Goal: Information Seeking & Learning: Learn about a topic

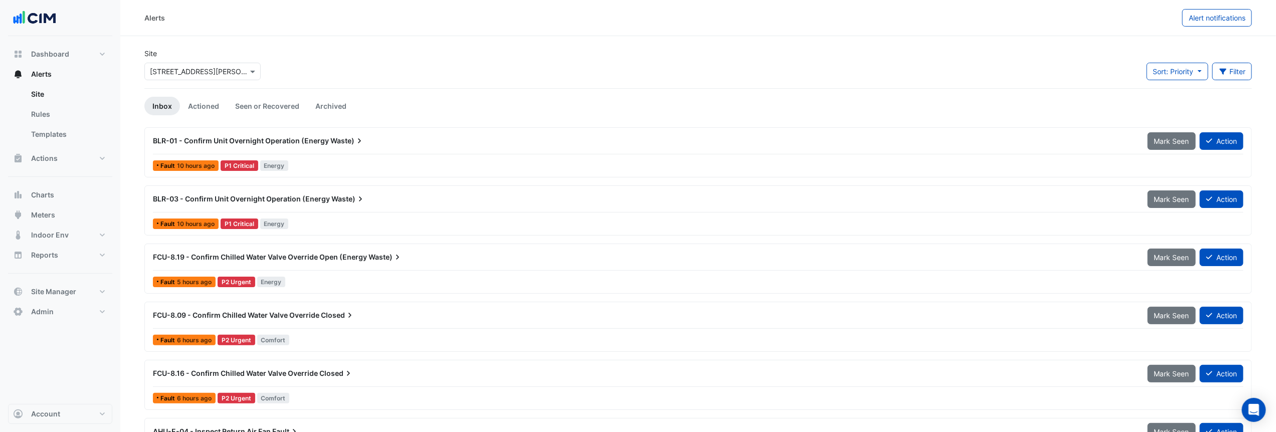
click at [223, 71] on input "text" at bounding box center [192, 72] width 85 height 11
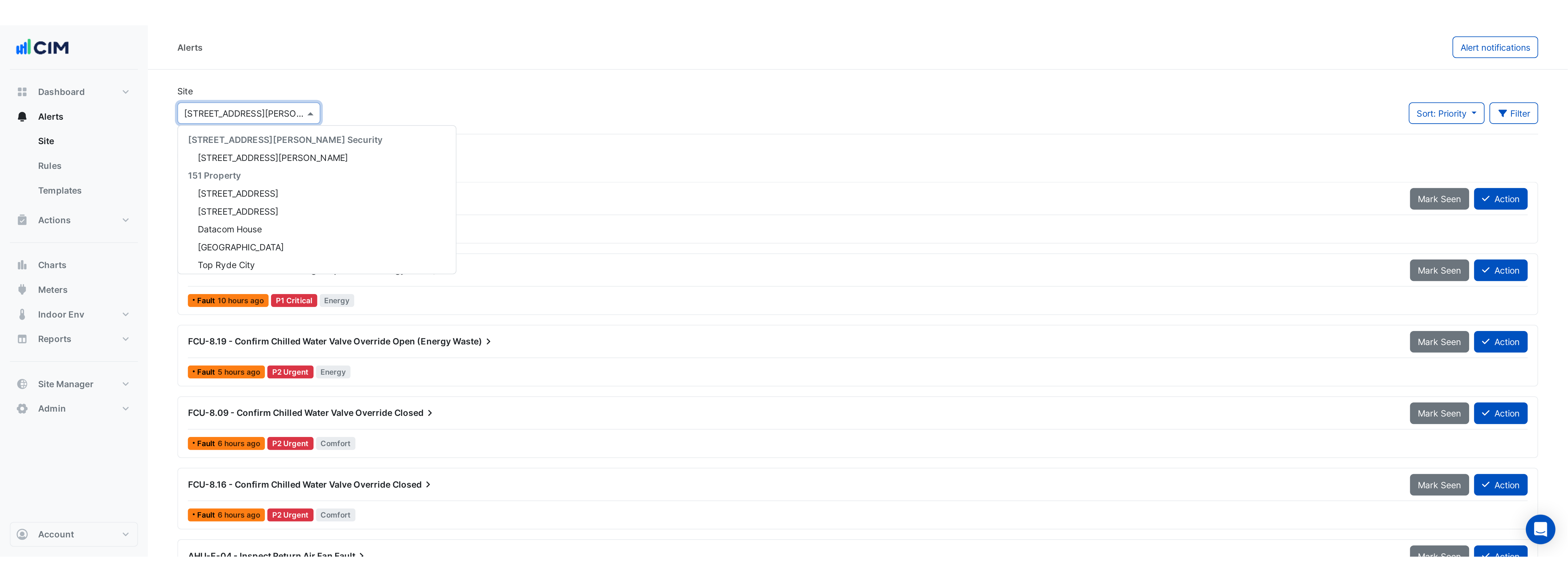
scroll to position [6091, 0]
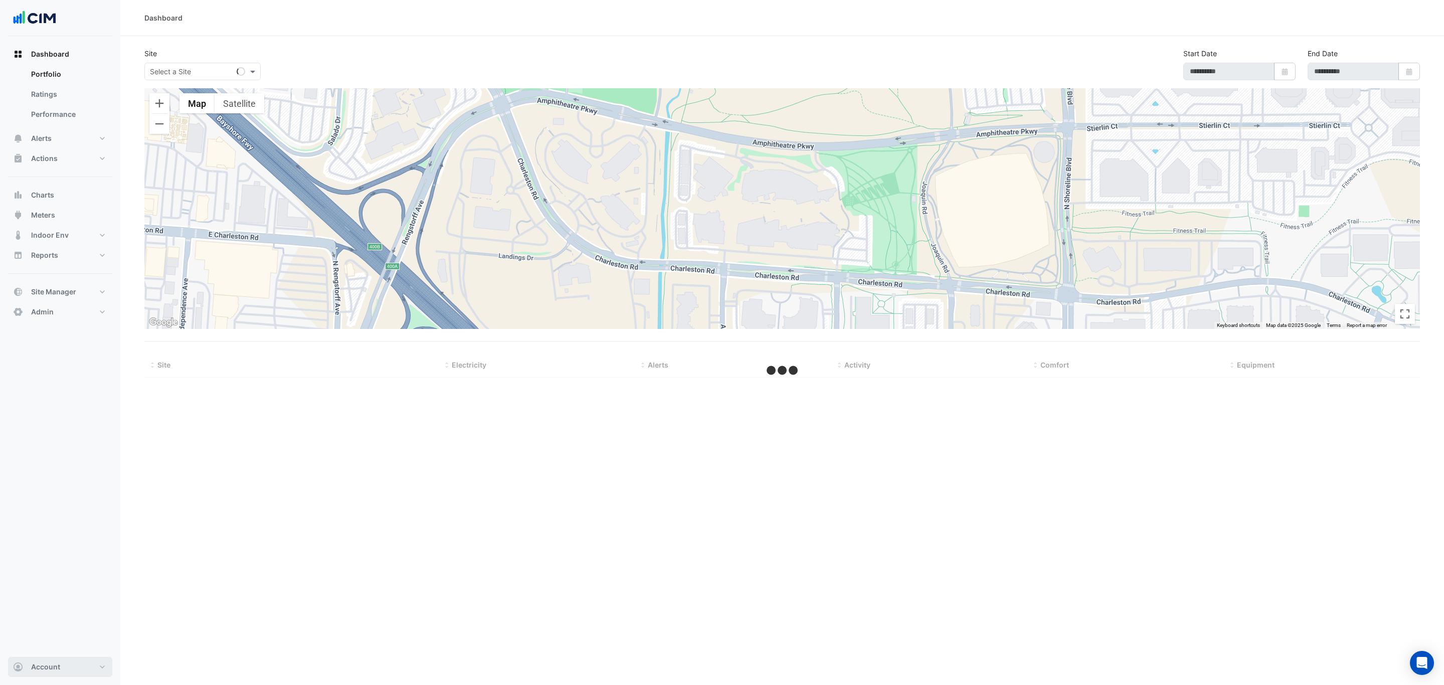
click at [59, 664] on button "Account" at bounding box center [60, 667] width 104 height 20
click at [44, 634] on link "Sign Out" at bounding box center [60, 641] width 95 height 20
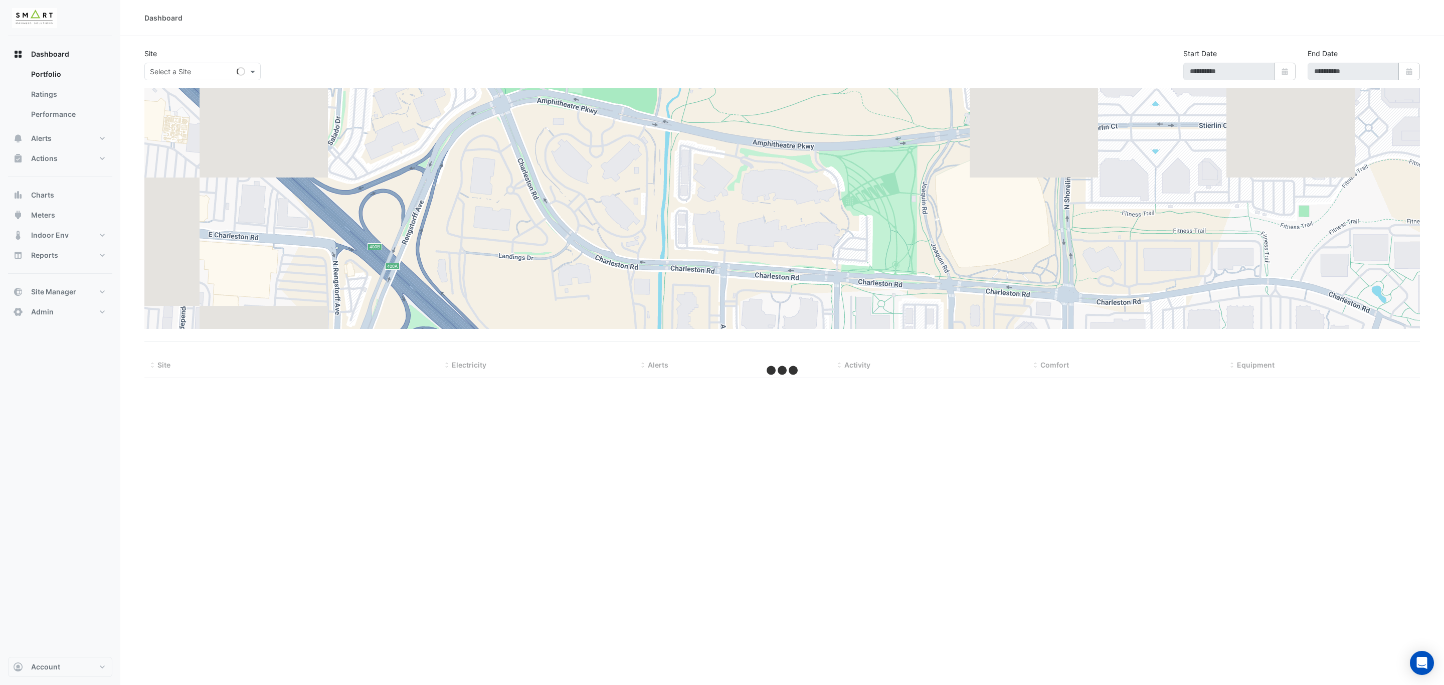
type input "**********"
select select "***"
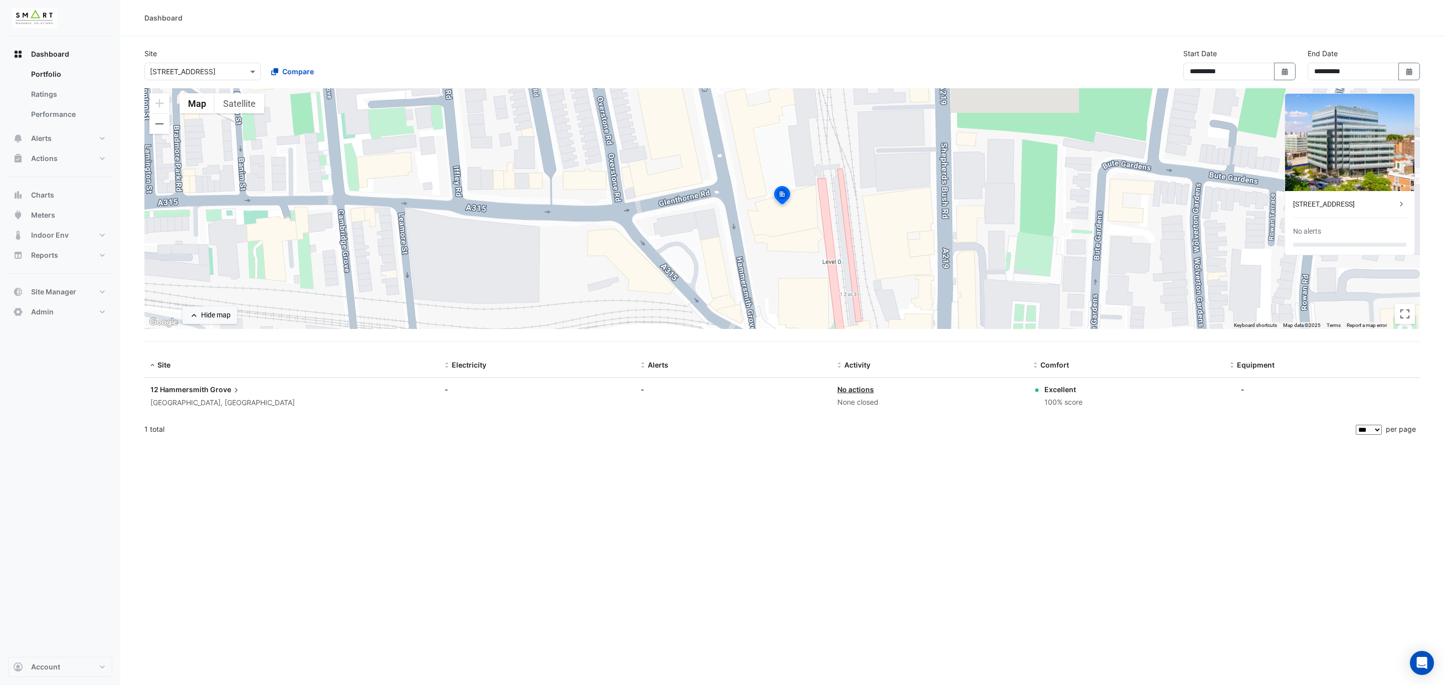
click at [298, 60] on div "Select a Site × 12 Hammersmith Grove Compare" at bounding box center [262, 70] width 241 height 22
click at [304, 68] on span "Compare" at bounding box center [298, 71] width 32 height 11
click at [305, 123] on span "Thames Tower" at bounding box center [316, 122] width 70 height 9
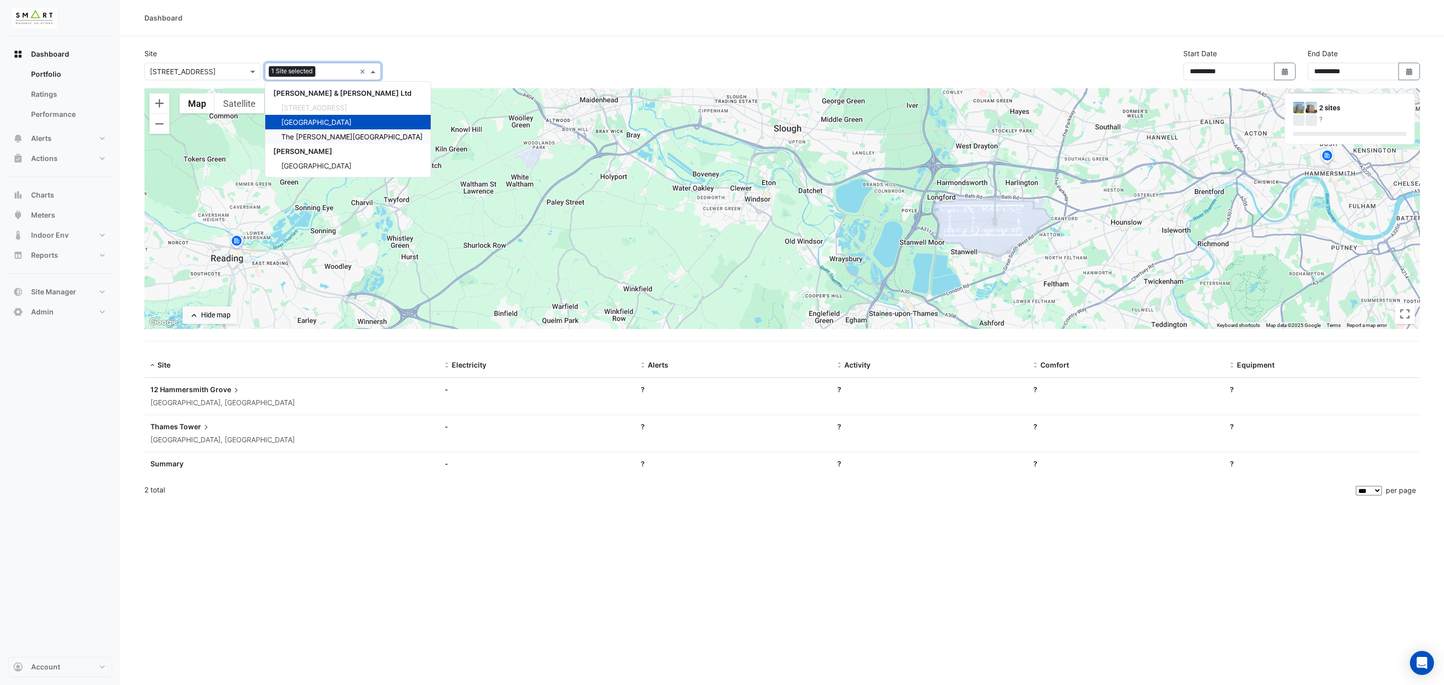
click at [307, 136] on span "The Porter Building" at bounding box center [351, 136] width 141 height 9
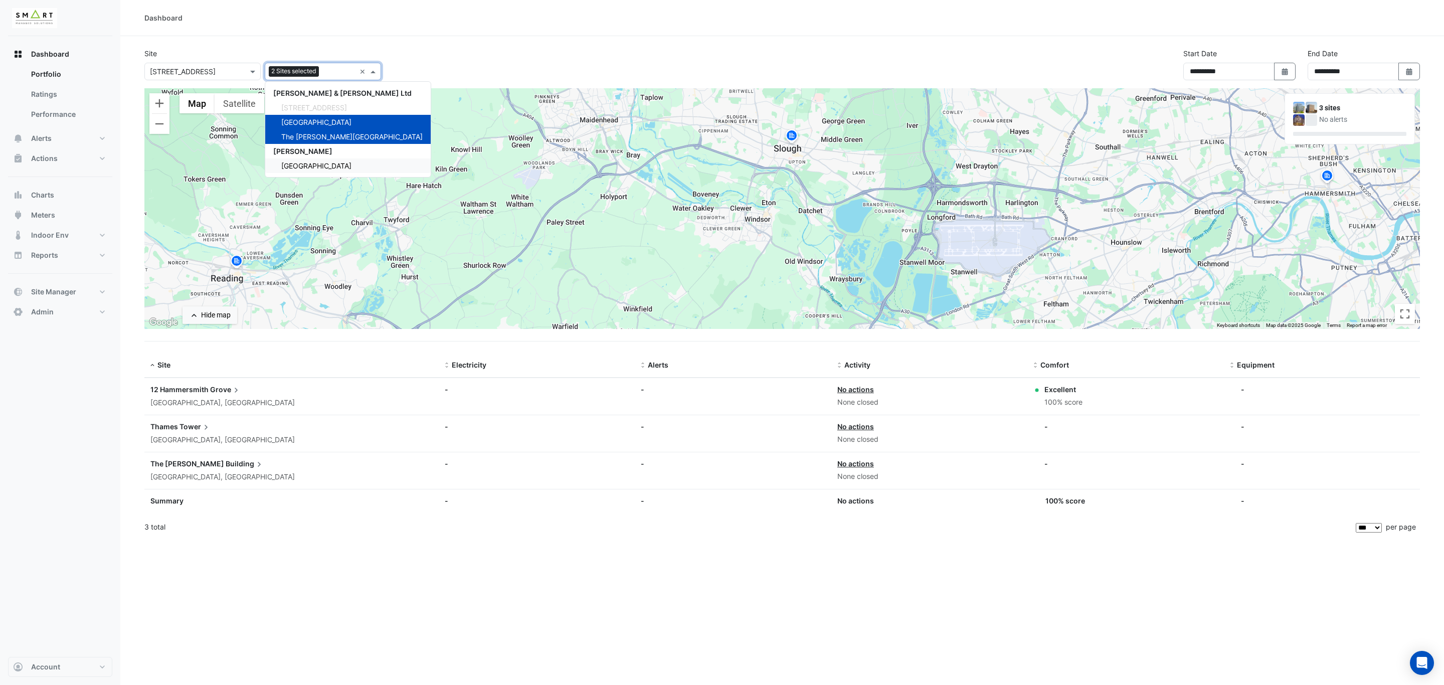
click at [320, 168] on span "Marble Arch Place" at bounding box center [316, 165] width 70 height 9
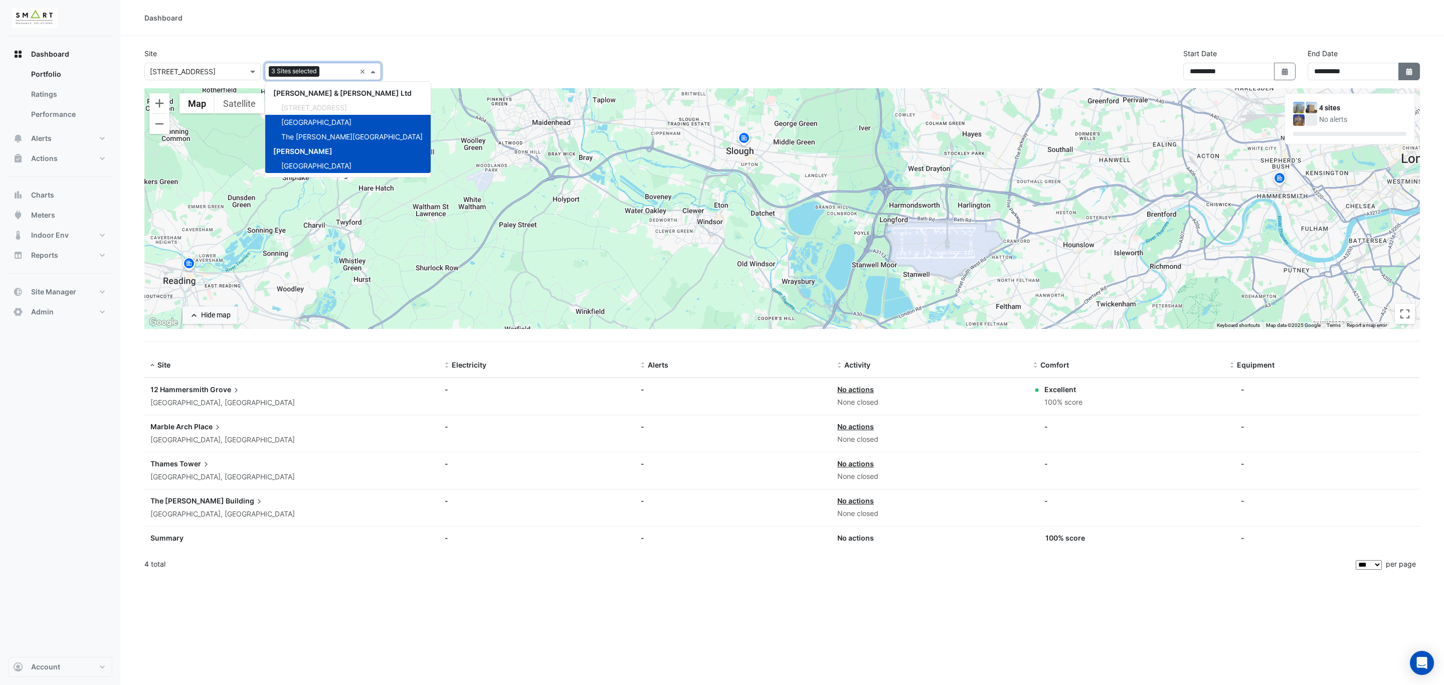
click at [1412, 72] on icon "button" at bounding box center [1409, 71] width 6 height 7
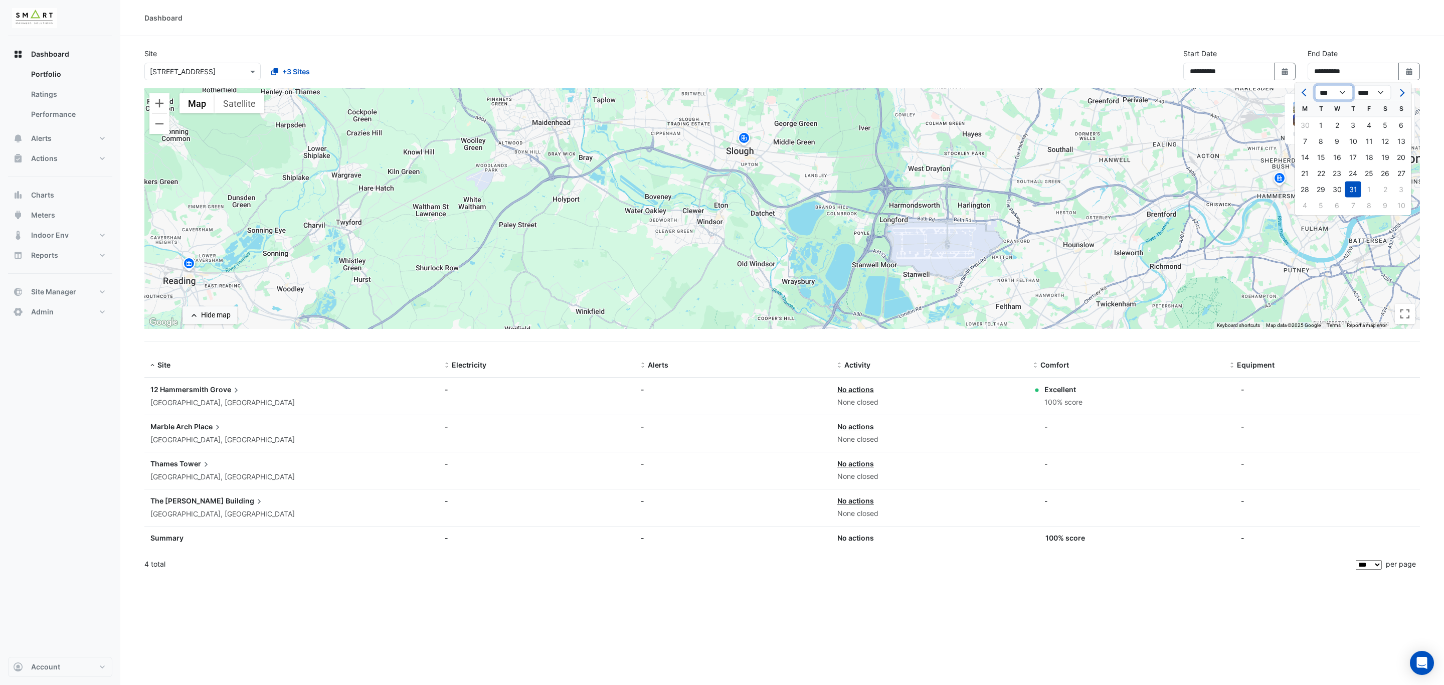
drag, startPoint x: 1342, startPoint y: 88, endPoint x: 1342, endPoint y: 100, distance: 12.0
click at [1342, 88] on select "*** *** *** *** *** *** *** ***" at bounding box center [1334, 92] width 38 height 15
select select "*"
click at [1315, 85] on select "*** *** *** *** *** *** *** ***" at bounding box center [1334, 92] width 38 height 15
click at [1399, 188] on div "31" at bounding box center [1402, 190] width 16 height 16
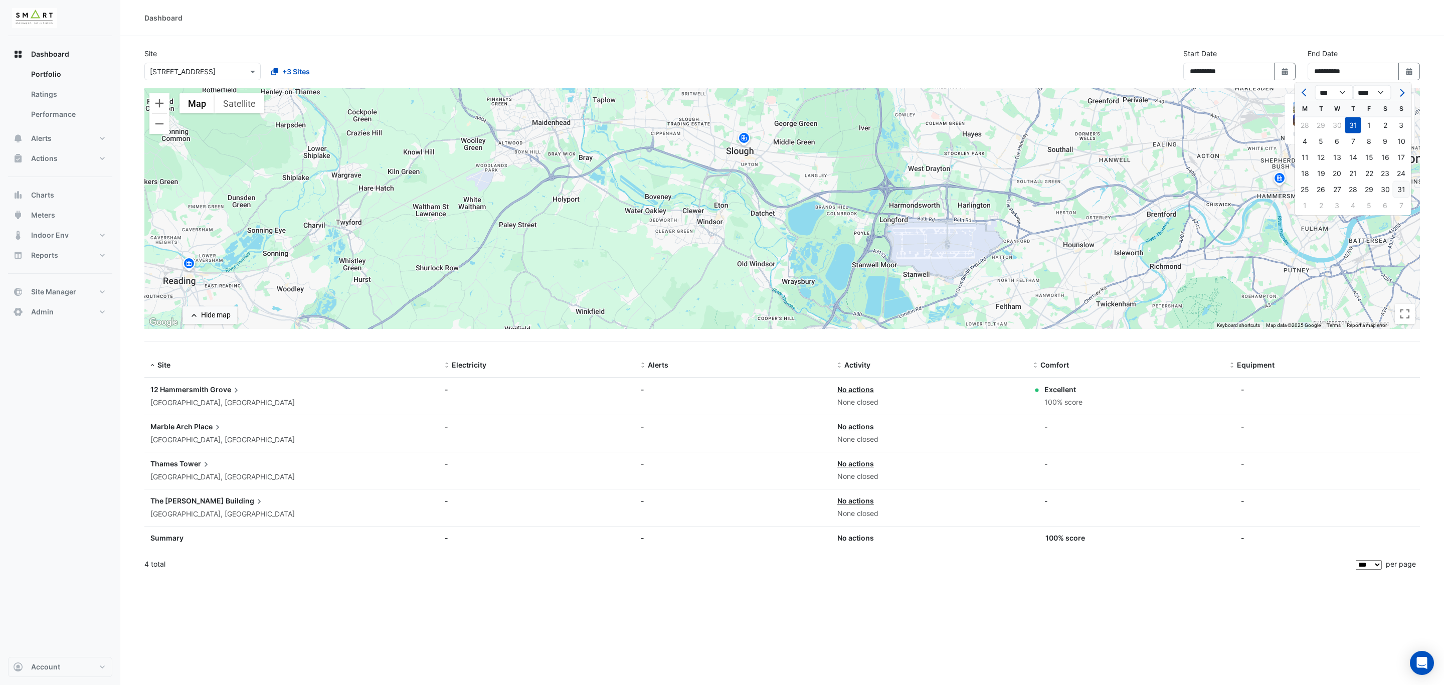
type input "**********"
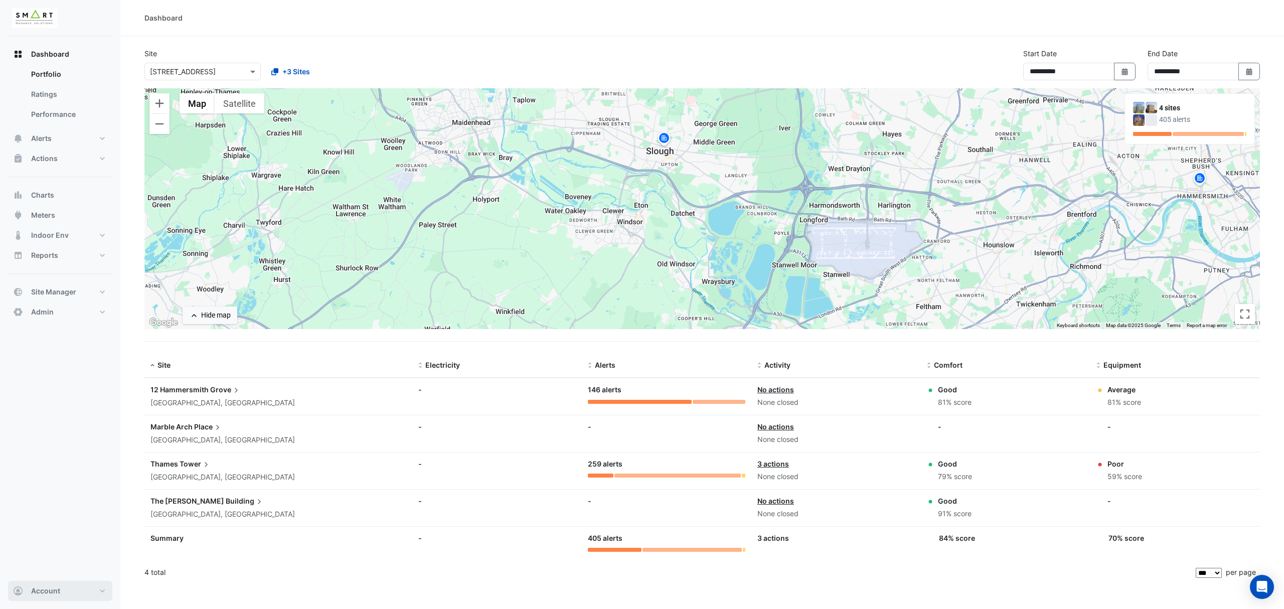
click at [51, 594] on span "Account" at bounding box center [45, 591] width 29 height 10
click at [41, 568] on link "Sign Out" at bounding box center [60, 565] width 95 height 20
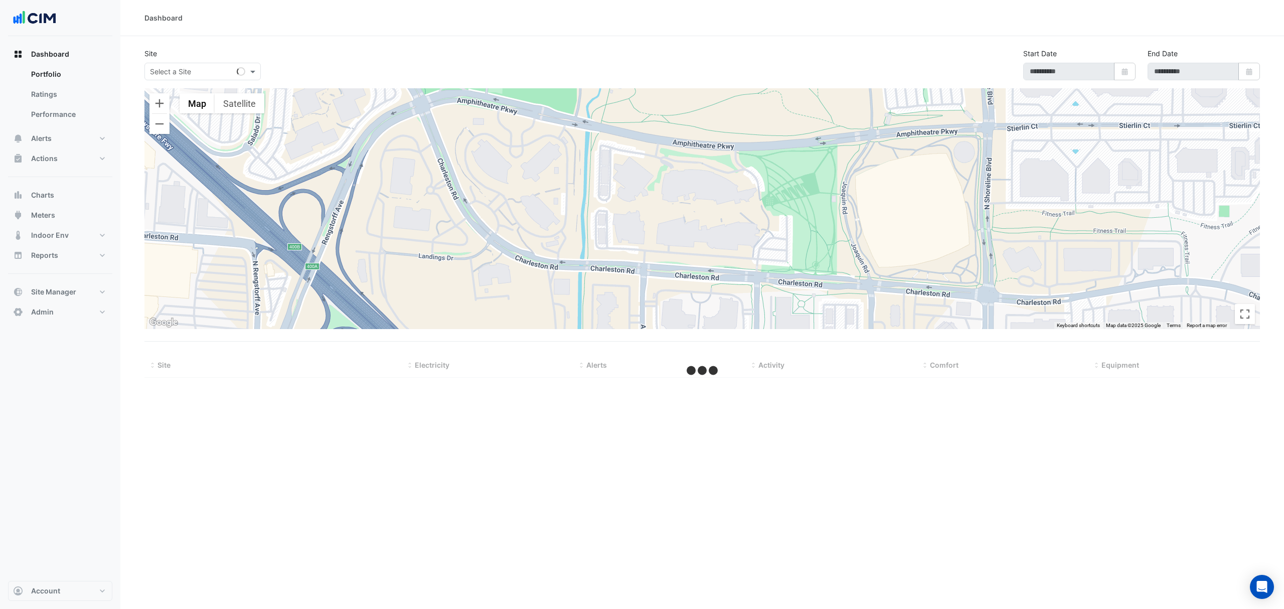
select select "***"
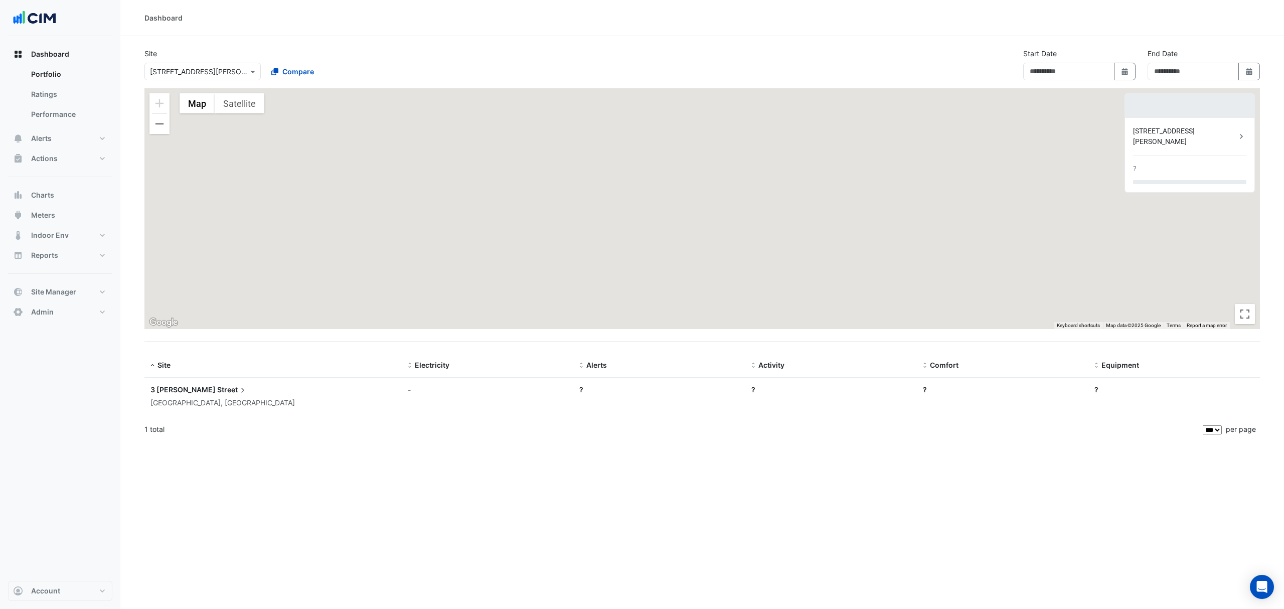
type input "**********"
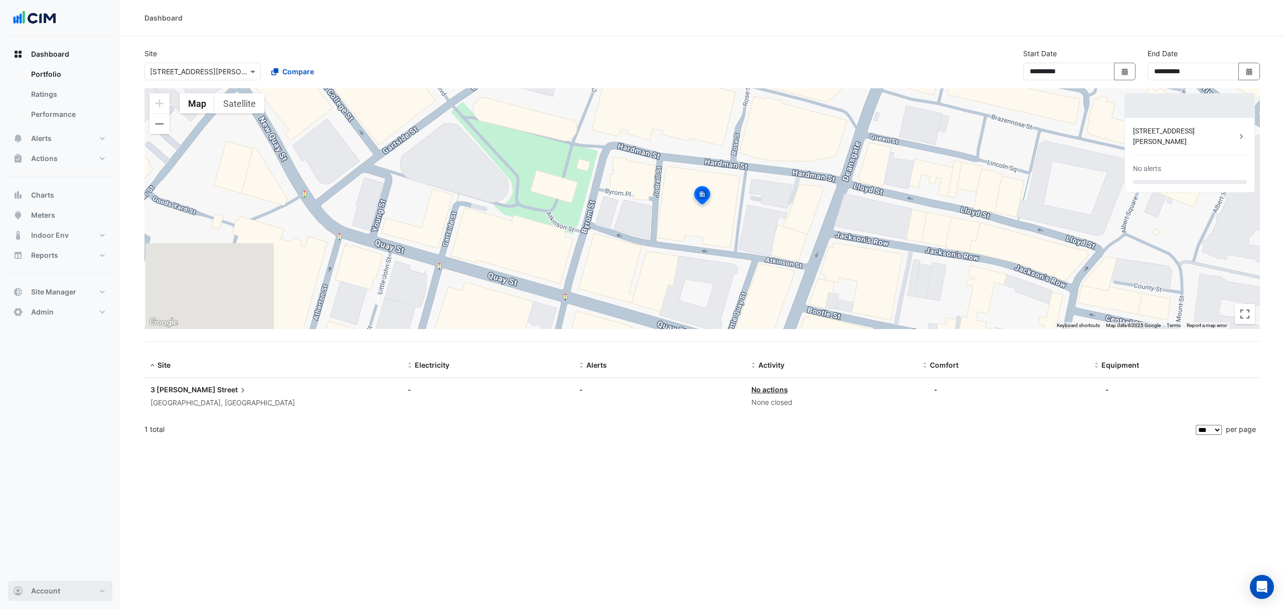
click at [45, 594] on span "Account" at bounding box center [45, 591] width 29 height 10
click at [47, 563] on link "Sign Out" at bounding box center [60, 565] width 95 height 20
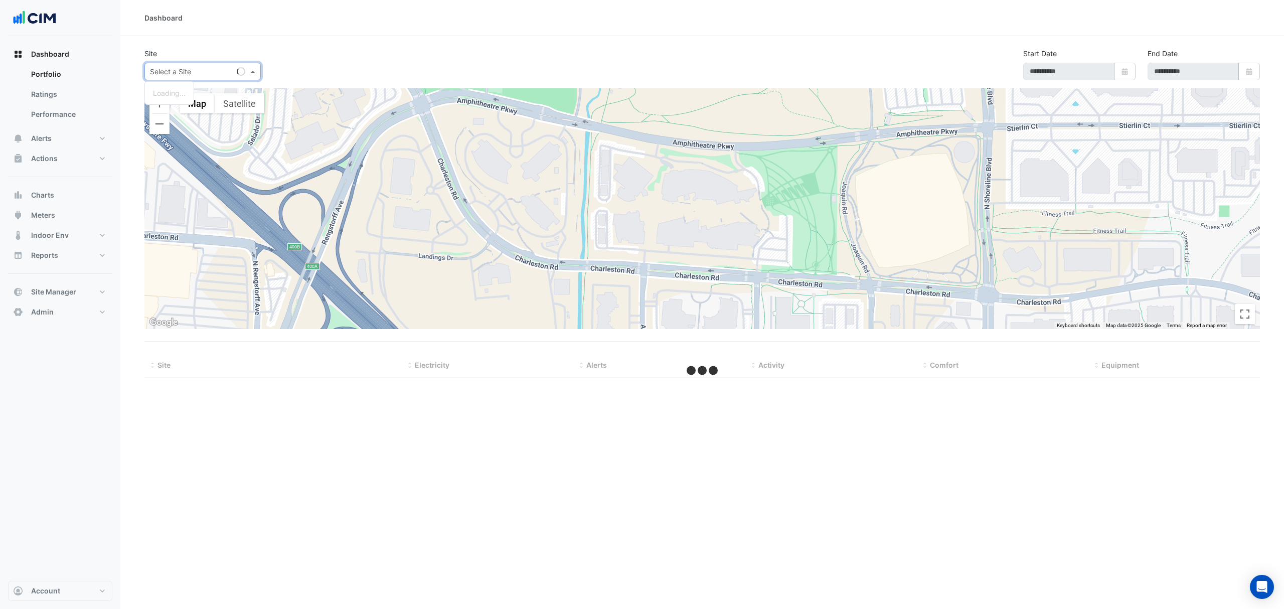
click at [203, 69] on input "text" at bounding box center [192, 72] width 85 height 11
type input "*****"
type input "**********"
select select "***"
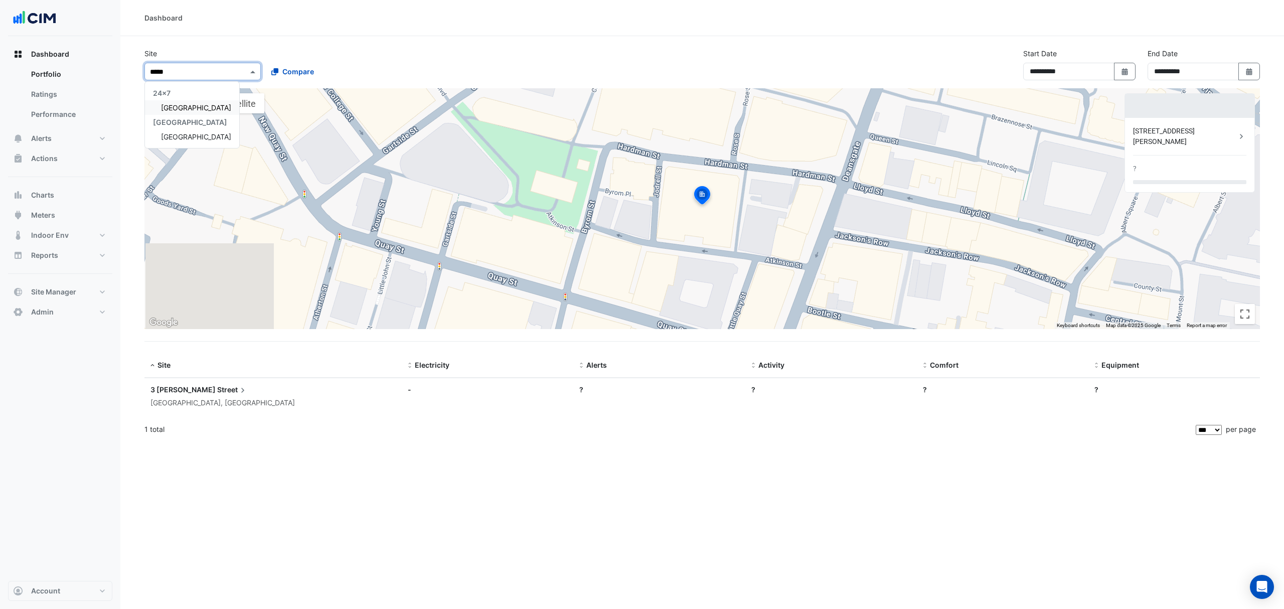
click at [183, 105] on span "[GEOGRAPHIC_DATA]" at bounding box center [196, 107] width 70 height 9
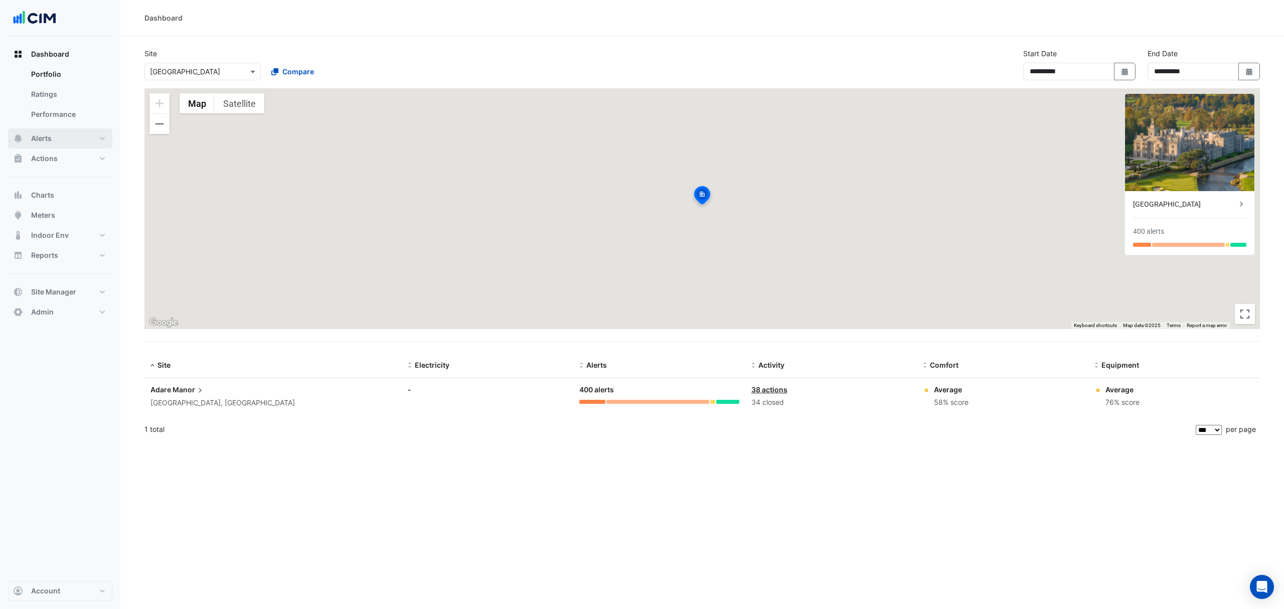
click at [41, 132] on button "Alerts" at bounding box center [60, 138] width 104 height 20
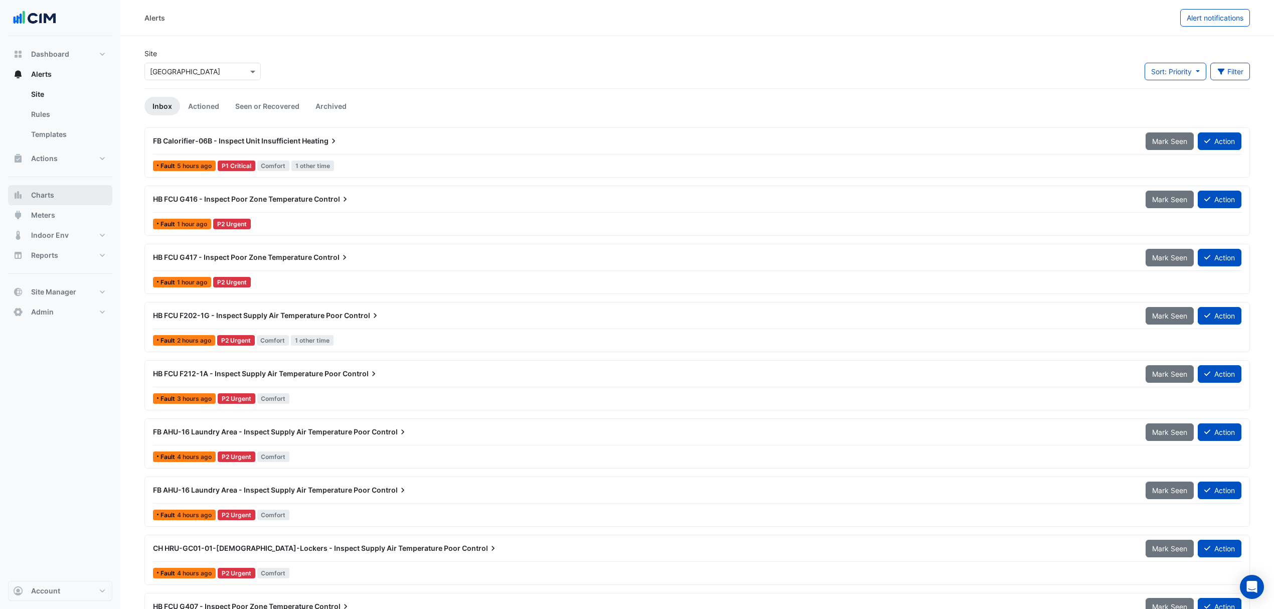
click at [25, 195] on button "Charts" at bounding box center [60, 195] width 104 height 20
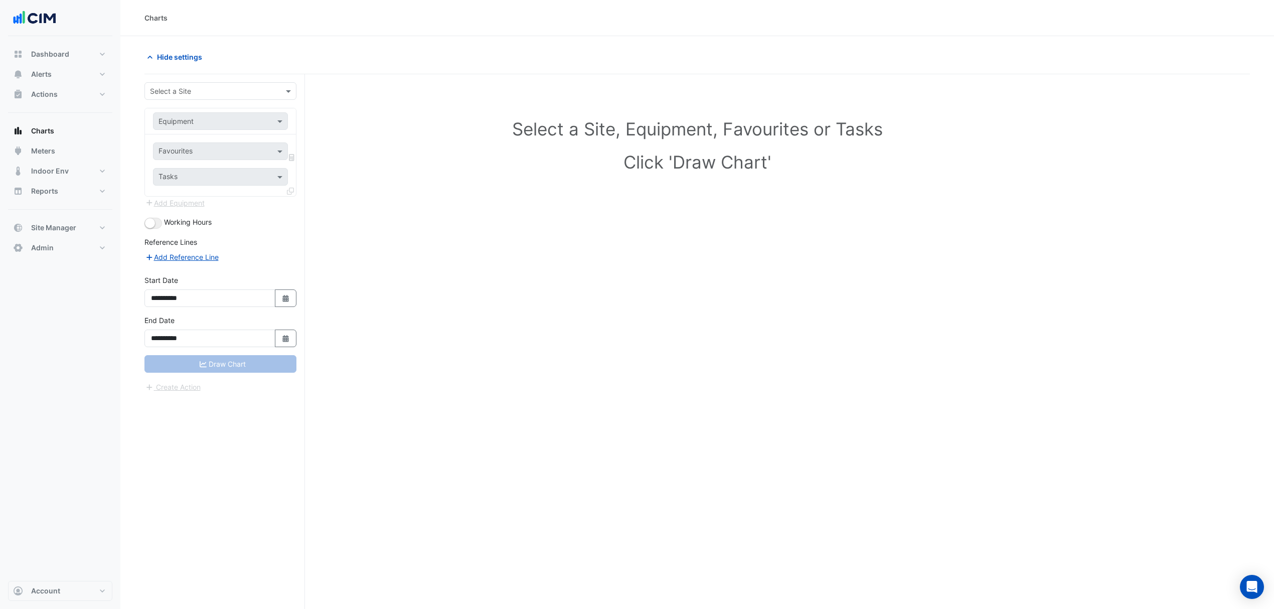
click at [209, 90] on input "text" at bounding box center [210, 91] width 121 height 11
type input "*****"
click at [193, 127] on span "[GEOGRAPHIC_DATA]" at bounding box center [196, 127] width 70 height 9
click at [209, 119] on input "text" at bounding box center [210, 121] width 104 height 11
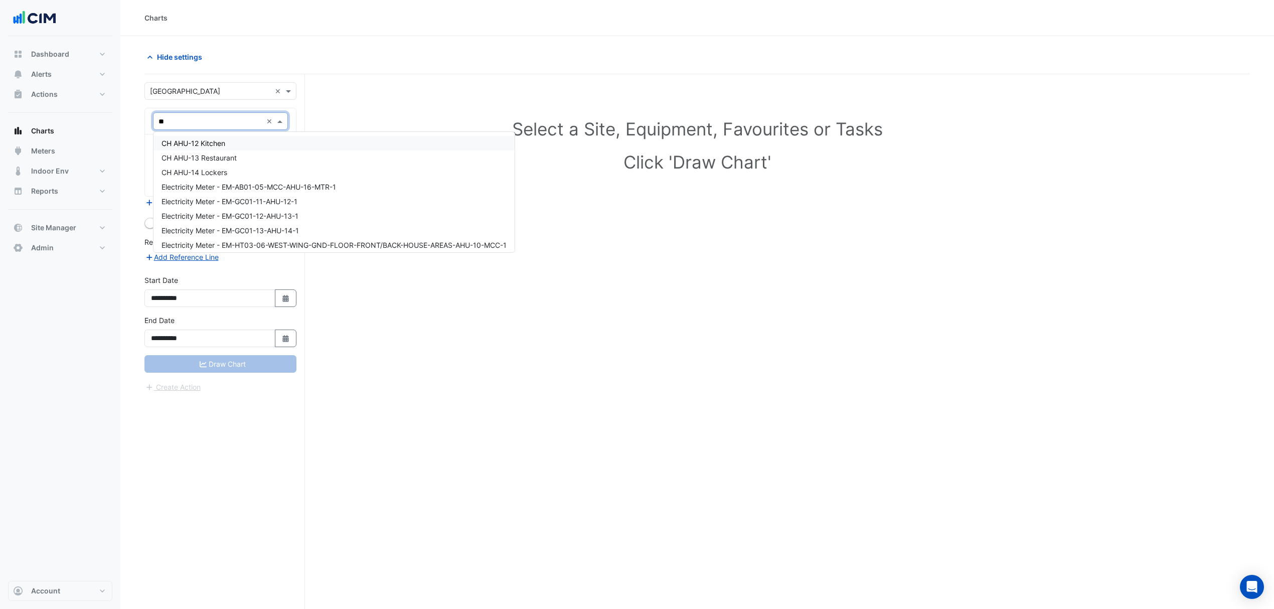
type input "***"
click at [233, 191] on span "HB AHU-10 Ground Floor FOH & BOH" at bounding box center [221, 190] width 121 height 9
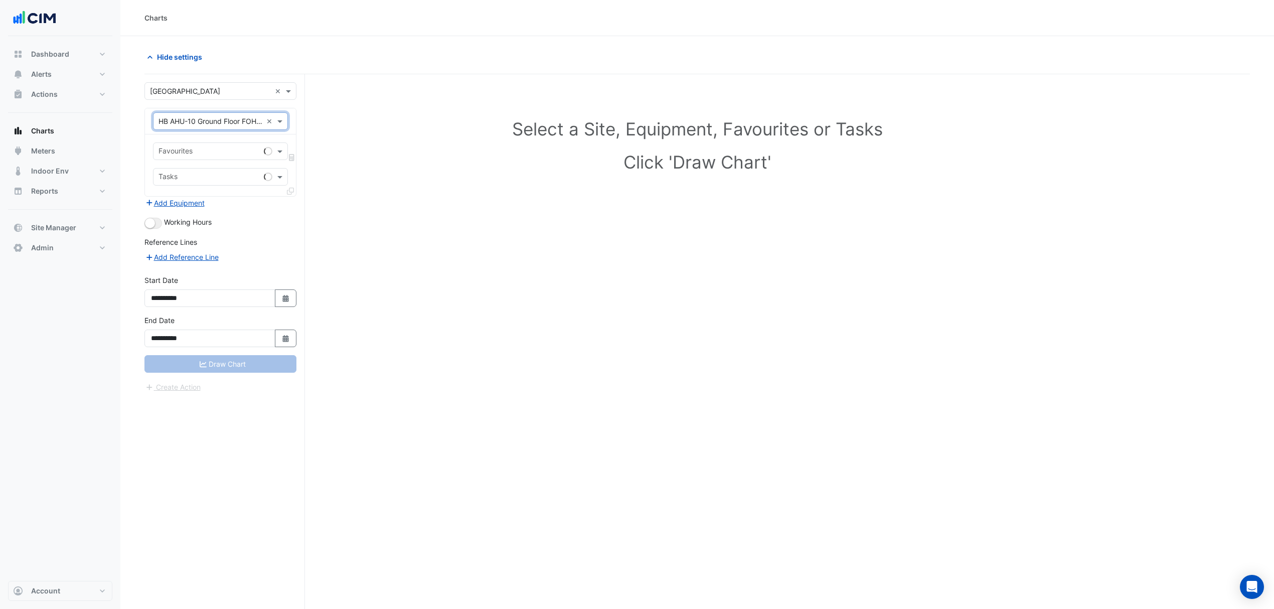
click at [207, 150] on input "text" at bounding box center [208, 152] width 101 height 11
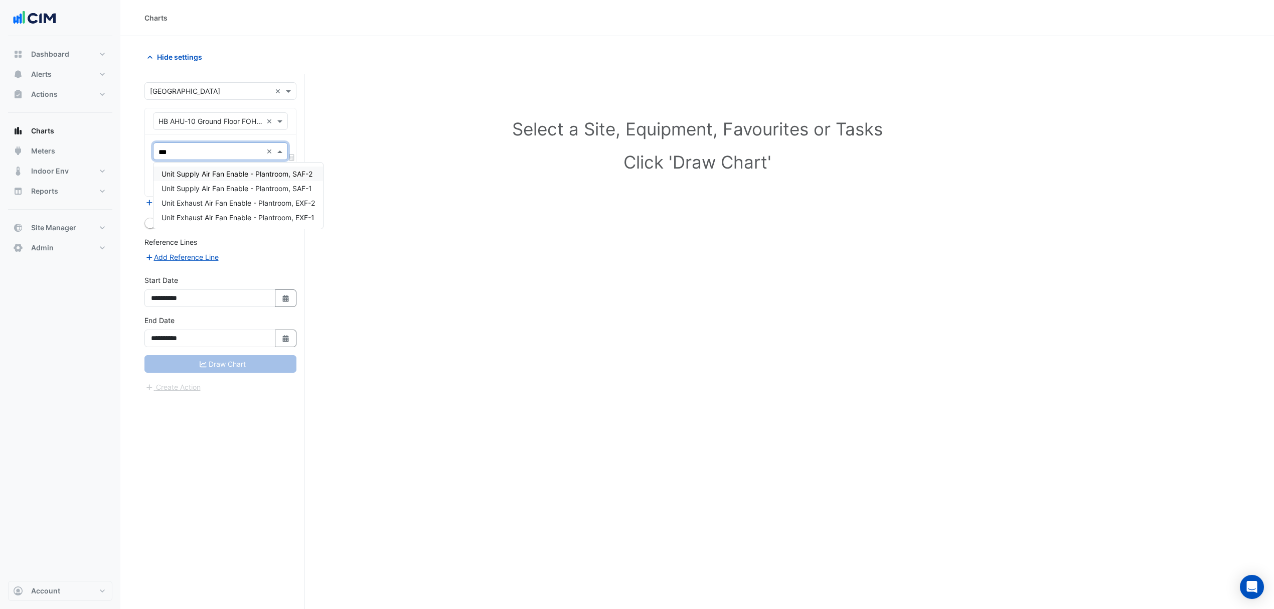
type input "****"
click at [209, 175] on span "Unit Supply Air Fan Enable - Plantroom, SAF-2" at bounding box center [236, 173] width 151 height 9
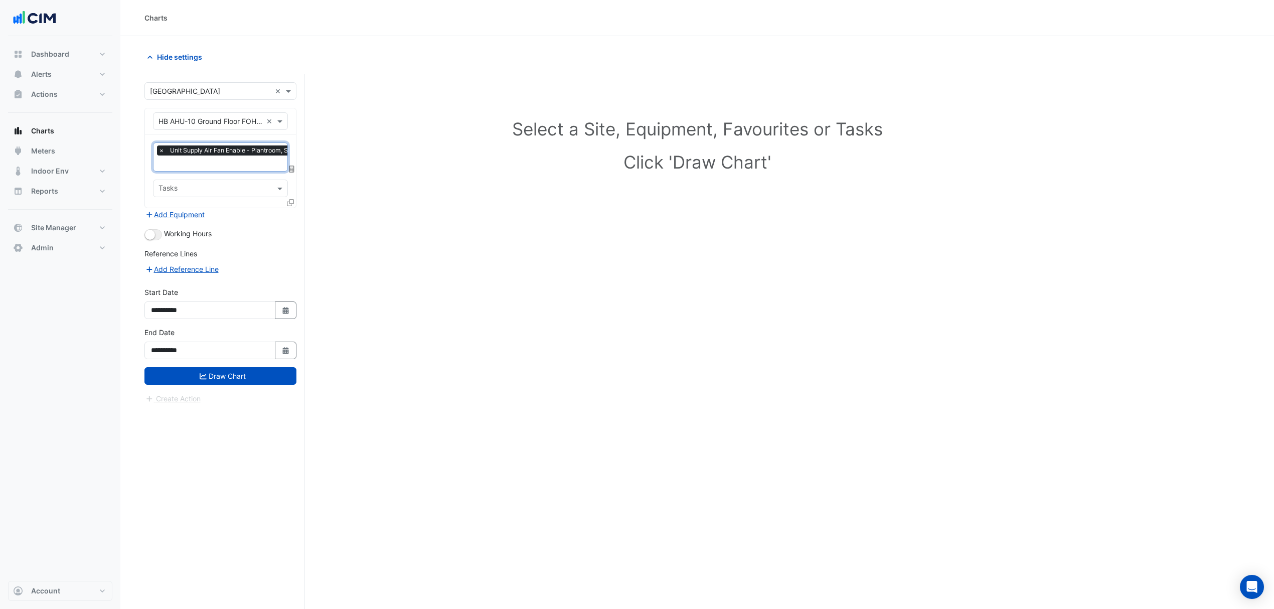
click at [213, 163] on input "text" at bounding box center [232, 164] width 148 height 11
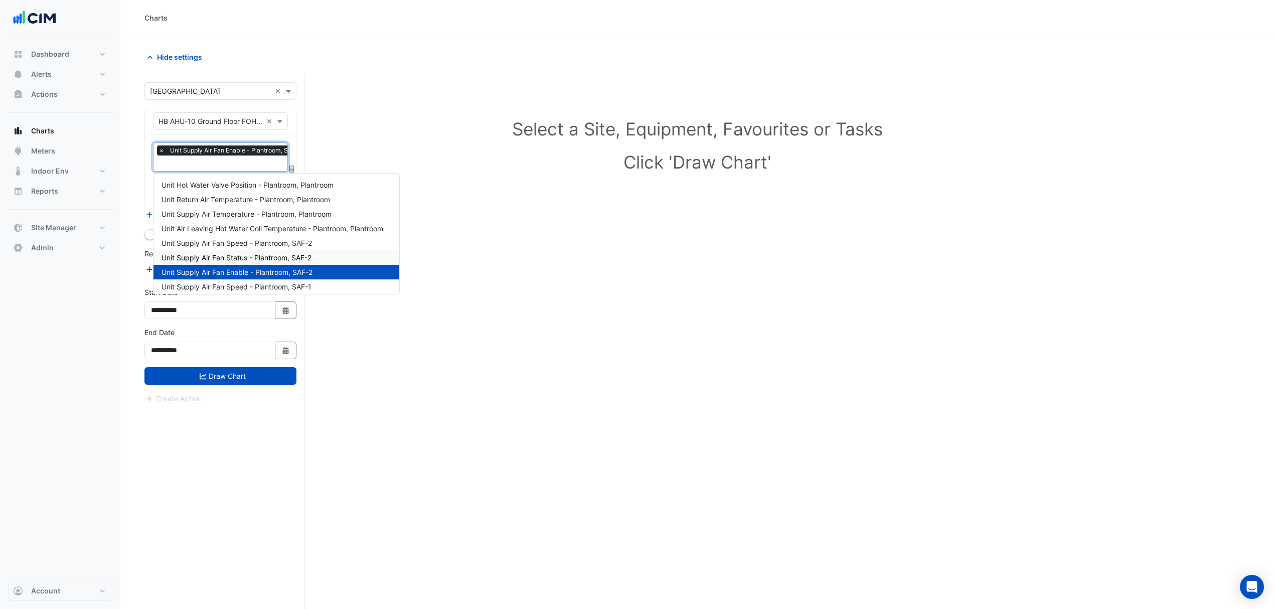
click at [227, 258] on span "Unit Supply Air Fan Status - Plantroom, SAF-2" at bounding box center [236, 257] width 150 height 9
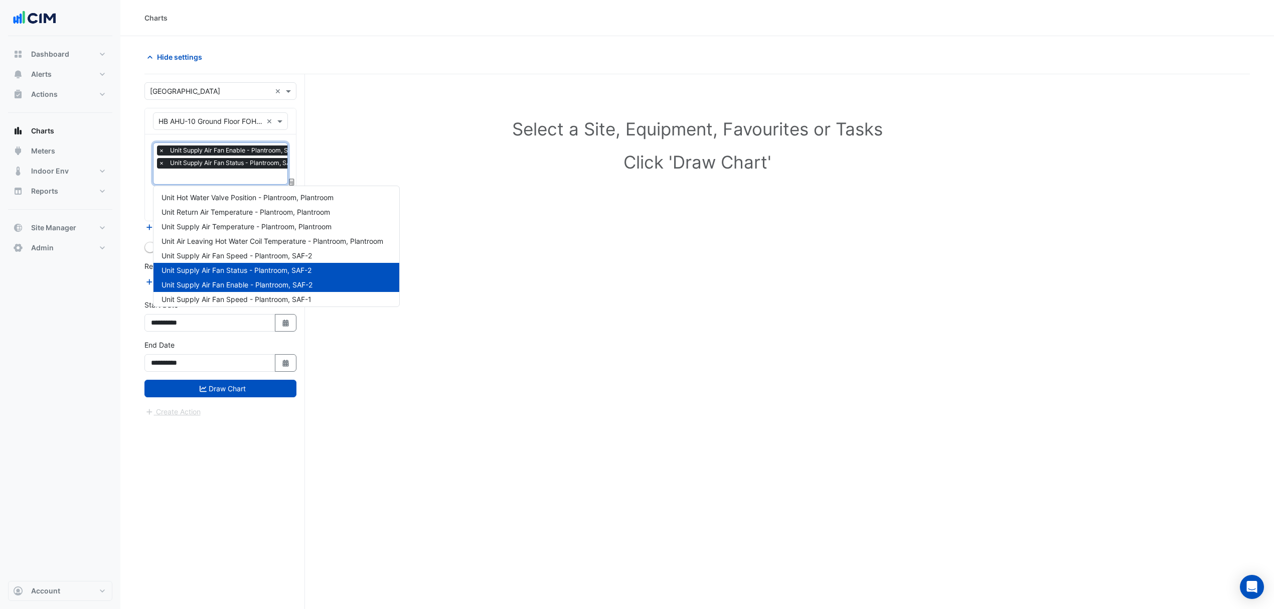
click at [217, 179] on input "text" at bounding box center [232, 177] width 148 height 11
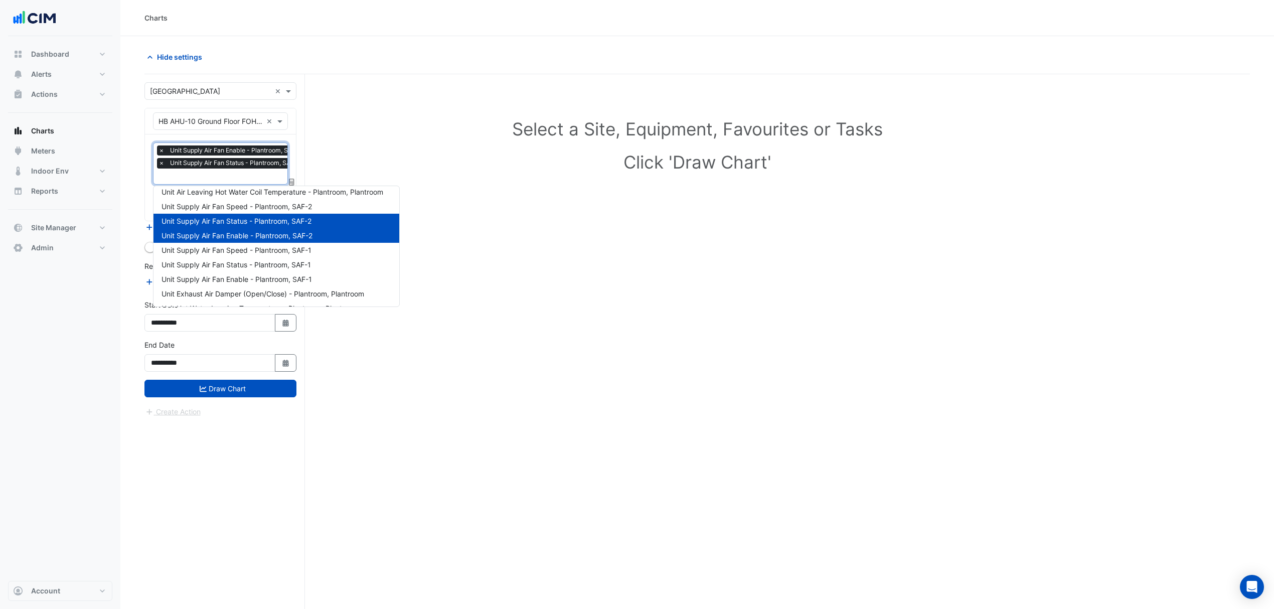
scroll to position [67, 0]
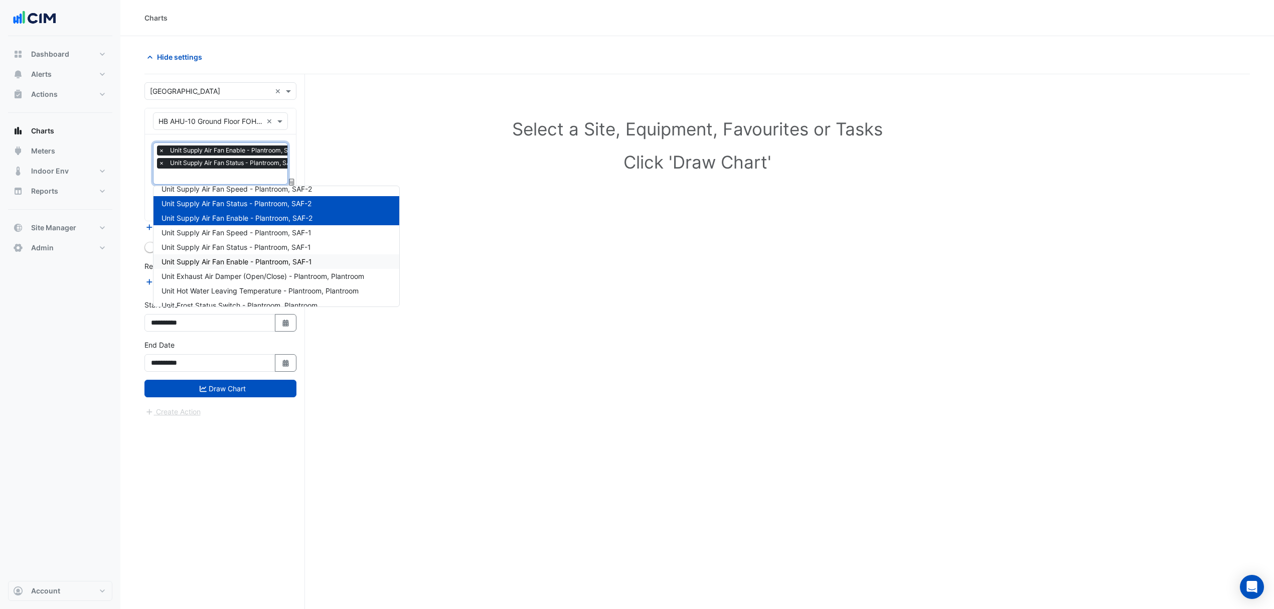
click at [233, 261] on span "Unit Supply Air Fan Enable - Plantroom, SAF-1" at bounding box center [236, 261] width 150 height 9
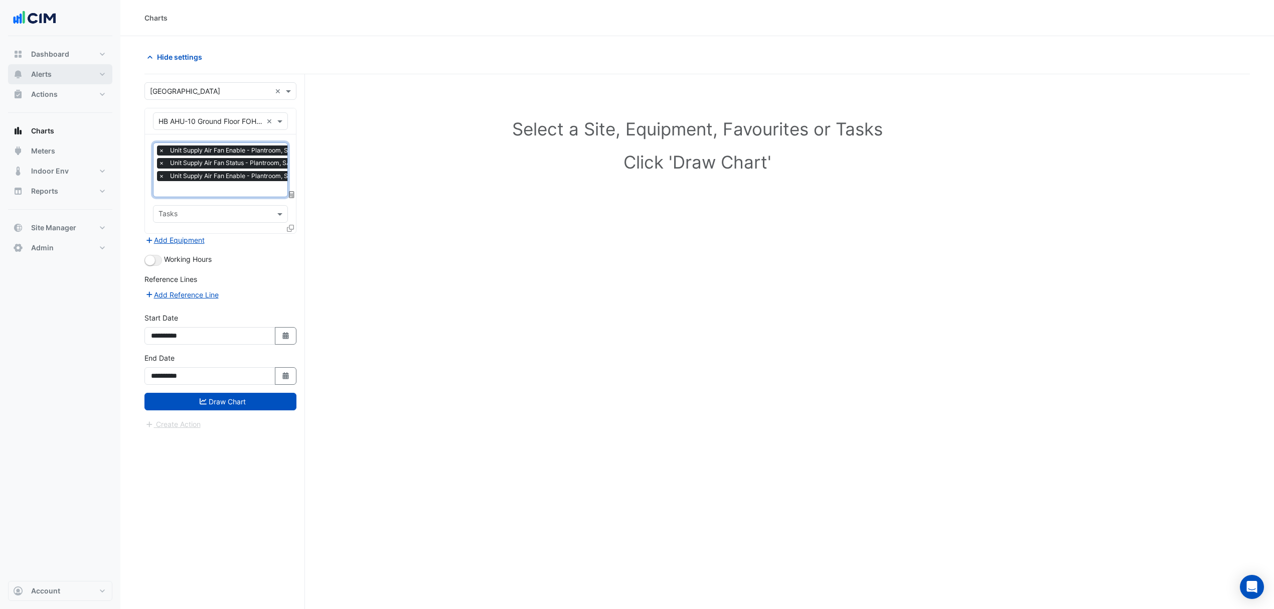
click at [48, 73] on span "Alerts" at bounding box center [41, 74] width 21 height 10
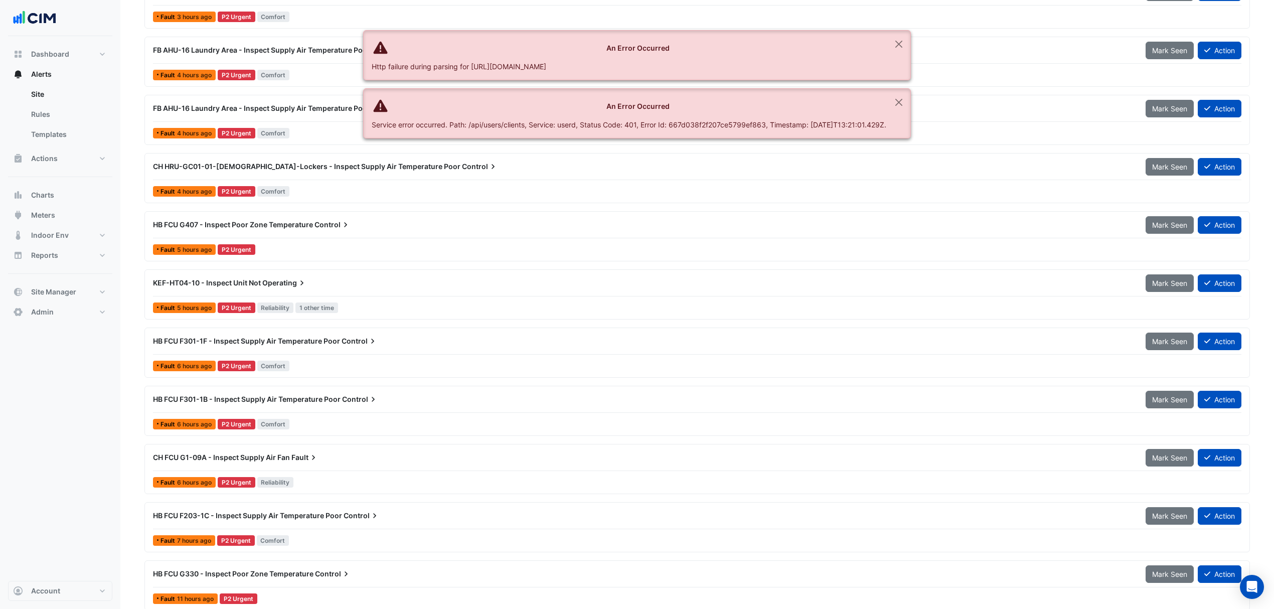
scroll to position [401, 0]
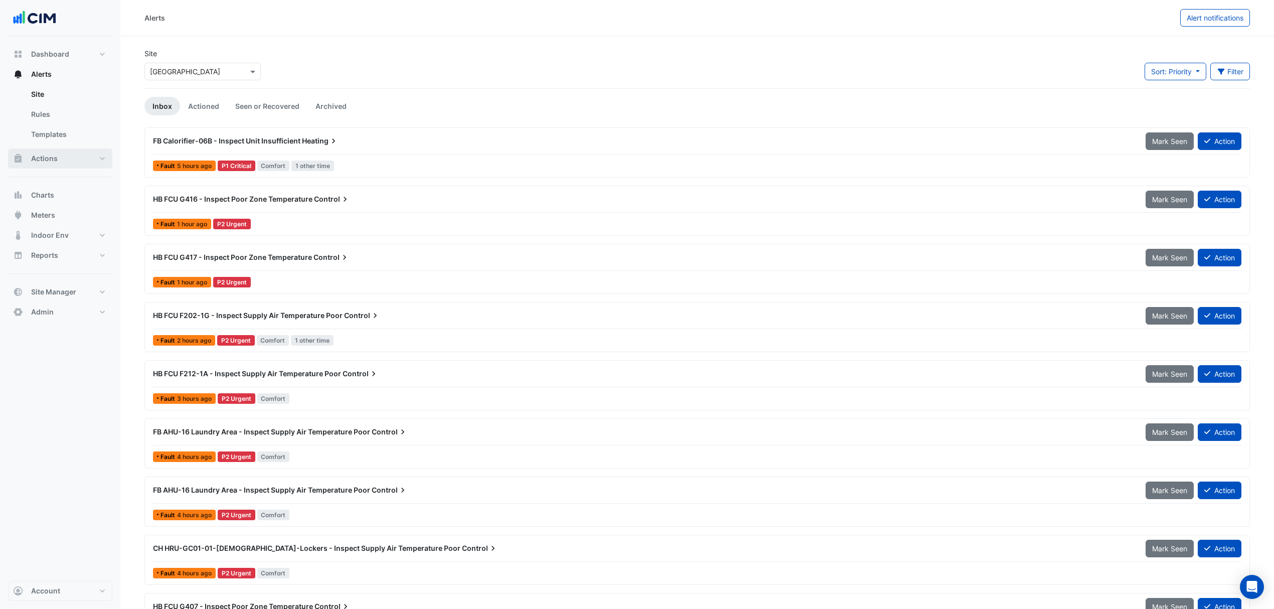
click at [53, 155] on span "Actions" at bounding box center [44, 158] width 27 height 10
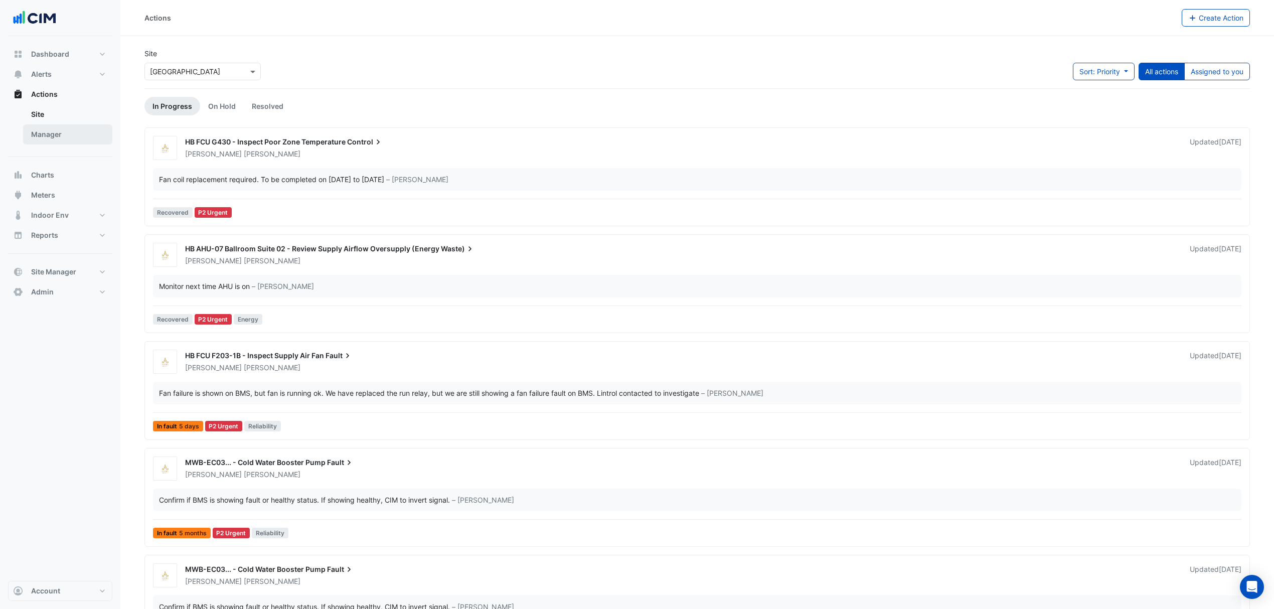
click at [59, 130] on link "Manager" at bounding box center [67, 134] width 89 height 20
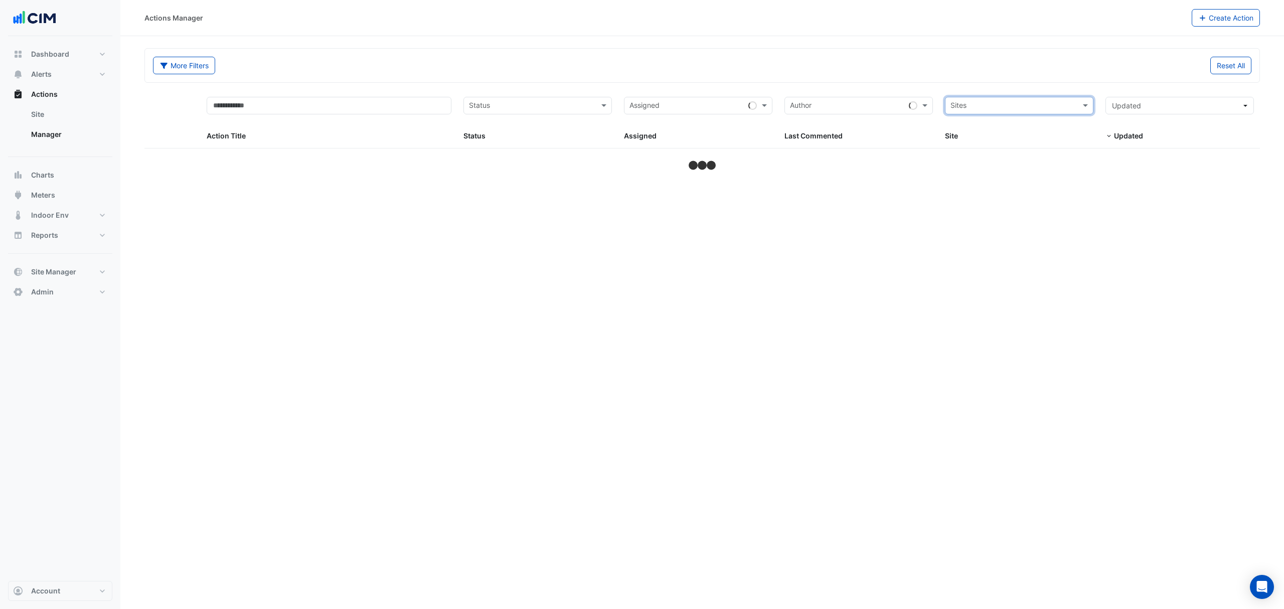
click at [1023, 106] on input "text" at bounding box center [1013, 107] width 126 height 12
type input "*****"
click at [998, 145] on span "[GEOGRAPHIC_DATA]" at bounding box center [996, 142] width 70 height 9
select select "***"
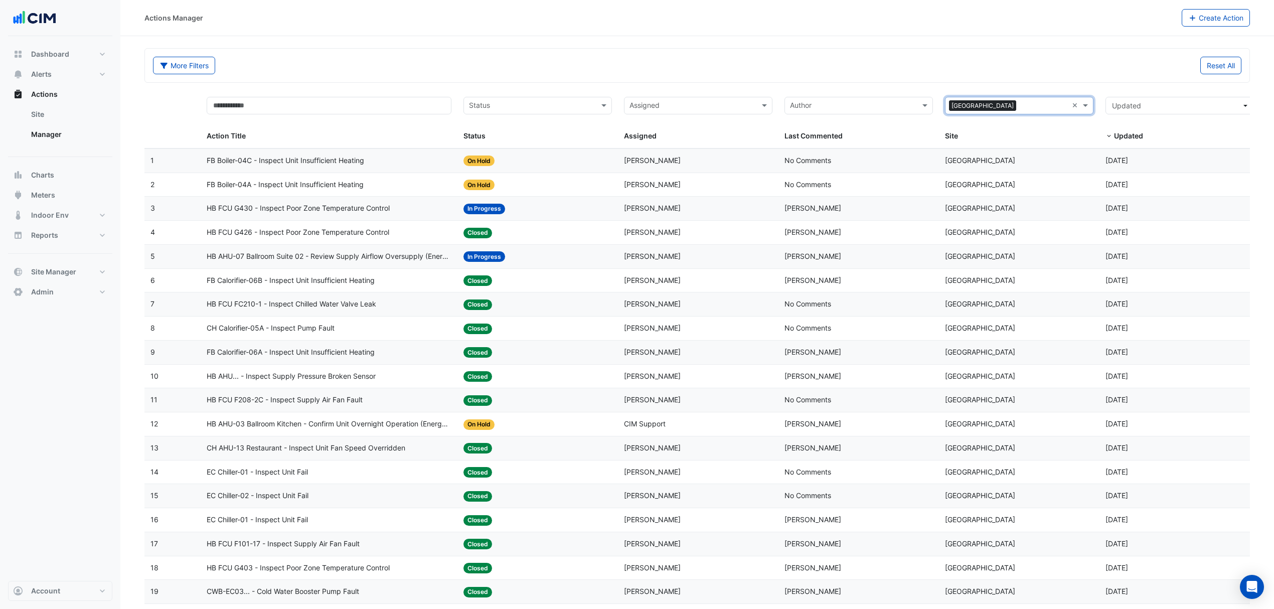
click at [558, 103] on input "text" at bounding box center [532, 107] width 126 height 12
drag, startPoint x: 485, startPoint y: 126, endPoint x: 509, endPoint y: 111, distance: 28.7
click at [485, 125] on span "New" at bounding box center [479, 127] width 15 height 9
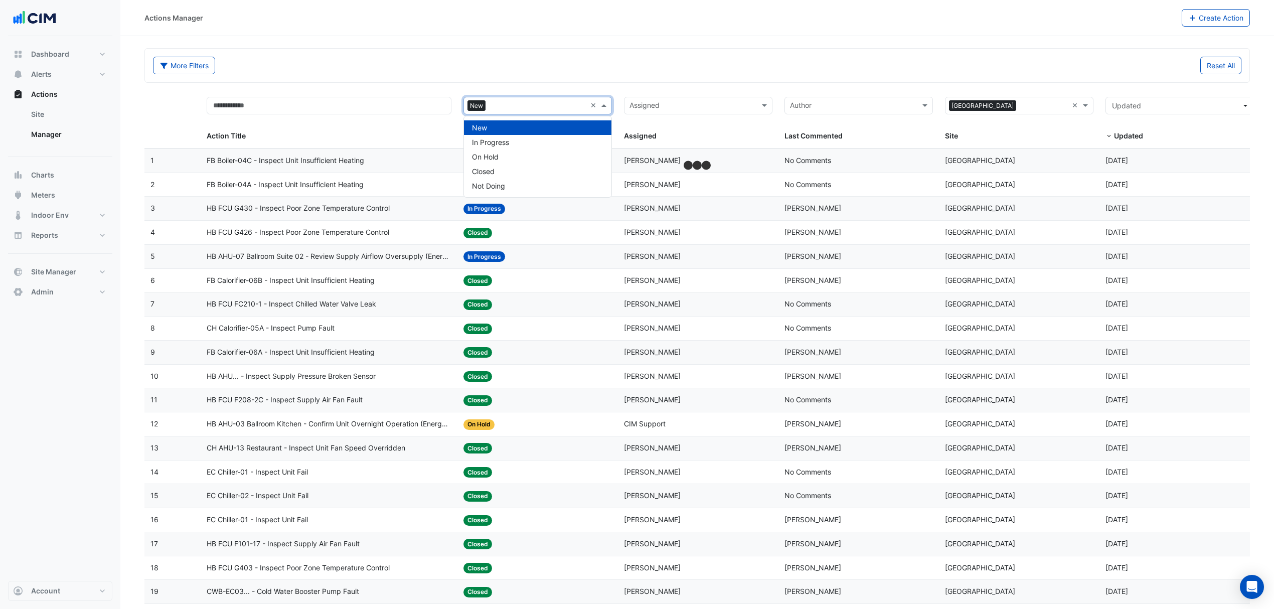
click at [509, 109] on input "text" at bounding box center [537, 107] width 97 height 12
click at [490, 143] on span "In Progress" at bounding box center [490, 142] width 37 height 9
click at [550, 107] on input "text" at bounding box center [558, 107] width 55 height 12
click at [495, 156] on span "On Hold" at bounding box center [485, 156] width 27 height 9
click at [560, 103] on input "text" at bounding box center [559, 107] width 55 height 12
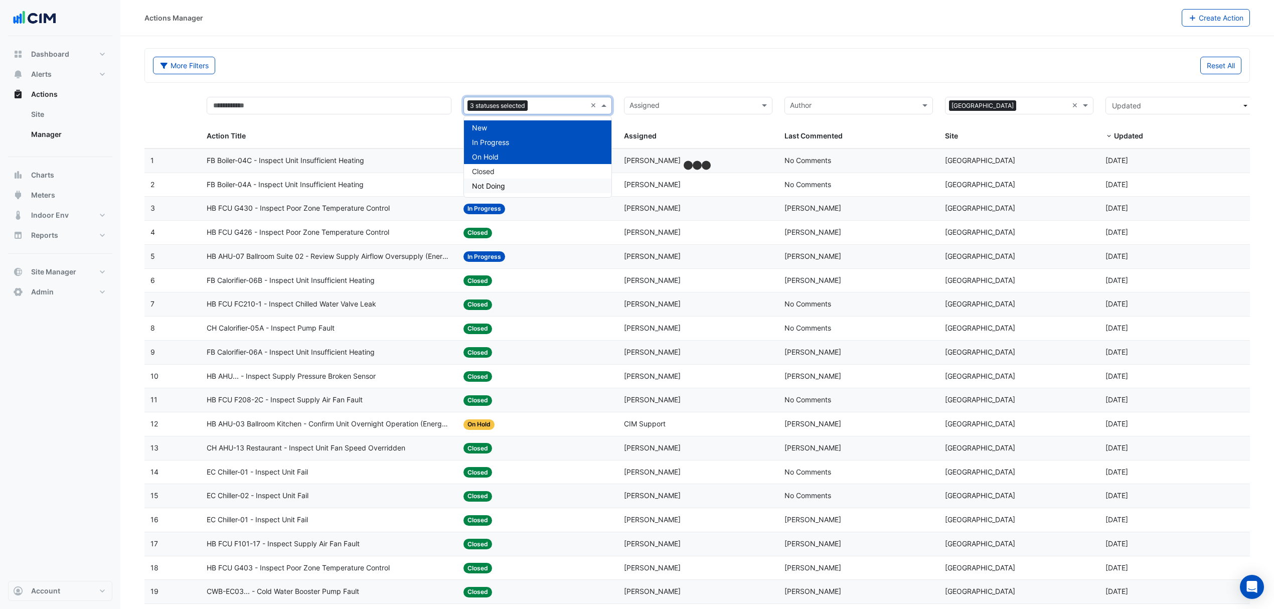
click at [504, 189] on span "Not Doing" at bounding box center [488, 186] width 33 height 9
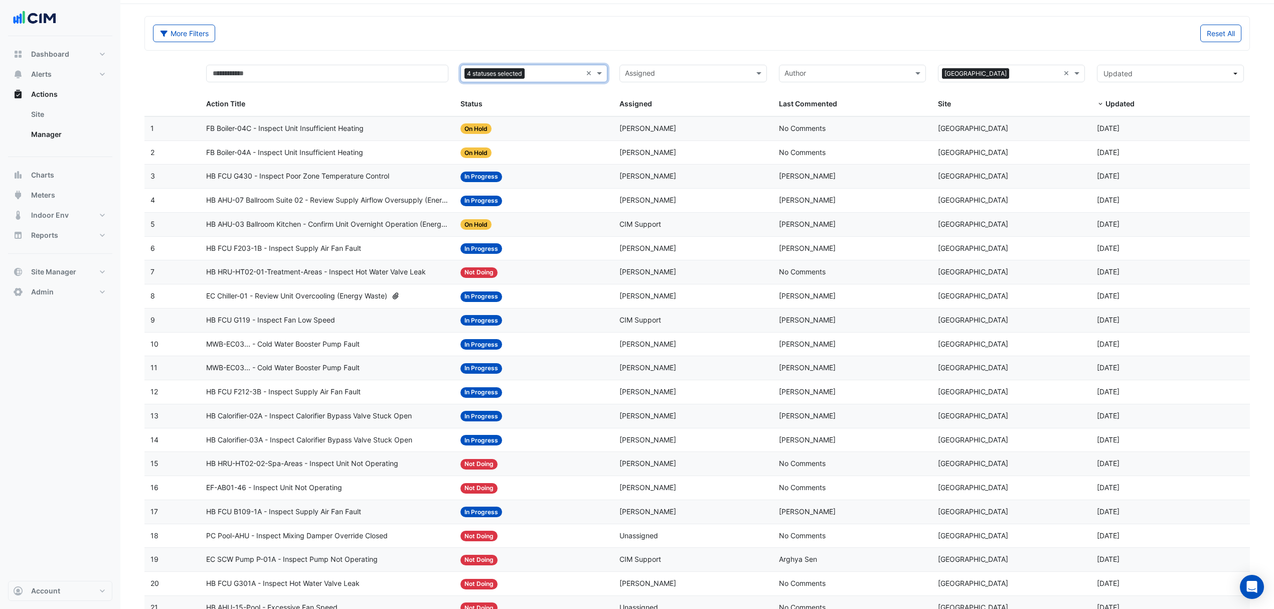
scroll to position [13, 0]
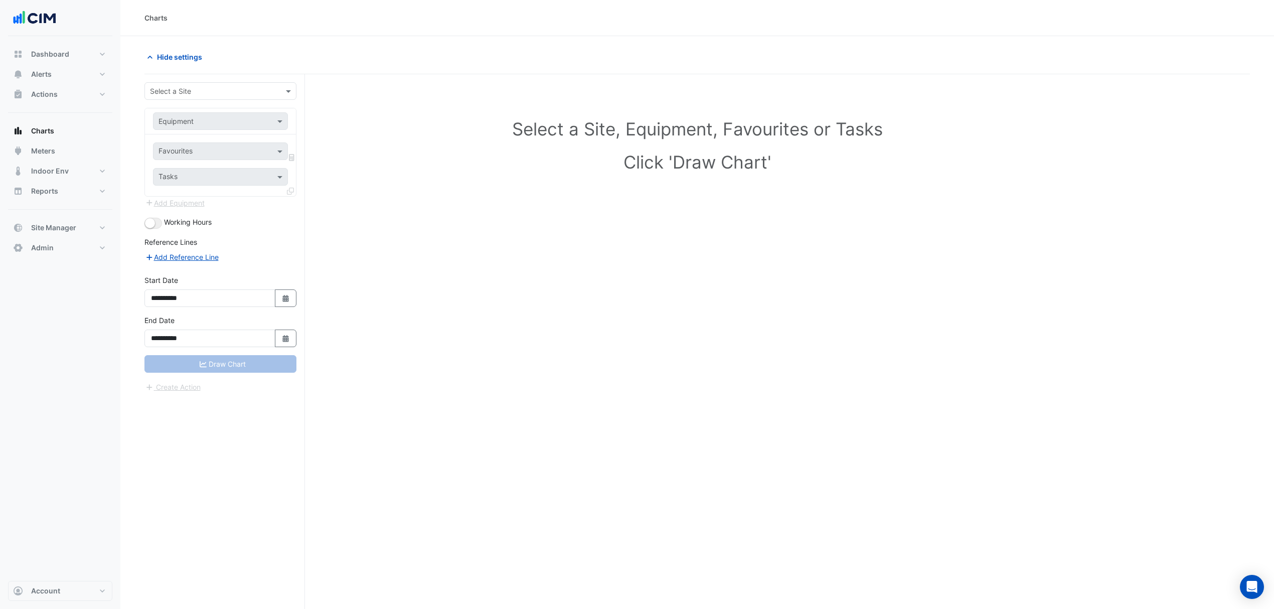
click at [206, 85] on div "Select a Site" at bounding box center [220, 91] width 152 height 18
type input "*****"
click at [179, 123] on span "[GEOGRAPHIC_DATA]" at bounding box center [196, 127] width 70 height 9
click at [187, 117] on input "text" at bounding box center [210, 121] width 104 height 11
type input "***"
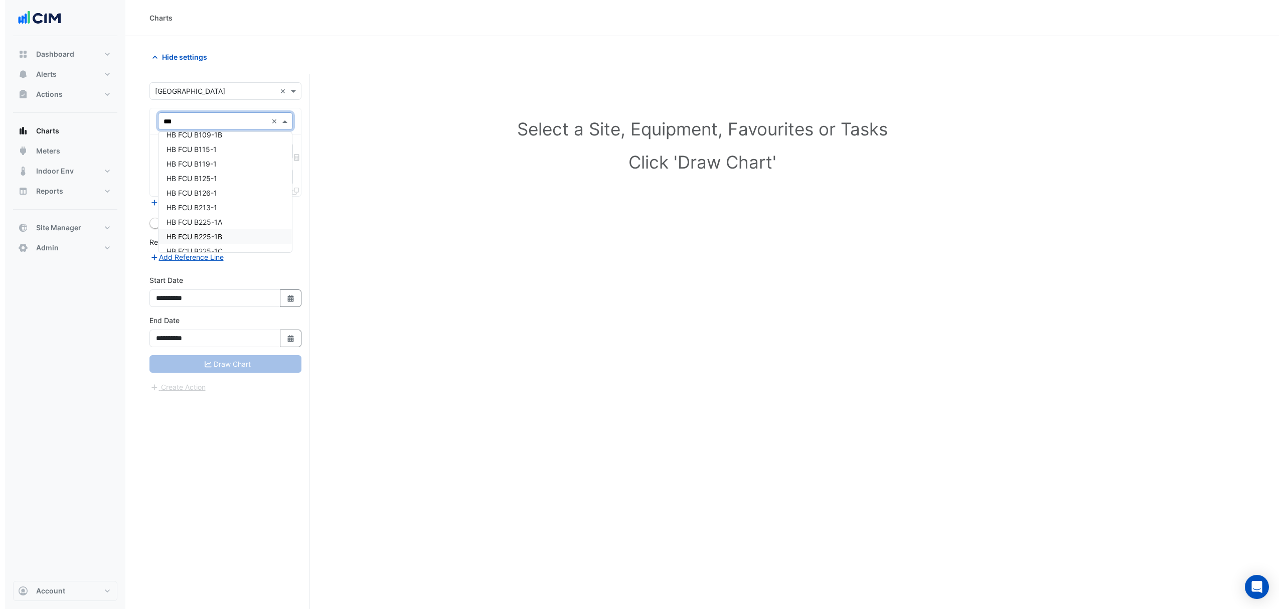
scroll to position [267, 0]
click at [186, 166] on span "HB FCU B115-1" at bounding box center [186, 166] width 50 height 9
click at [205, 149] on input "text" at bounding box center [208, 152] width 101 height 11
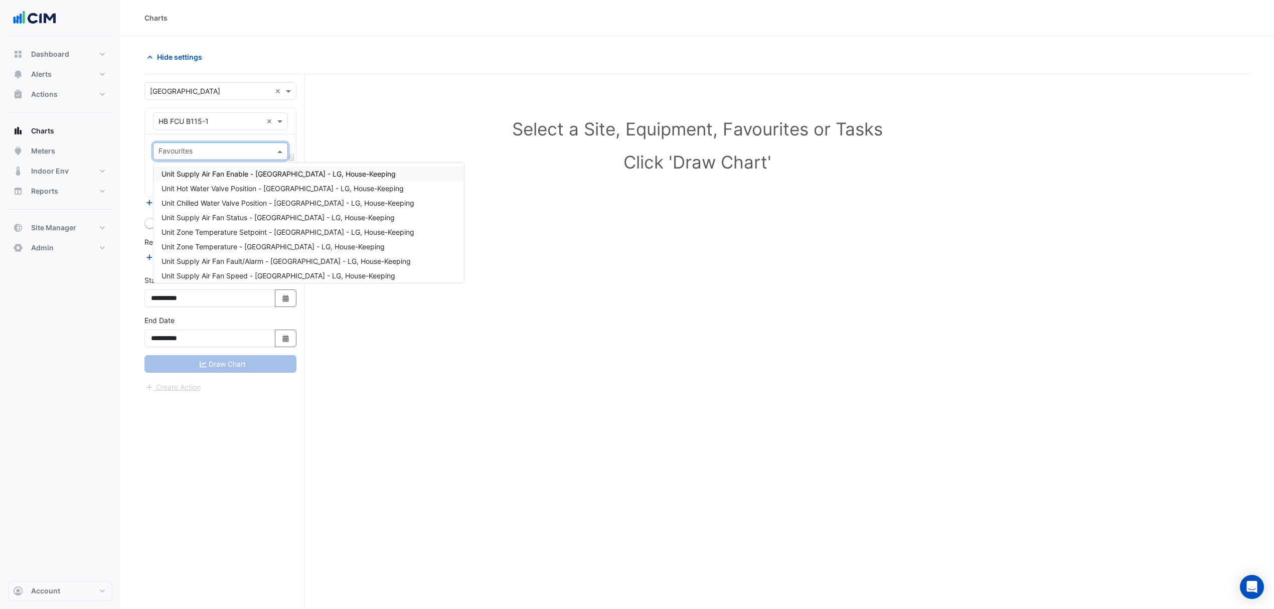
click at [210, 173] on span "Unit Supply Air Fan Enable - [GEOGRAPHIC_DATA] - LG, House-Keeping" at bounding box center [278, 173] width 234 height 9
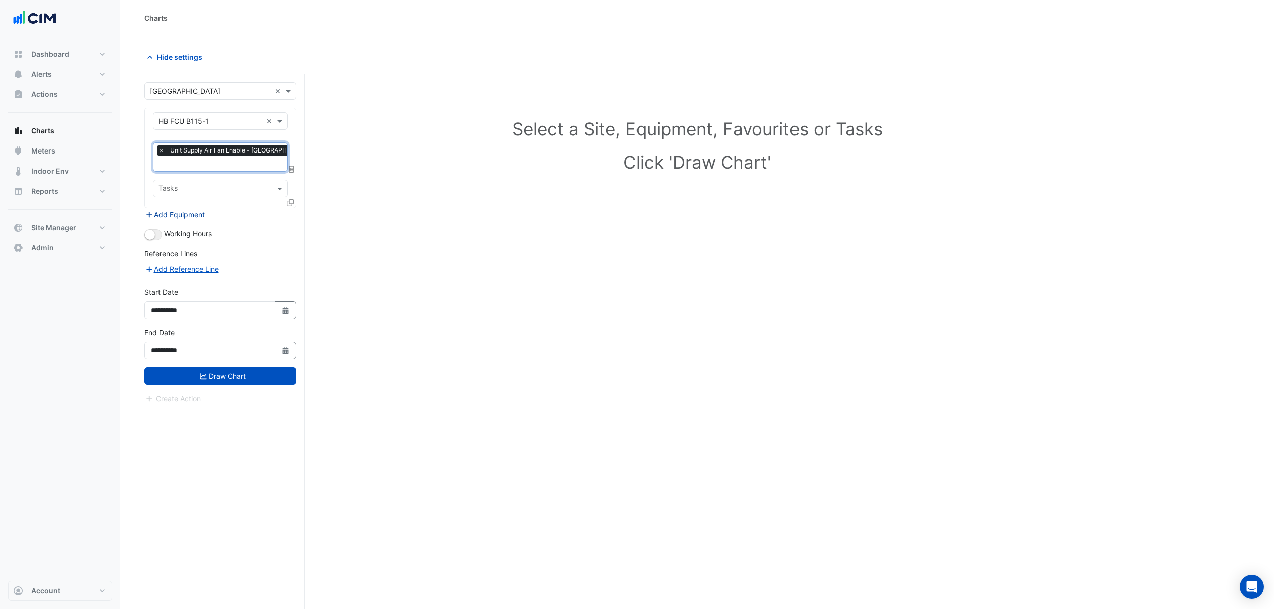
click at [189, 215] on button "Add Equipment" at bounding box center [174, 215] width 61 height 12
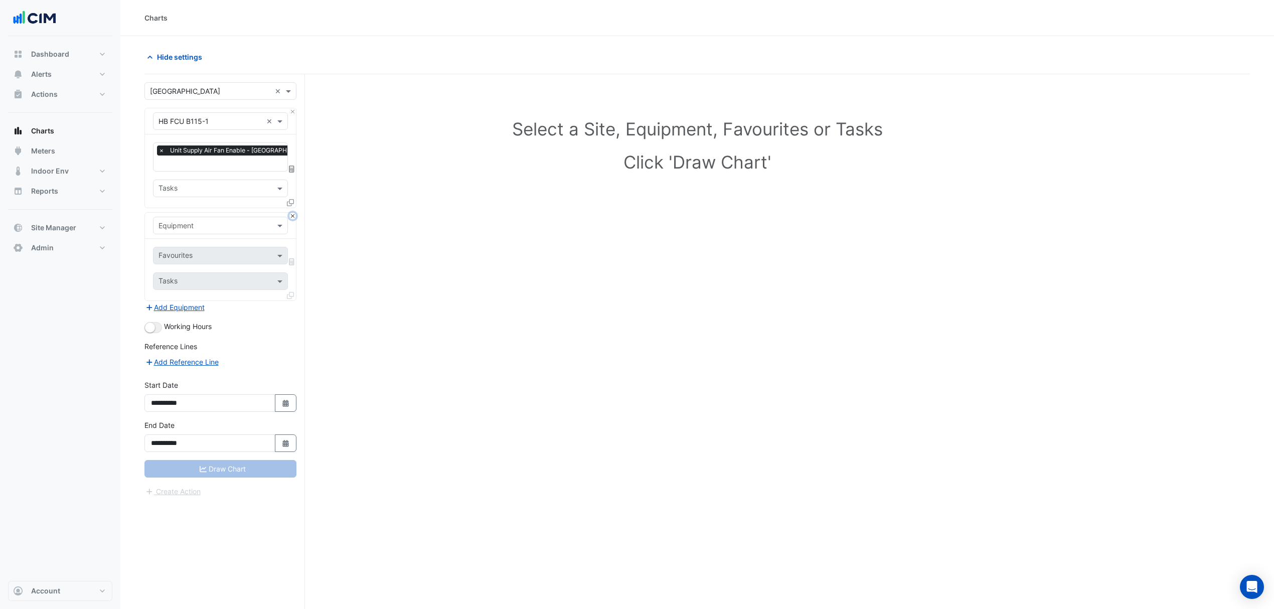
click at [291, 215] on button "Close" at bounding box center [292, 216] width 7 height 7
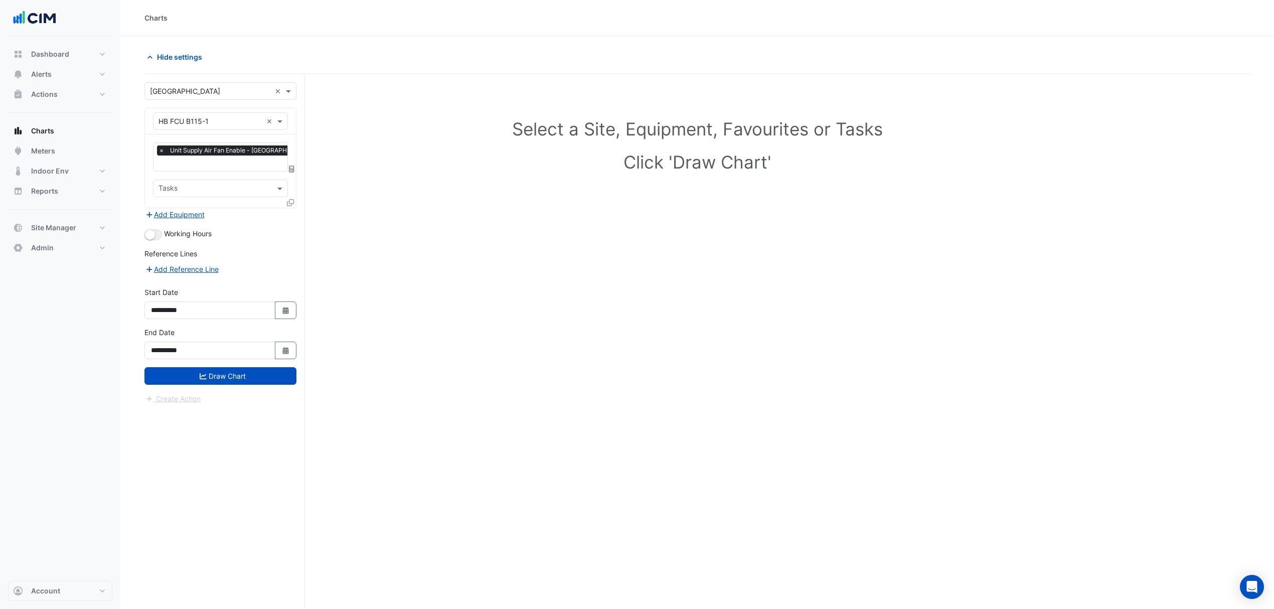
click at [290, 201] on icon at bounding box center [290, 202] width 7 height 7
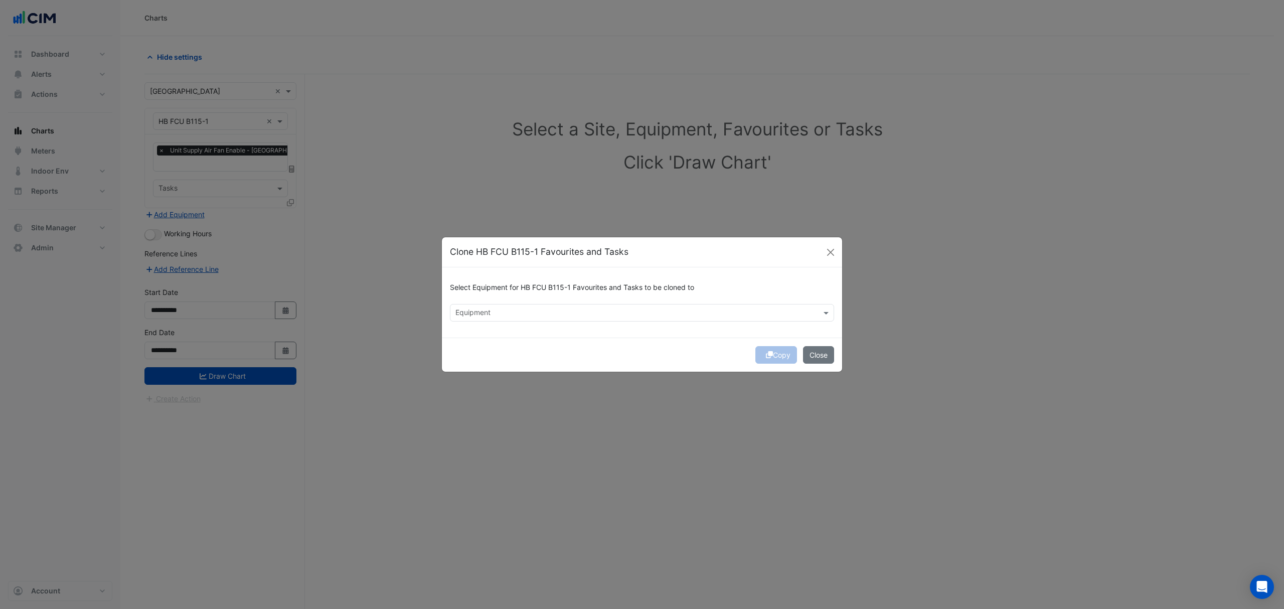
click at [478, 310] on input "text" at bounding box center [636, 313] width 362 height 11
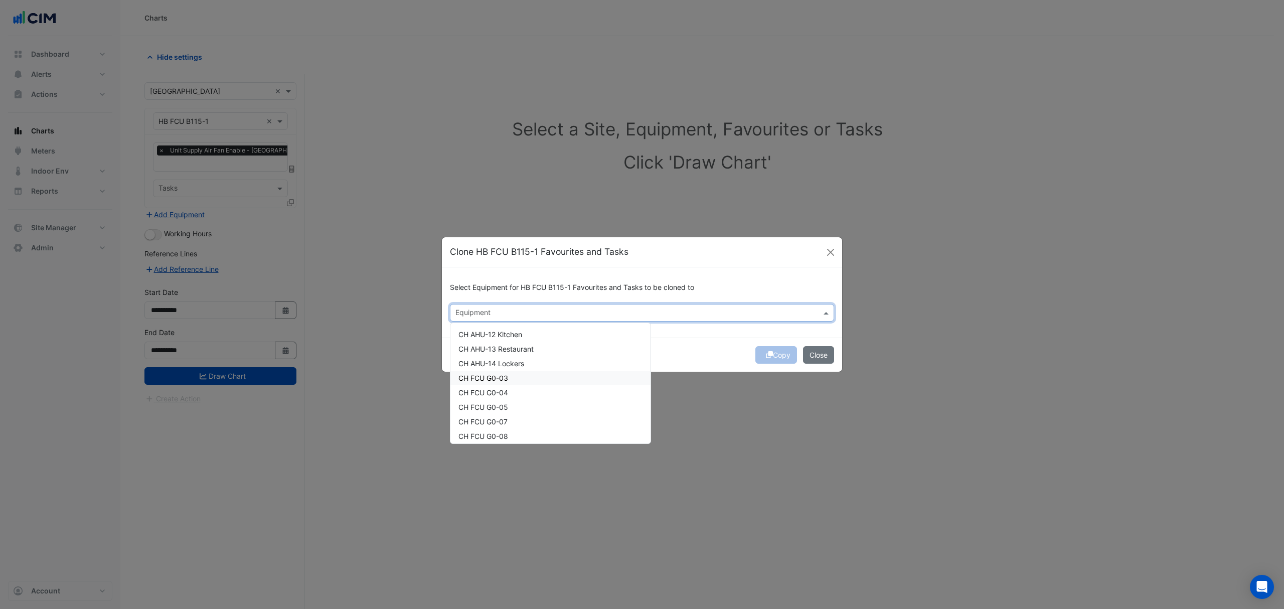
click at [482, 380] on span "CH FCU G0-03" at bounding box center [483, 378] width 50 height 9
drag, startPoint x: 481, startPoint y: 388, endPoint x: 478, endPoint y: 402, distance: 14.4
click at [480, 389] on span "CH FCU G0-04" at bounding box center [483, 392] width 50 height 9
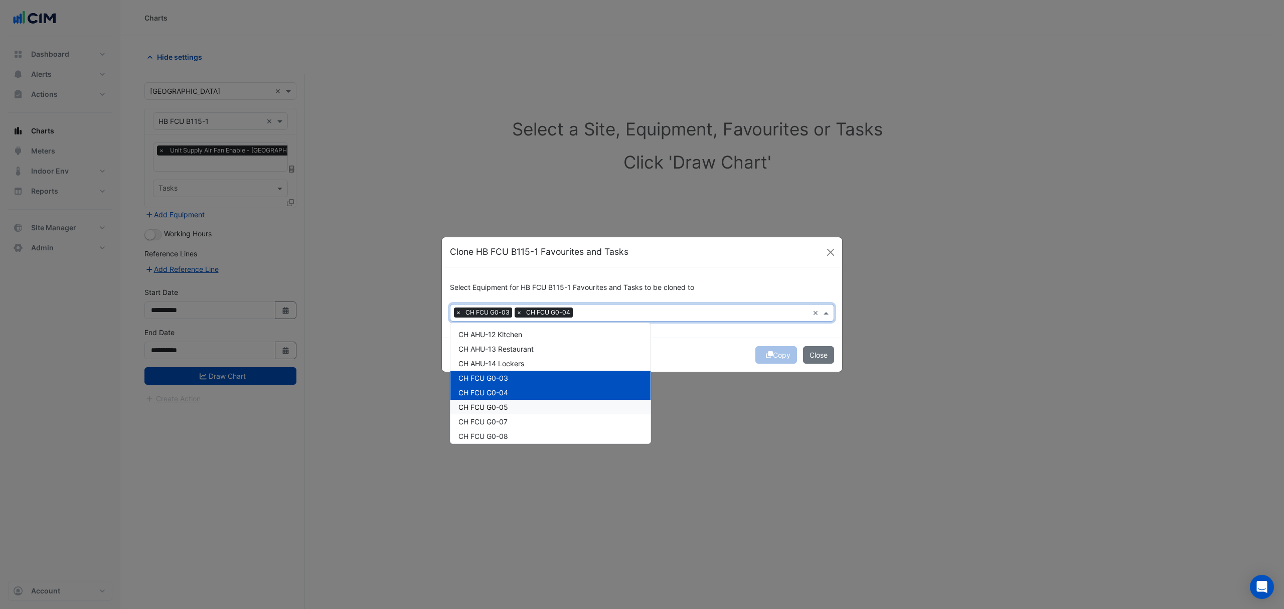
click at [478, 403] on span "CH FCU G0-05" at bounding box center [483, 407] width 50 height 9
click at [478, 418] on span "CH FCU G0-07" at bounding box center [482, 421] width 49 height 9
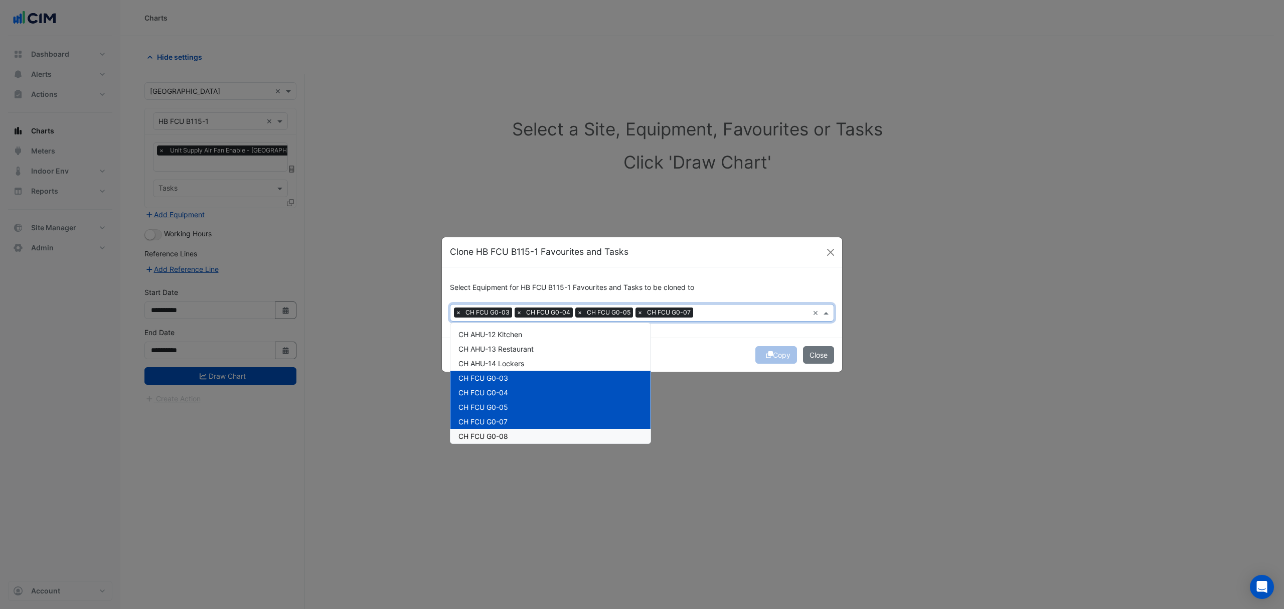
click at [481, 439] on span "CH FCU G0-08" at bounding box center [483, 436] width 50 height 9
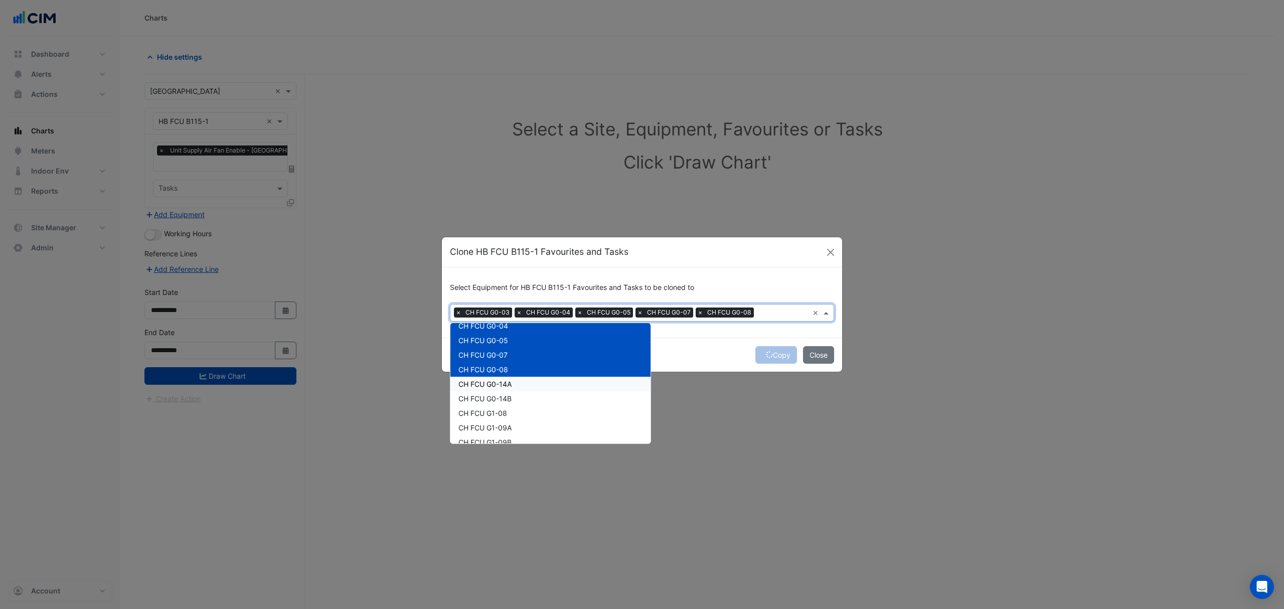
click at [490, 377] on div "CH FCU G0-14A" at bounding box center [550, 384] width 200 height 15
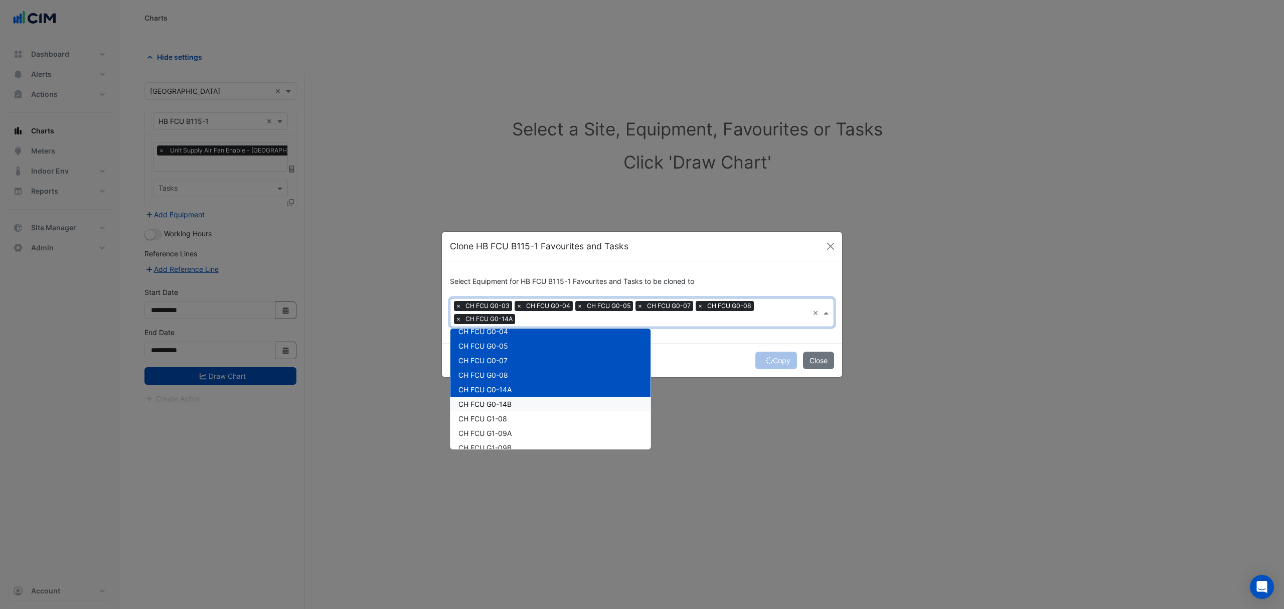
click at [490, 404] on span "CH FCU G0-14B" at bounding box center [484, 404] width 53 height 9
click at [490, 417] on span "CH FCU G1-08" at bounding box center [482, 418] width 49 height 9
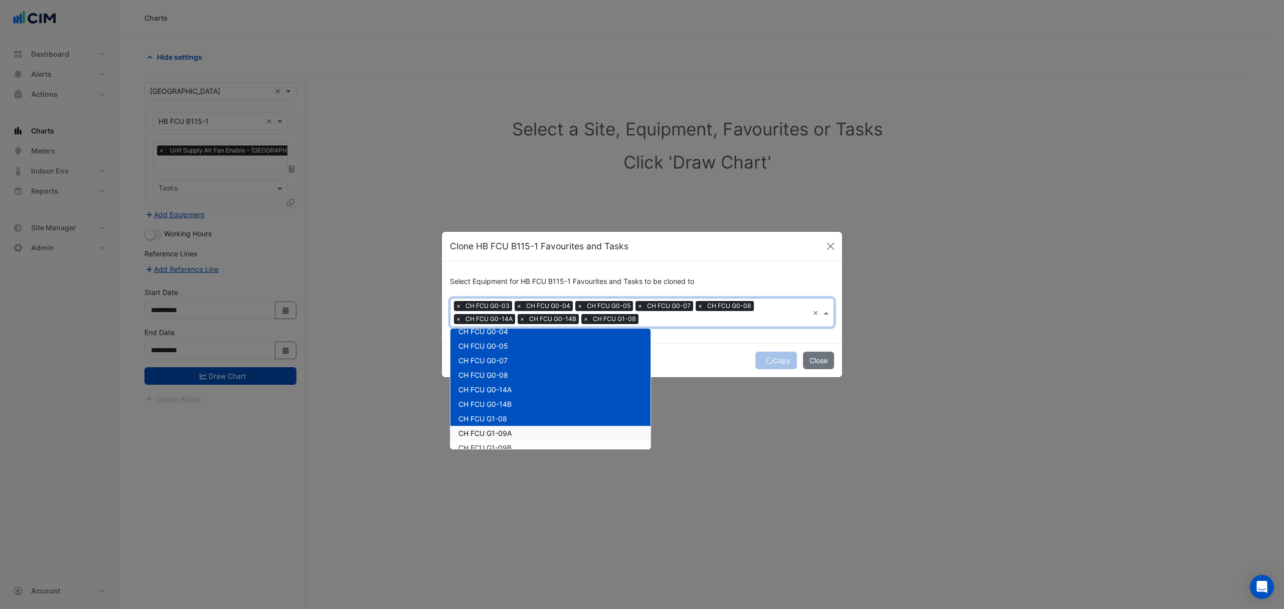
click at [488, 436] on span "CH FCU G1-09A" at bounding box center [484, 433] width 53 height 9
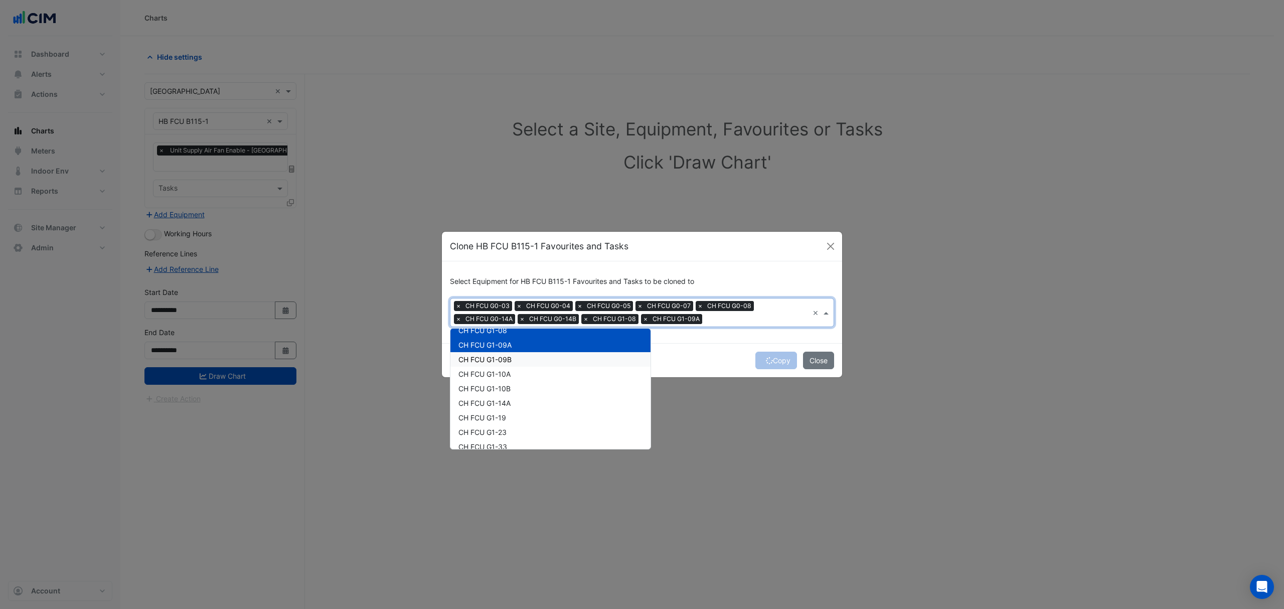
scroll to position [133, 0]
click at [498, 381] on span "CH FCU G1-09B" at bounding box center [484, 381] width 53 height 9
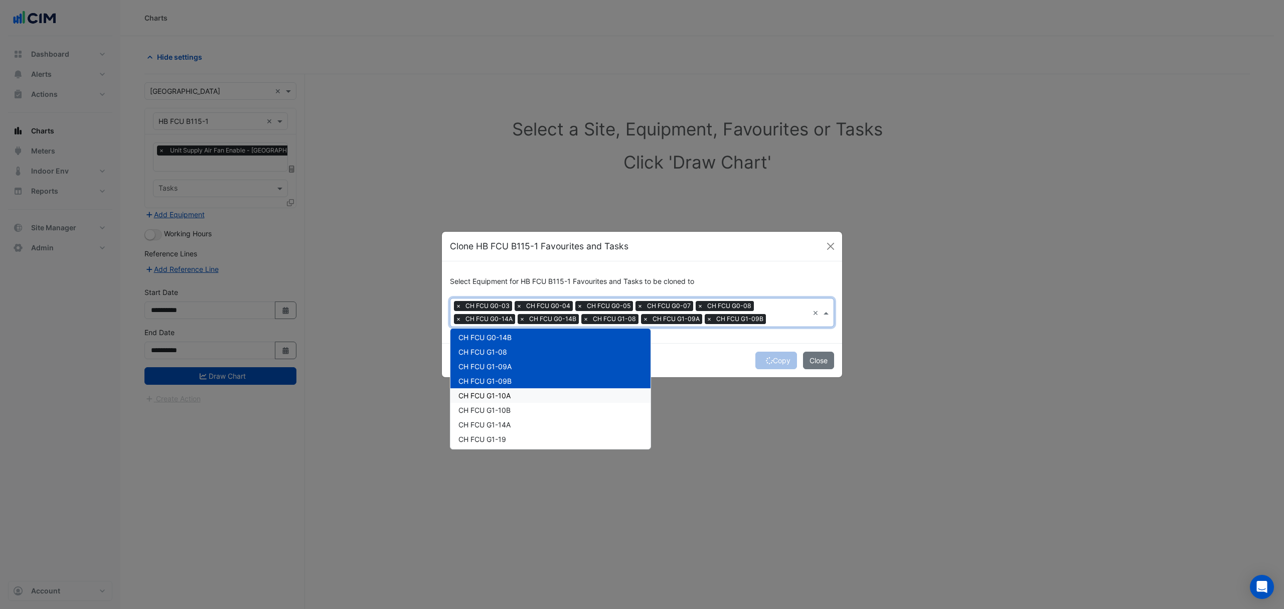
drag, startPoint x: 499, startPoint y: 390, endPoint x: 500, endPoint y: 405, distance: 15.6
click at [498, 390] on div "CH FCU G1-10A" at bounding box center [550, 395] width 200 height 15
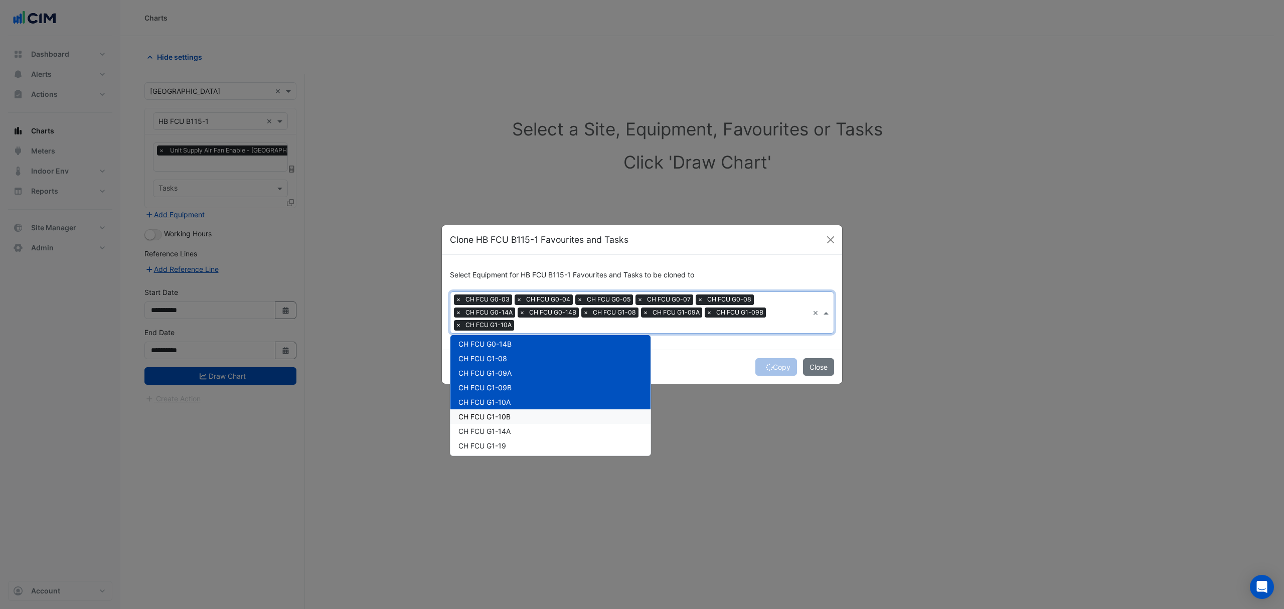
click at [494, 419] on span "CH FCU G1-10B" at bounding box center [484, 416] width 52 height 9
click at [494, 430] on span "CH FCU G1-14A" at bounding box center [484, 431] width 52 height 9
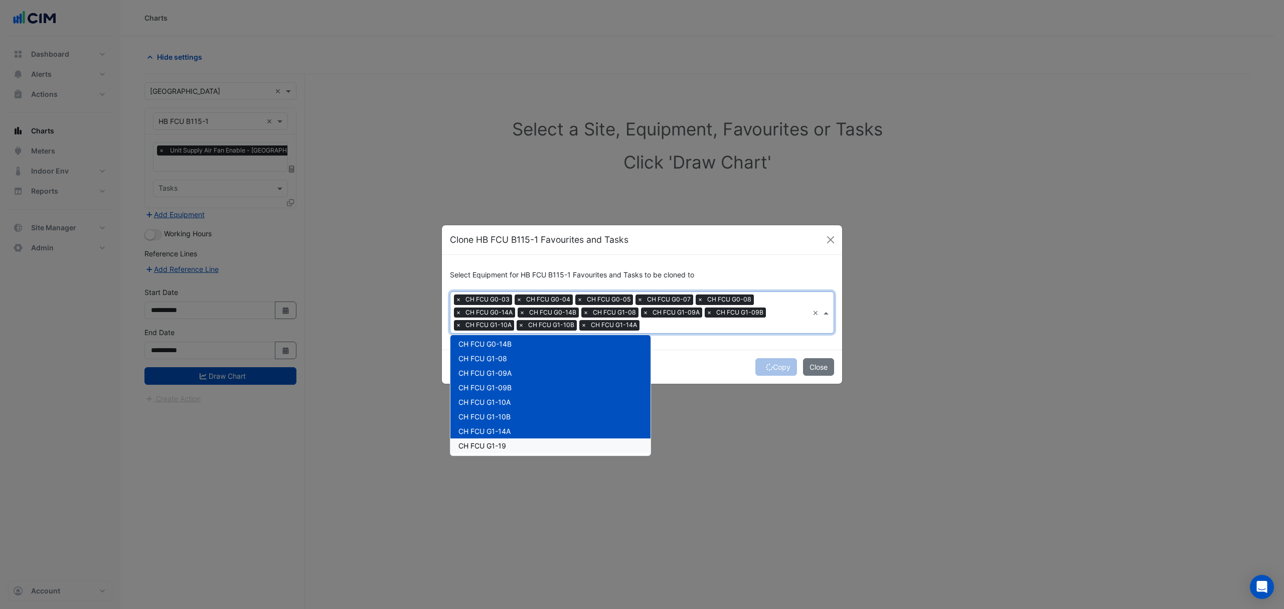
click at [490, 442] on span "CH FCU G1-19" at bounding box center [482, 445] width 48 height 9
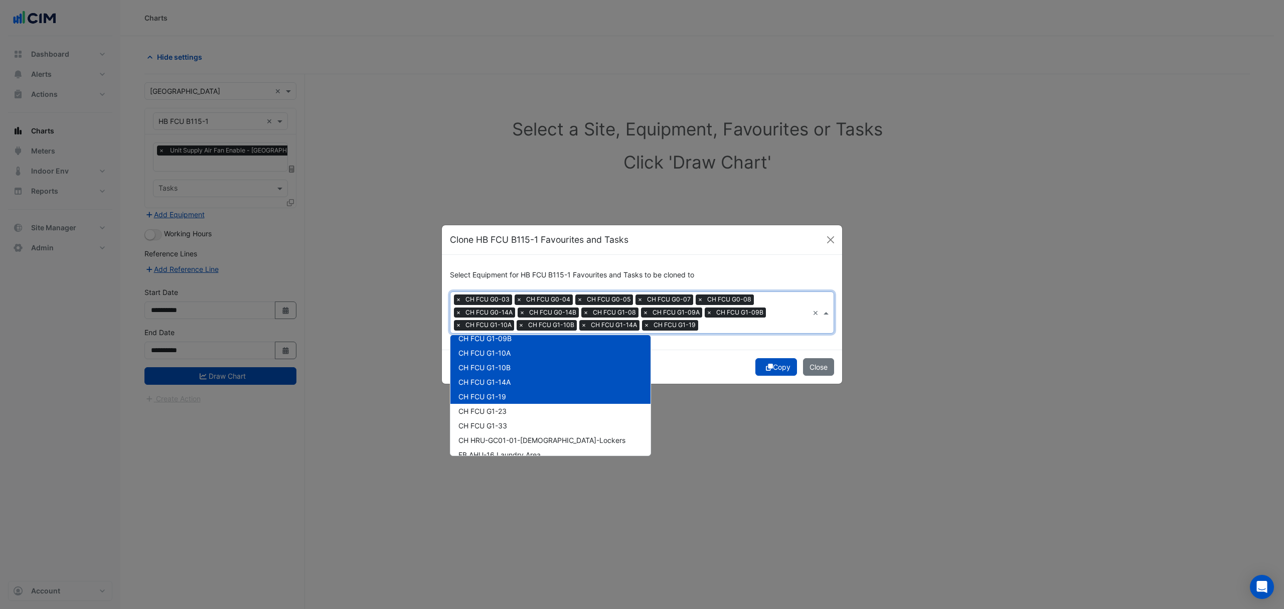
scroll to position [201, 0]
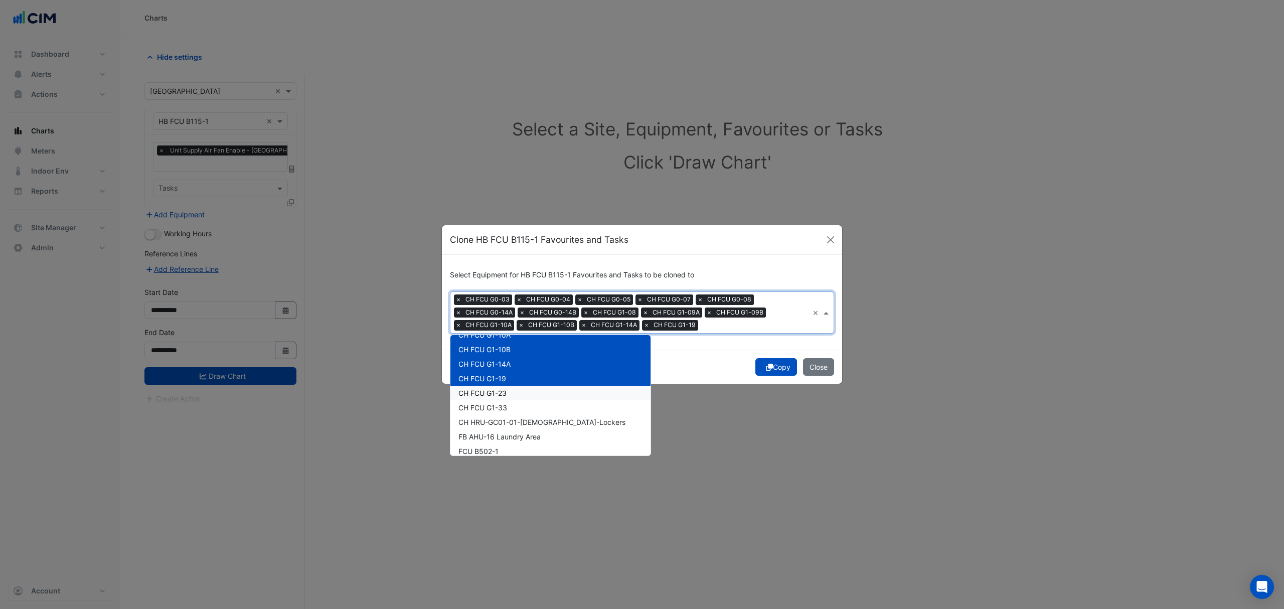
click at [500, 391] on span "CH FCU G1-23" at bounding box center [482, 393] width 48 height 9
drag, startPoint x: 498, startPoint y: 407, endPoint x: 497, endPoint y: 416, distance: 8.6
click at [498, 407] on span "CH FCU G1-33" at bounding box center [482, 407] width 49 height 9
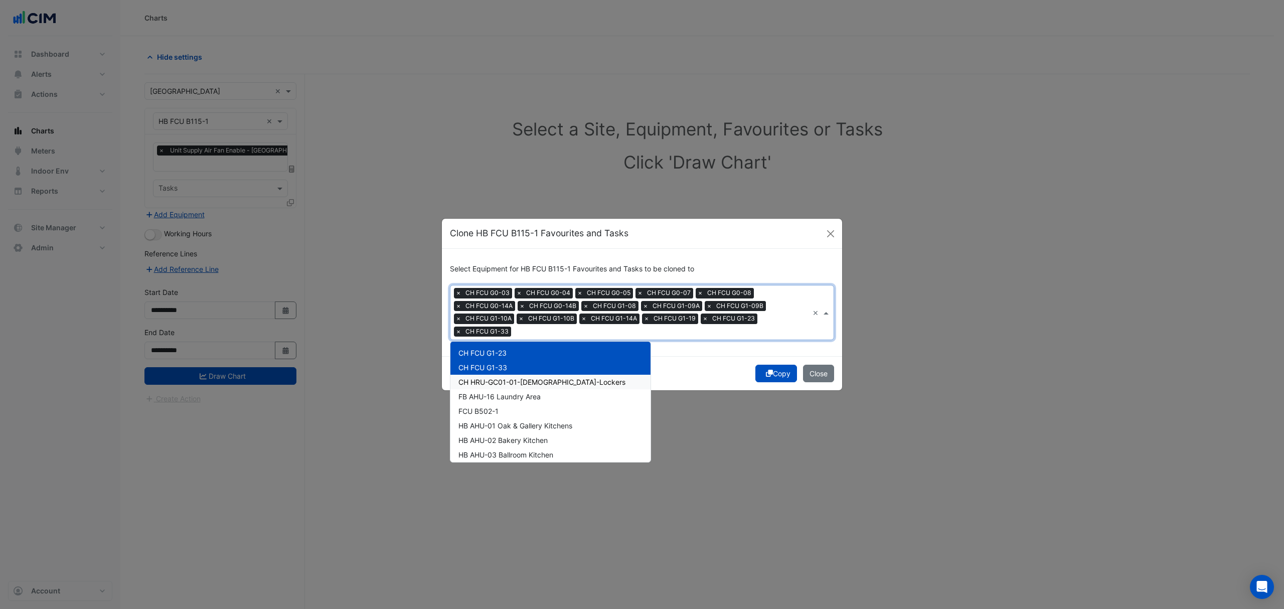
scroll to position [267, 0]
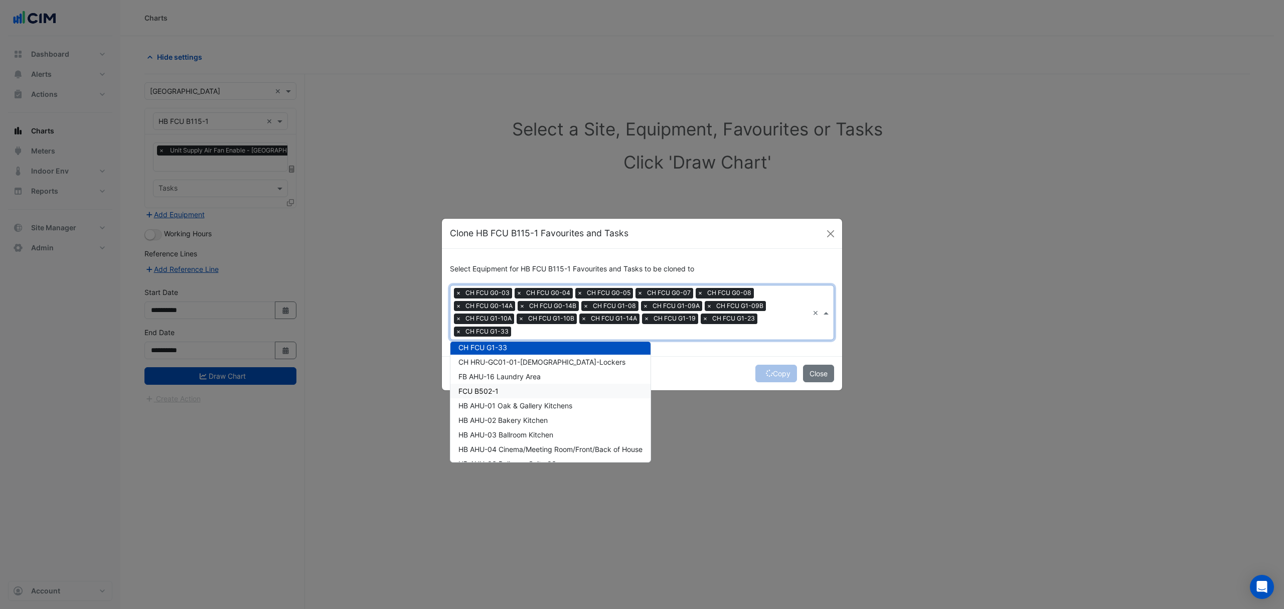
click at [492, 387] on span "FCU B502-1" at bounding box center [478, 391] width 40 height 9
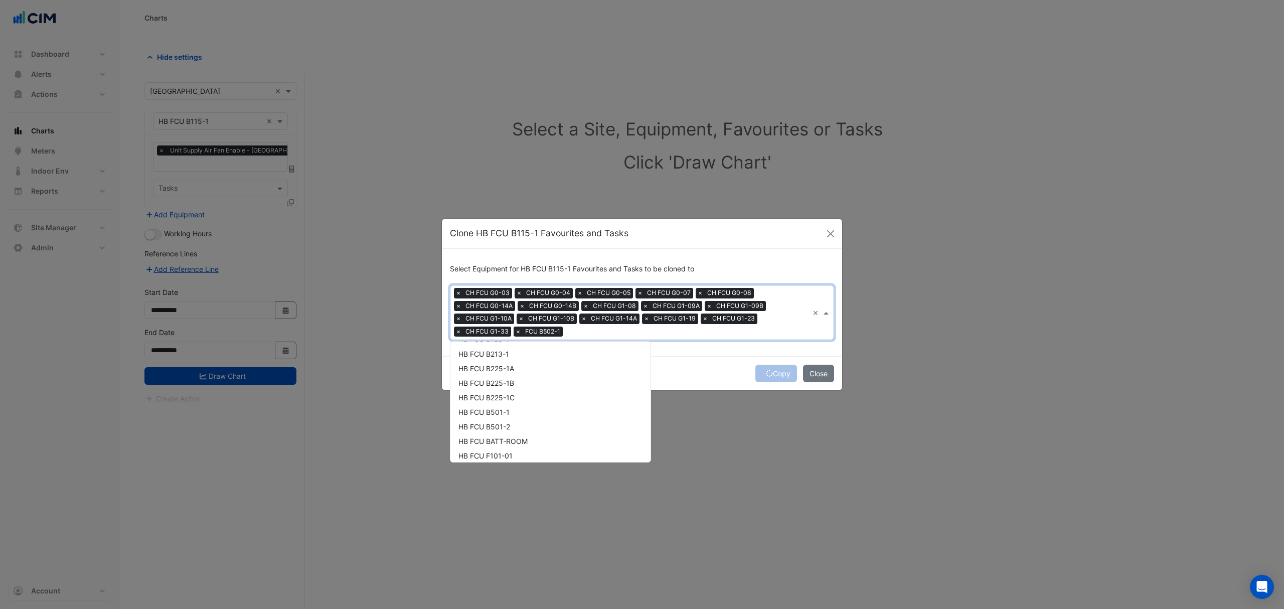
scroll to position [602, 0]
click at [482, 393] on span "HB FCU BATT-ROOM" at bounding box center [492, 391] width 69 height 9
click at [487, 391] on span "HB FCU BATT-ROOM" at bounding box center [492, 391] width 69 height 9
click at [490, 403] on span "HB FCU F101-01" at bounding box center [485, 405] width 54 height 9
click at [486, 427] on div "HB FCU F101-03" at bounding box center [550, 434] width 200 height 15
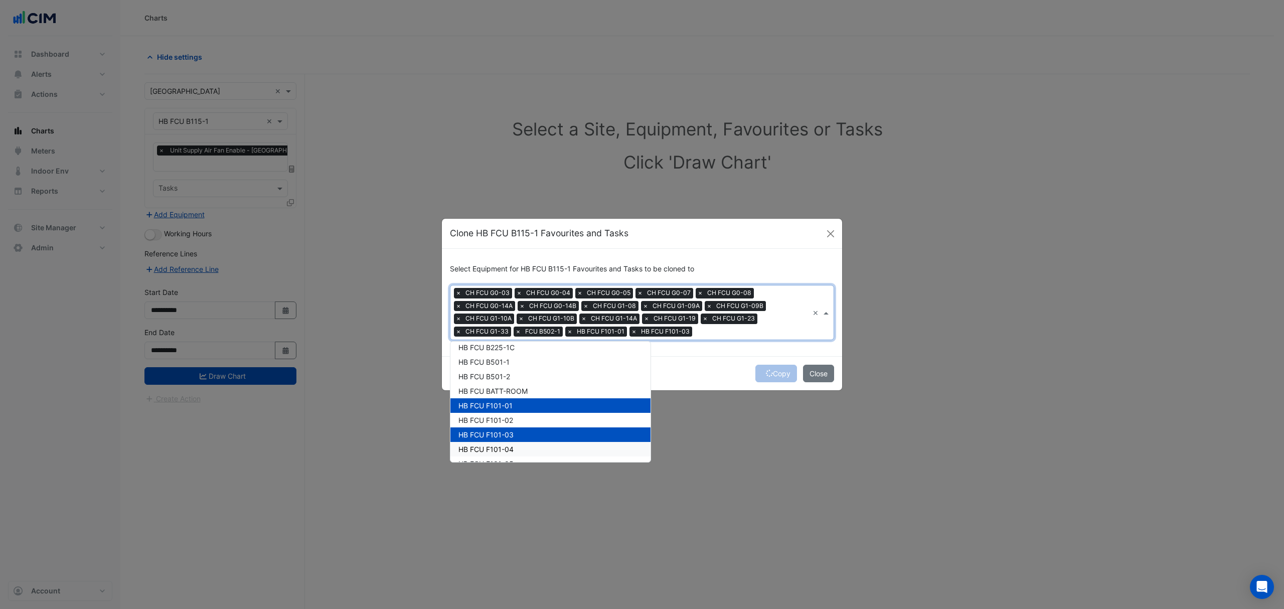
click at [489, 446] on span "HB FCU F101-04" at bounding box center [485, 449] width 55 height 9
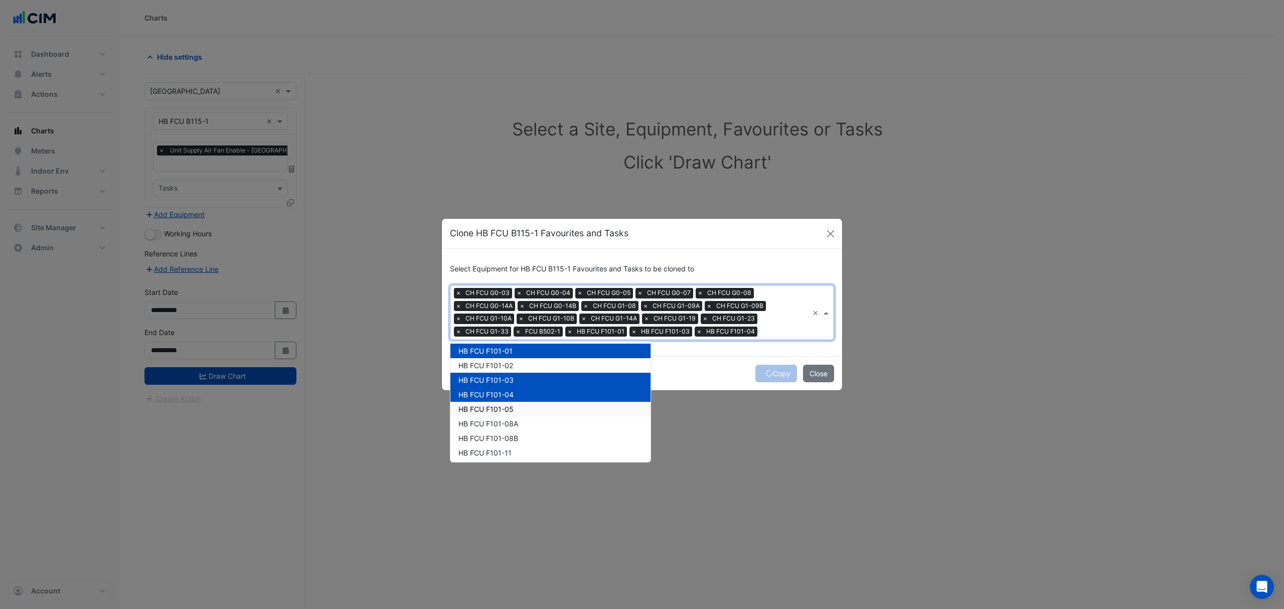
scroll to position [668, 0]
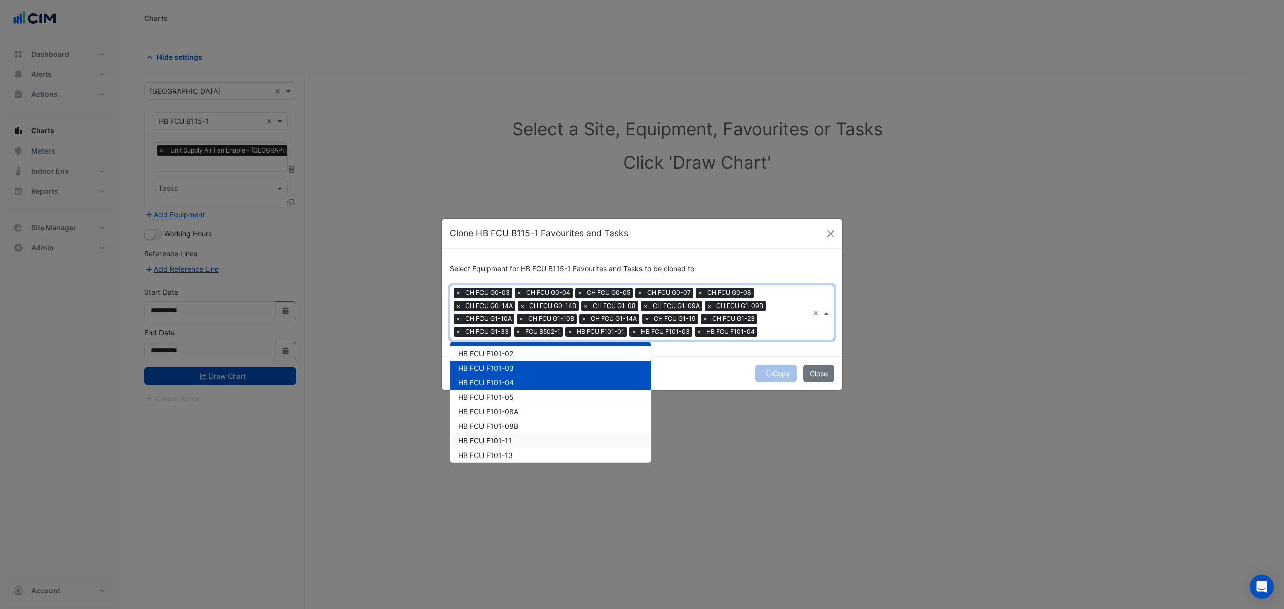
click at [489, 438] on span "HB FCU F101-11" at bounding box center [484, 440] width 53 height 9
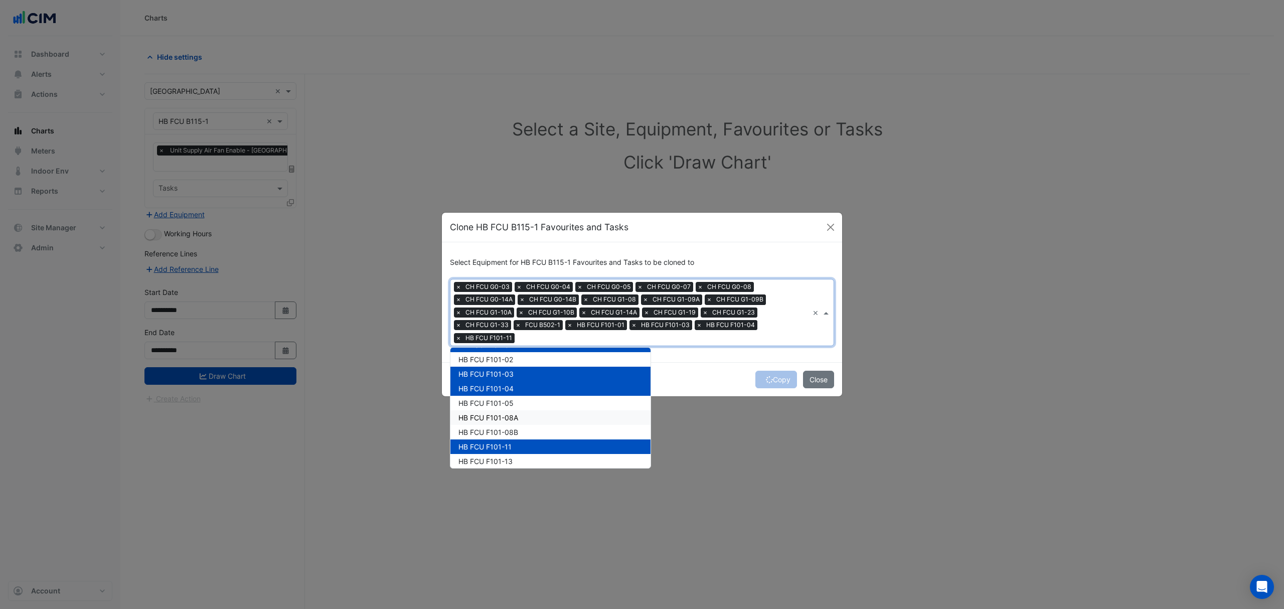
click at [487, 421] on span "HB FCU F101-08A" at bounding box center [488, 417] width 60 height 9
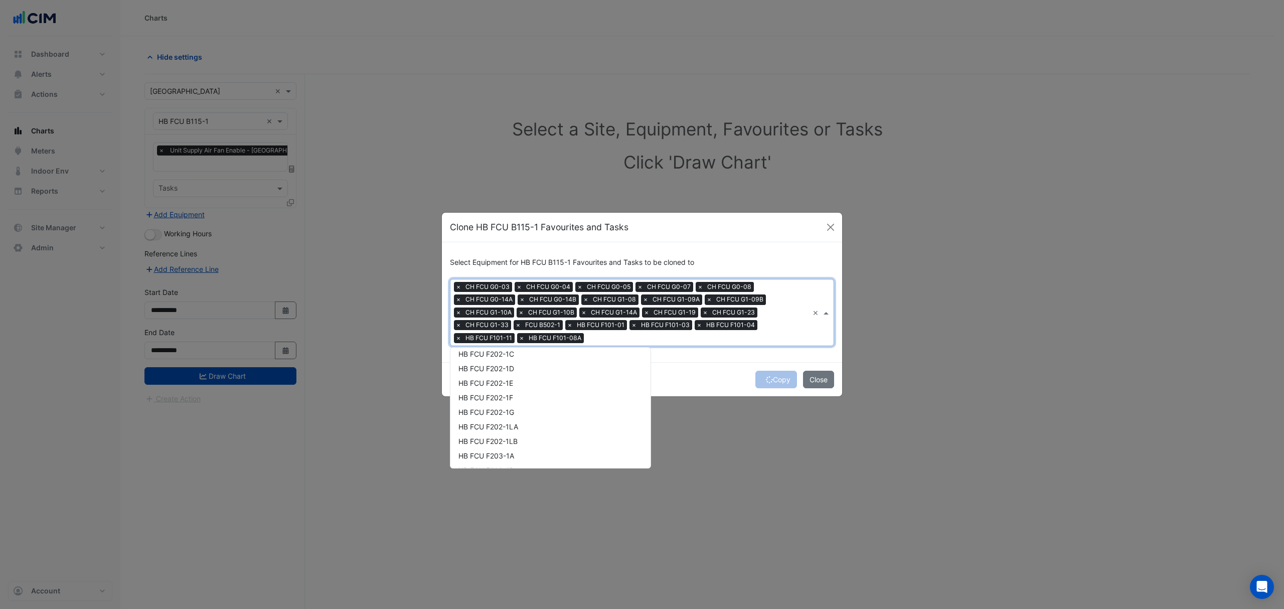
click at [487, 422] on span "HB FCU F202-1LA" at bounding box center [488, 426] width 60 height 9
click at [487, 421] on span "HB FCU F206-1" at bounding box center [483, 423] width 51 height 9
click at [487, 420] on div "HB FCU F212-3C" at bounding box center [550, 426] width 200 height 15
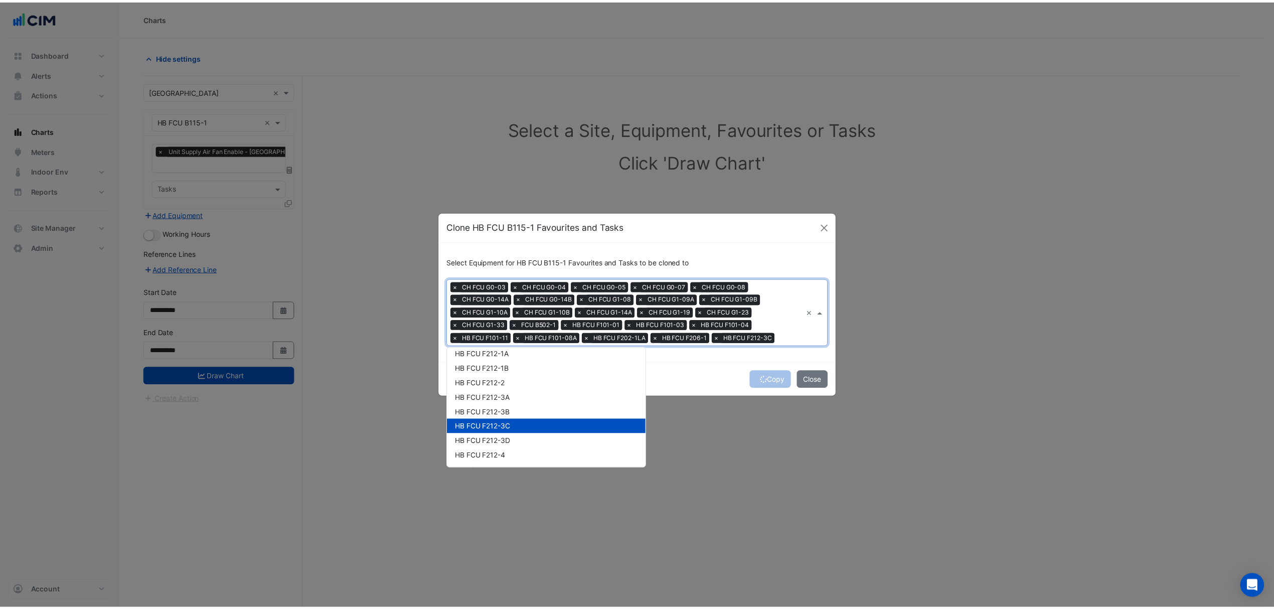
scroll to position [1471, 0]
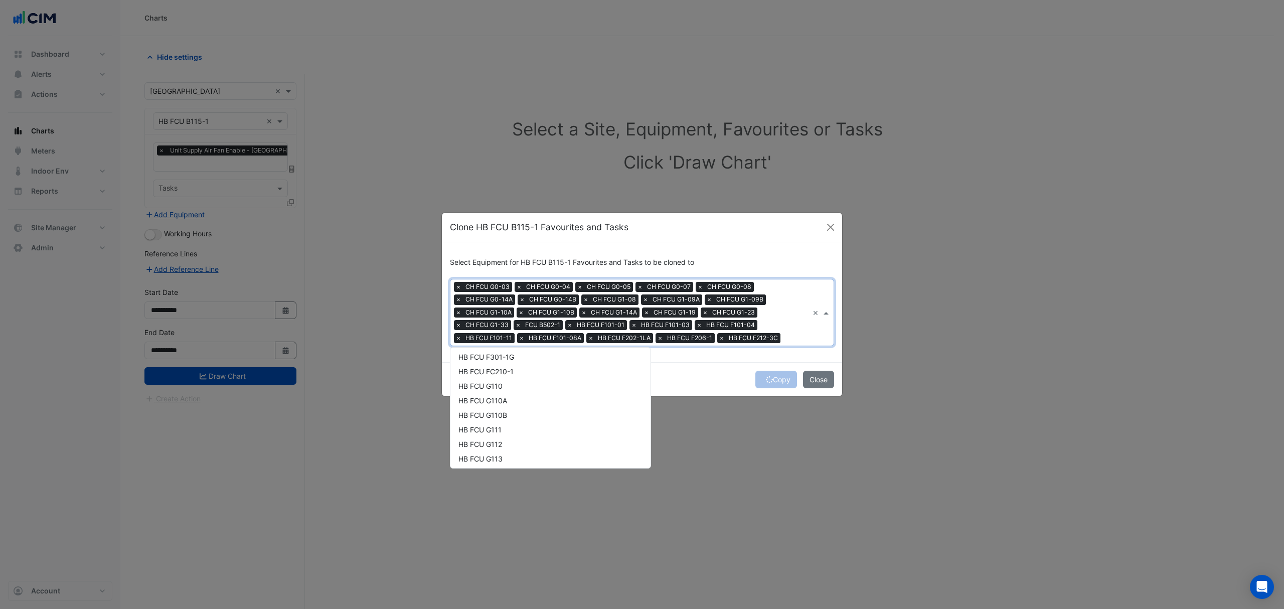
click at [487, 420] on div "HB FCU G110B" at bounding box center [550, 415] width 200 height 15
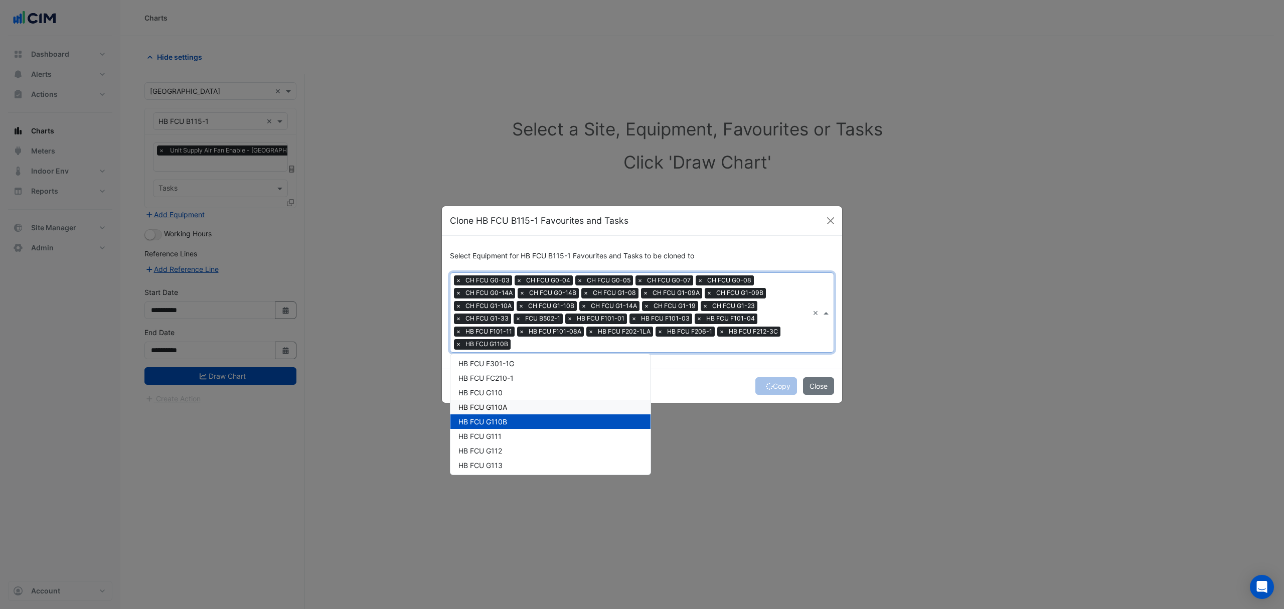
click at [768, 389] on div "Copy Close" at bounding box center [642, 386] width 400 height 34
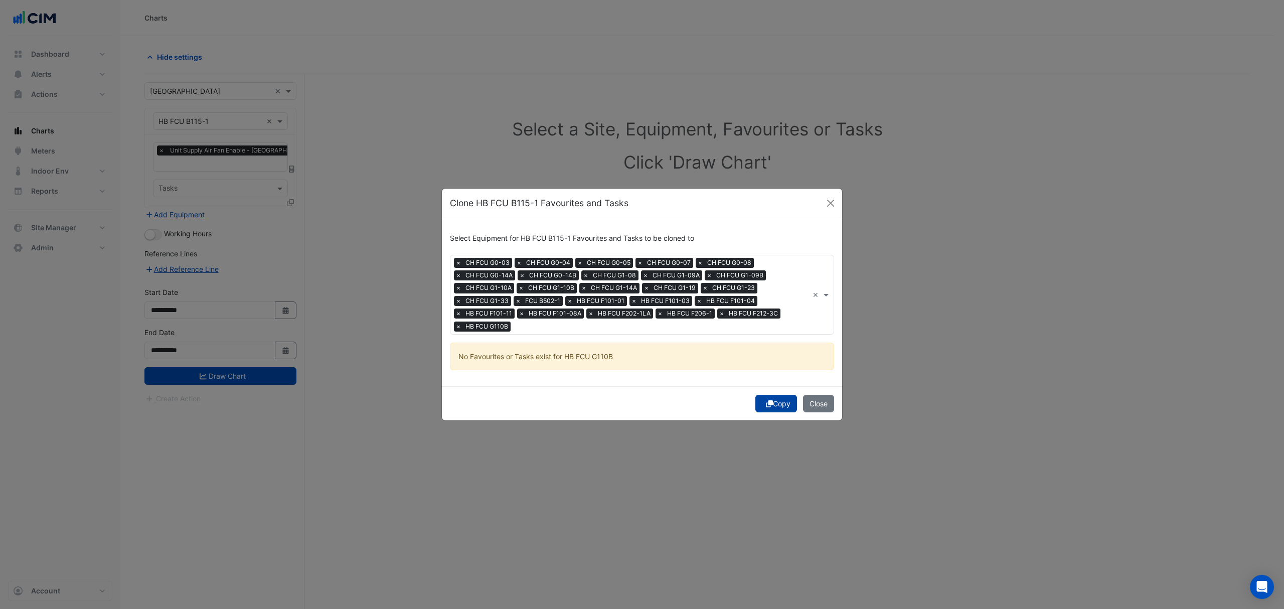
click at [767, 402] on icon "submit" at bounding box center [769, 403] width 7 height 7
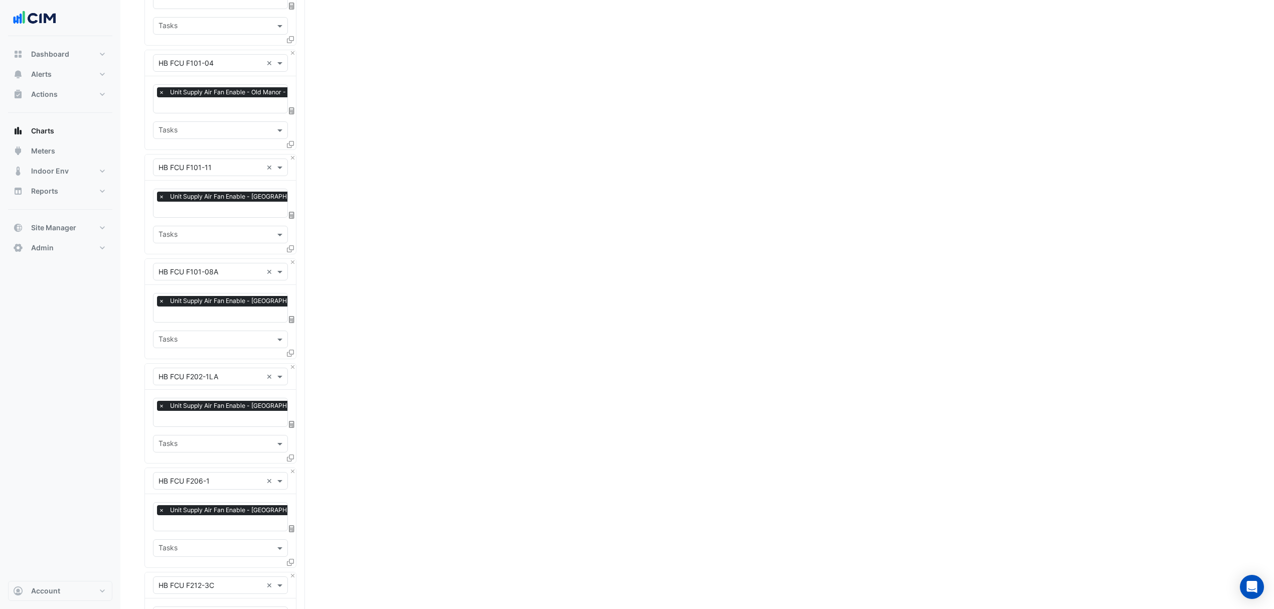
scroll to position [2413, 0]
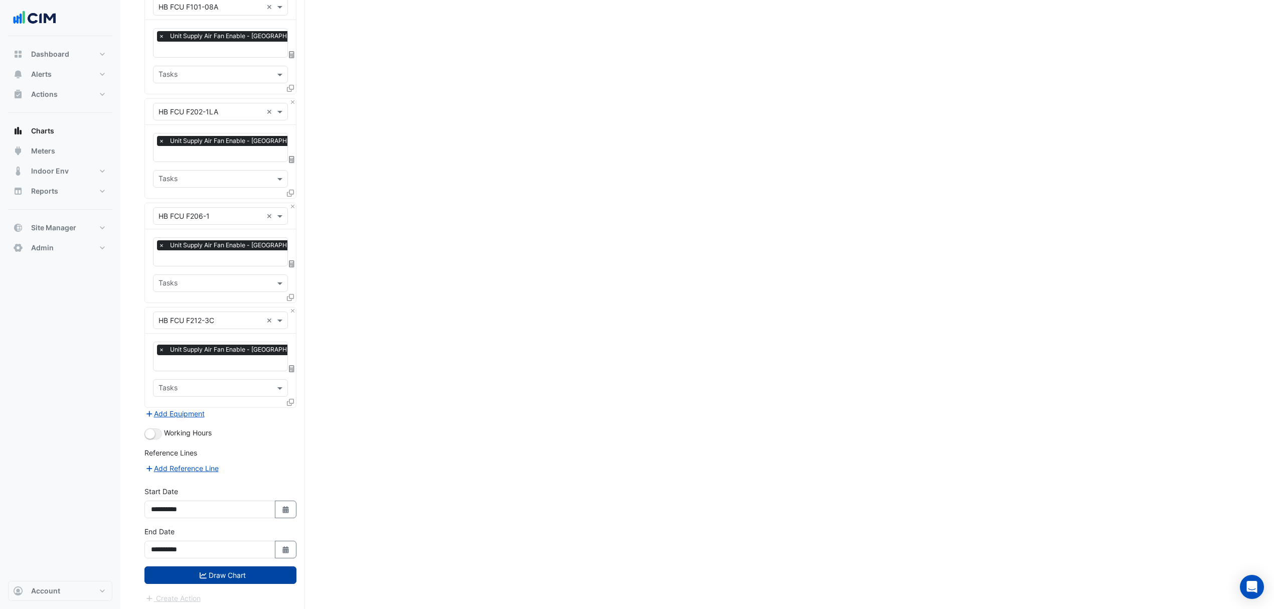
click at [231, 574] on button "Draw Chart" at bounding box center [220, 575] width 152 height 18
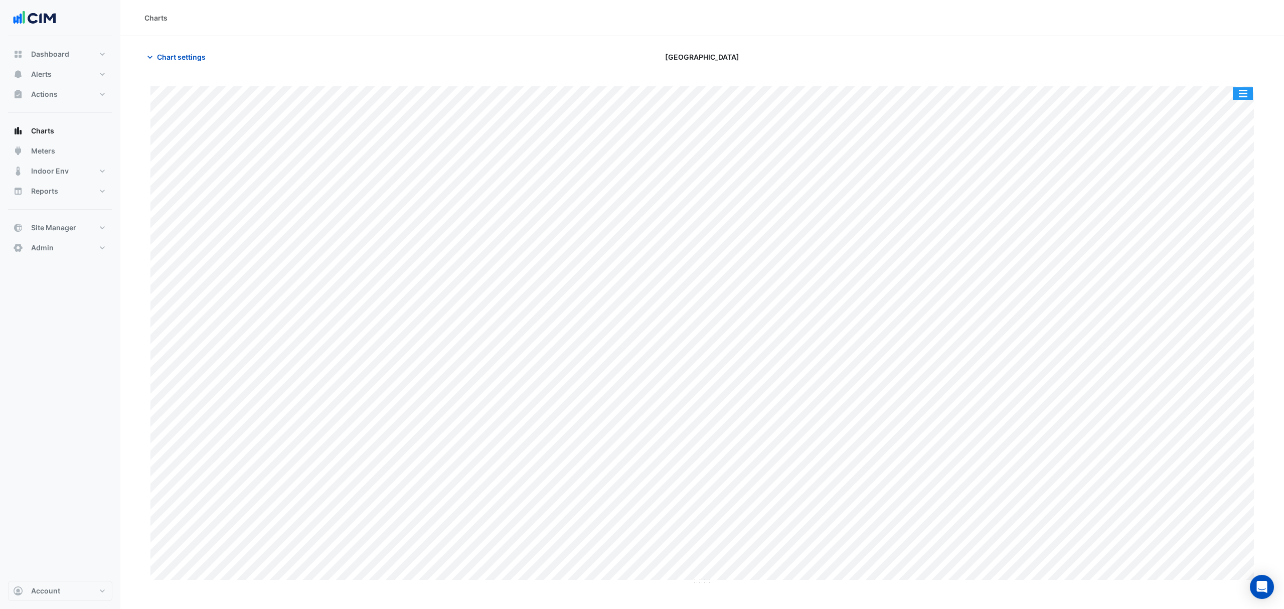
click at [1244, 95] on button "button" at bounding box center [1243, 93] width 20 height 13
click at [1188, 32] on div "Charts" at bounding box center [701, 18] width 1163 height 36
click at [1236, 96] on button "button" at bounding box center [1243, 93] width 20 height 13
click at [1206, 113] on div "Split by Equip" at bounding box center [1222, 111] width 60 height 18
click at [158, 61] on span "Chart settings" at bounding box center [181, 57] width 49 height 11
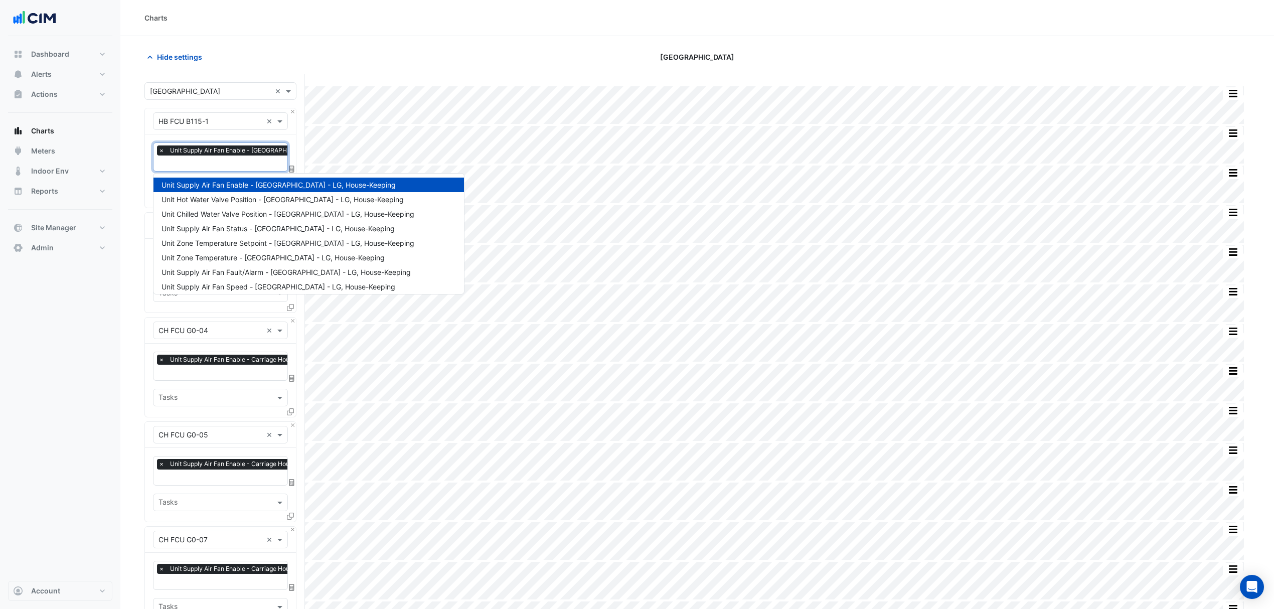
click at [205, 165] on input "text" at bounding box center [268, 164] width 221 height 11
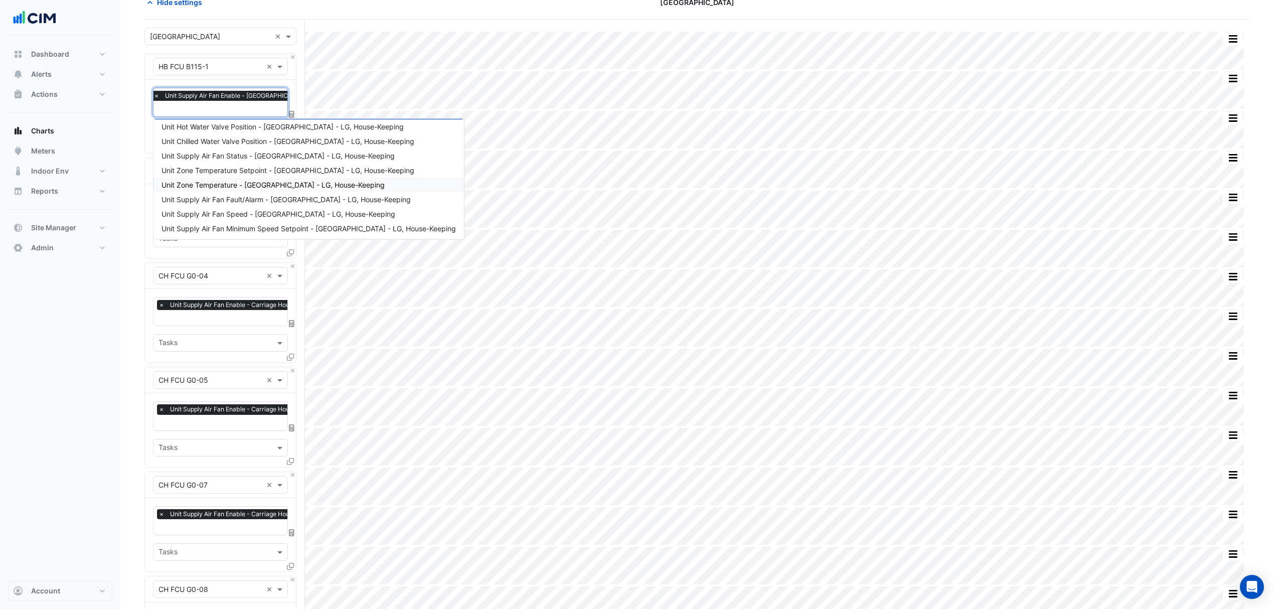
scroll to position [67, 0]
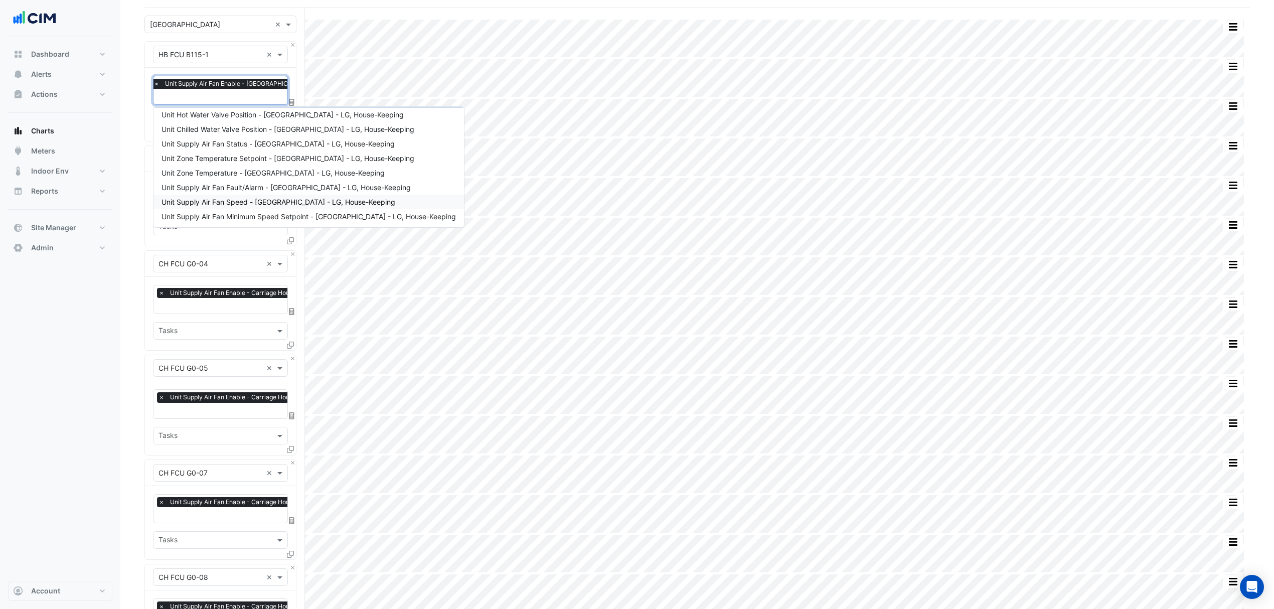
click at [243, 199] on span "Unit Supply Air Fan Speed - West Wing - LG, House-Keeping" at bounding box center [278, 202] width 234 height 9
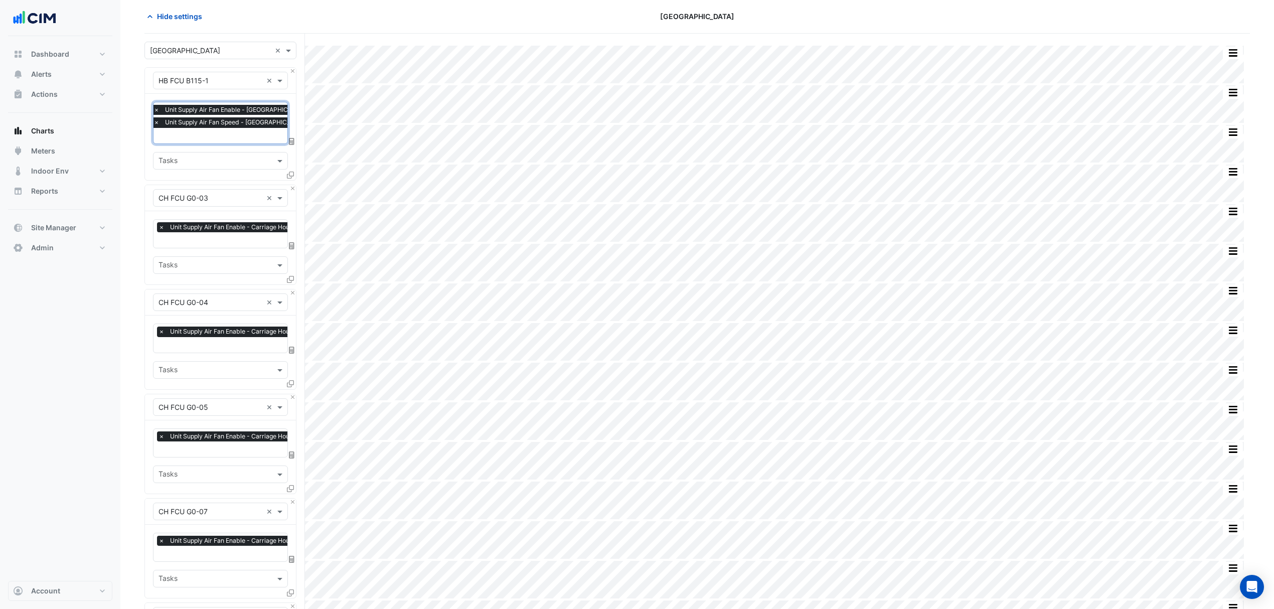
scroll to position [0, 0]
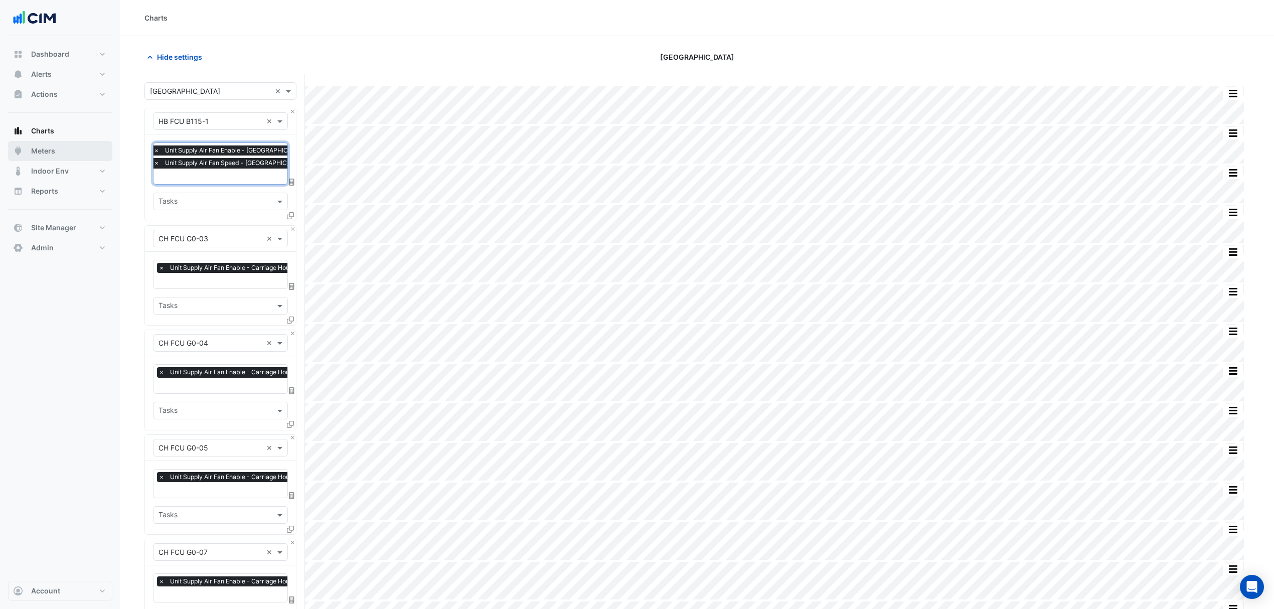
drag, startPoint x: 41, startPoint y: 146, endPoint x: 39, endPoint y: 141, distance: 5.4
click at [41, 143] on button "Meters" at bounding box center [60, 151] width 104 height 20
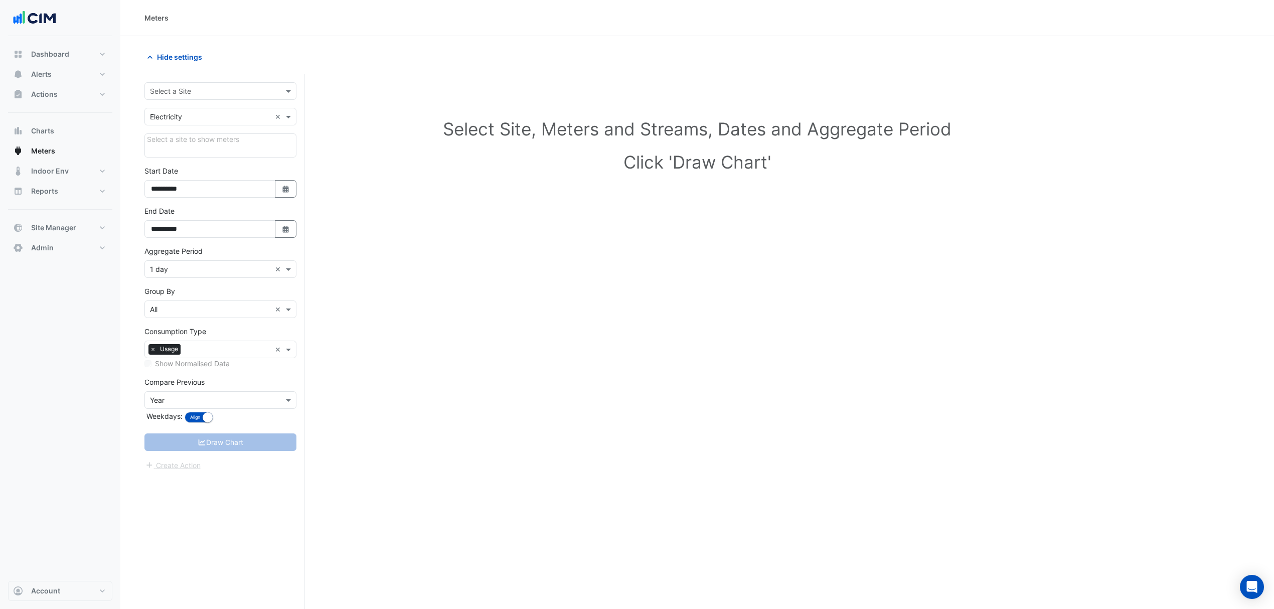
click at [223, 91] on input "text" at bounding box center [210, 91] width 121 height 11
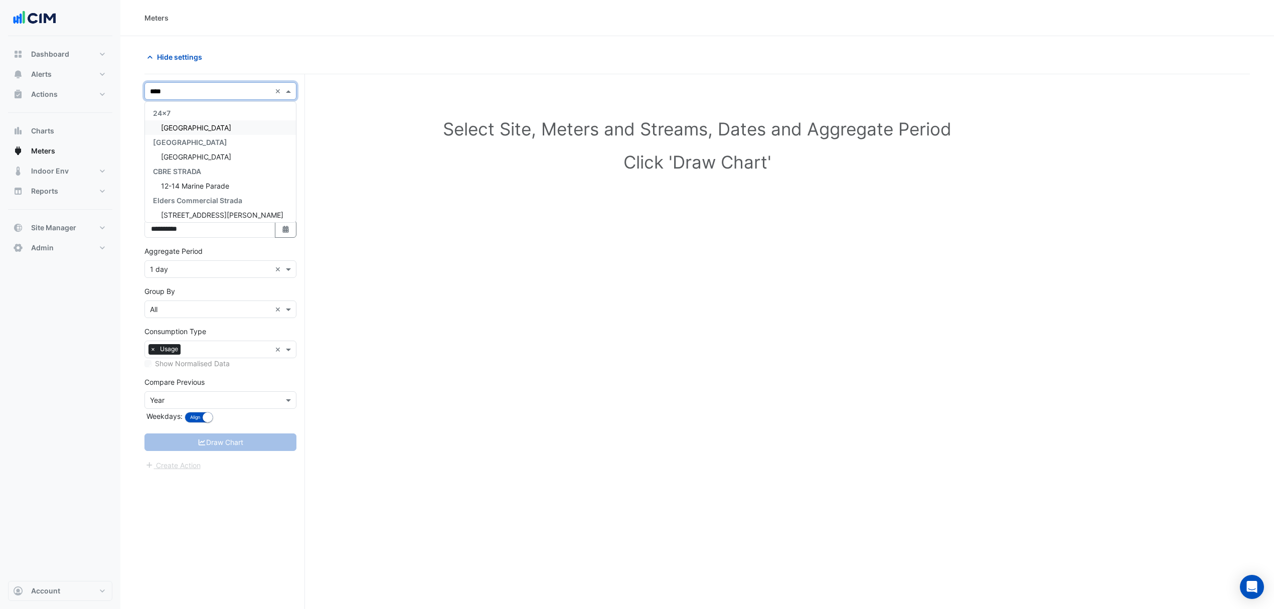
type input "*****"
click at [201, 127] on span "[GEOGRAPHIC_DATA]" at bounding box center [196, 127] width 70 height 9
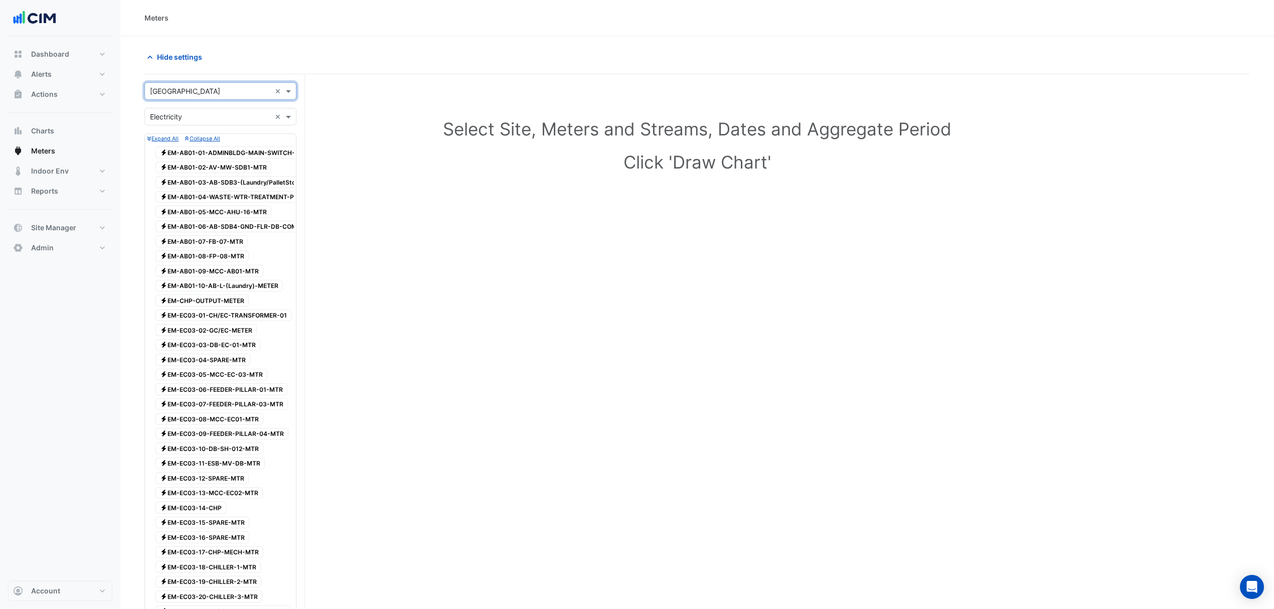
click at [224, 572] on span "Electricity EM-EC03-18-CHILLER-1-MTR" at bounding box center [207, 567] width 105 height 12
click at [219, 583] on span "Electricity EM-EC03-19-CHILLER-2-MTR" at bounding box center [208, 582] width 106 height 12
click at [220, 595] on div "Electricity EM-EC03-20-CHILLER-3-MTR" at bounding box center [209, 596] width 112 height 14
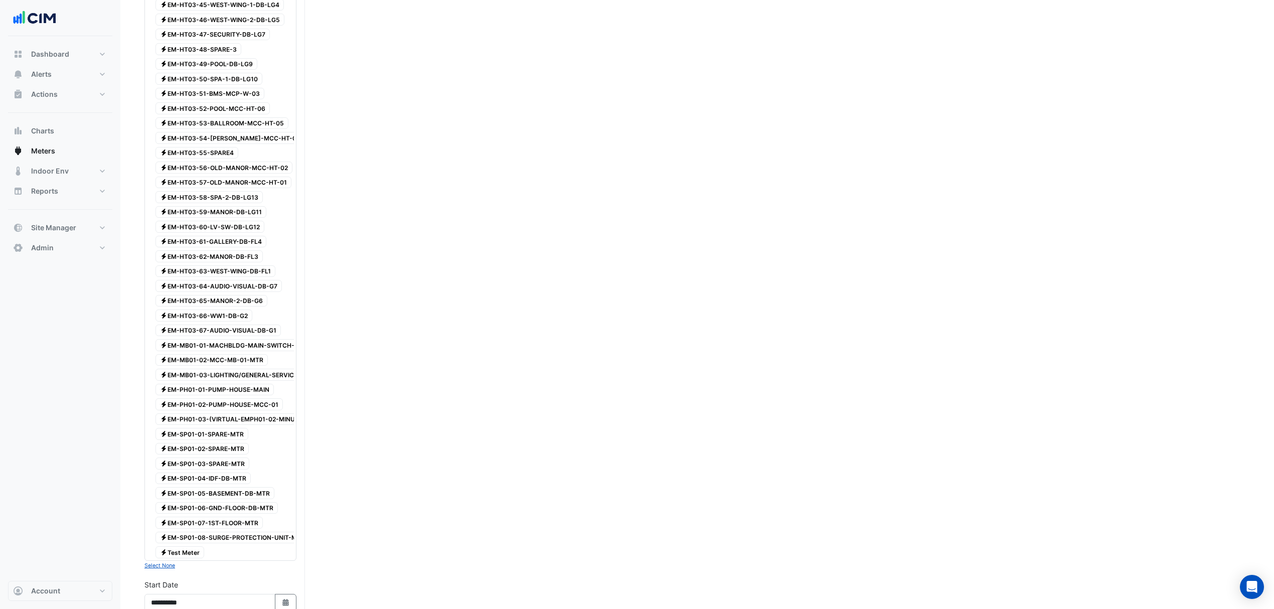
scroll to position [1990, 0]
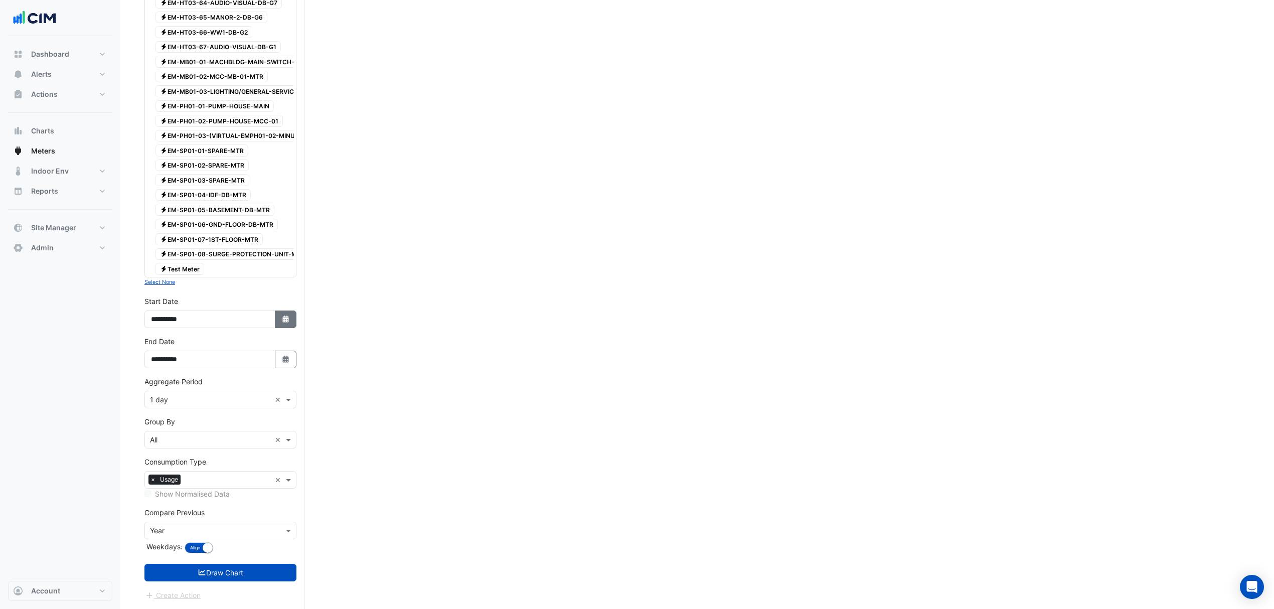
click at [289, 316] on button "Select Date" at bounding box center [286, 319] width 22 height 18
select select "*"
select select "****"
click at [155, 212] on button "Previous month" at bounding box center [161, 220] width 12 height 16
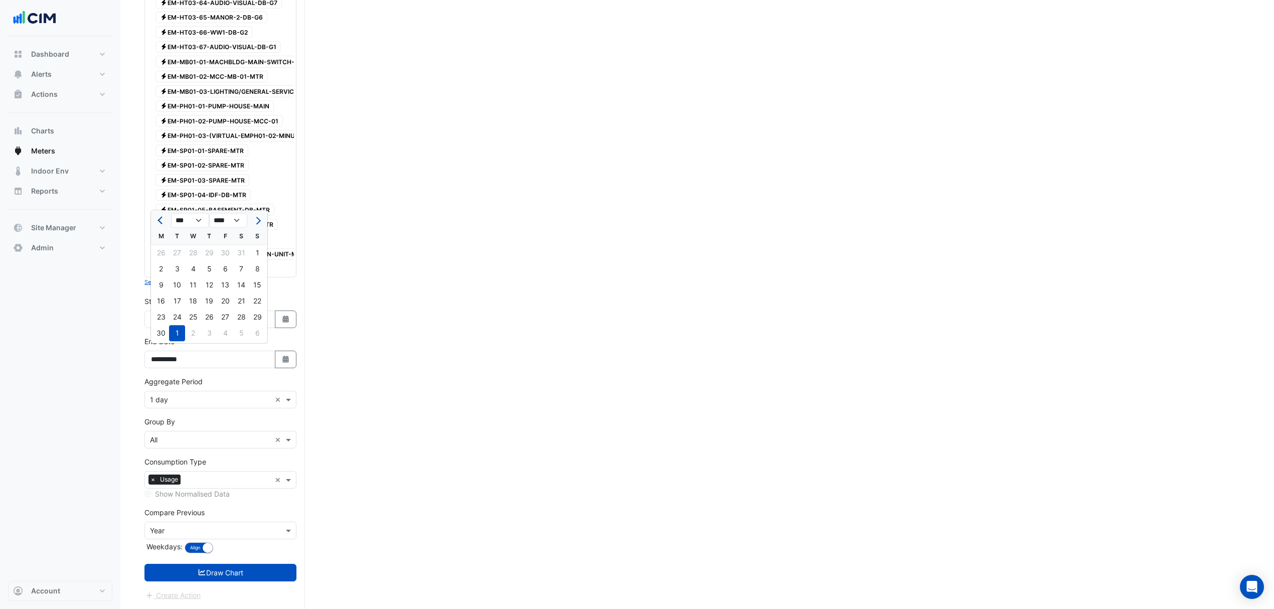
click at [155, 212] on button "Previous month" at bounding box center [161, 220] width 12 height 16
select select "*"
click at [208, 245] on div "1" at bounding box center [209, 253] width 16 height 16
type input "**********"
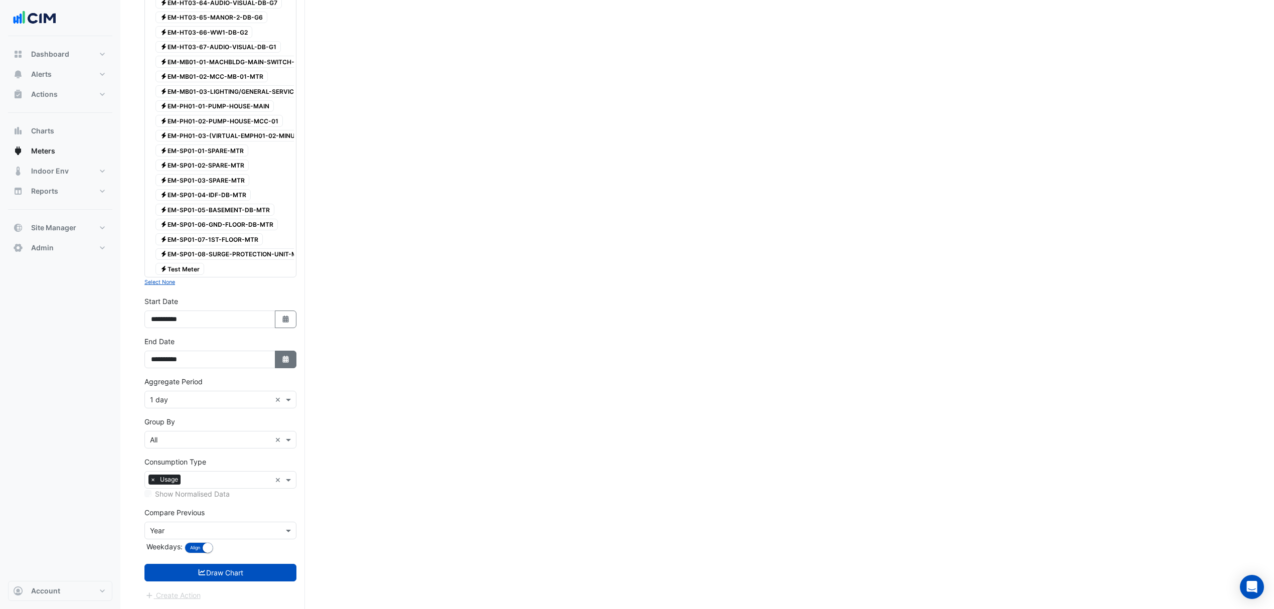
click at [290, 363] on button "Select Date" at bounding box center [286, 360] width 22 height 18
click at [257, 257] on span "Next month" at bounding box center [257, 261] width 8 height 8
select select "*"
click at [254, 349] on div "31" at bounding box center [257, 357] width 16 height 16
type input "**********"
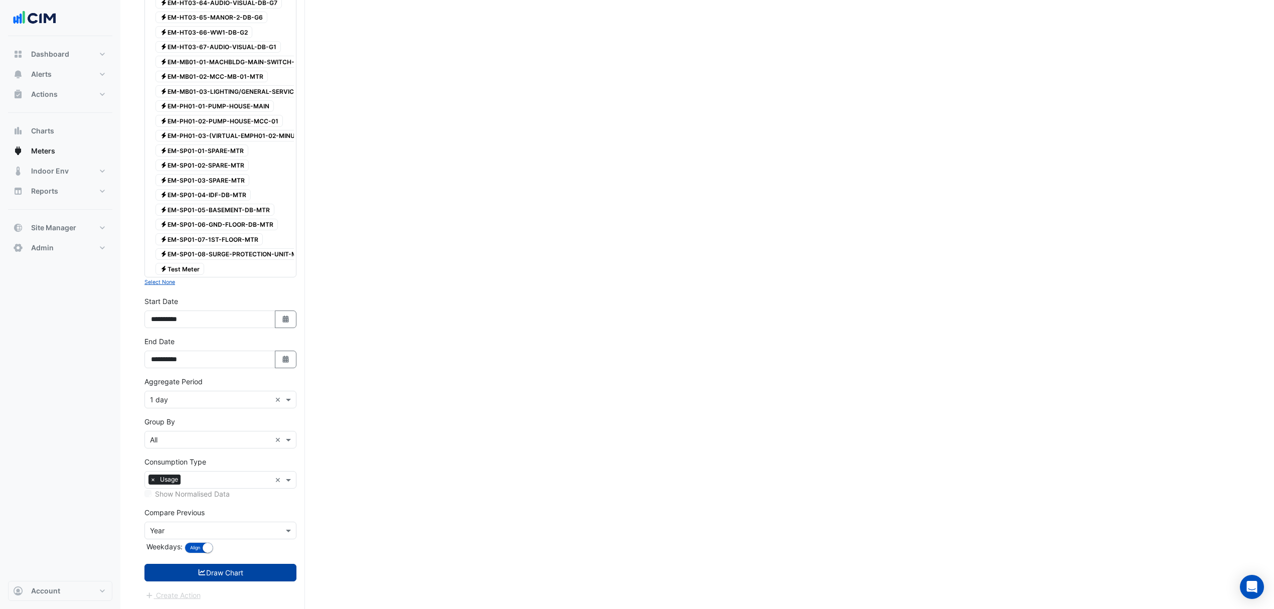
click at [249, 576] on button "Draw Chart" at bounding box center [220, 573] width 152 height 18
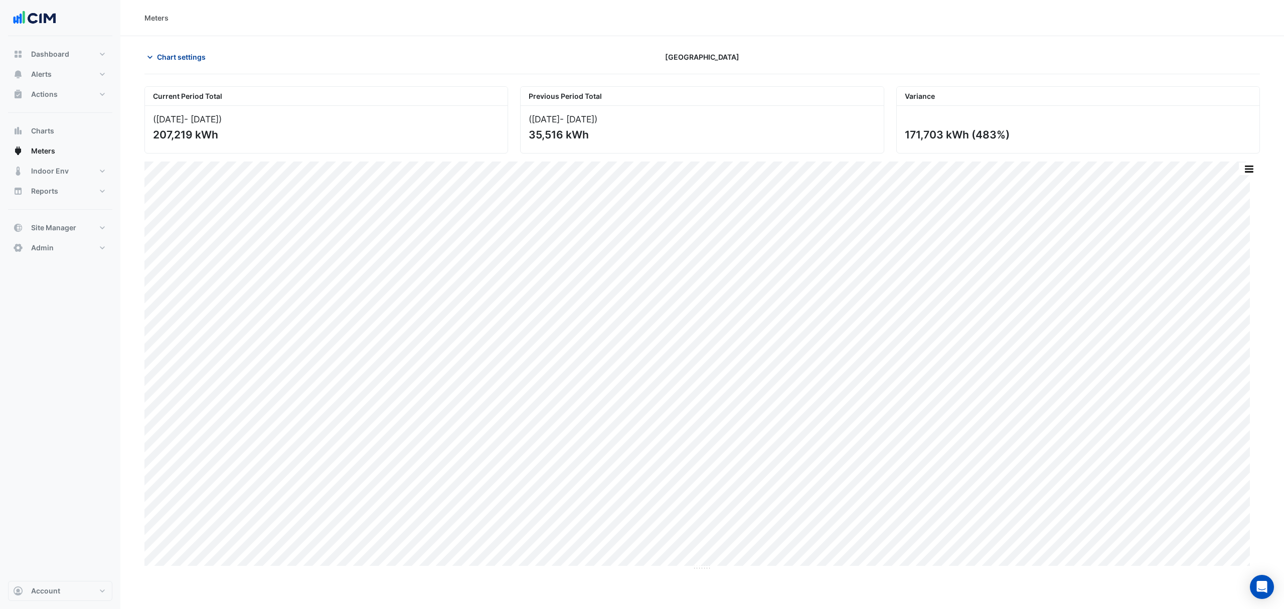
click at [173, 59] on span "Chart settings" at bounding box center [181, 57] width 49 height 11
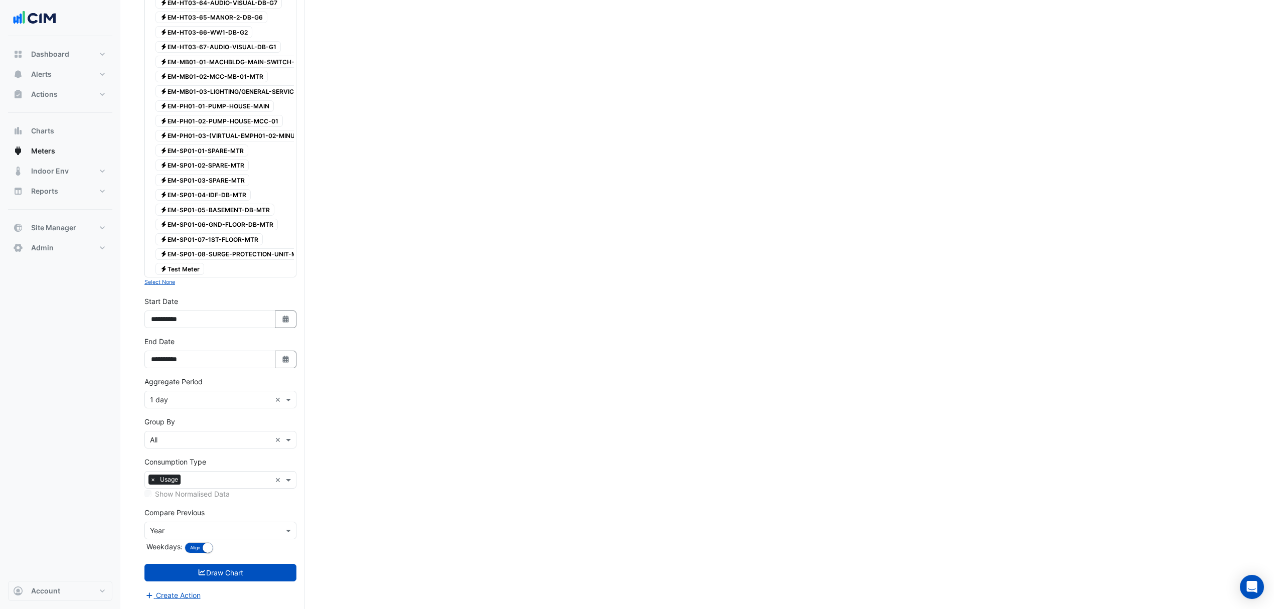
scroll to position [1990, 0]
click at [213, 388] on div "Aggregate Period Aggregate Period × 1 day ×" at bounding box center [220, 392] width 152 height 32
click at [213, 400] on input "text" at bounding box center [210, 400] width 121 height 11
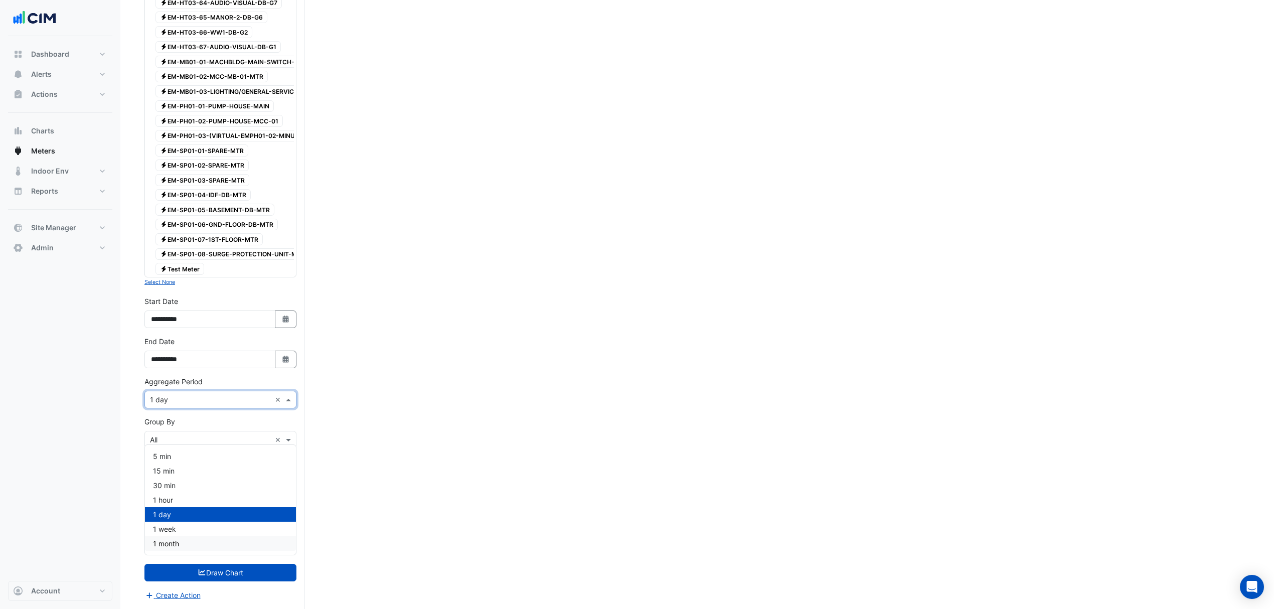
click at [170, 539] on span "1 month" at bounding box center [166, 543] width 26 height 9
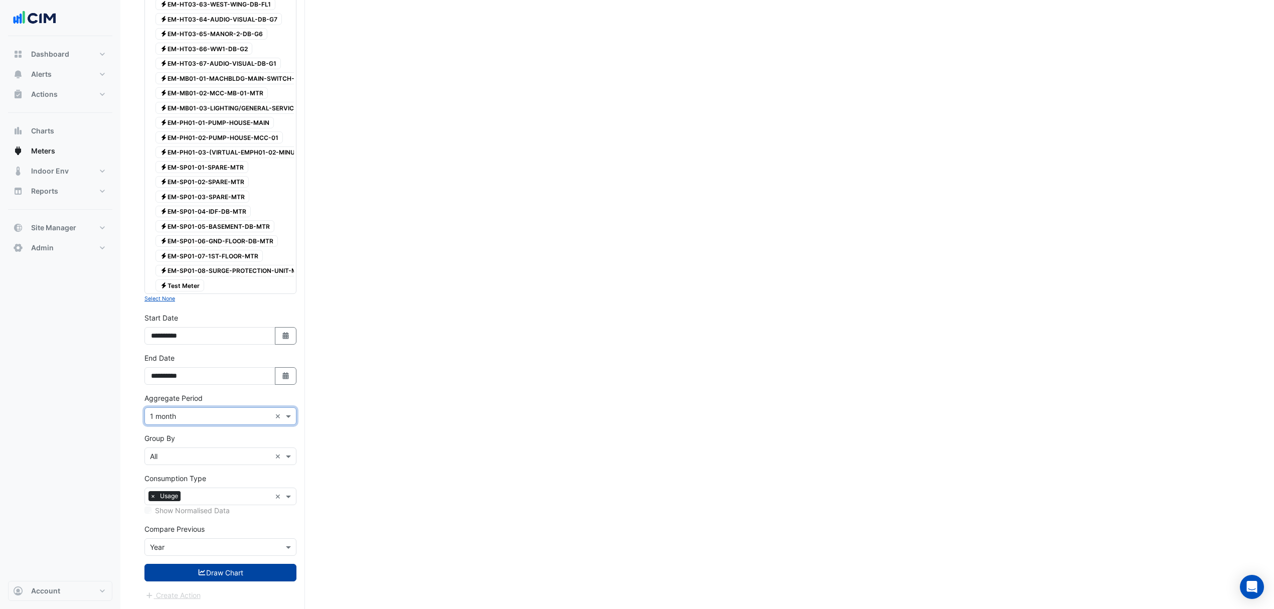
click at [218, 578] on button "Draw Chart" at bounding box center [220, 573] width 152 height 18
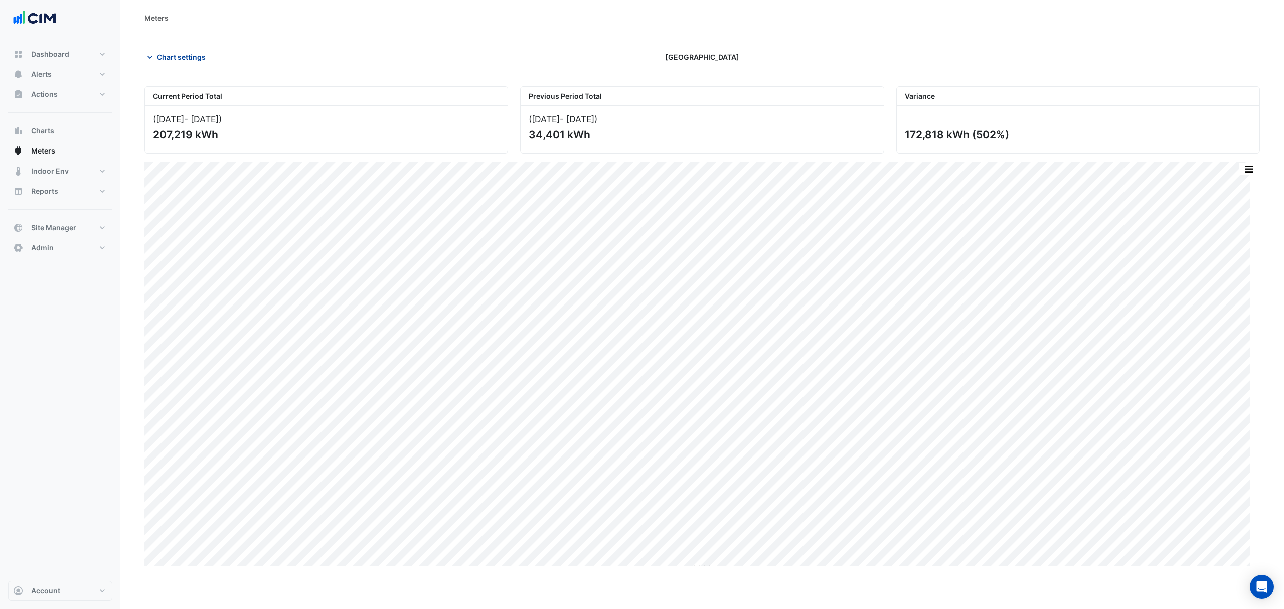
click at [173, 57] on span "Chart settings" at bounding box center [181, 57] width 49 height 11
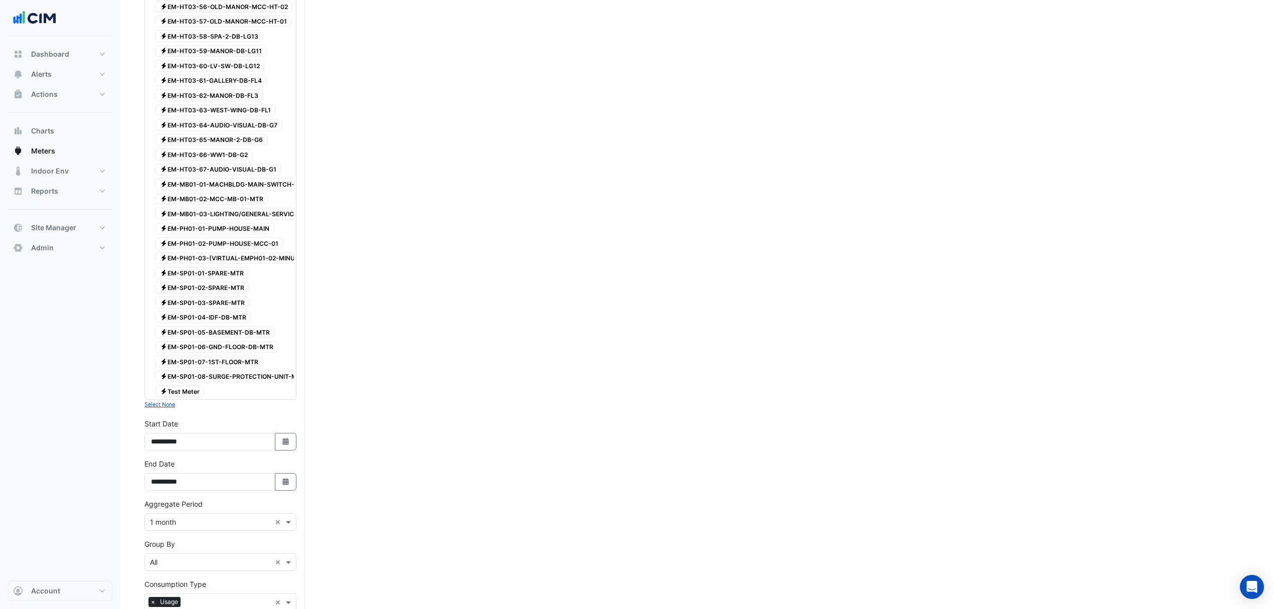
scroll to position [1973, 0]
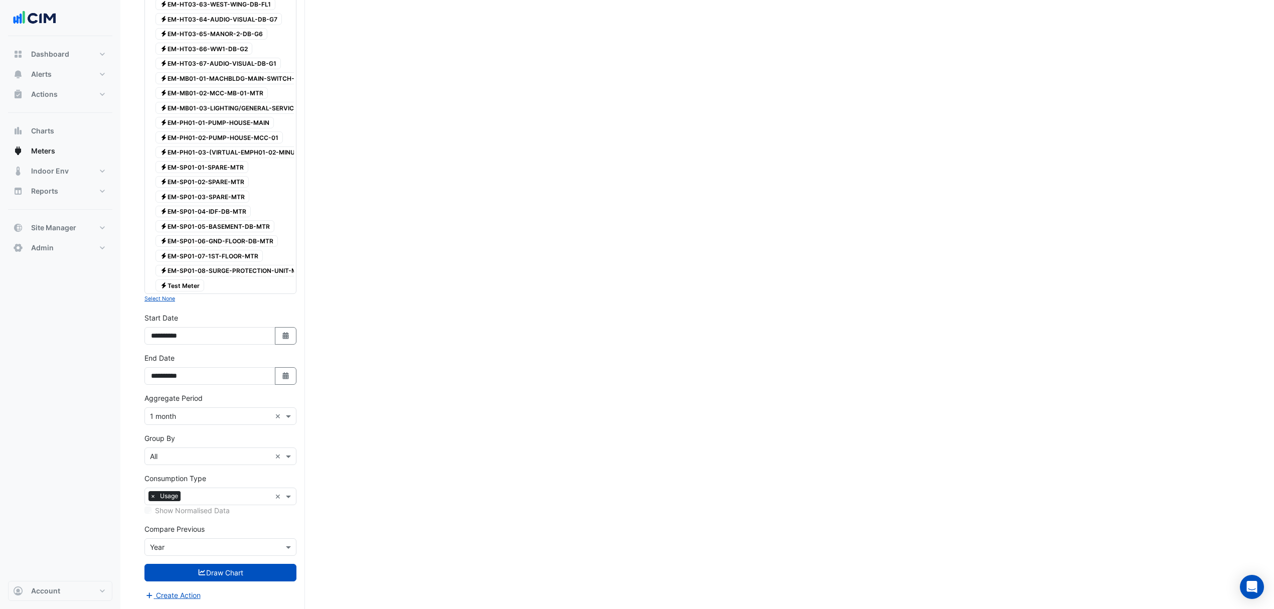
click at [183, 550] on input "text" at bounding box center [210, 547] width 121 height 11
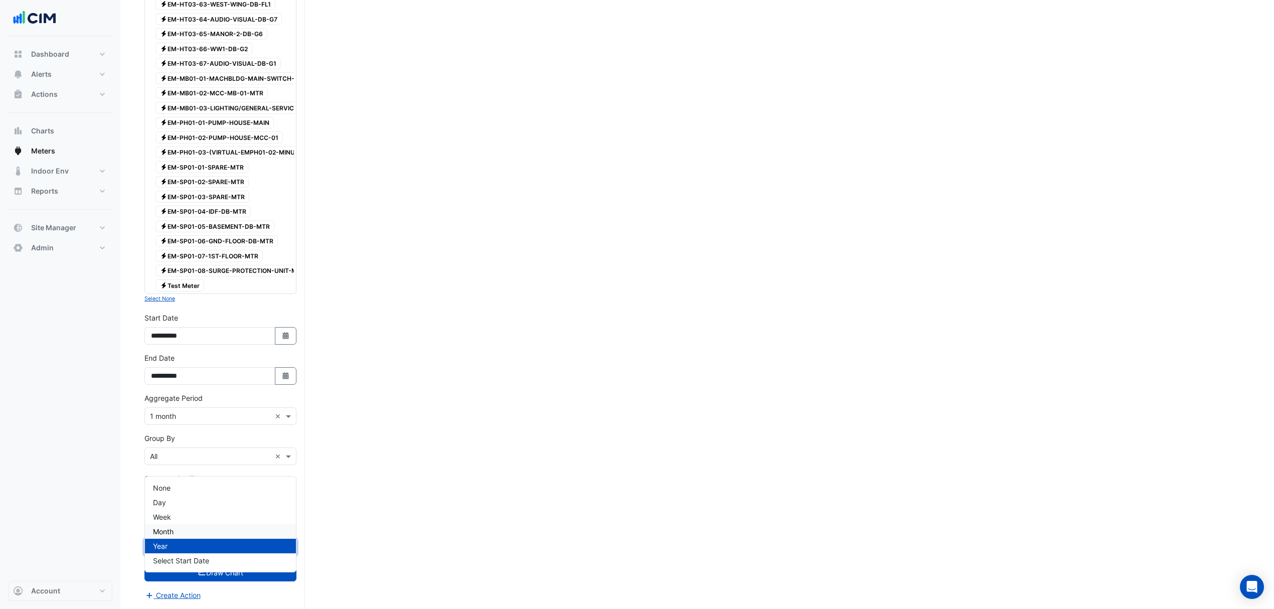
click at [175, 524] on div "Month" at bounding box center [220, 531] width 151 height 15
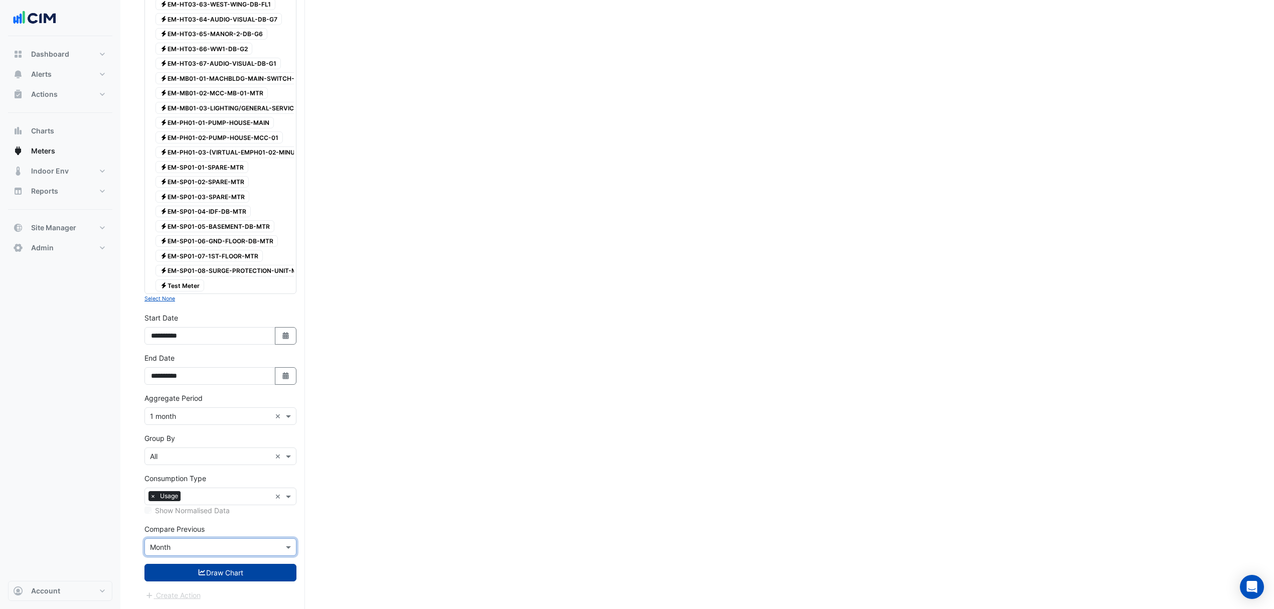
click at [208, 570] on button "Draw Chart" at bounding box center [220, 573] width 152 height 18
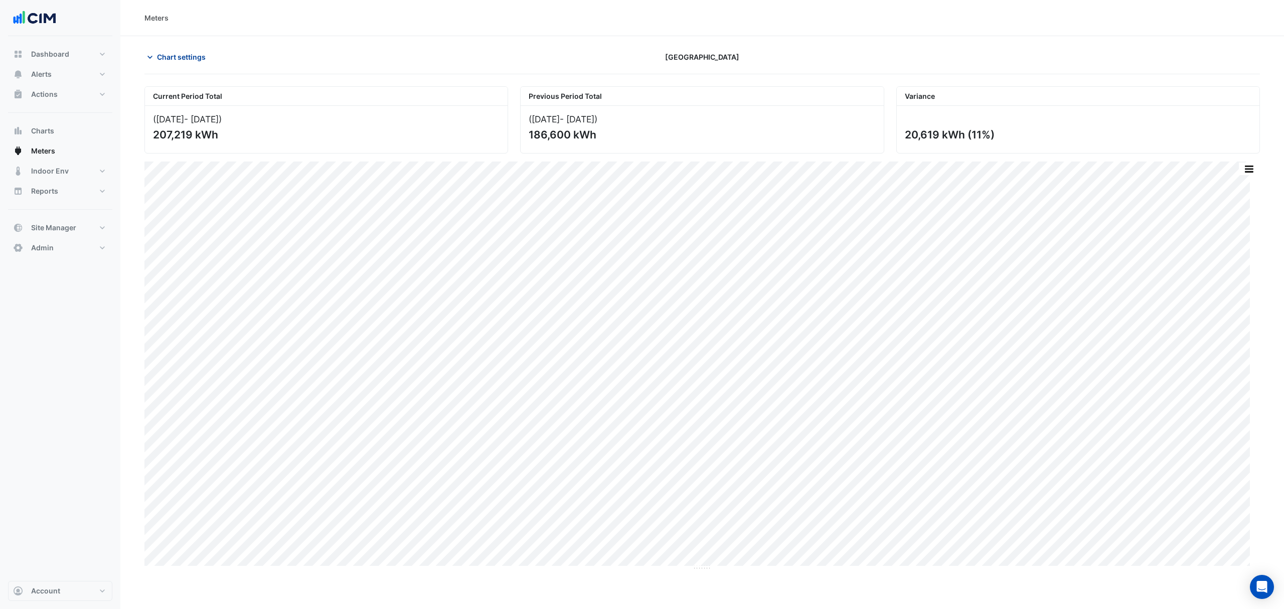
click at [183, 57] on span "Chart settings" at bounding box center [181, 57] width 49 height 11
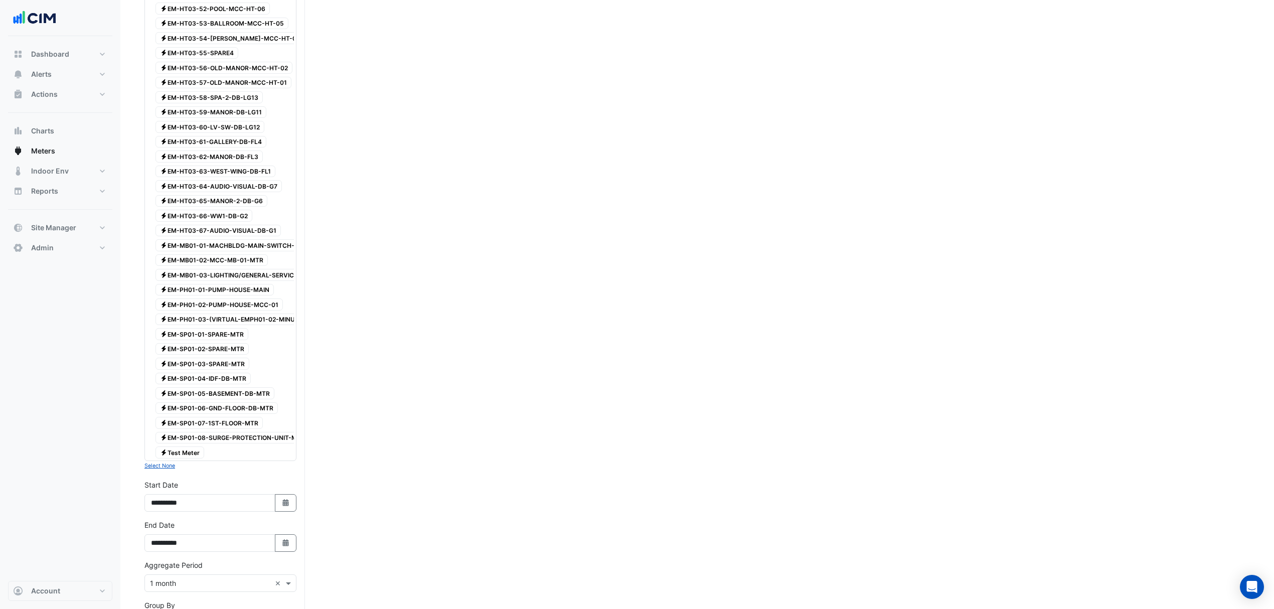
scroll to position [1973, 0]
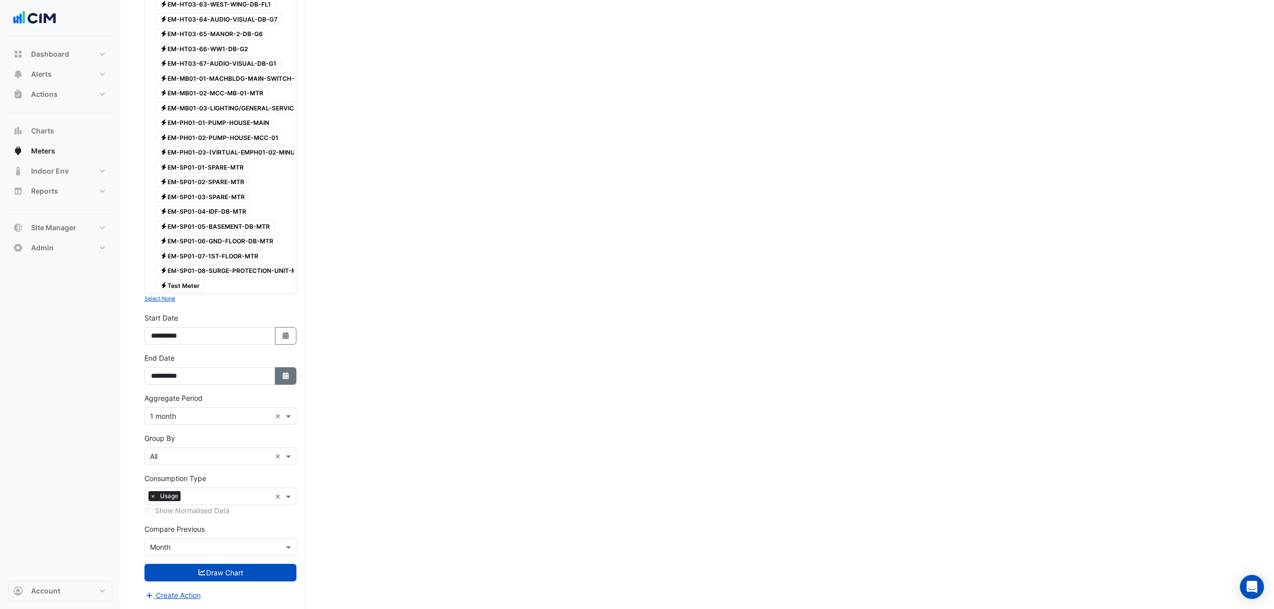
click at [278, 377] on button "Select Date" at bounding box center [286, 376] width 22 height 18
select select "*"
click at [212, 301] on div "31" at bounding box center [209, 309] width 16 height 16
type input "**********"
click at [282, 336] on icon "button" at bounding box center [285, 335] width 6 height 7
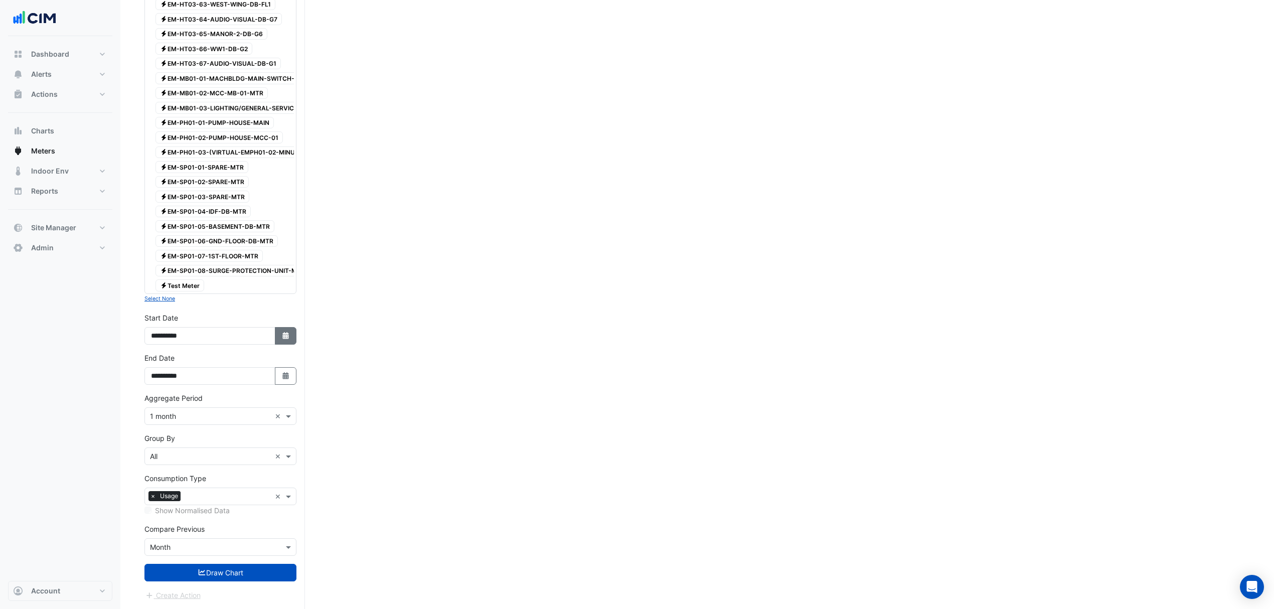
select select "*"
select select "****"
click at [257, 233] on span "Next month" at bounding box center [257, 237] width 8 height 8
select select "*"
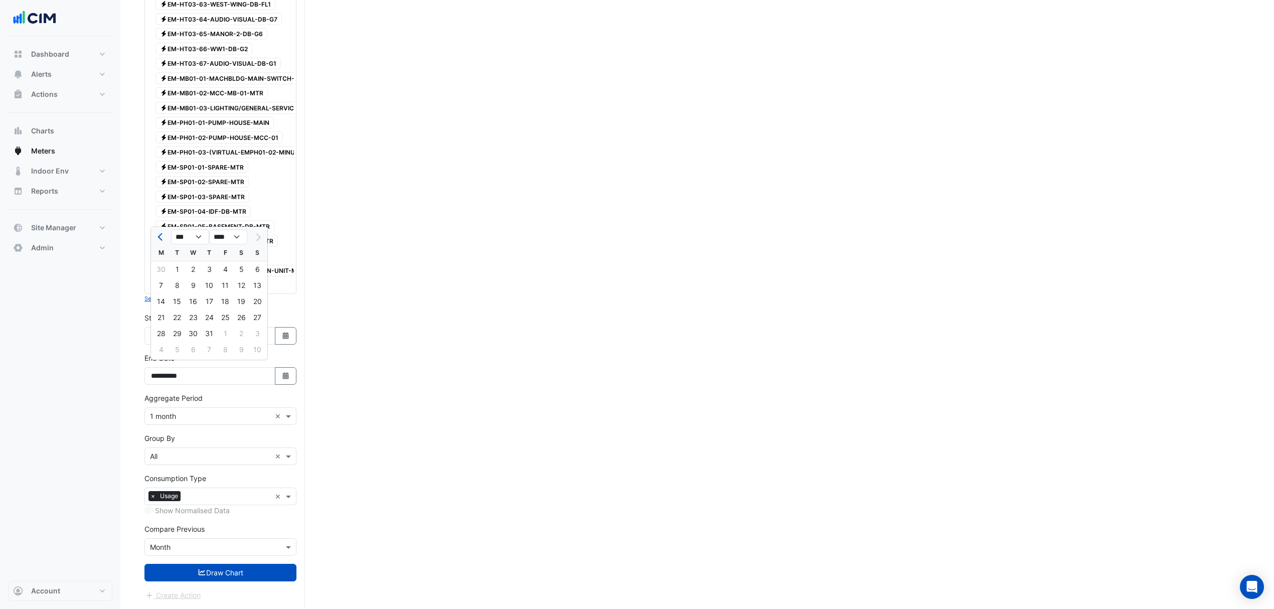
click at [178, 261] on div "1" at bounding box center [177, 269] width 16 height 16
type input "**********"
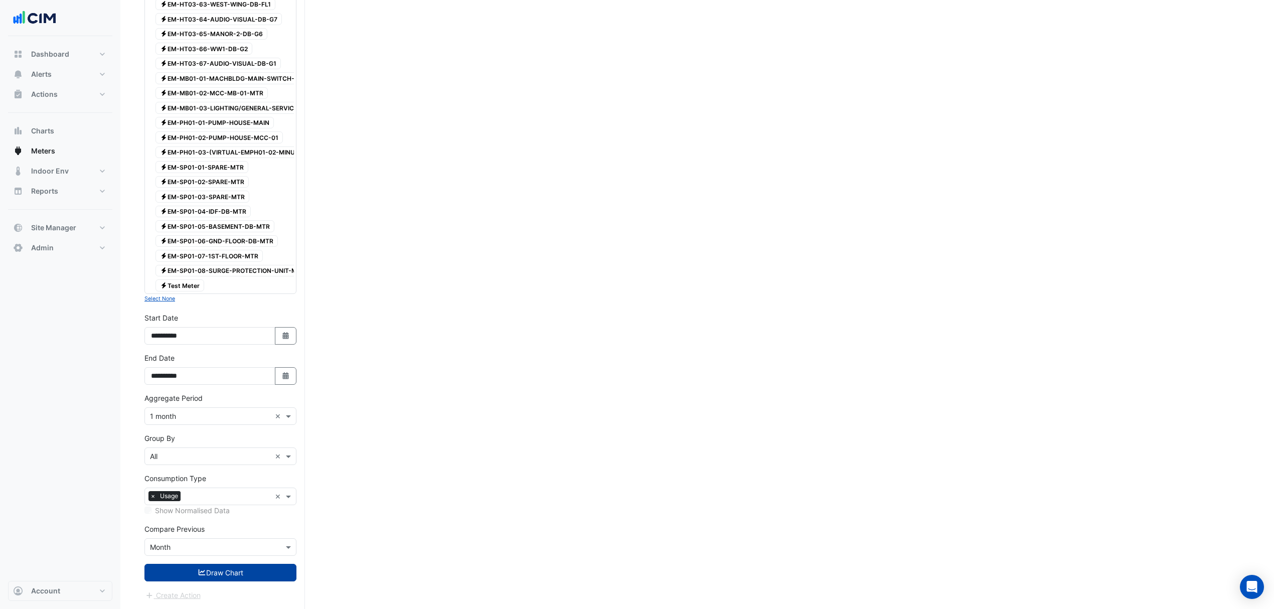
click at [225, 573] on button "Draw Chart" at bounding box center [220, 573] width 152 height 18
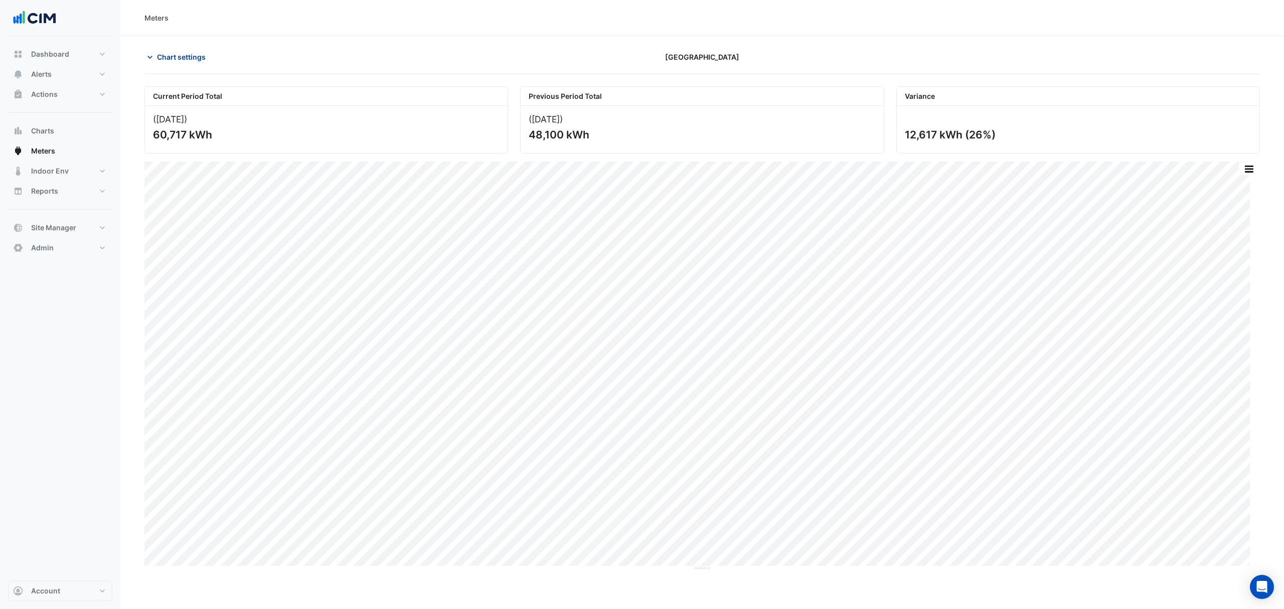
click at [190, 49] on button "Chart settings" at bounding box center [178, 57] width 68 height 18
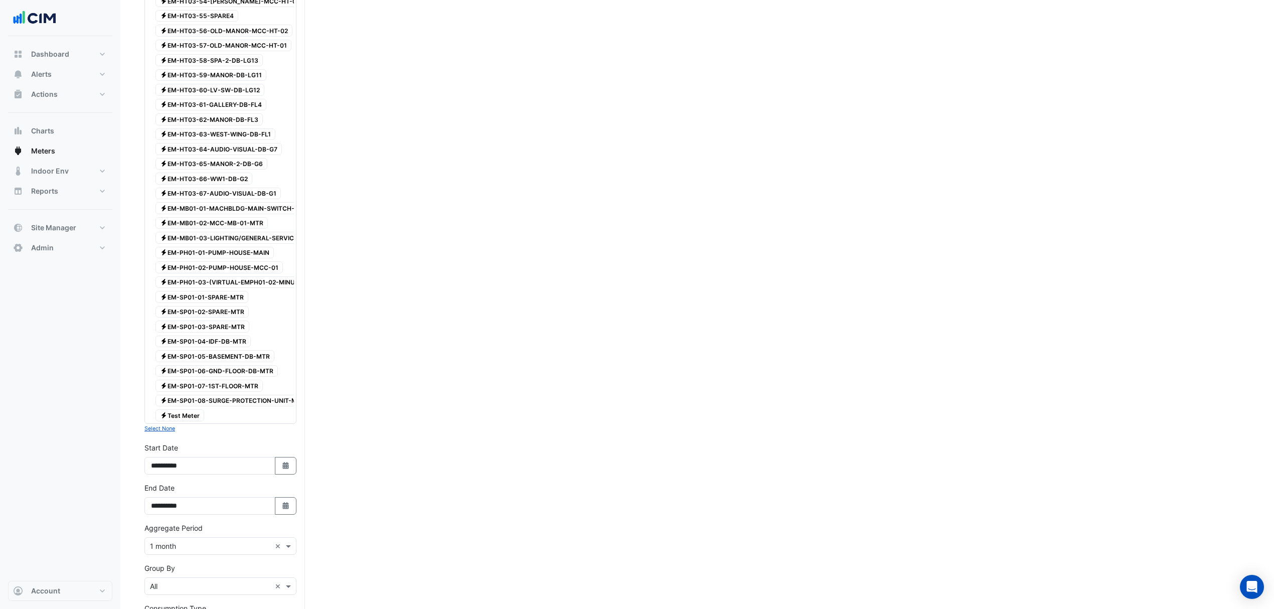
scroll to position [1973, 0]
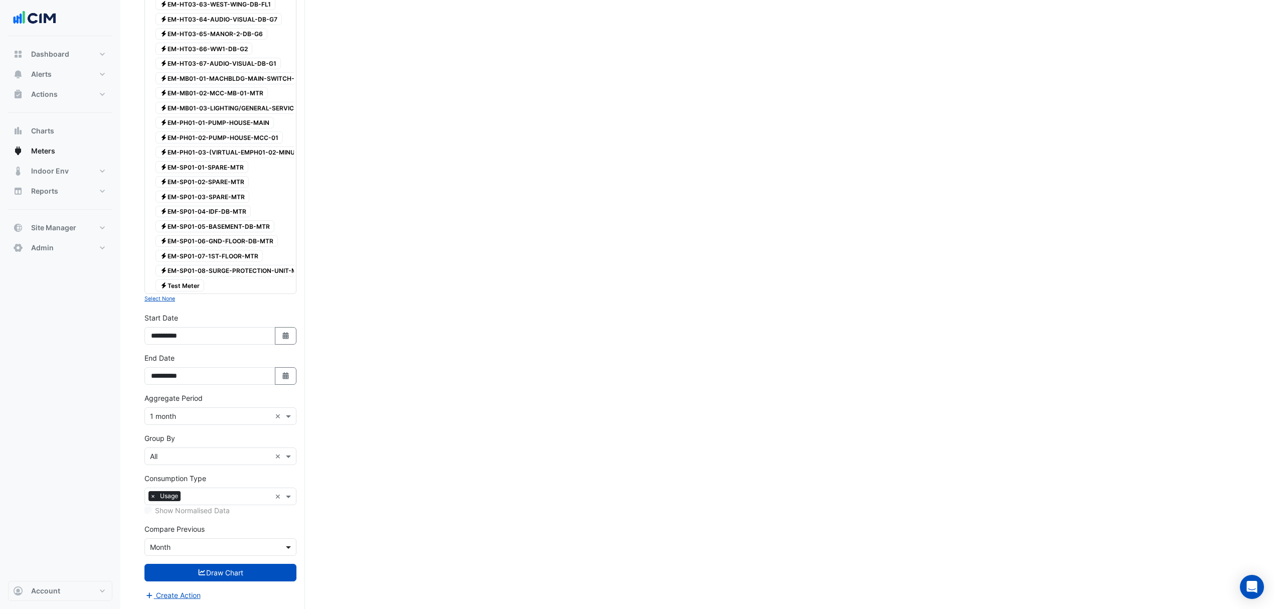
click at [285, 546] on span at bounding box center [289, 547] width 13 height 11
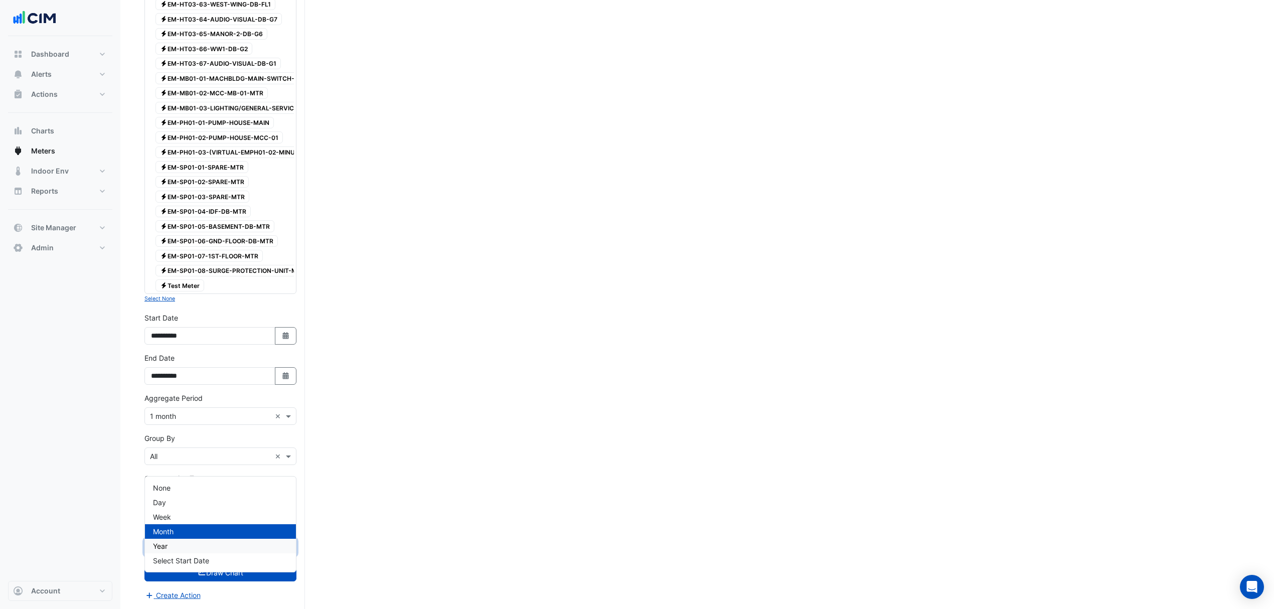
click at [181, 539] on div "Year" at bounding box center [220, 546] width 151 height 15
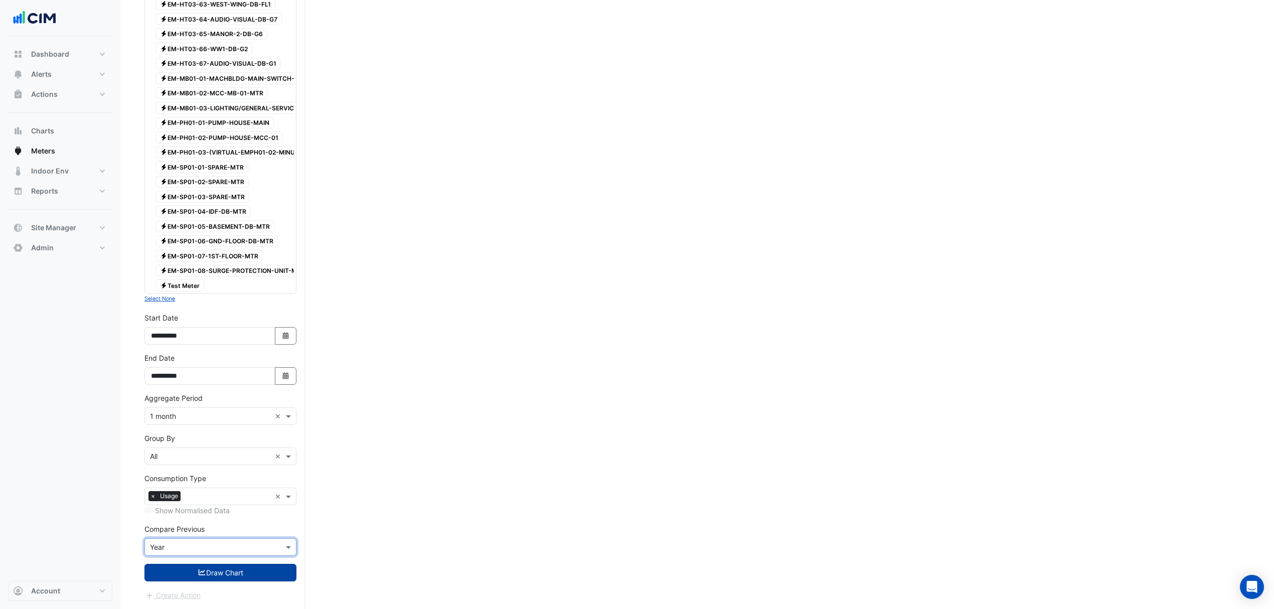
click at [224, 574] on button "Draw Chart" at bounding box center [220, 573] width 152 height 18
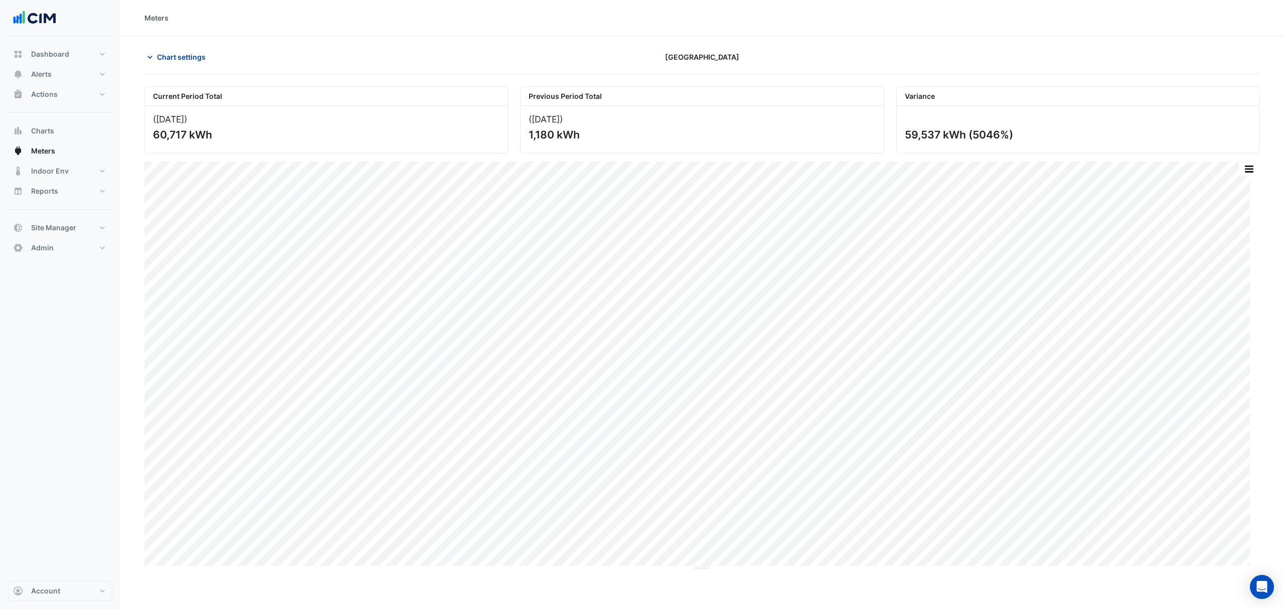
click at [166, 55] on span "Chart settings" at bounding box center [181, 57] width 49 height 11
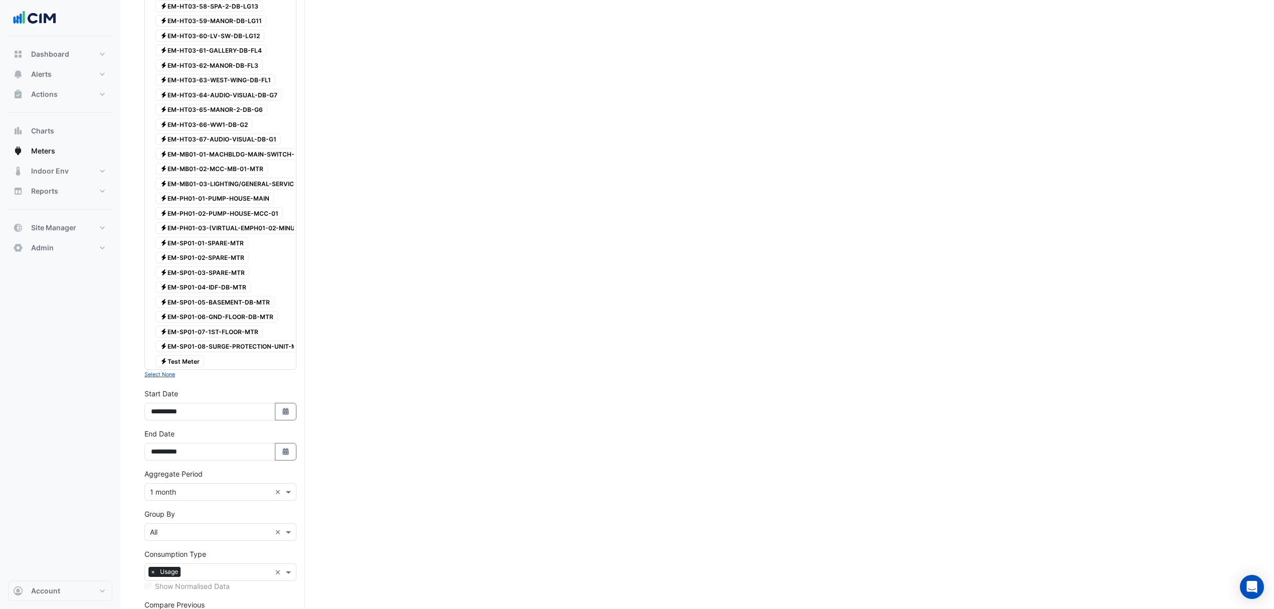
scroll to position [1973, 0]
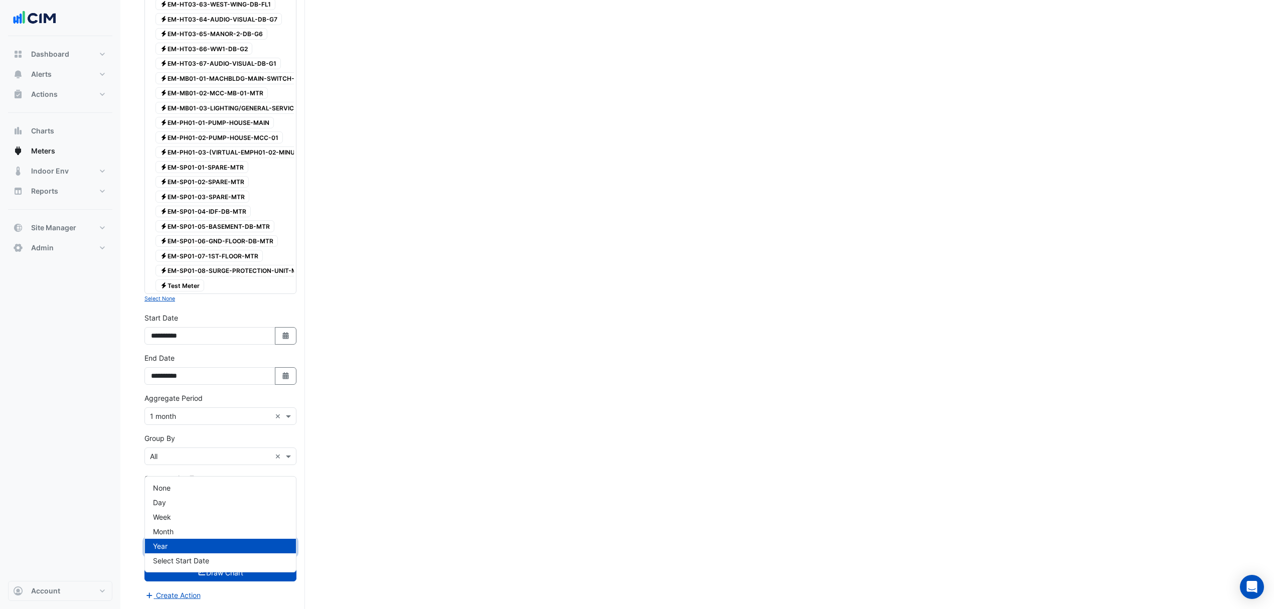
click at [250, 550] on input "text" at bounding box center [210, 547] width 121 height 11
click at [169, 527] on span "Month" at bounding box center [163, 531] width 21 height 9
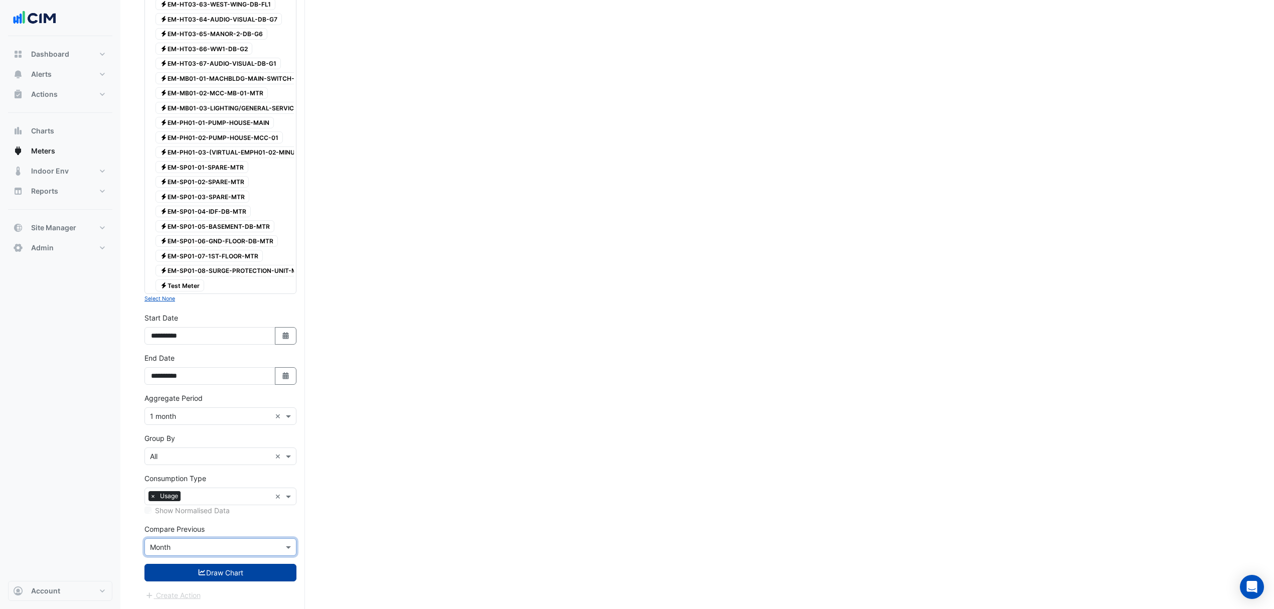
click at [231, 574] on button "Draw Chart" at bounding box center [220, 573] width 152 height 18
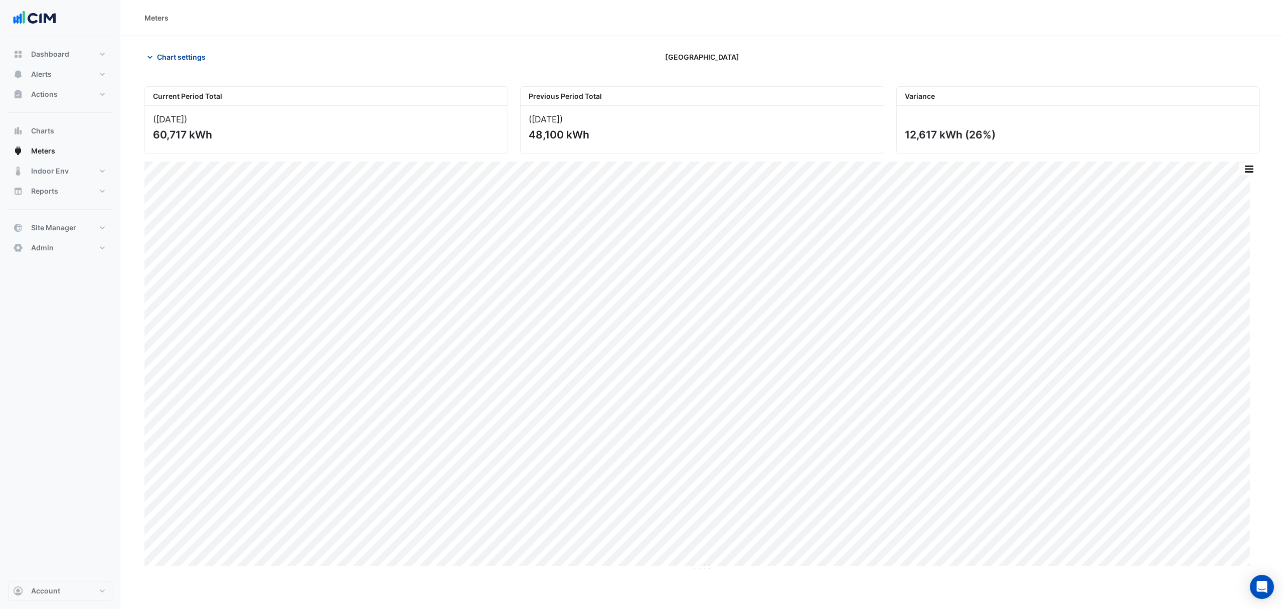
click at [187, 52] on span "Chart settings" at bounding box center [181, 57] width 49 height 11
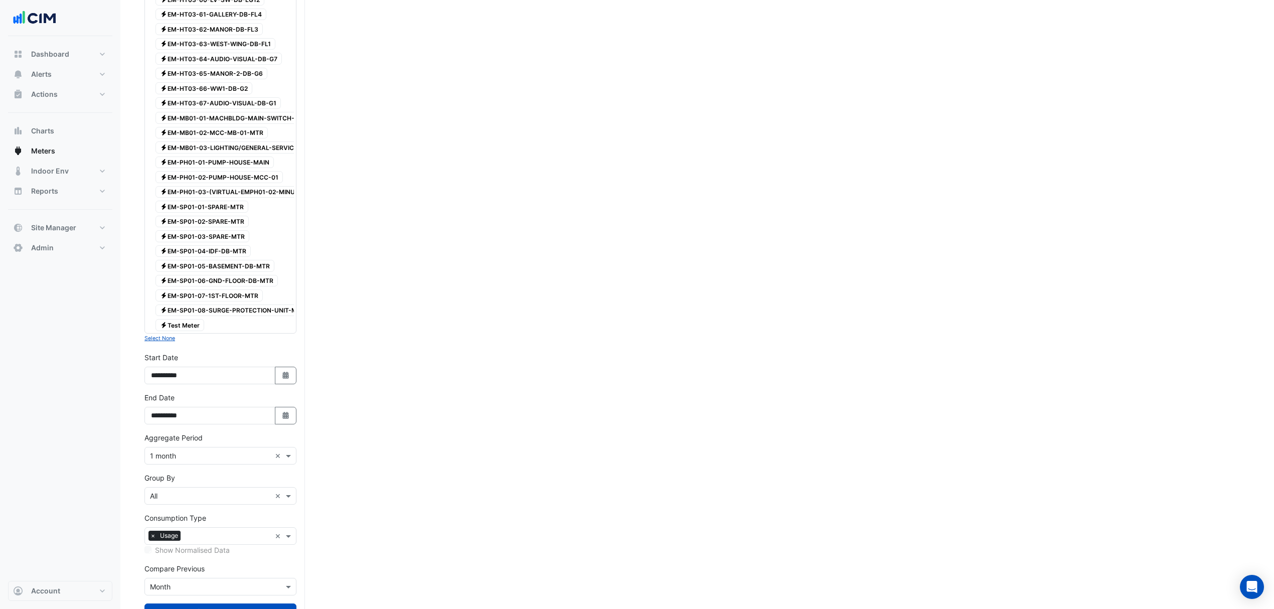
scroll to position [1973, 0]
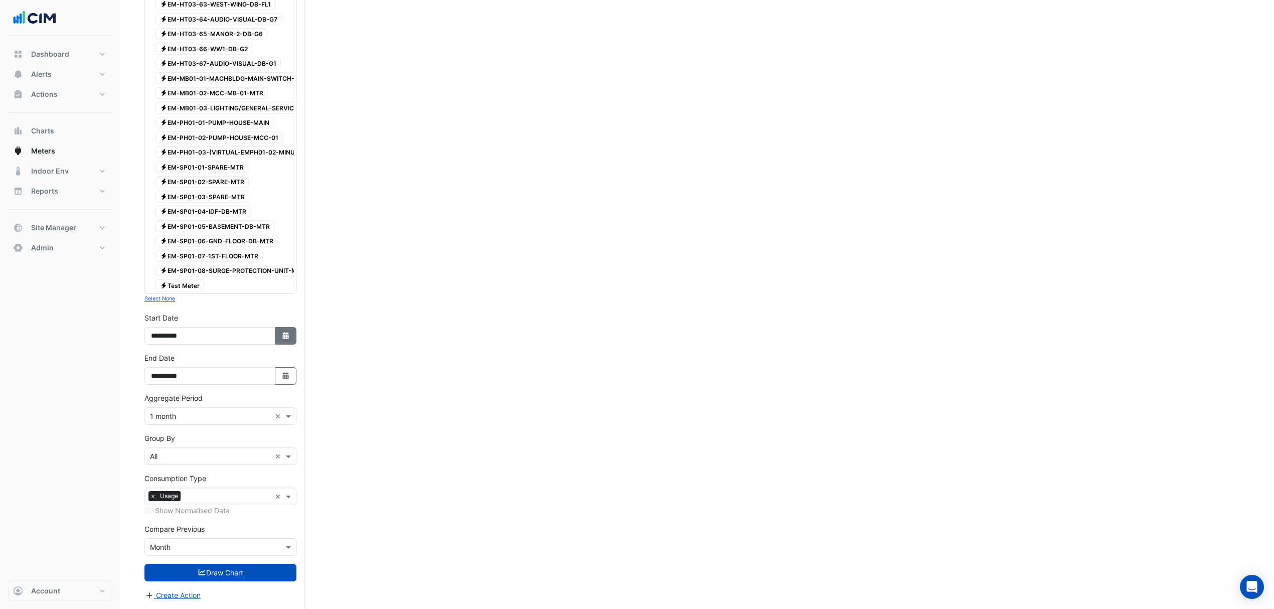
click at [277, 337] on button "Select Date" at bounding box center [286, 336] width 22 height 18
select select "*"
select select "****"
click at [156, 229] on button "Previous month" at bounding box center [161, 237] width 12 height 16
select select "*"
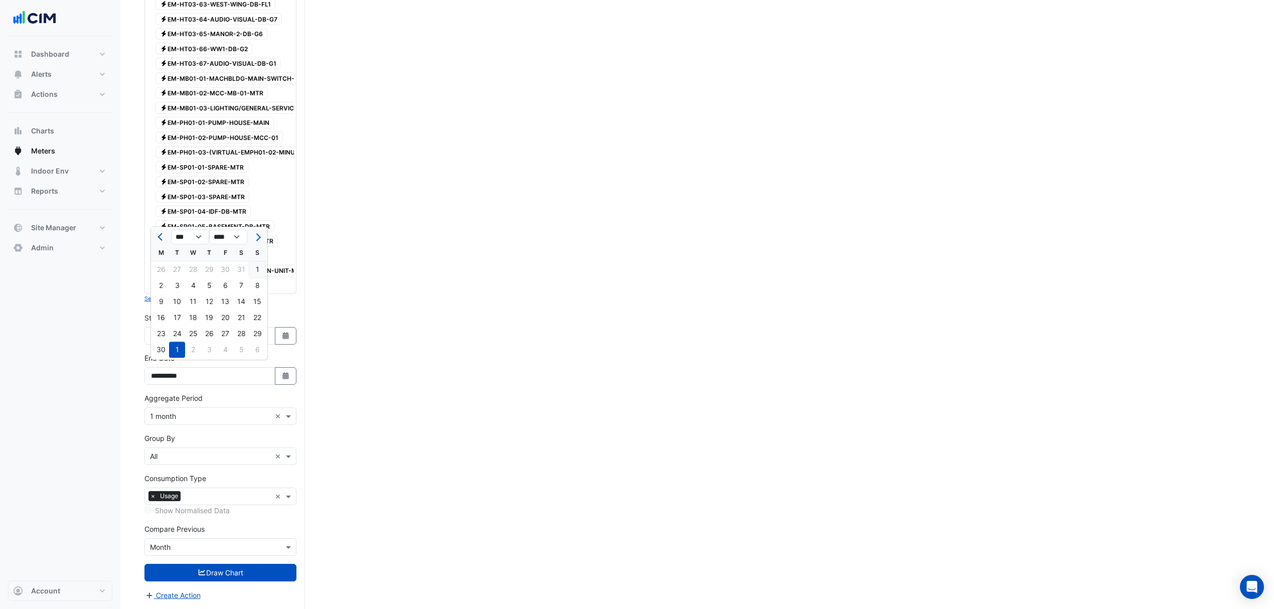
click at [259, 261] on div "1" at bounding box center [257, 269] width 16 height 16
type input "**********"
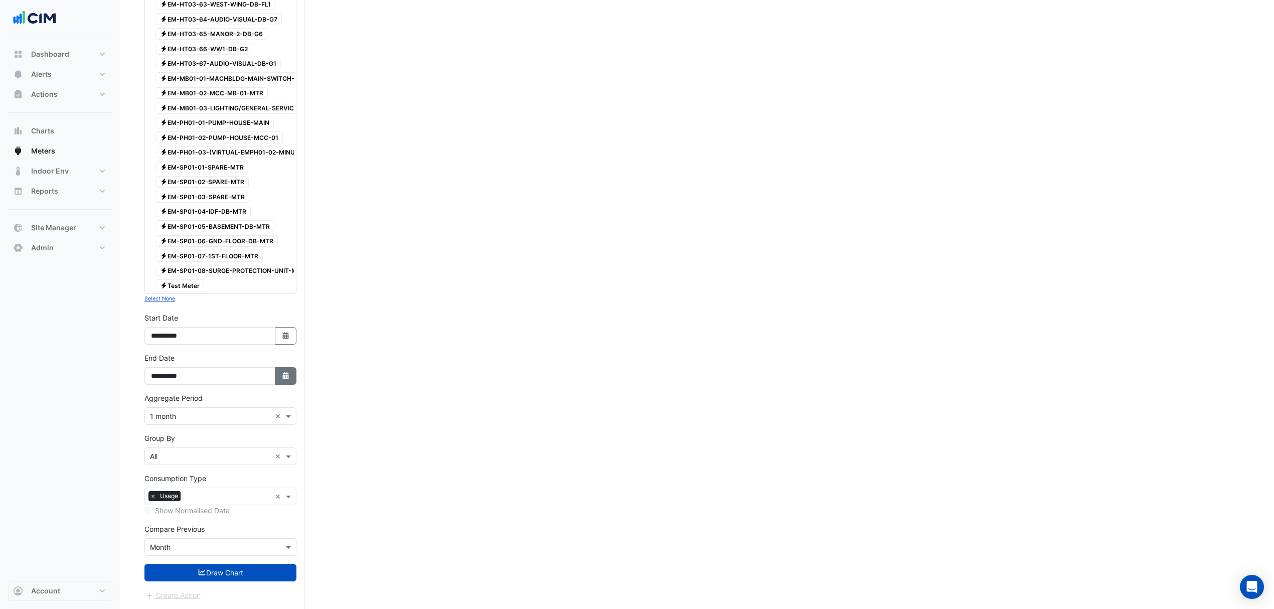
click at [282, 384] on button "Select Date" at bounding box center [286, 376] width 22 height 18
select select "*"
click at [163, 301] on div "30" at bounding box center [161, 309] width 16 height 16
type input "**********"
click at [226, 576] on button "Draw Chart" at bounding box center [220, 573] width 152 height 18
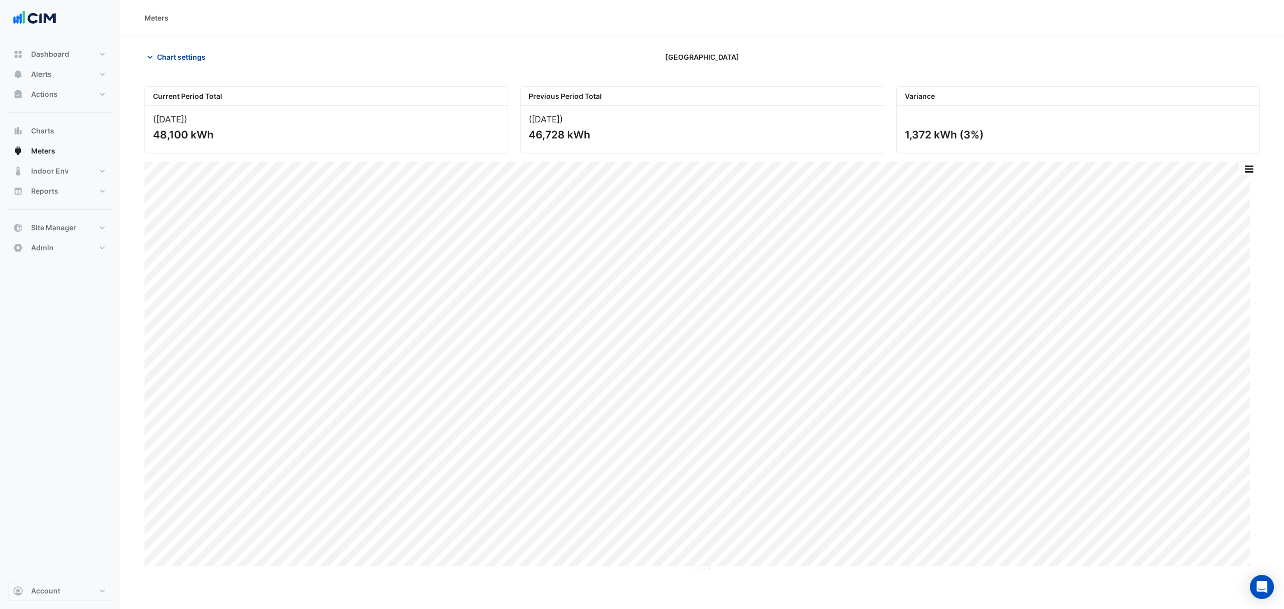
click at [189, 57] on span "Chart settings" at bounding box center [181, 57] width 49 height 11
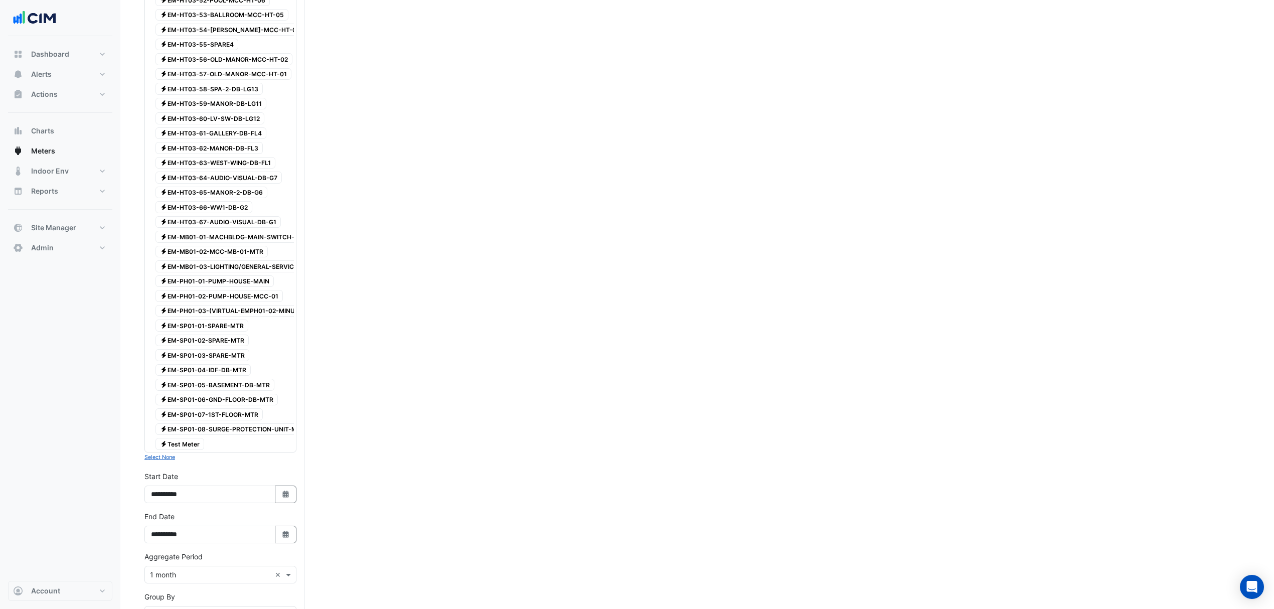
scroll to position [1973, 0]
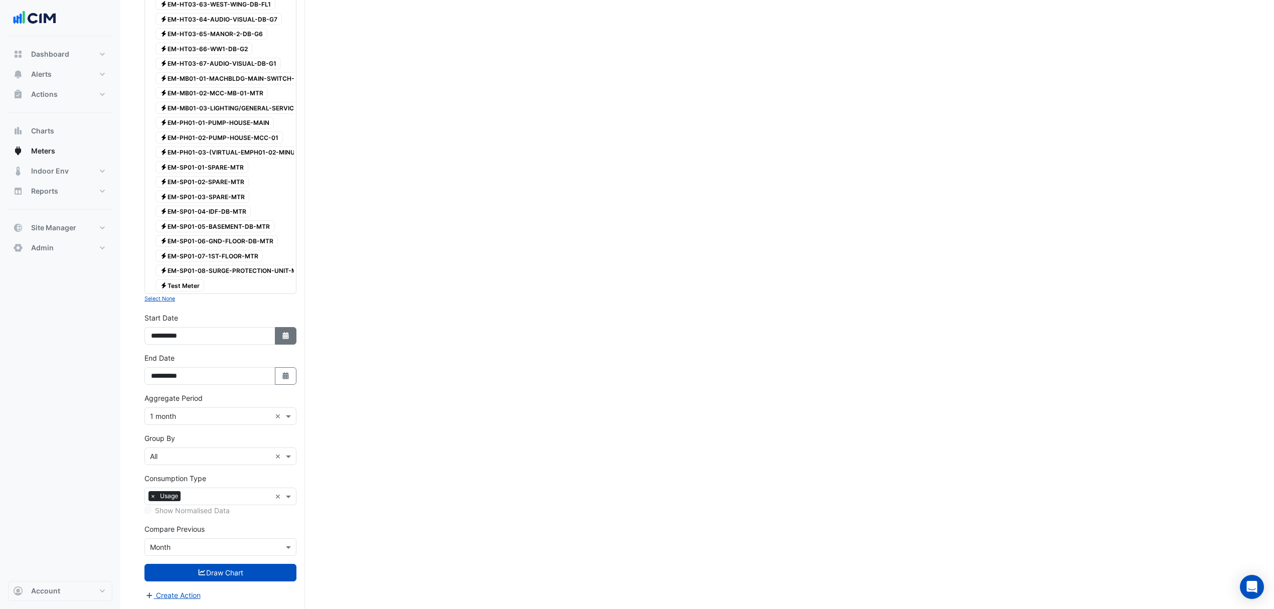
click at [284, 333] on icon "button" at bounding box center [285, 335] width 6 height 7
select select "*"
select select "****"
drag, startPoint x: 159, startPoint y: 197, endPoint x: 162, endPoint y: 193, distance: 5.3
click at [162, 227] on div "*** *** *** *** *** *** **** **** **** **** **** **** **** **** **** **** ****" at bounding box center [209, 236] width 116 height 18
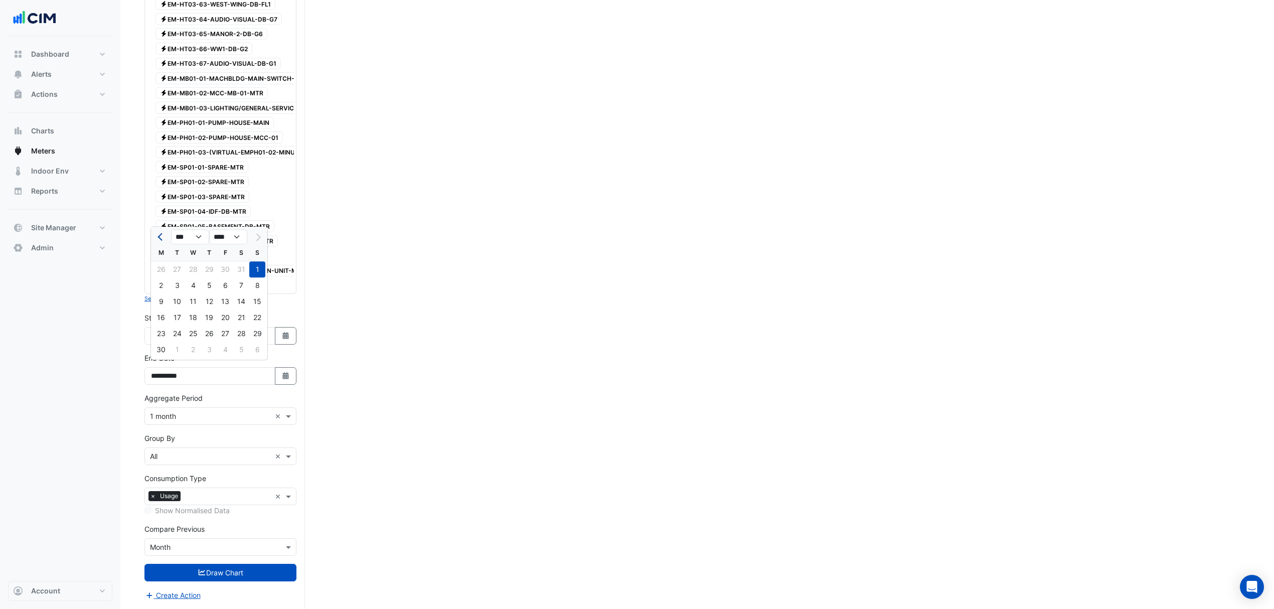
click at [159, 233] on span "Previous month" at bounding box center [161, 237] width 8 height 8
select select "*"
click at [207, 261] on div "1" at bounding box center [209, 269] width 16 height 16
type input "**********"
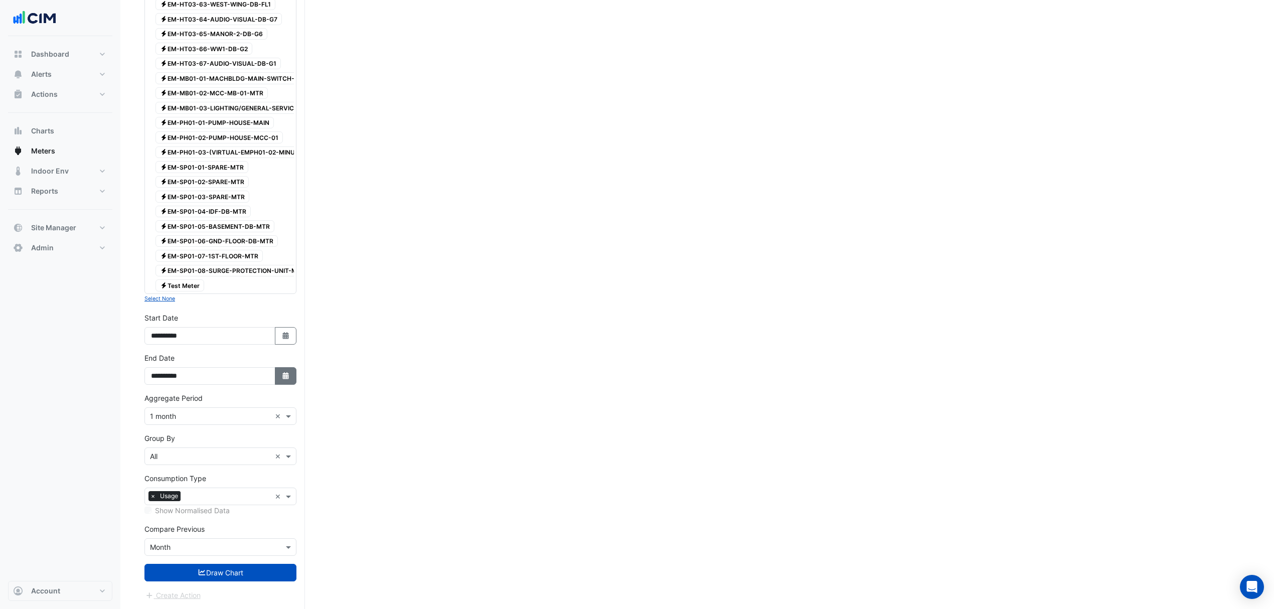
click at [289, 376] on icon "Select Date" at bounding box center [285, 375] width 9 height 7
click at [258, 273] on span "Next month" at bounding box center [257, 277] width 8 height 8
select select "*"
click at [256, 366] on div "31" at bounding box center [257, 374] width 16 height 16
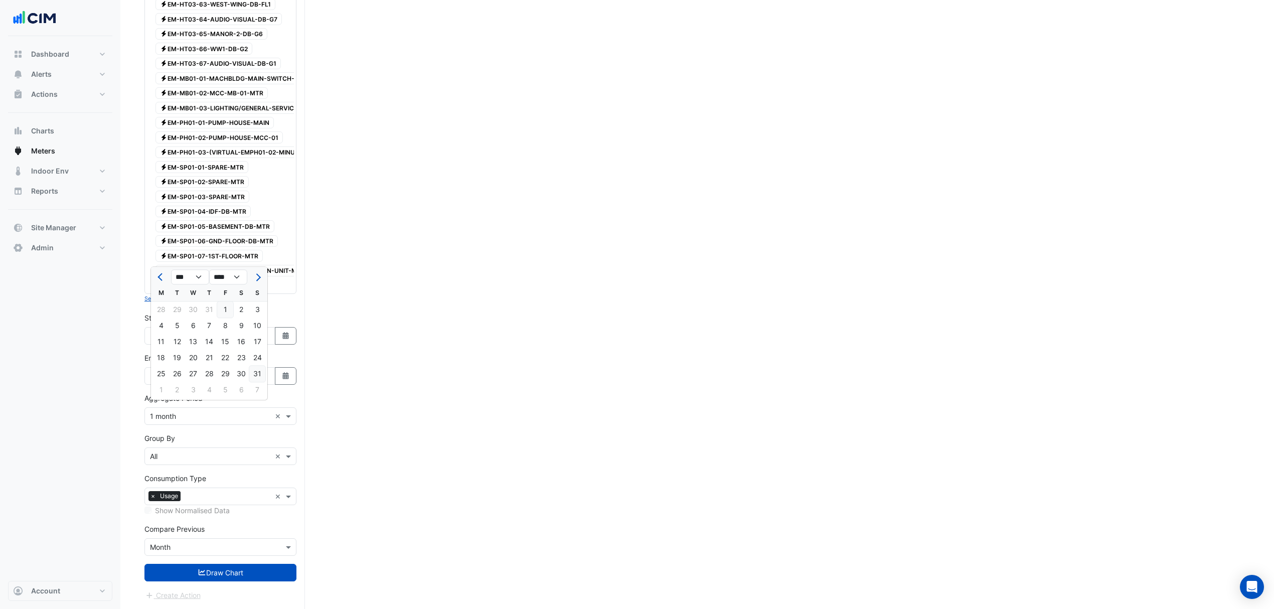
type input "**********"
click at [149, 510] on div "Show Normalised Data" at bounding box center [220, 510] width 152 height 11
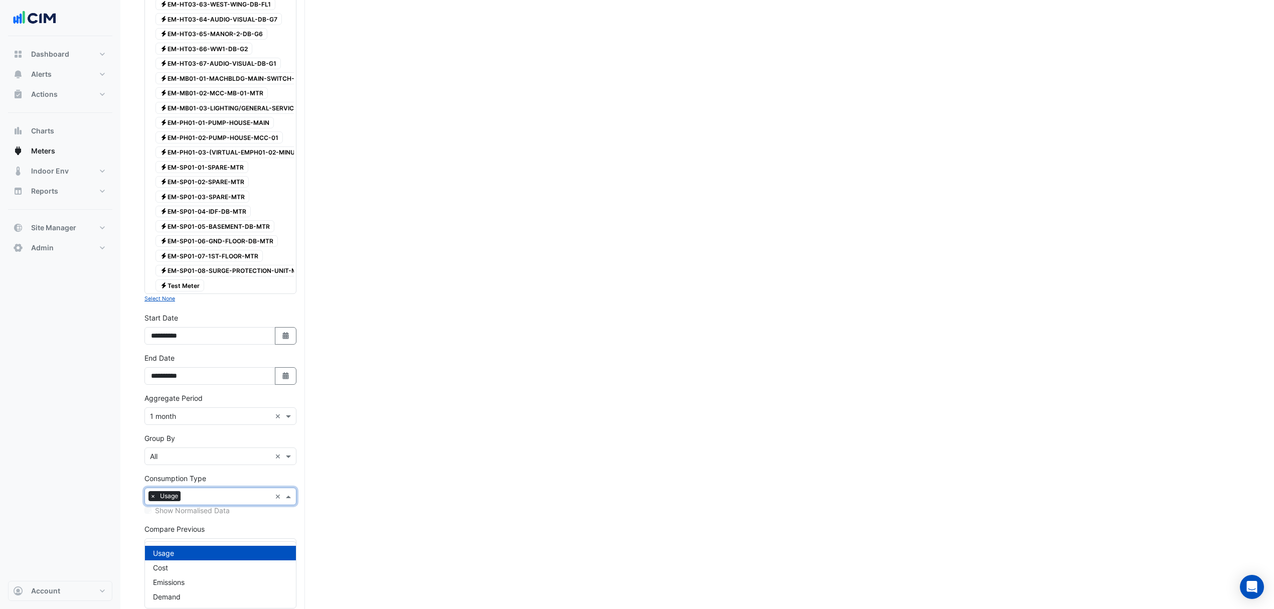
click at [151, 504] on div "Consumption Type × Usage ×" at bounding box center [220, 496] width 152 height 18
click at [157, 546] on div "Usage" at bounding box center [220, 553] width 151 height 15
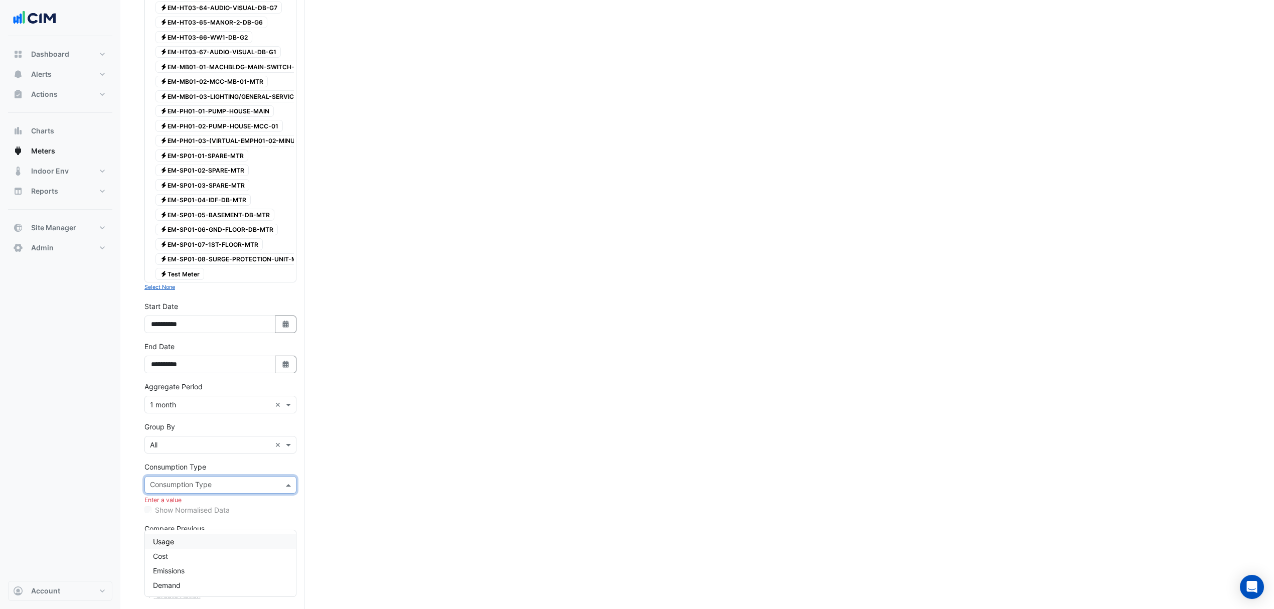
click at [194, 491] on input "text" at bounding box center [214, 485] width 129 height 11
click at [165, 537] on span "Usage" at bounding box center [163, 541] width 21 height 9
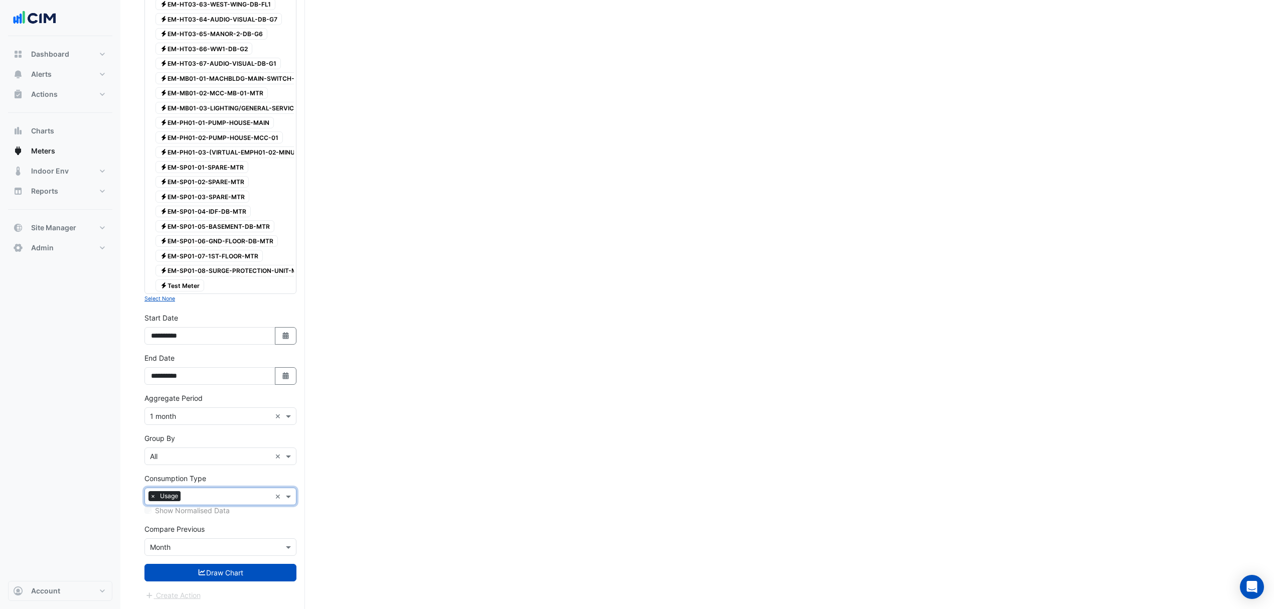
click at [150, 510] on div "Show Normalised Data" at bounding box center [220, 510] width 152 height 11
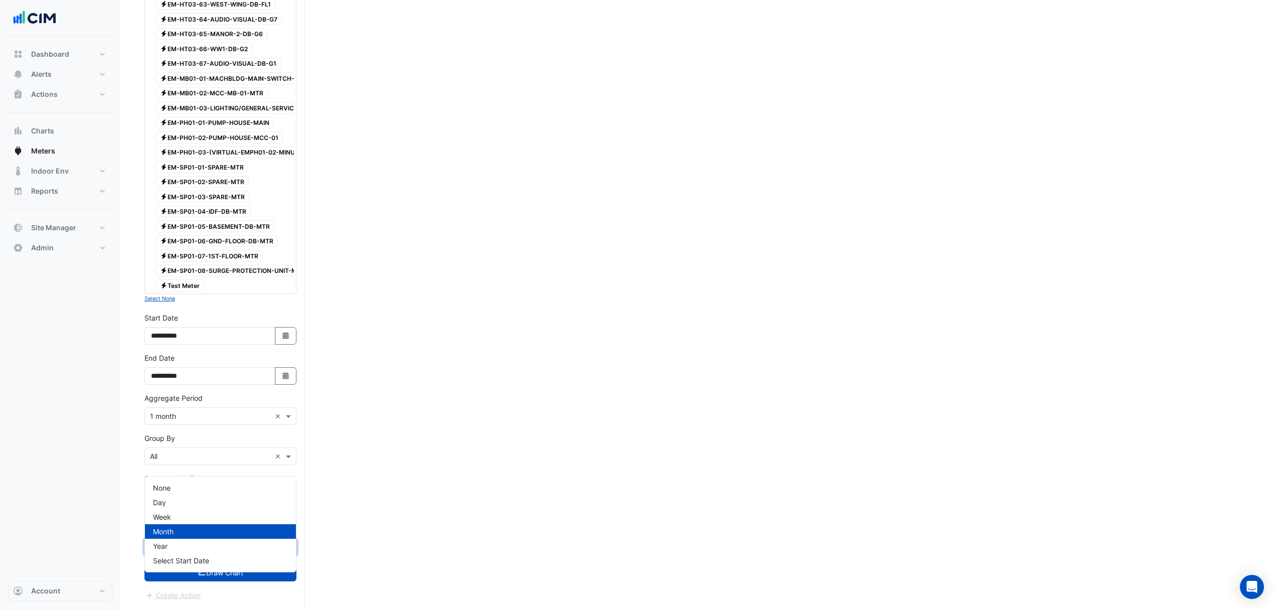
click at [286, 548] on span at bounding box center [289, 547] width 13 height 11
click at [163, 498] on span "Day" at bounding box center [159, 502] width 13 height 9
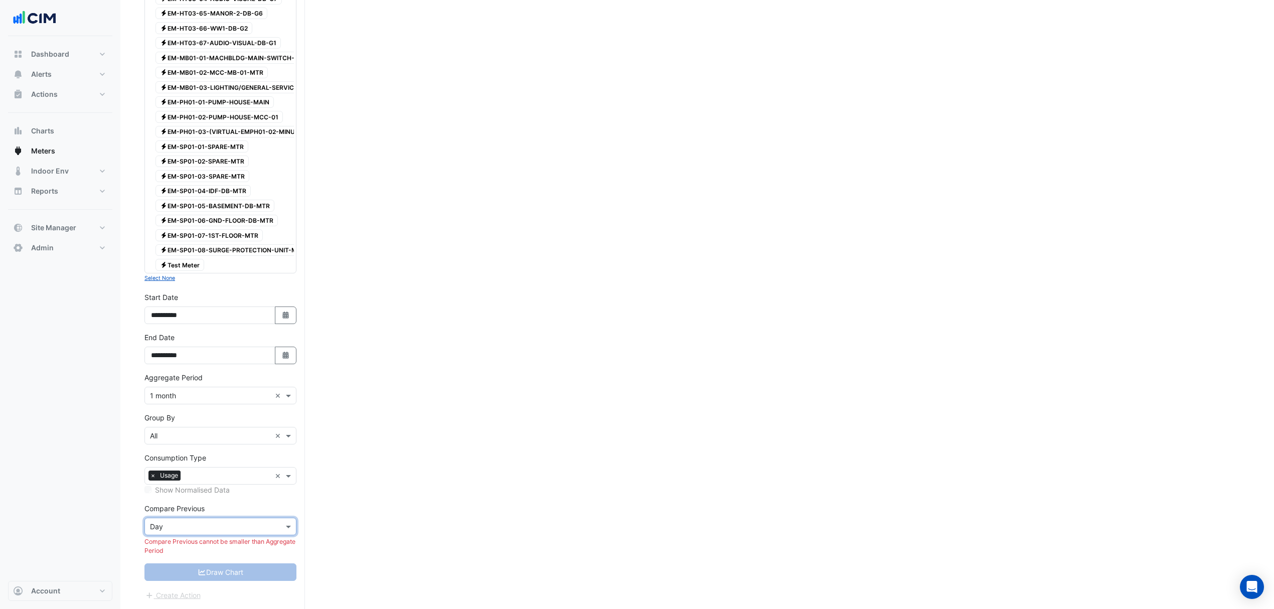
click at [153, 495] on div "Show Normalised Data" at bounding box center [220, 489] width 152 height 11
click at [220, 532] on input "text" at bounding box center [210, 527] width 121 height 11
click at [169, 506] on span "Month" at bounding box center [163, 510] width 21 height 9
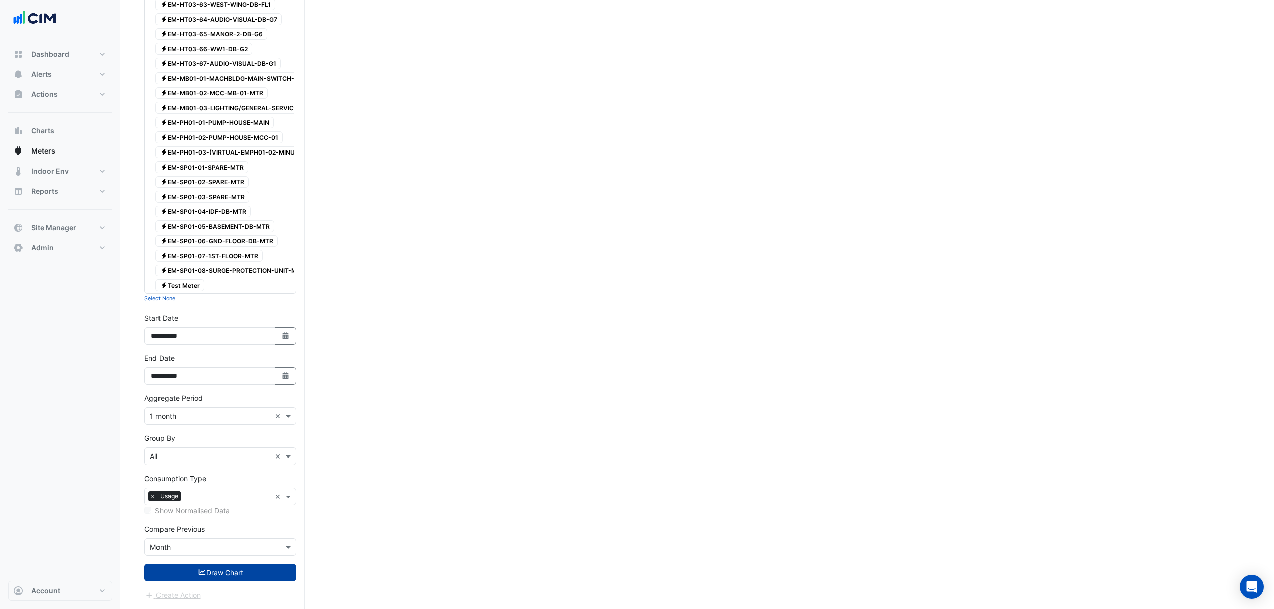
click at [235, 576] on button "Draw Chart" at bounding box center [220, 573] width 152 height 18
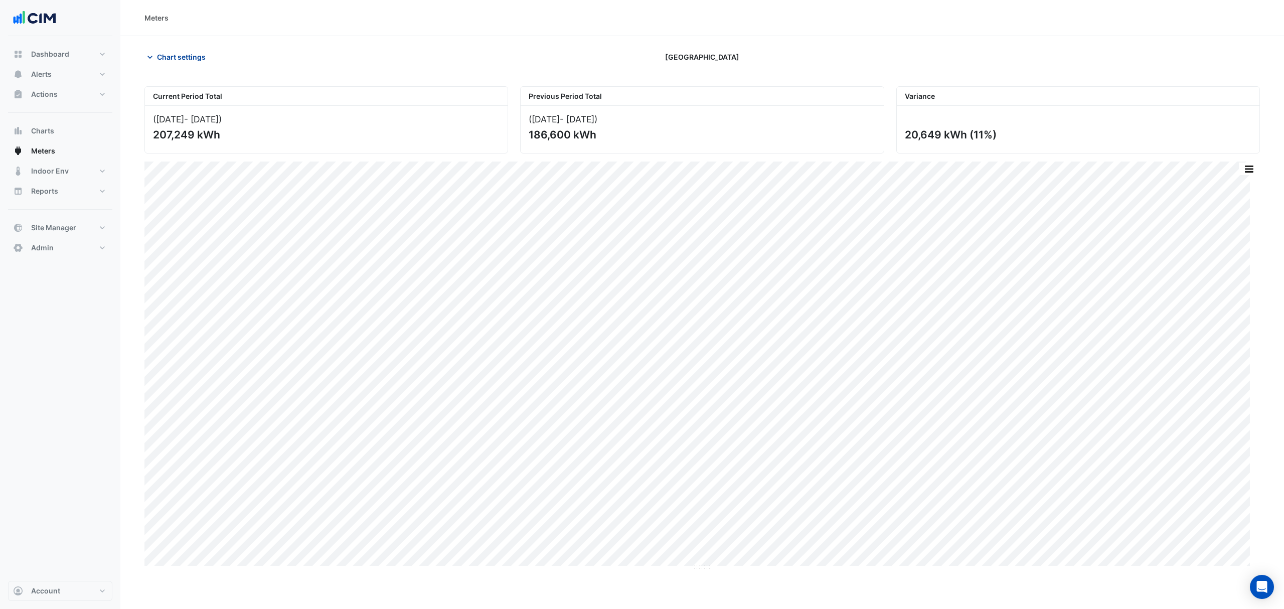
click at [173, 55] on span "Chart settings" at bounding box center [181, 57] width 49 height 11
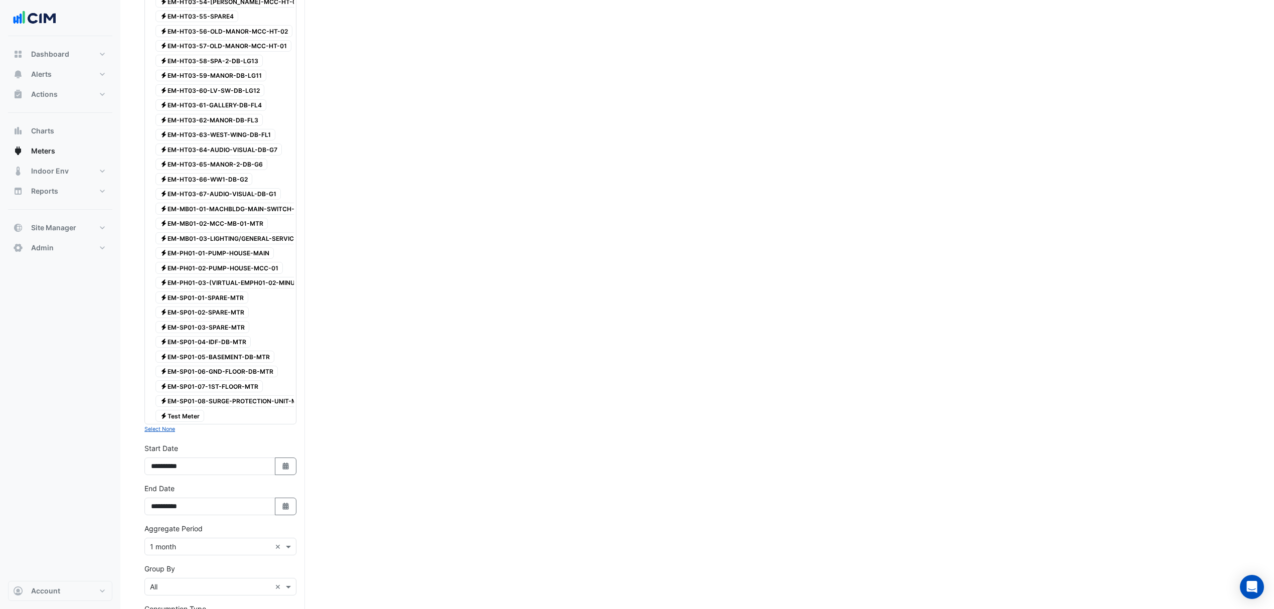
scroll to position [1973, 0]
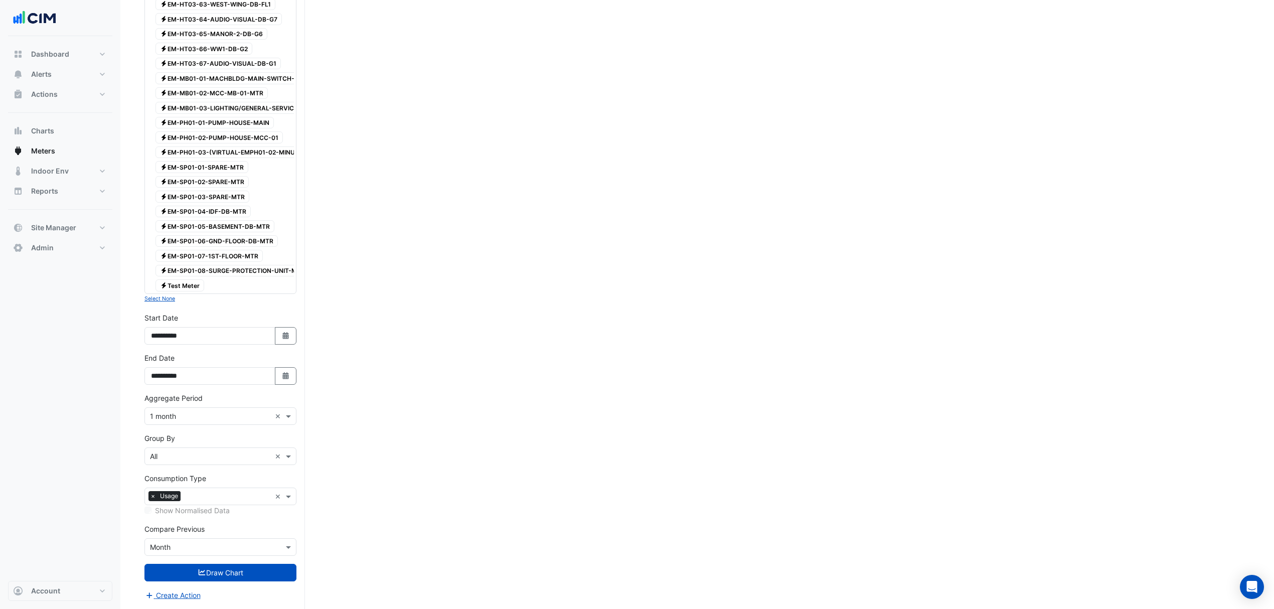
click at [169, 549] on input "text" at bounding box center [210, 547] width 121 height 11
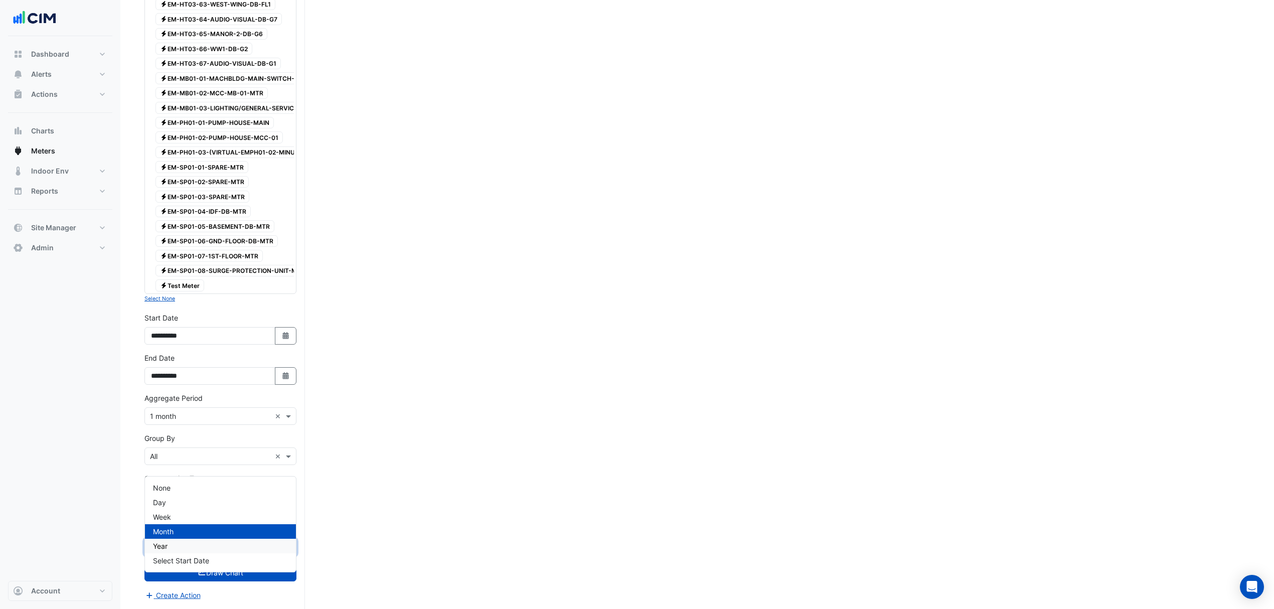
click at [165, 542] on span "Year" at bounding box center [160, 546] width 15 height 9
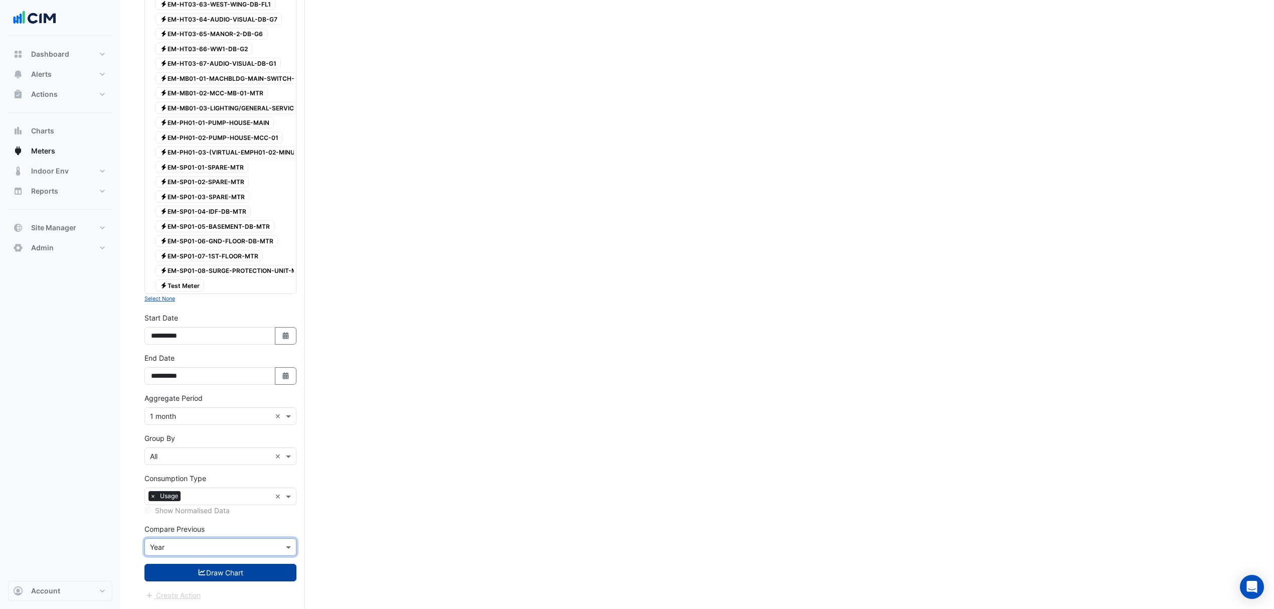
click at [221, 574] on button "Draw Chart" at bounding box center [220, 573] width 152 height 18
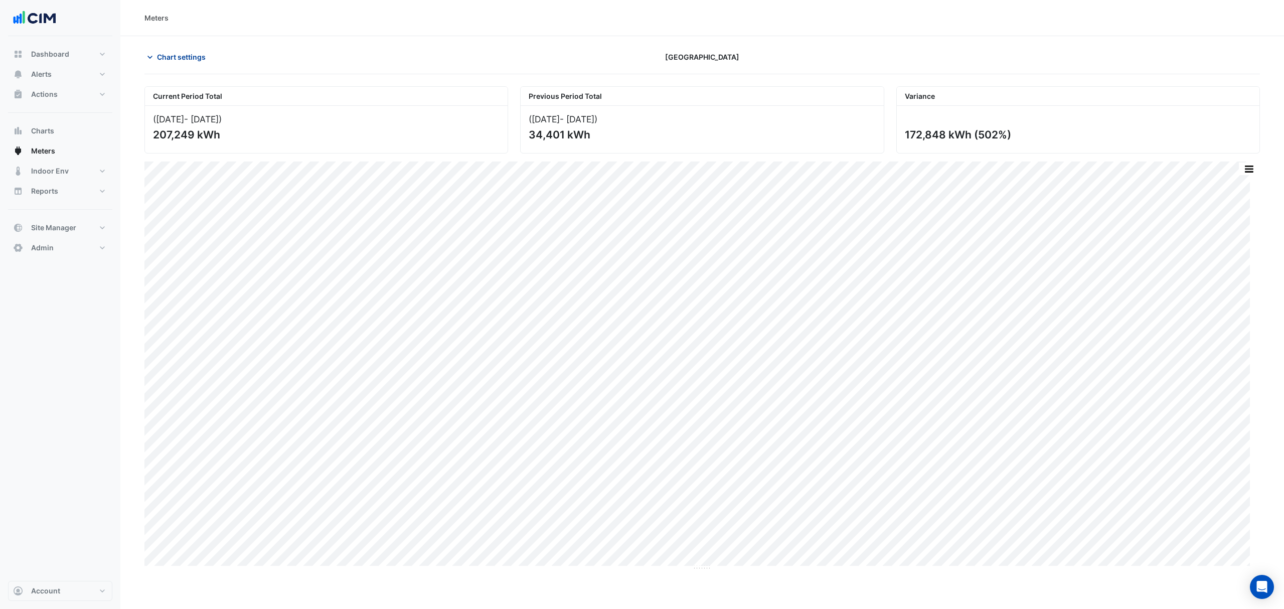
click at [199, 58] on span "Chart settings" at bounding box center [181, 57] width 49 height 11
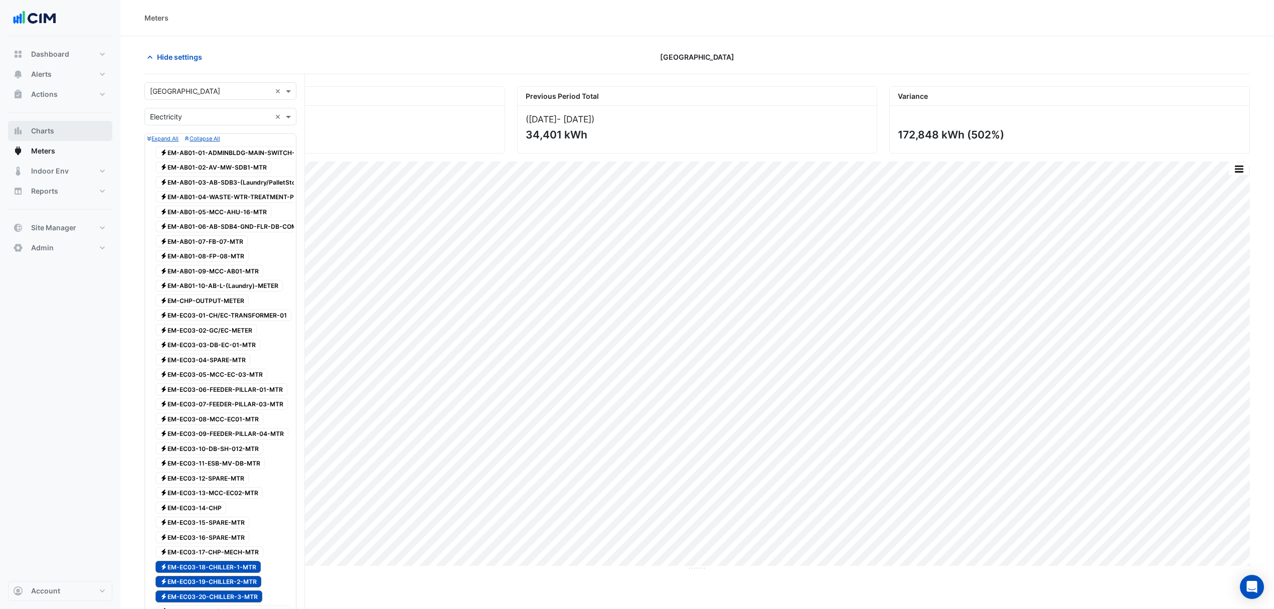
click at [55, 133] on button "Charts" at bounding box center [60, 131] width 104 height 20
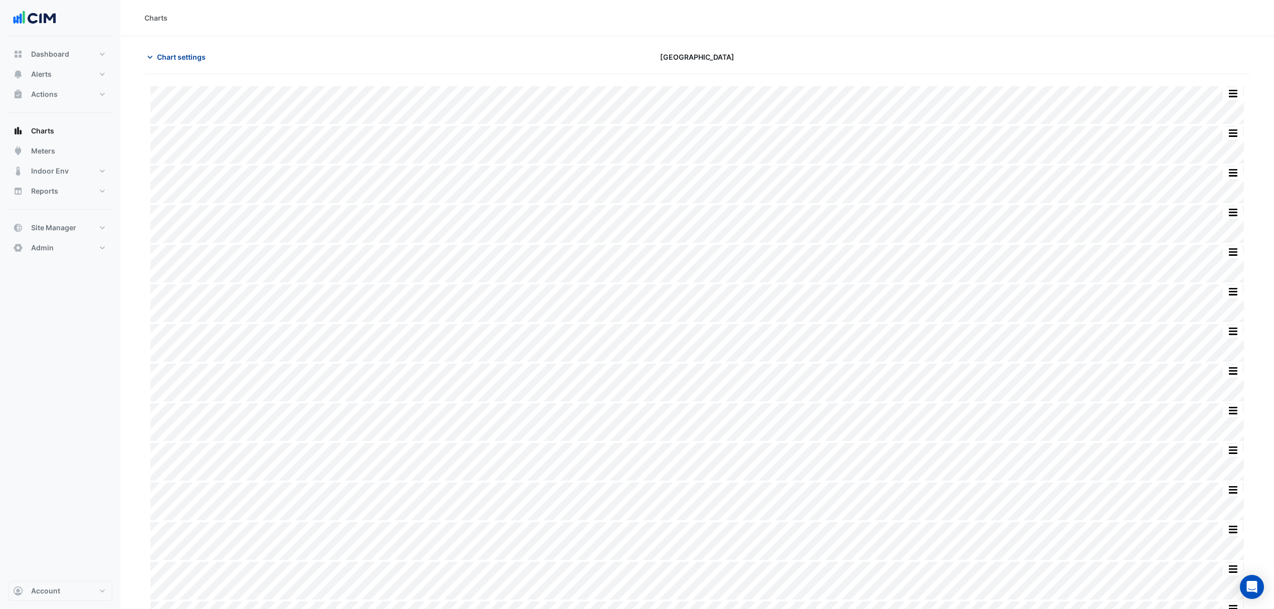
click at [183, 58] on span "Chart settings" at bounding box center [181, 57] width 49 height 11
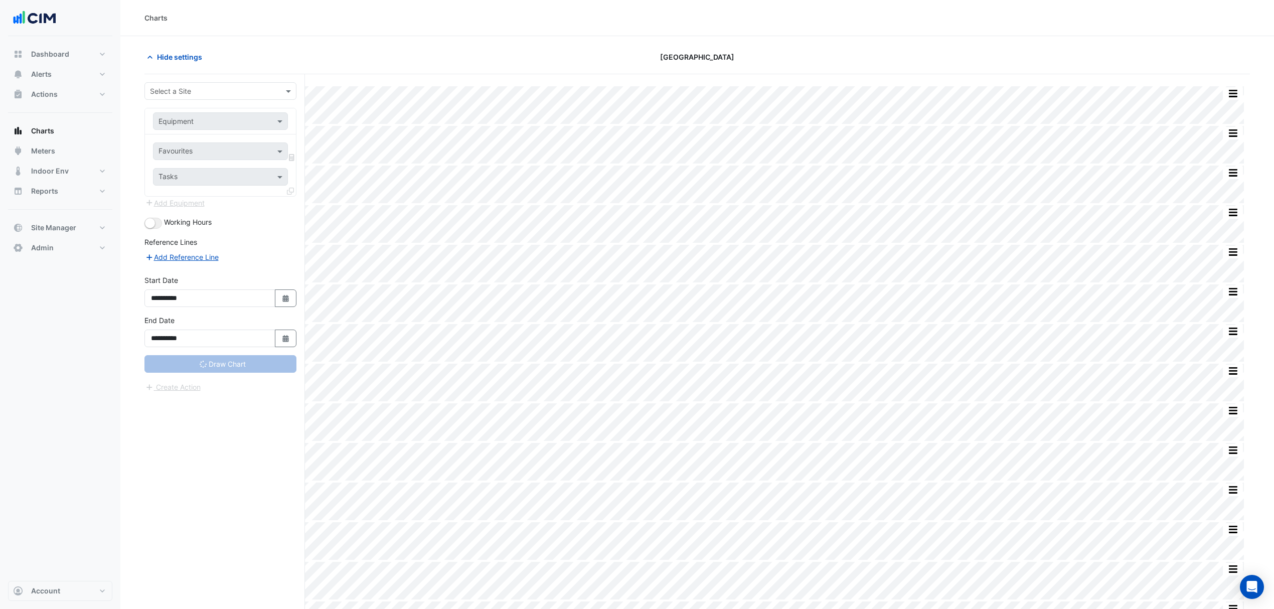
click at [191, 97] on div "Select a Site" at bounding box center [220, 91] width 152 height 18
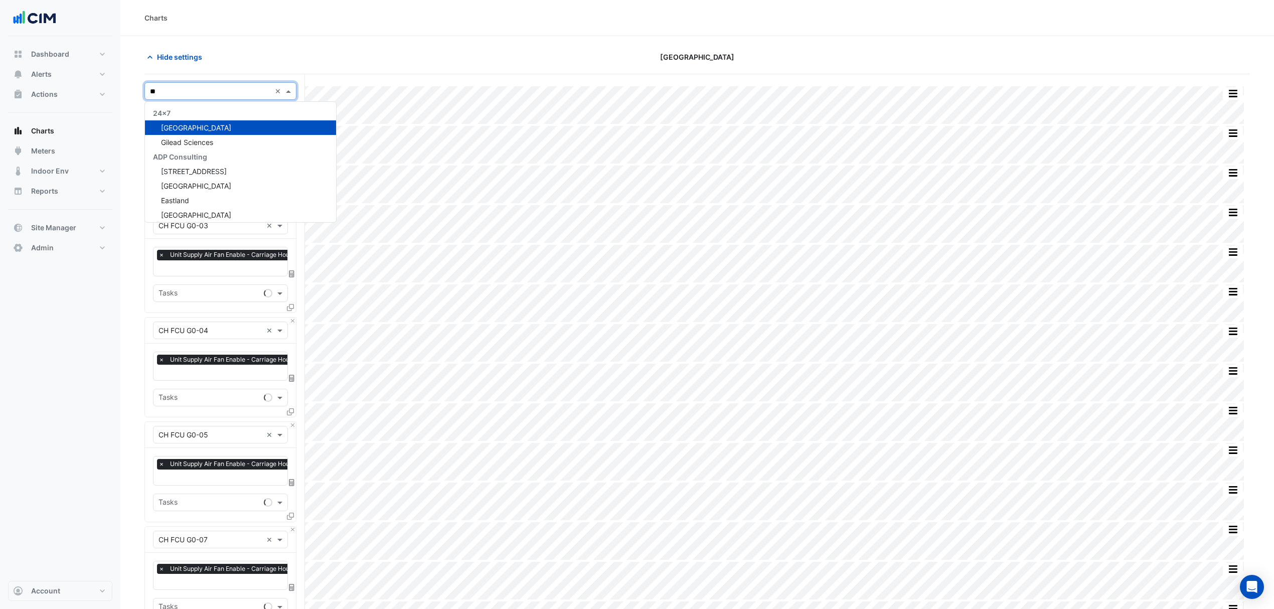
type input "***"
click at [193, 125] on span "[GEOGRAPHIC_DATA]" at bounding box center [196, 127] width 70 height 9
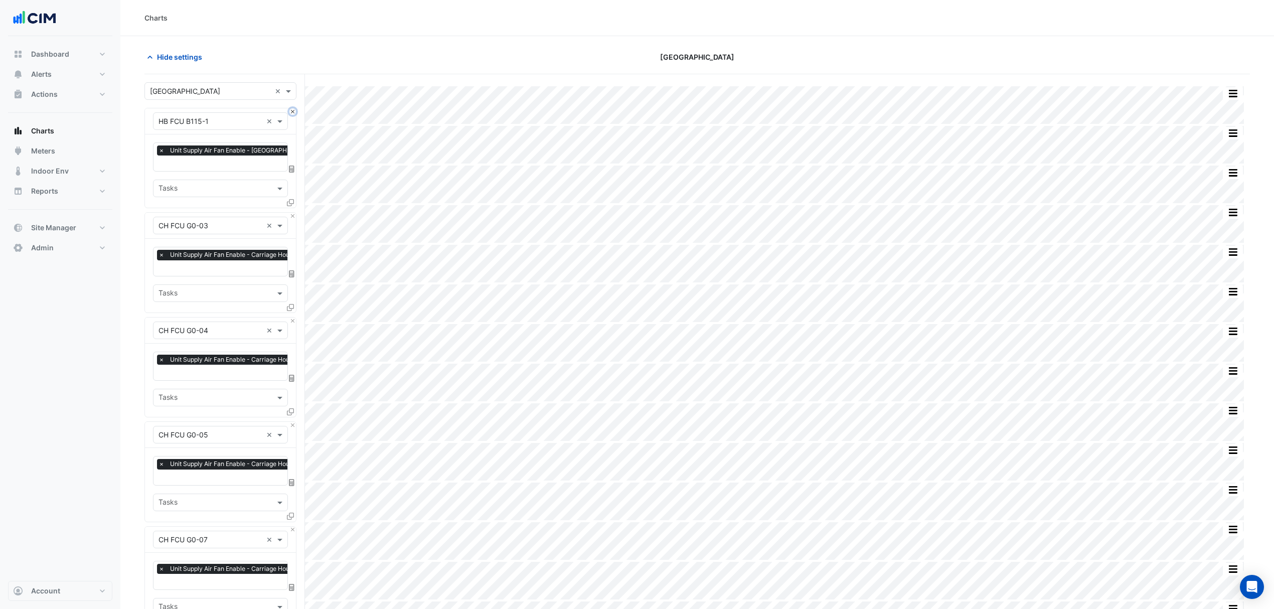
click at [292, 113] on button "Close" at bounding box center [292, 111] width 7 height 7
click at [292, 213] on button "Close" at bounding box center [292, 216] width 7 height 7
click at [292, 113] on button "Close" at bounding box center [292, 111] width 7 height 7
click at [292, 213] on button "Close" at bounding box center [292, 216] width 7 height 7
click at [292, 113] on button "Close" at bounding box center [292, 111] width 7 height 7
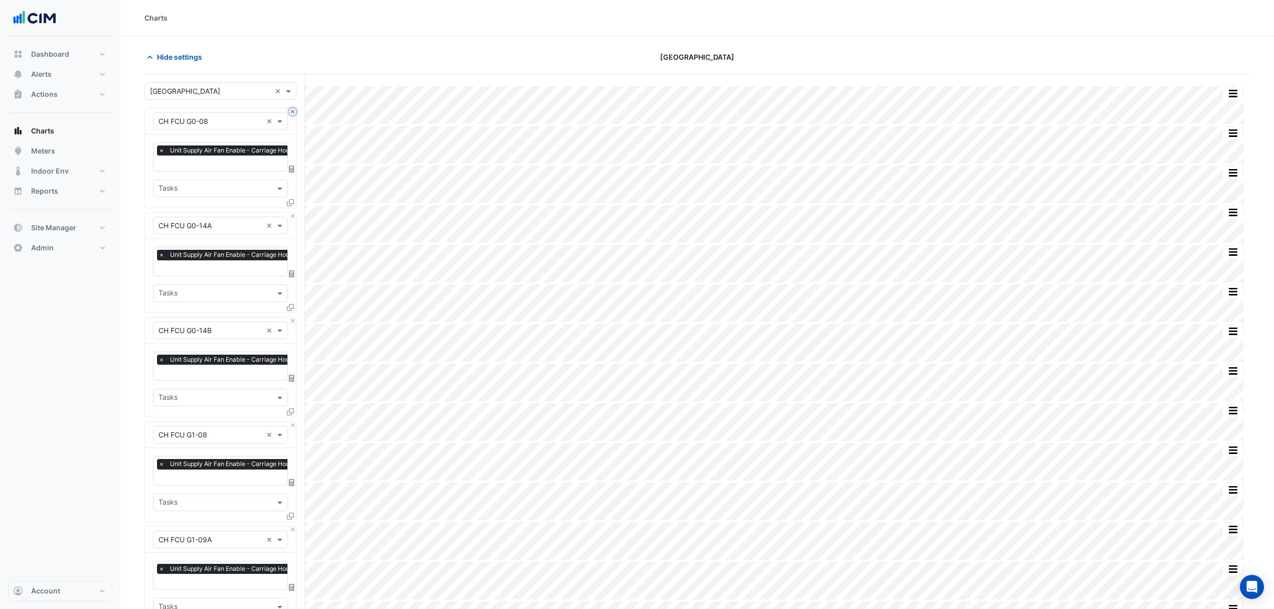
click at [292, 113] on button "Close" at bounding box center [292, 111] width 7 height 7
click at [292, 213] on button "Close" at bounding box center [292, 216] width 7 height 7
click at [292, 113] on button "Close" at bounding box center [292, 111] width 7 height 7
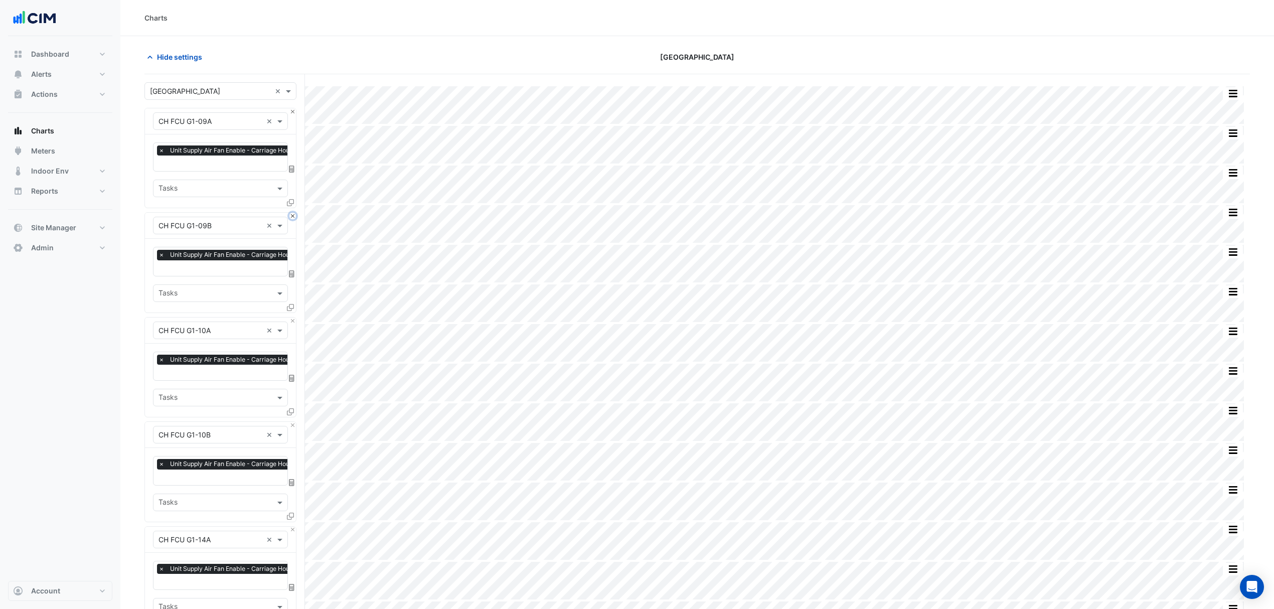
click at [292, 213] on button "Close" at bounding box center [292, 216] width 7 height 7
click at [292, 317] on button "Close" at bounding box center [292, 320] width 7 height 7
click at [292, 113] on button "Close" at bounding box center [292, 111] width 7 height 7
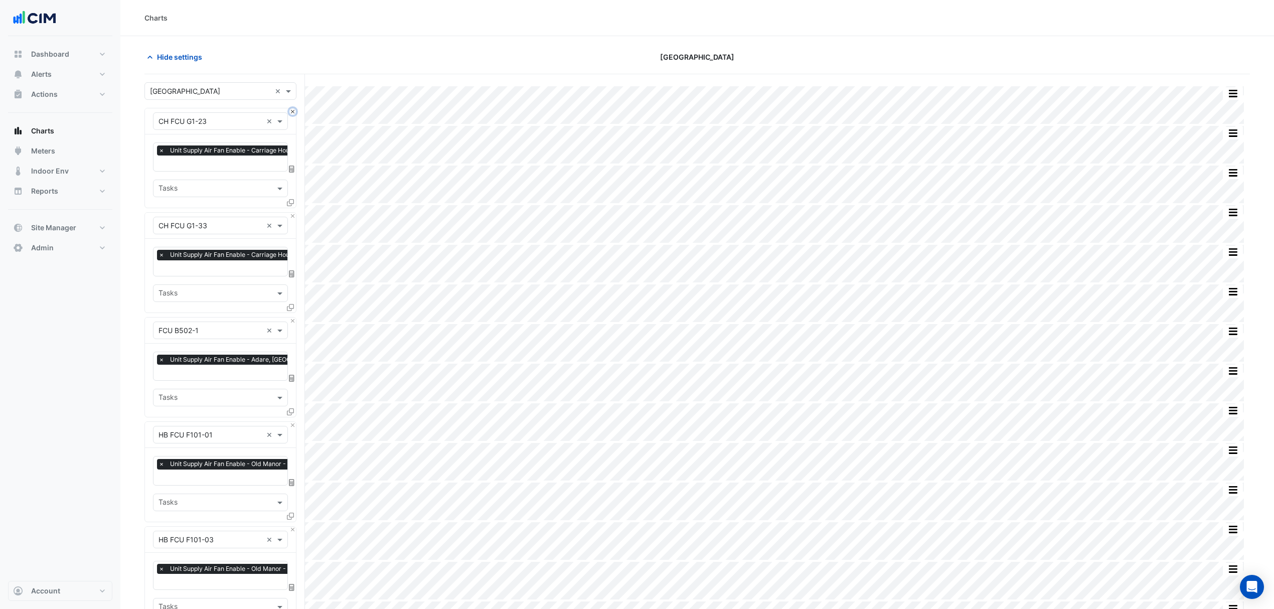
click at [292, 113] on button "Close" at bounding box center [292, 111] width 7 height 7
click at [292, 213] on button "Close" at bounding box center [292, 216] width 7 height 7
click at [292, 113] on button "Close" at bounding box center [292, 111] width 7 height 7
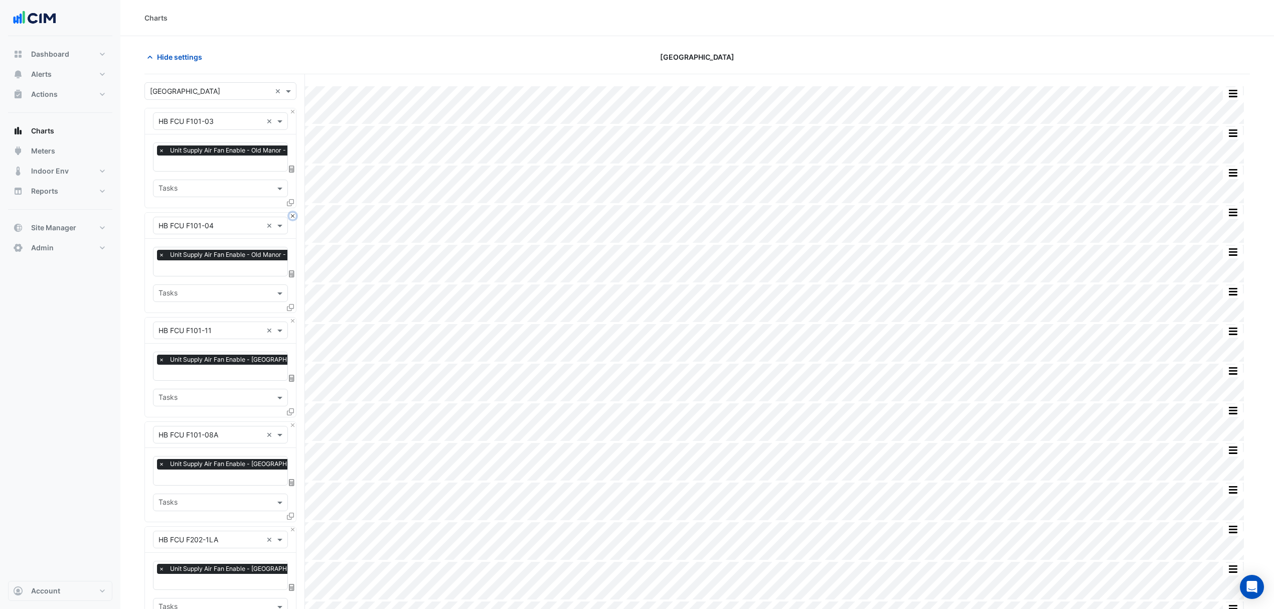
click at [292, 213] on button "Close" at bounding box center [292, 216] width 7 height 7
click at [292, 113] on button "Close" at bounding box center [292, 111] width 7 height 7
click at [292, 213] on button "Close" at bounding box center [292, 216] width 7 height 7
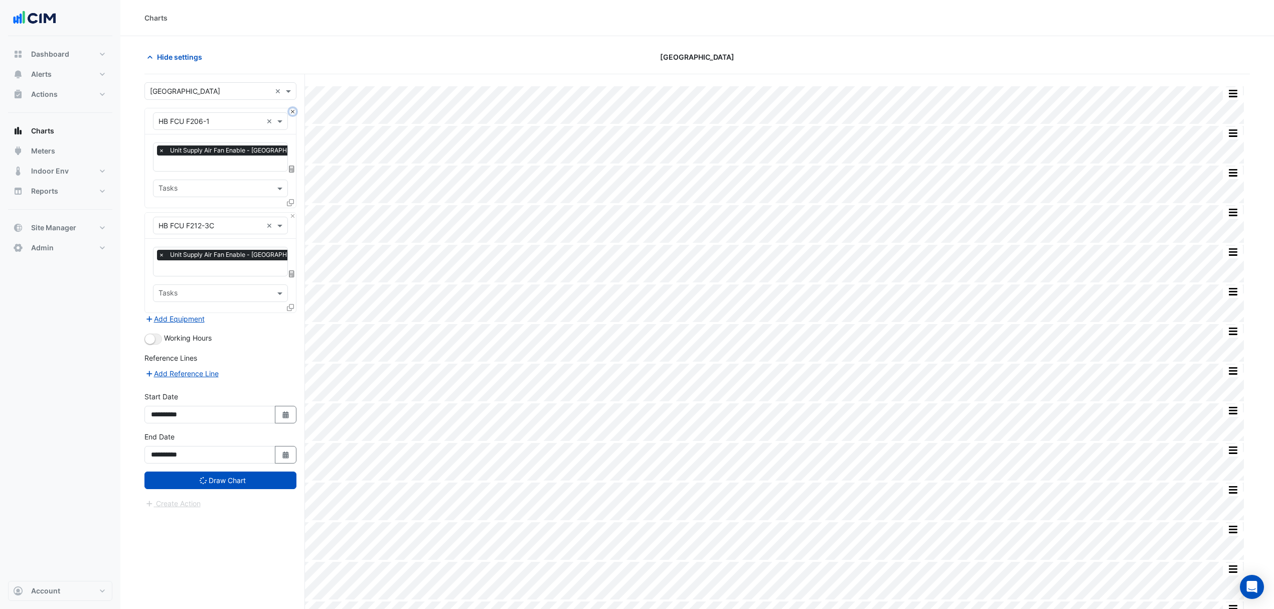
click at [292, 113] on button "Close" at bounding box center [292, 111] width 7 height 7
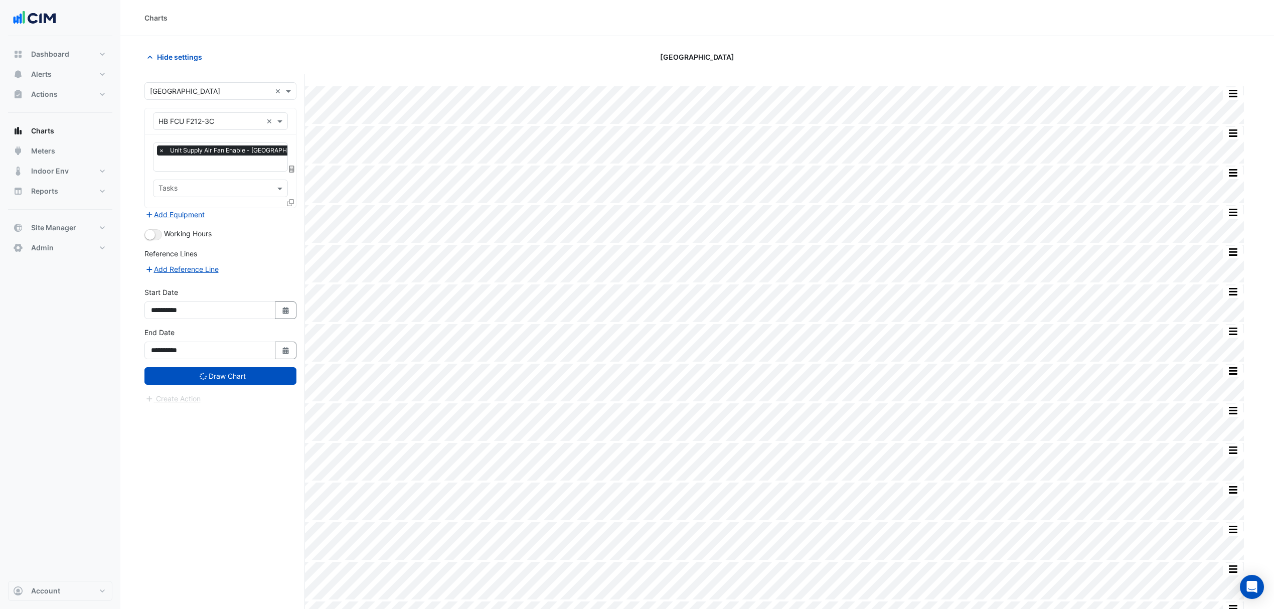
click at [292, 113] on div "Equipment × HB FCU F212-3C ×" at bounding box center [220, 121] width 151 height 26
click at [203, 120] on input "text" at bounding box center [210, 121] width 104 height 11
type input "*****"
click at [201, 142] on div "Weather" at bounding box center [219, 143] width 133 height 15
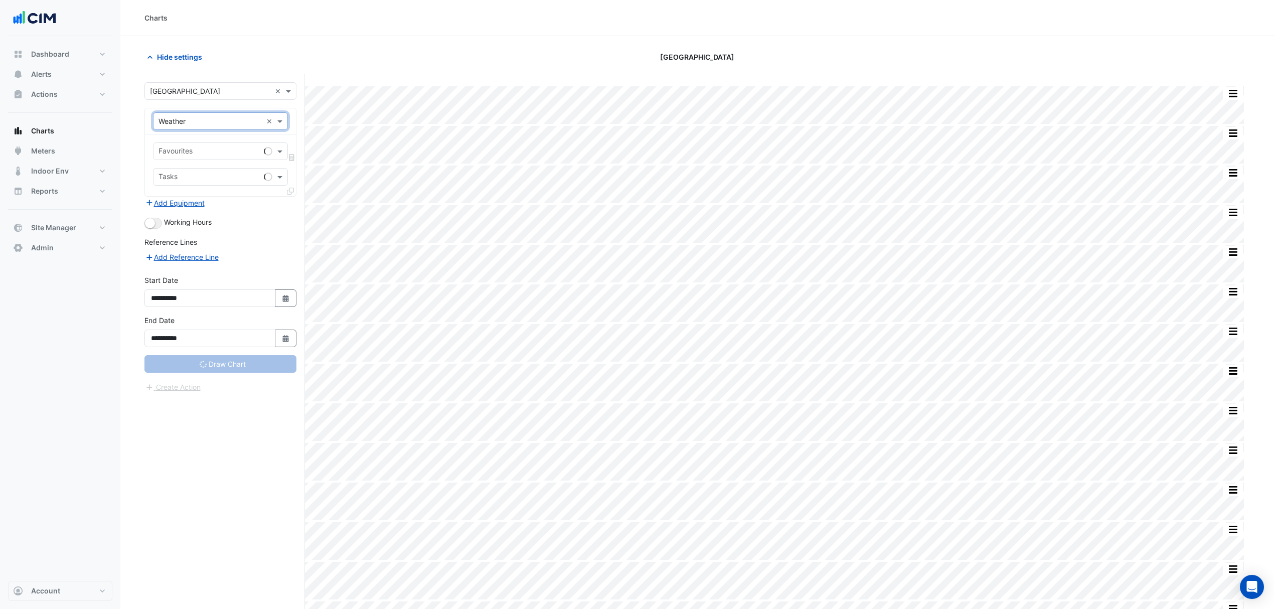
click at [199, 155] on input "text" at bounding box center [208, 152] width 101 height 11
click at [189, 203] on span "Temperature (Celcius)" at bounding box center [214, 203] width 106 height 9
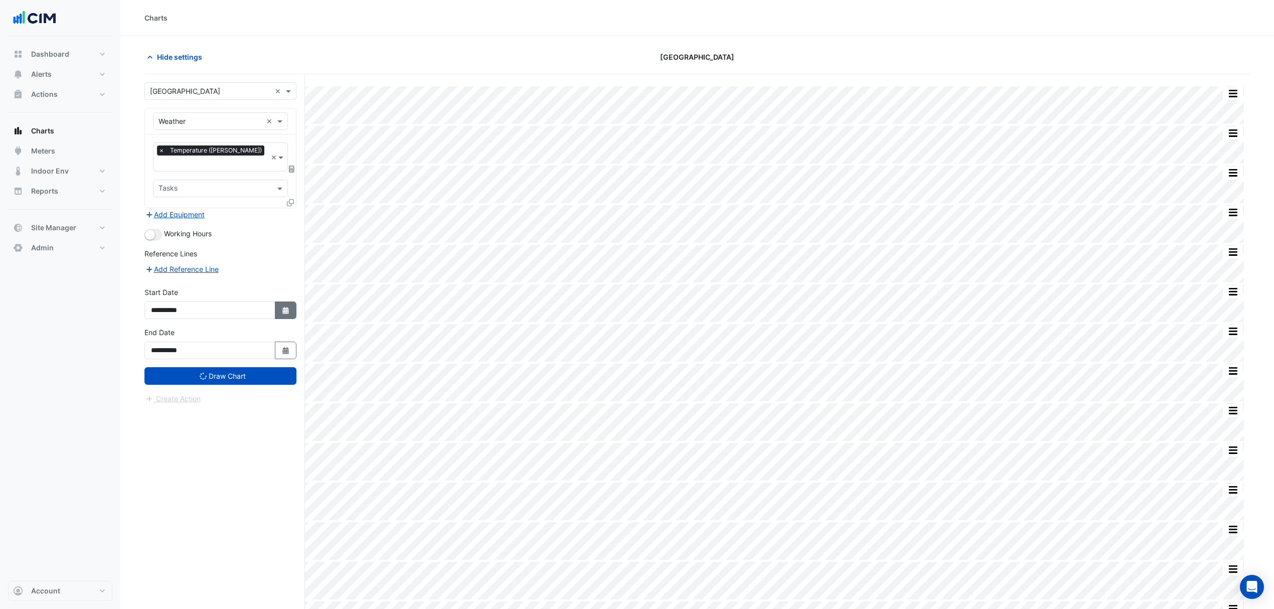
click at [277, 301] on button "Select Date" at bounding box center [286, 310] width 22 height 18
click at [284, 233] on form "**********" at bounding box center [220, 243] width 152 height 322
click at [282, 305] on button "Select Date" at bounding box center [286, 310] width 22 height 18
select select "*"
select select "****"
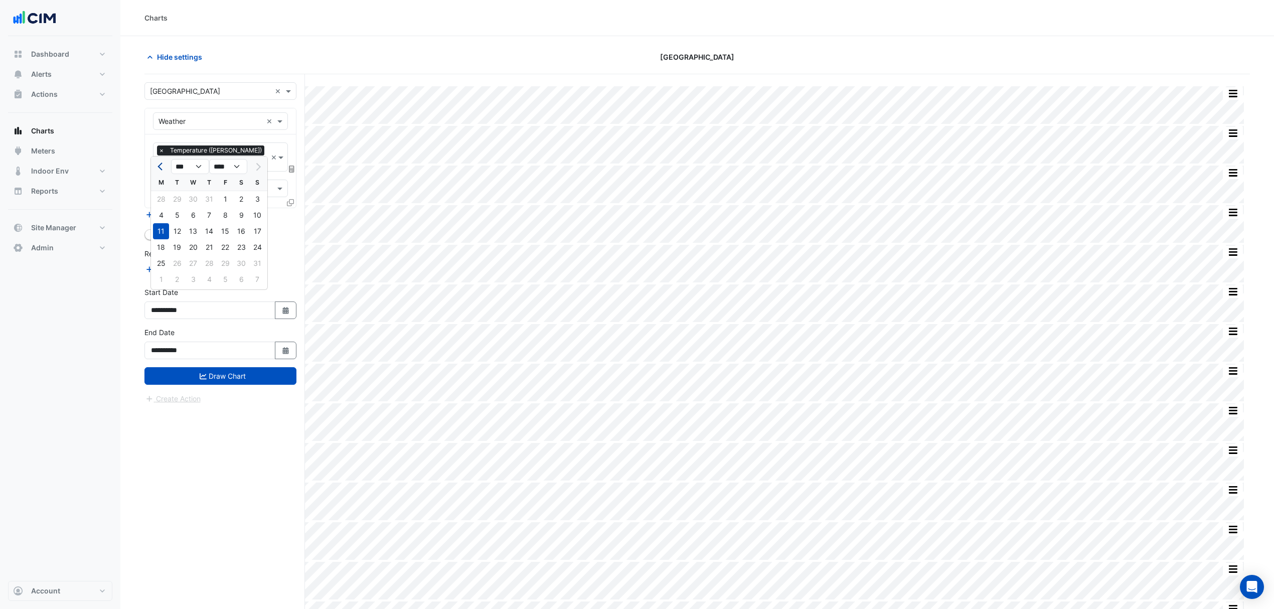
click at [159, 167] on span "Previous month" at bounding box center [161, 167] width 8 height 8
select select "*"
click at [179, 199] on div "1" at bounding box center [177, 199] width 16 height 16
type input "**********"
click at [285, 346] on fa-icon "Select Date" at bounding box center [285, 350] width 9 height 9
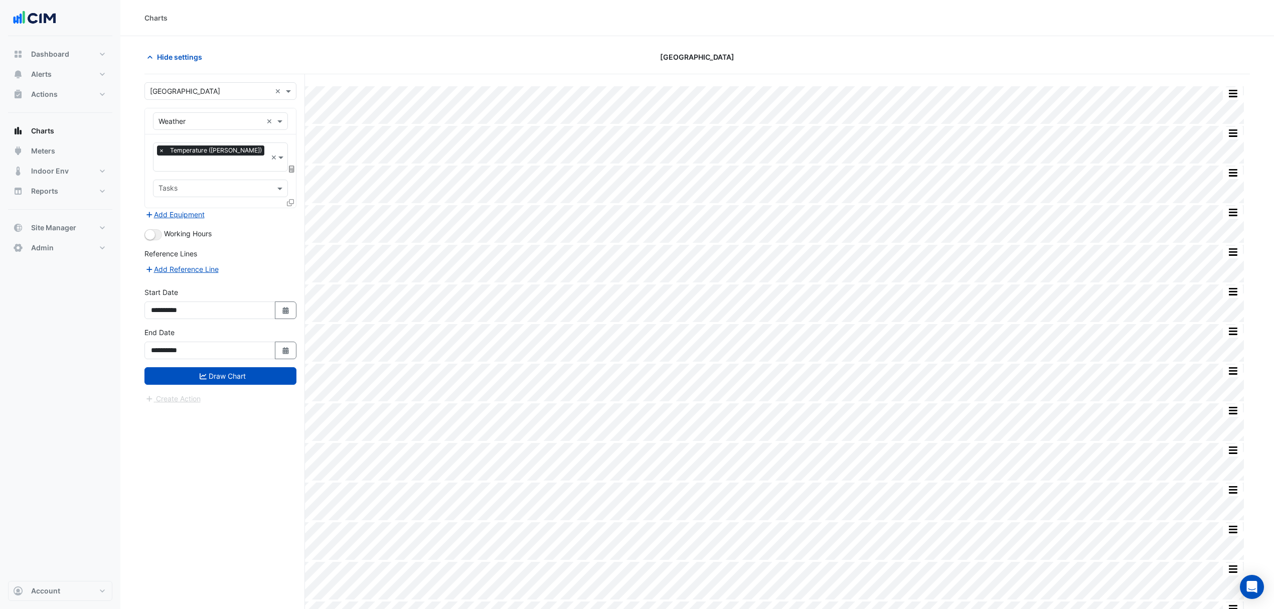
select select "*"
click at [205, 238] on div "31" at bounding box center [209, 239] width 16 height 16
type input "**********"
click at [214, 367] on button "Draw Chart" at bounding box center [220, 376] width 152 height 18
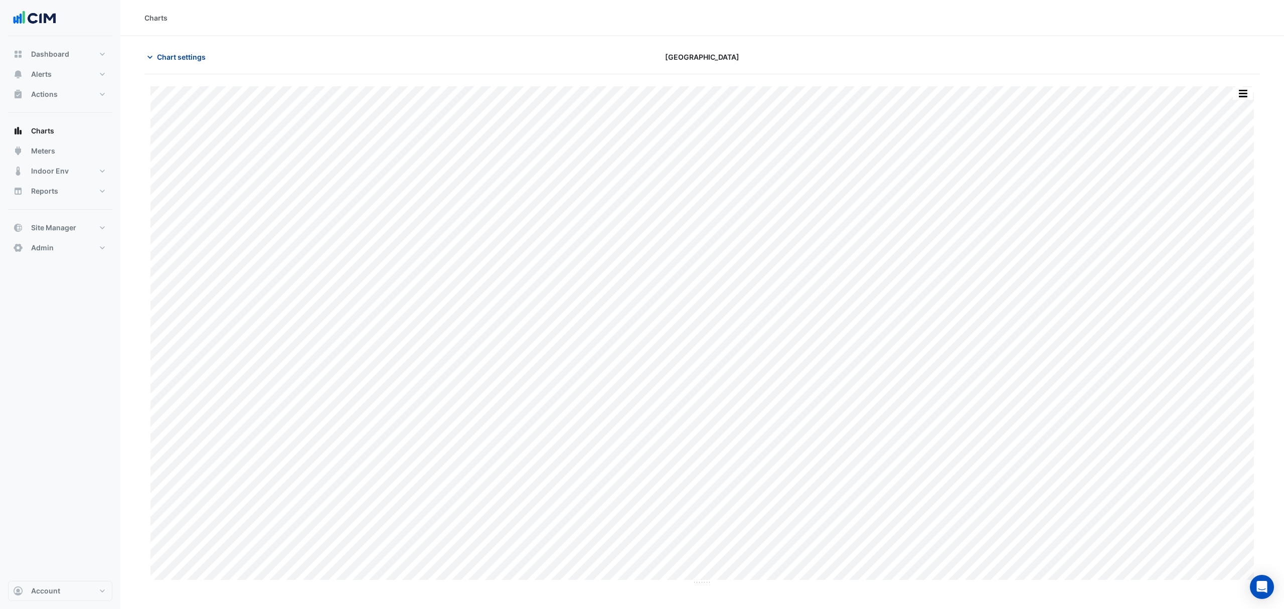
click at [190, 55] on span "Chart settings" at bounding box center [181, 57] width 49 height 11
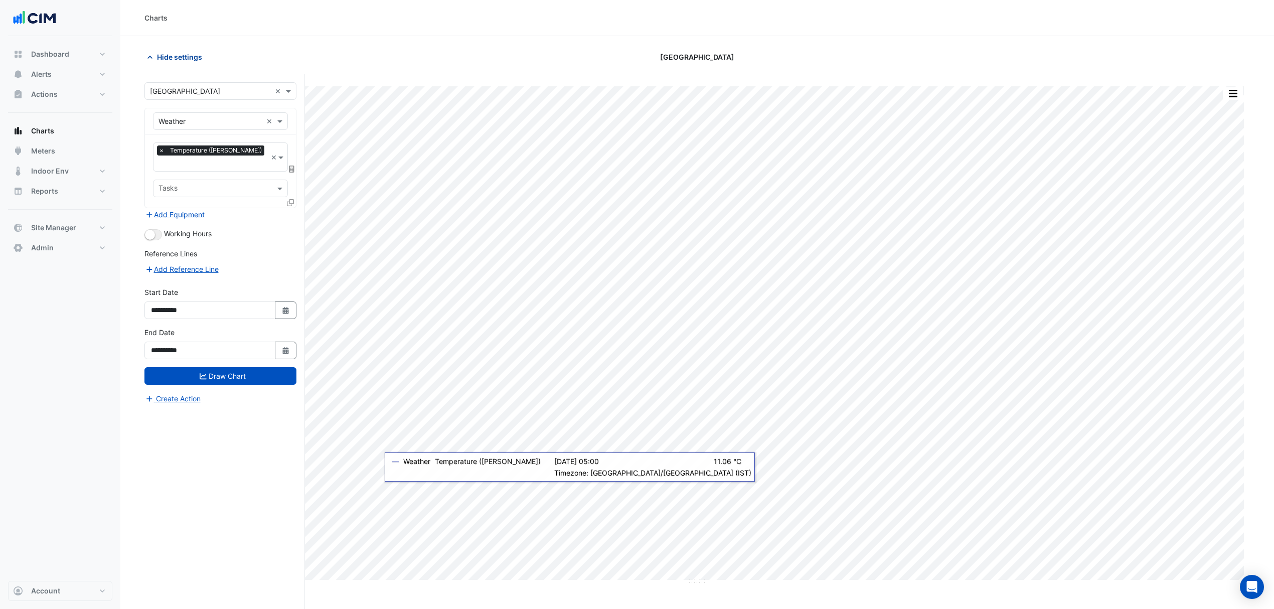
click at [183, 53] on span "Hide settings" at bounding box center [179, 57] width 45 height 11
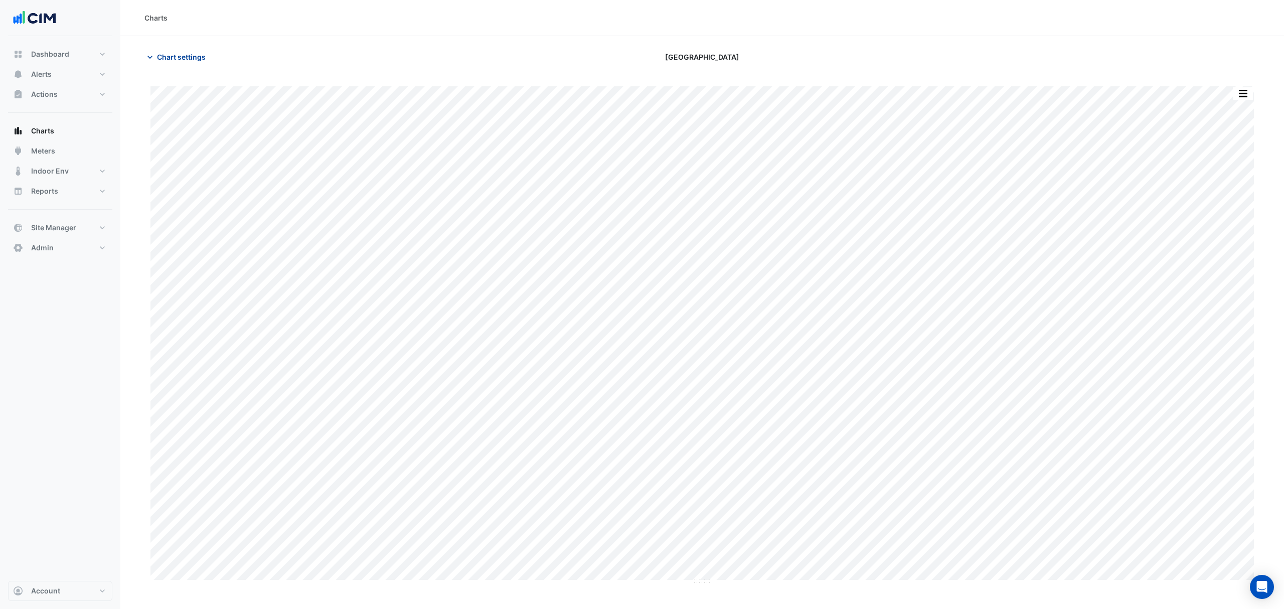
click at [169, 55] on span "Chart settings" at bounding box center [181, 57] width 49 height 11
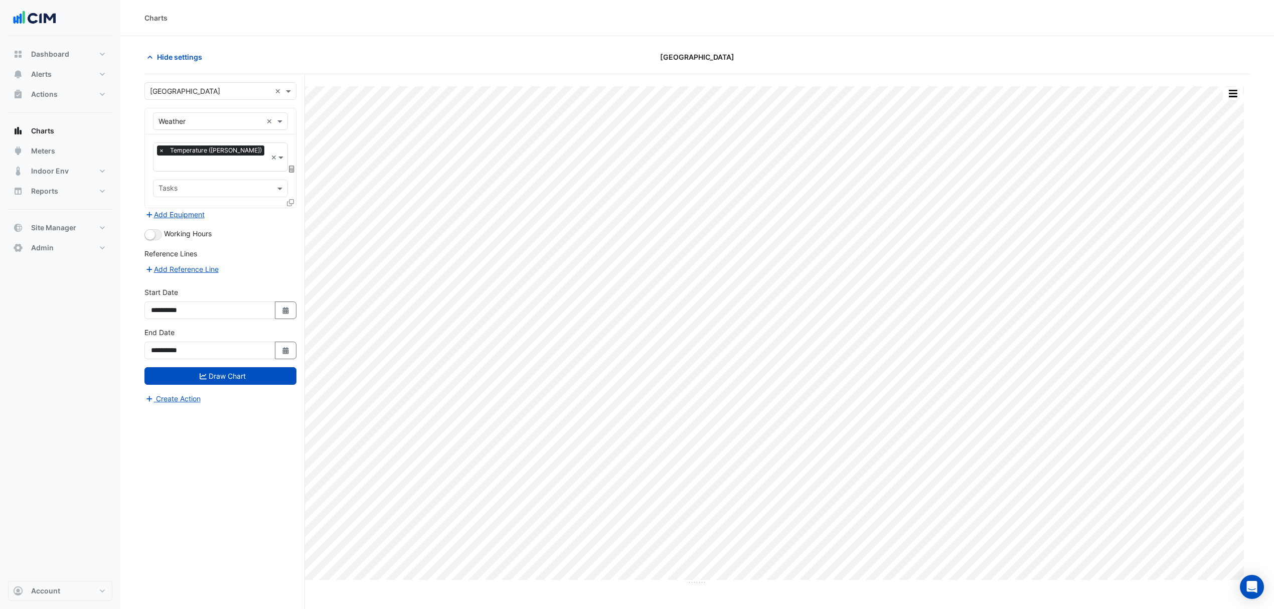
click at [197, 123] on input "text" at bounding box center [210, 121] width 104 height 11
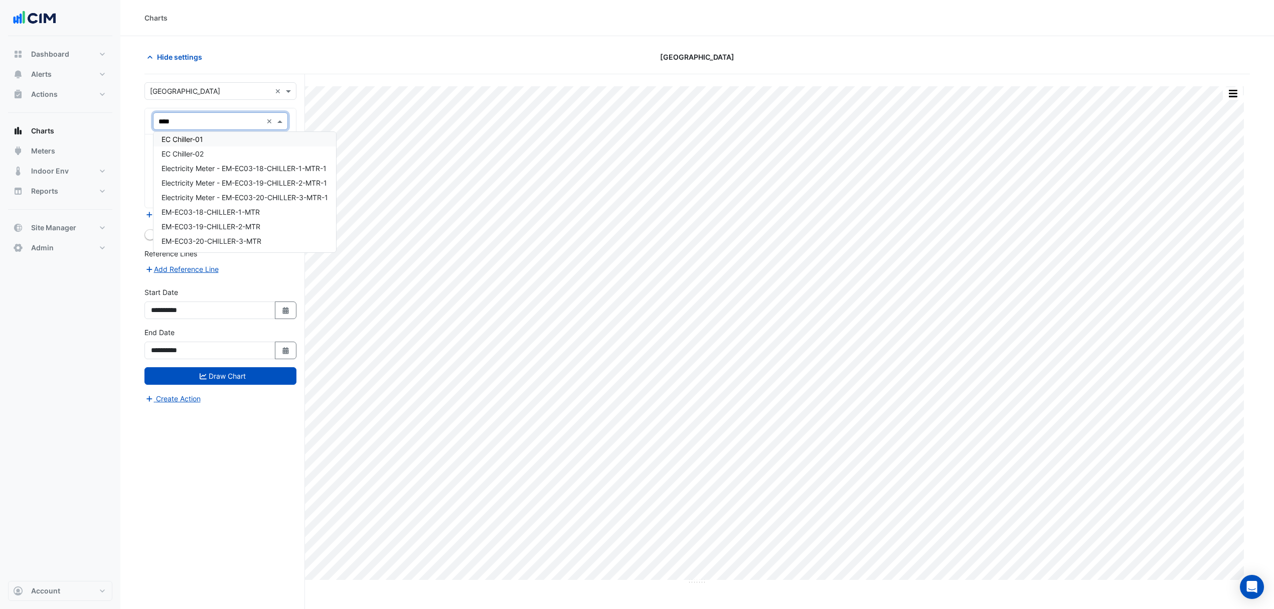
scroll to position [4, 0]
type input "******"
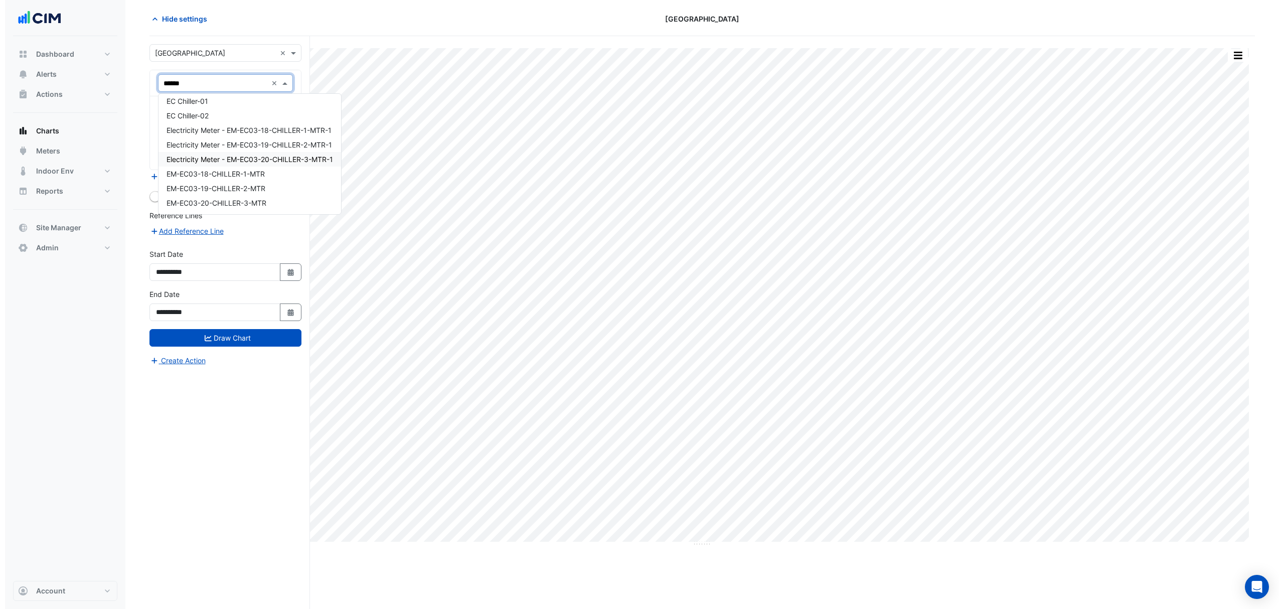
scroll to position [0, 0]
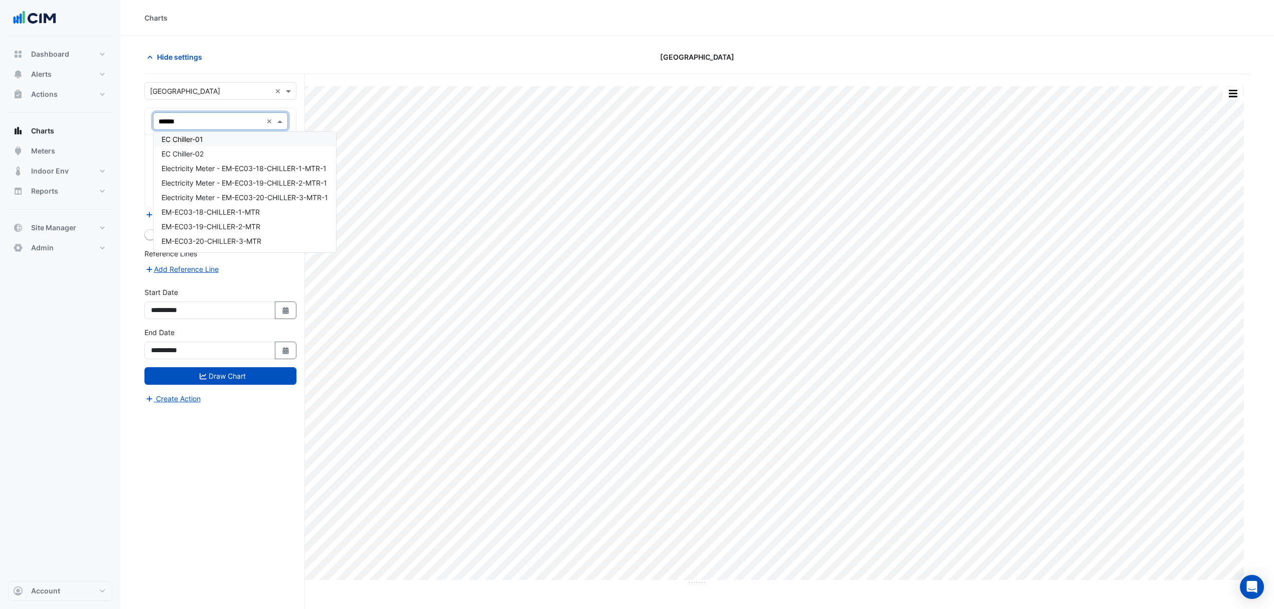
click at [189, 138] on span "EC Chiller-01" at bounding box center [182, 139] width 42 height 9
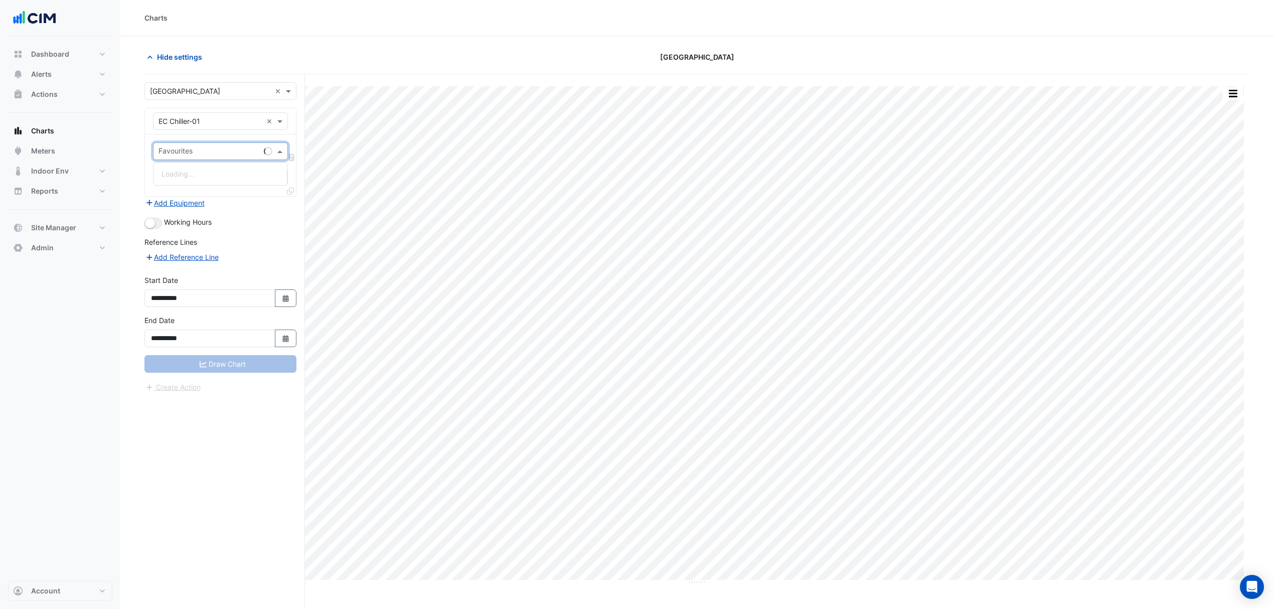
click at [198, 151] on input "text" at bounding box center [208, 152] width 101 height 11
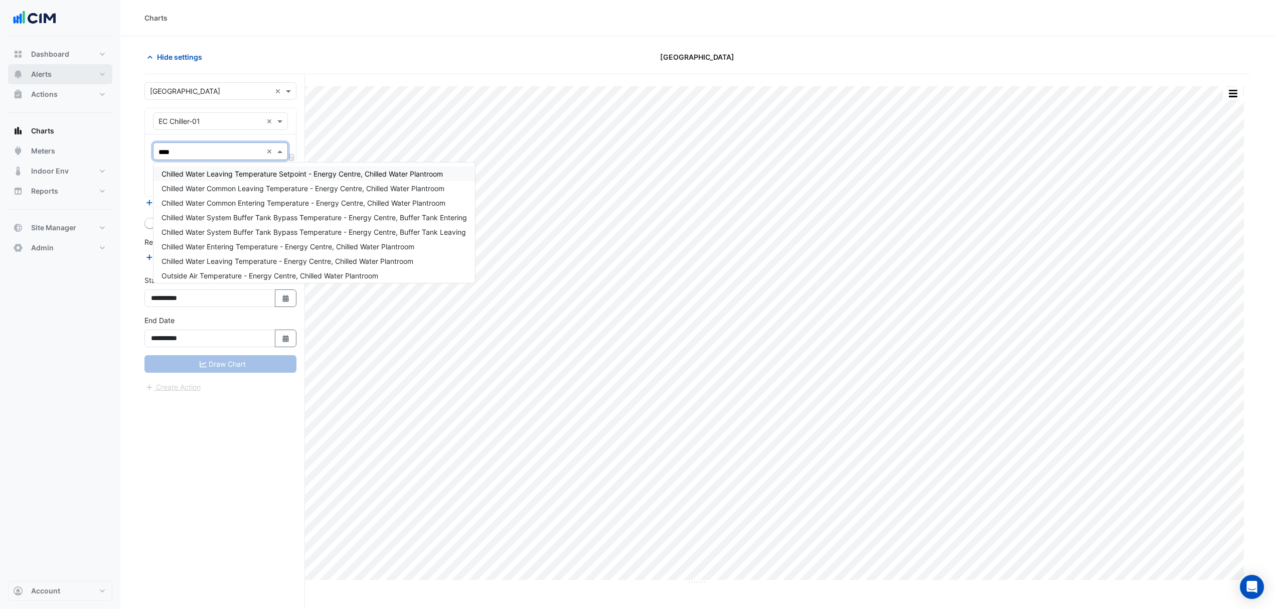
type input "****"
click at [41, 69] on span "Alerts" at bounding box center [41, 74] width 21 height 10
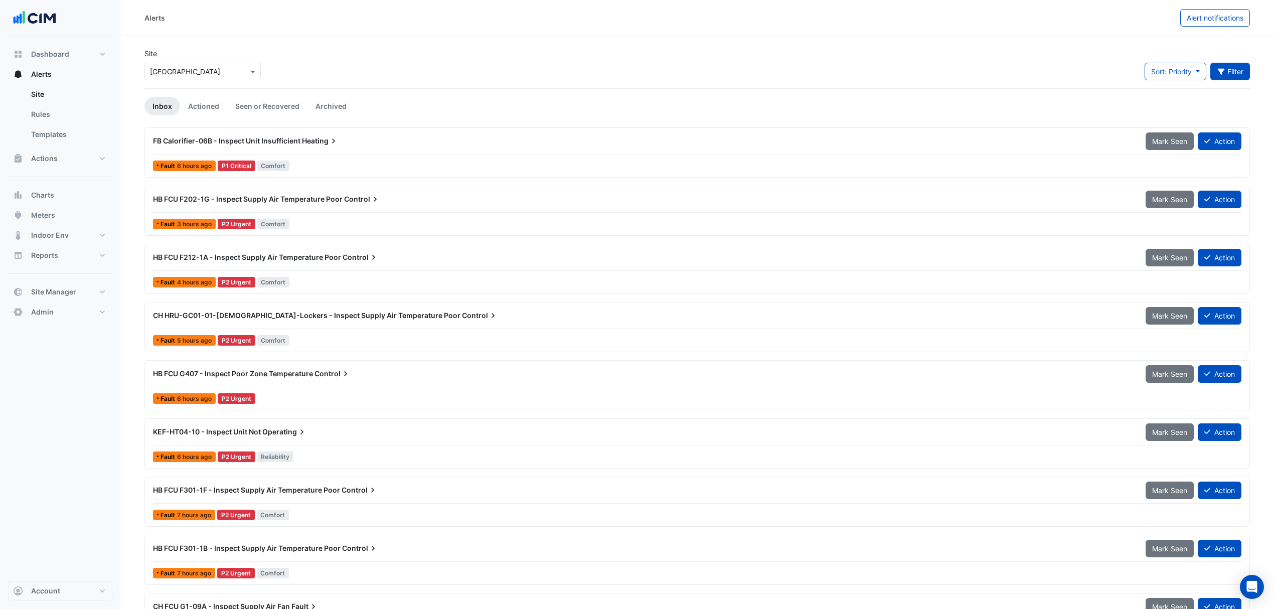
click at [1228, 69] on button "Filter" at bounding box center [1230, 72] width 40 height 18
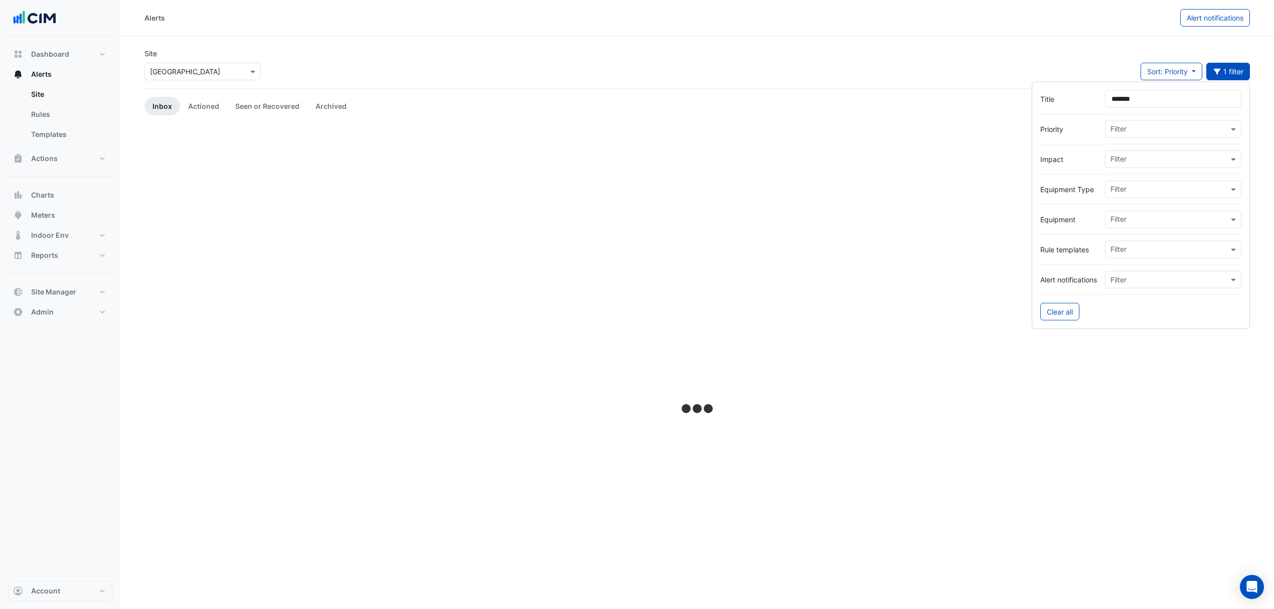
type input "*******"
click at [277, 140] on span "EC Chiller-02 - Low Chilled Water Delta-T (Low Delta-T Syndrome) (Enable" at bounding box center [280, 140] width 255 height 9
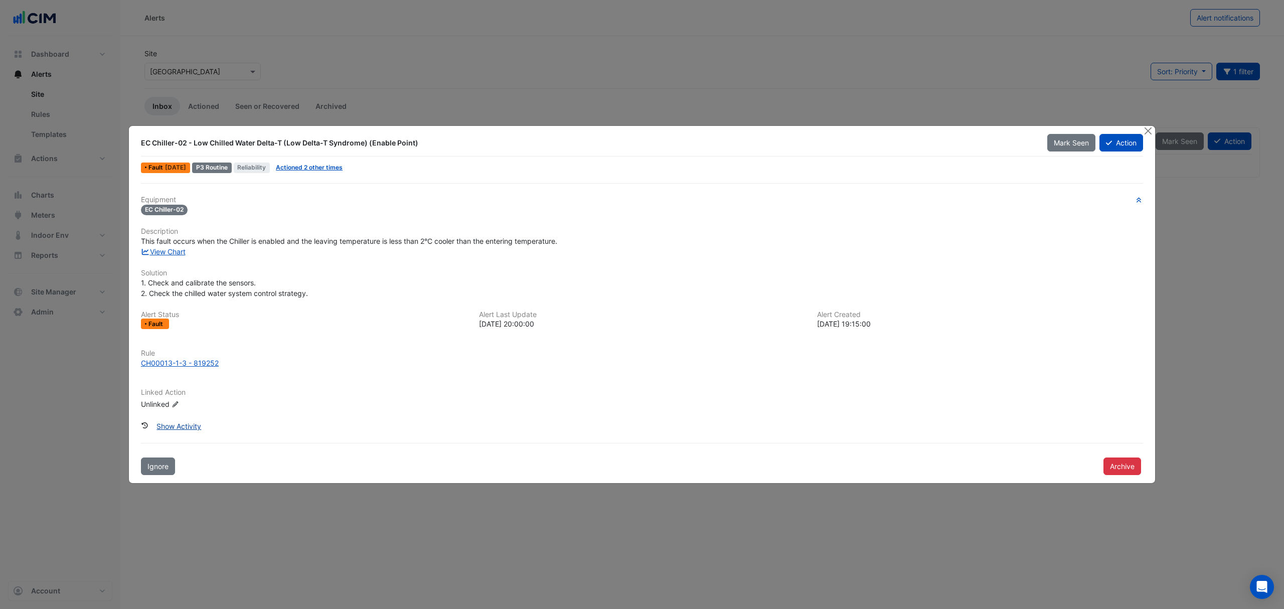
click at [179, 424] on button "Show Activity" at bounding box center [179, 426] width 58 height 18
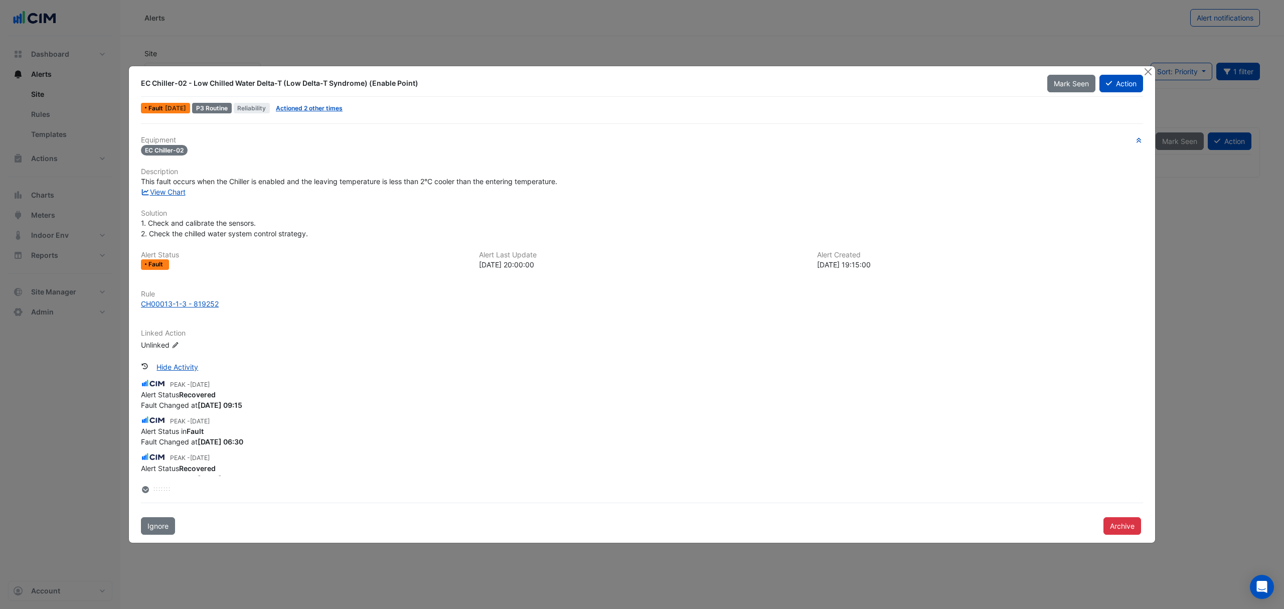
scroll to position [1295, 0]
click at [1146, 73] on button "Close" at bounding box center [1147, 71] width 11 height 11
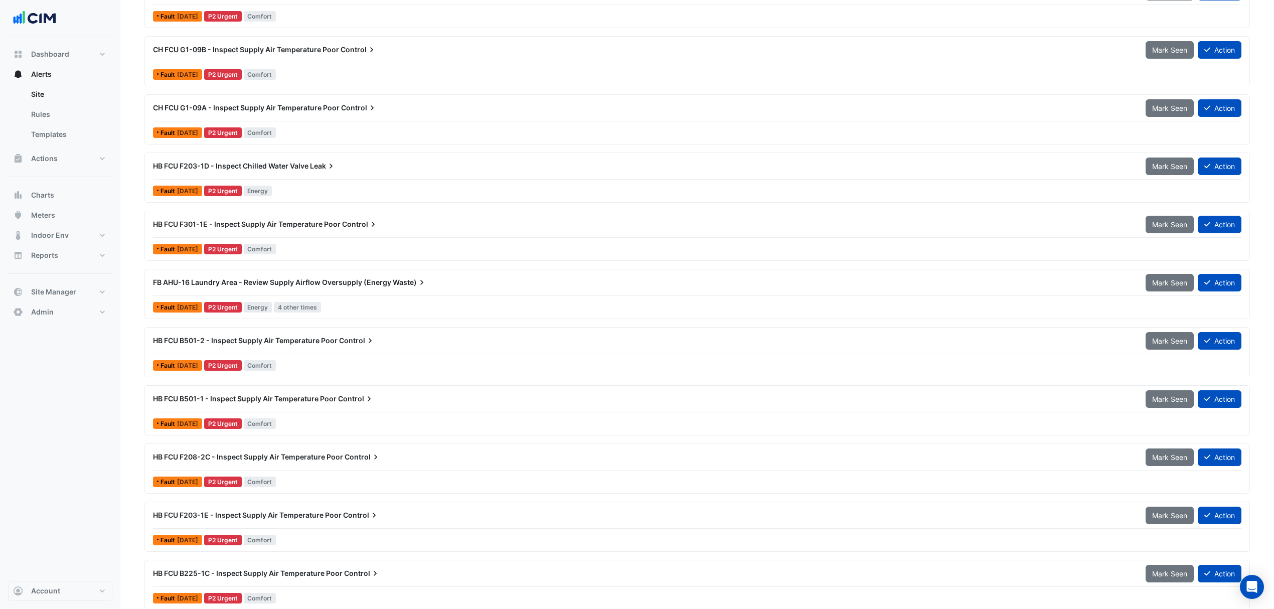
scroll to position [2808, 0]
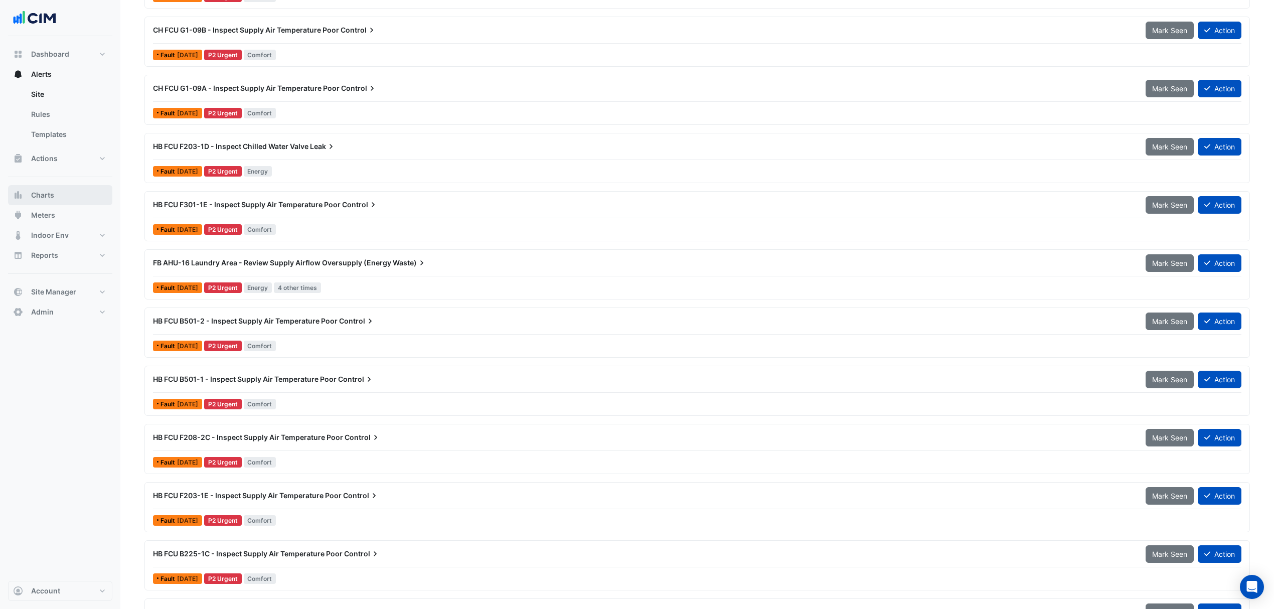
click at [42, 193] on span "Charts" at bounding box center [42, 195] width 23 height 10
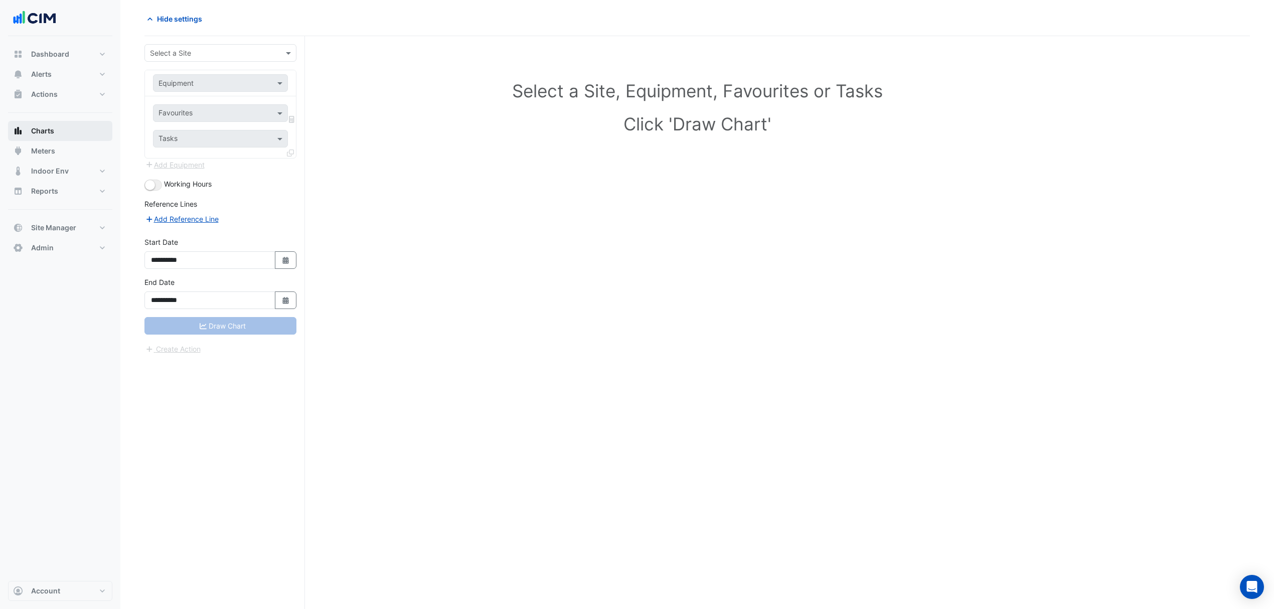
scroll to position [39, 0]
click at [221, 48] on input "text" at bounding box center [210, 53] width 121 height 11
type input "*****"
click at [211, 84] on input "text" at bounding box center [210, 83] width 104 height 11
type input "*****"
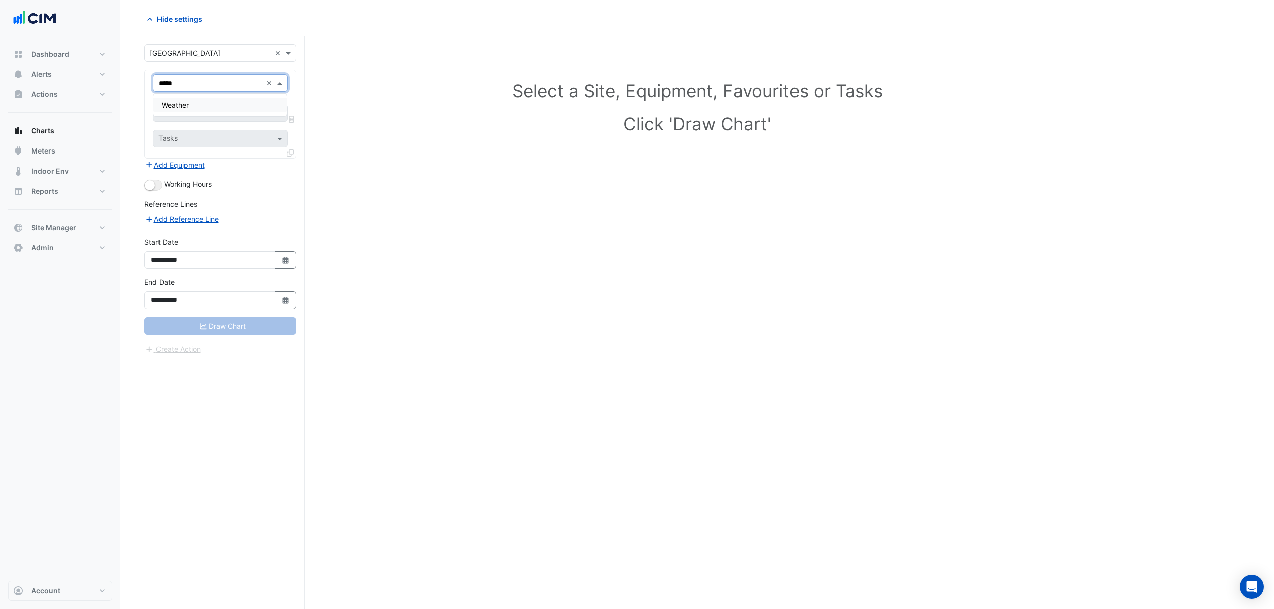
click at [194, 105] on div "Weather" at bounding box center [219, 105] width 133 height 15
click at [196, 113] on input "text" at bounding box center [208, 114] width 101 height 11
click at [185, 163] on span "Temperature (Celcius)" at bounding box center [214, 164] width 106 height 9
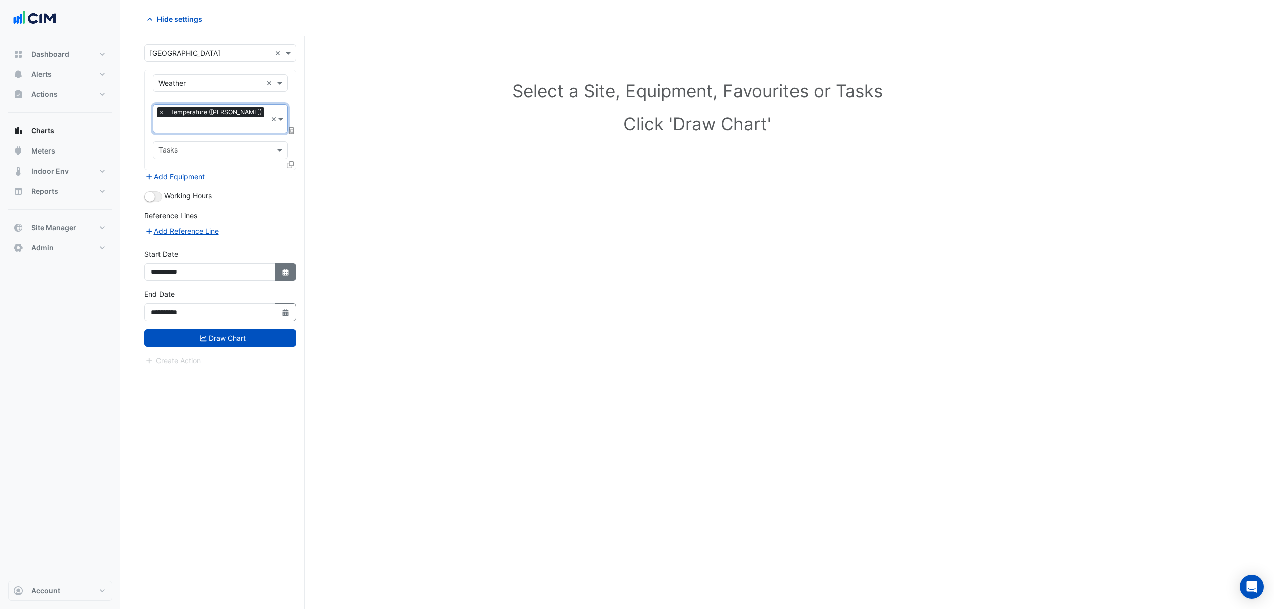
click at [285, 269] on icon "button" at bounding box center [285, 272] width 6 height 7
select select "*"
click at [231, 118] on div "*** *** *** *** *** *** *** *** **** **** **** **** **** **** **** **** **** **…" at bounding box center [209, 127] width 116 height 18
click at [232, 128] on select "**** **** **** **** **** **** **** **** **** **** ****" at bounding box center [228, 128] width 38 height 15
select select "****"
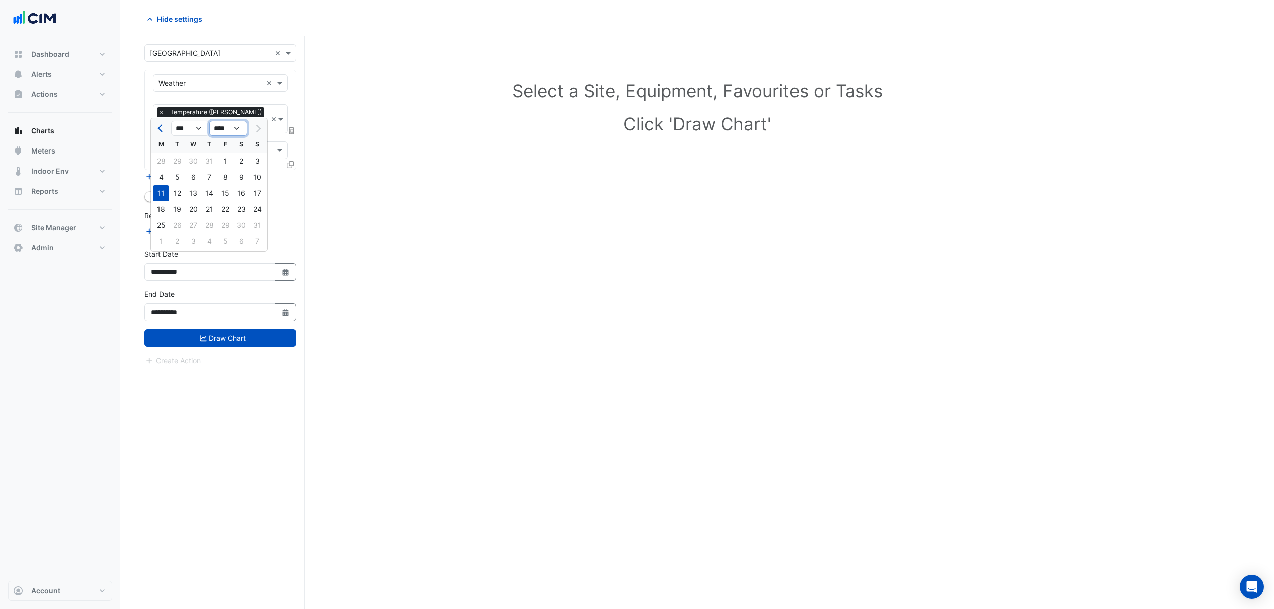
click at [209, 121] on select "**** **** **** **** **** **** **** **** **** **** ****" at bounding box center [228, 128] width 38 height 15
click at [156, 125] on button "Previous month" at bounding box center [161, 128] width 12 height 16
select select "*"
drag, startPoint x: 159, startPoint y: 159, endPoint x: 207, endPoint y: 206, distance: 66.7
click at [159, 159] on div "1" at bounding box center [161, 161] width 16 height 16
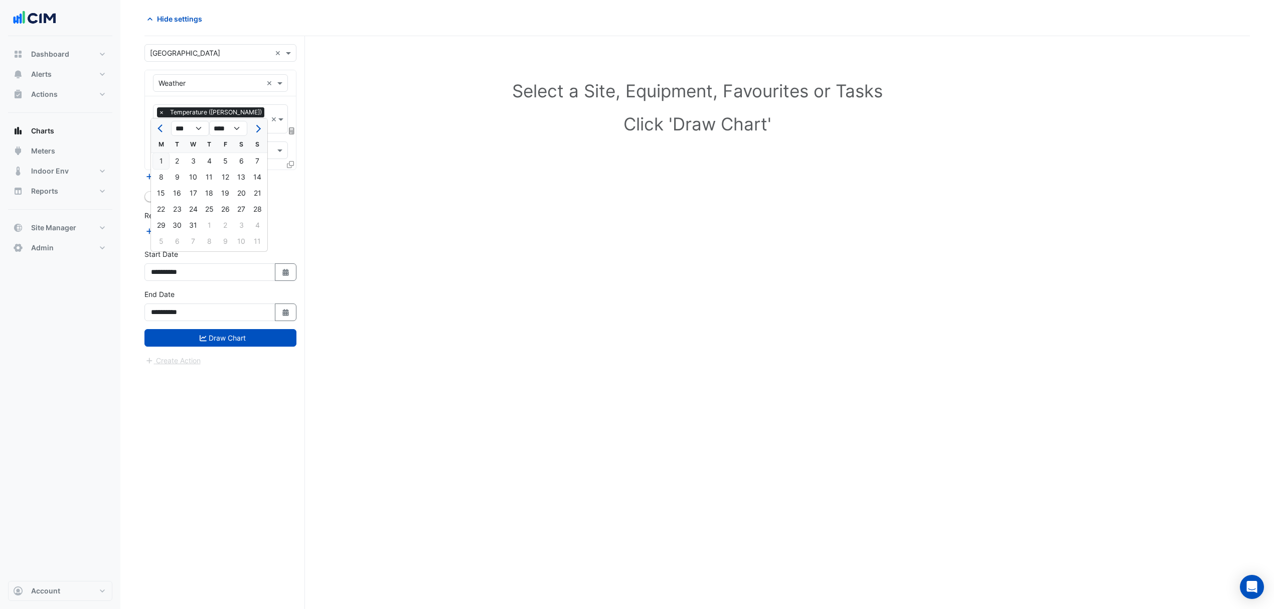
type input "**********"
drag, startPoint x: 287, startPoint y: 301, endPoint x: 287, endPoint y: 289, distance: 12.5
click at [287, 309] on icon "Select Date" at bounding box center [285, 312] width 9 height 7
select select "*"
click at [234, 165] on select "**** **** **** **** **** **** **** **** **** **** **** ****" at bounding box center [228, 168] width 38 height 15
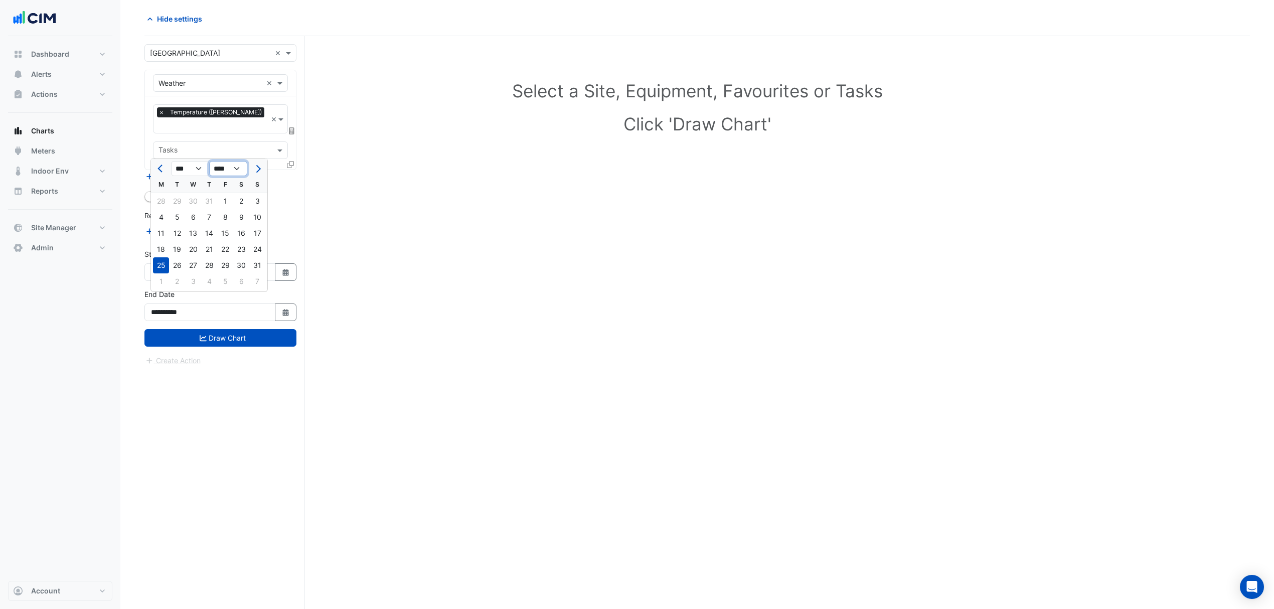
select select "****"
click at [209, 161] on select "**** **** **** **** **** **** **** **** **** **** **** ****" at bounding box center [228, 168] width 38 height 15
click at [189, 202] on div "31" at bounding box center [193, 201] width 16 height 16
type input "**********"
click at [225, 329] on button "Draw Chart" at bounding box center [220, 338] width 152 height 18
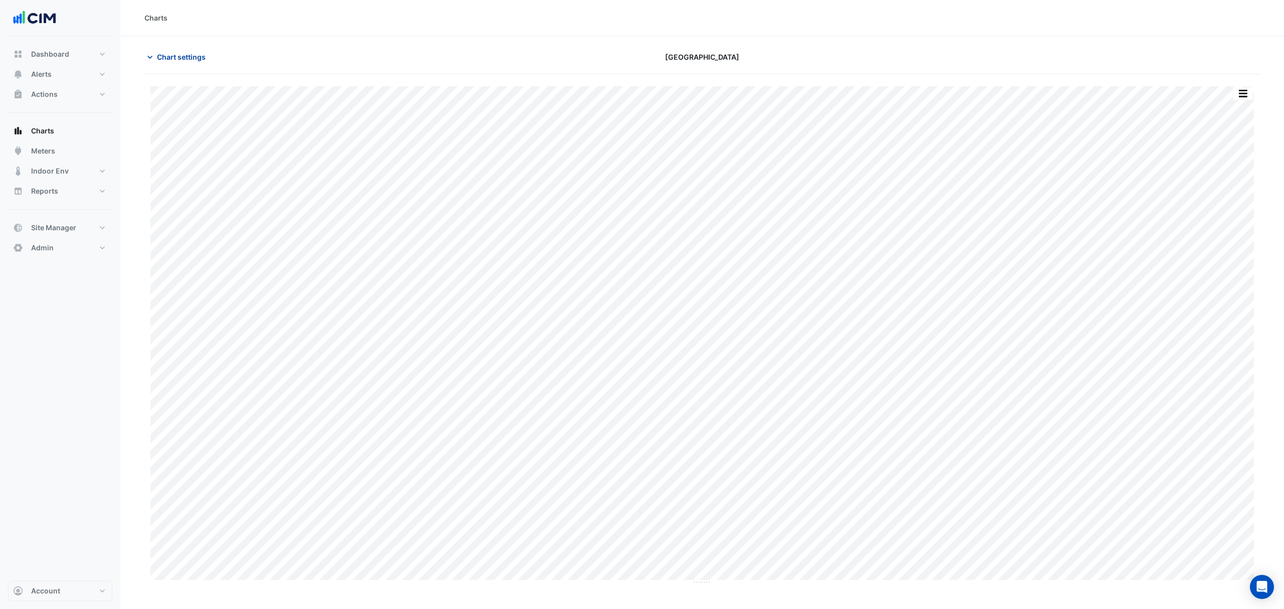
click at [179, 55] on span "Chart settings" at bounding box center [181, 57] width 49 height 11
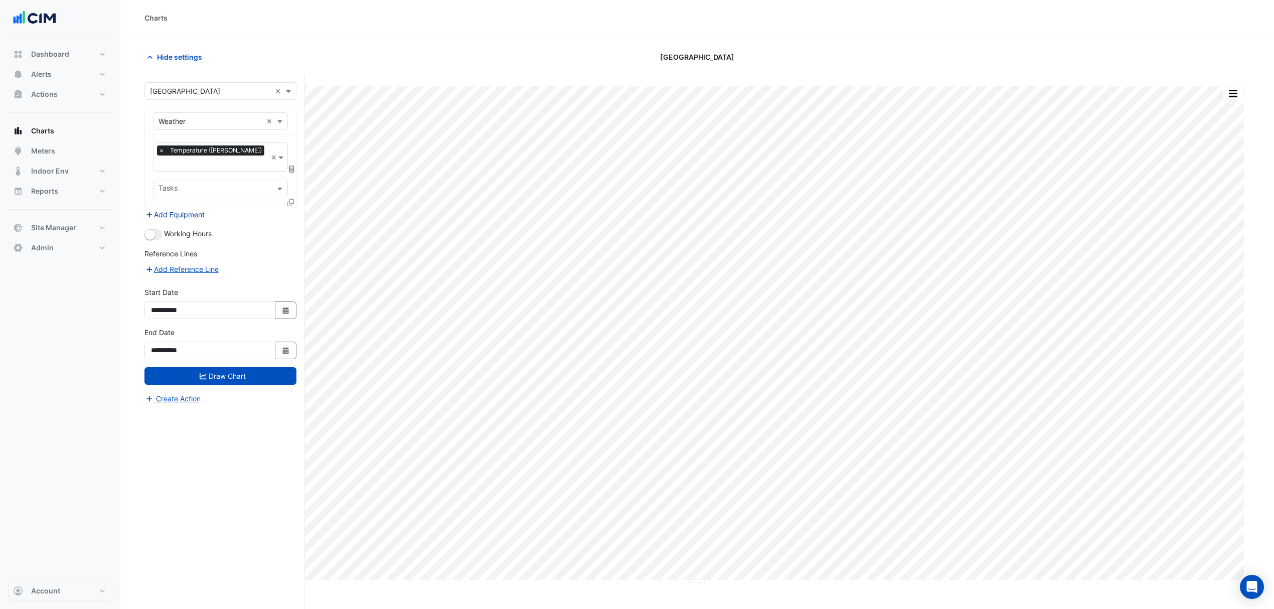
click at [161, 209] on button "Add Equipment" at bounding box center [174, 215] width 61 height 12
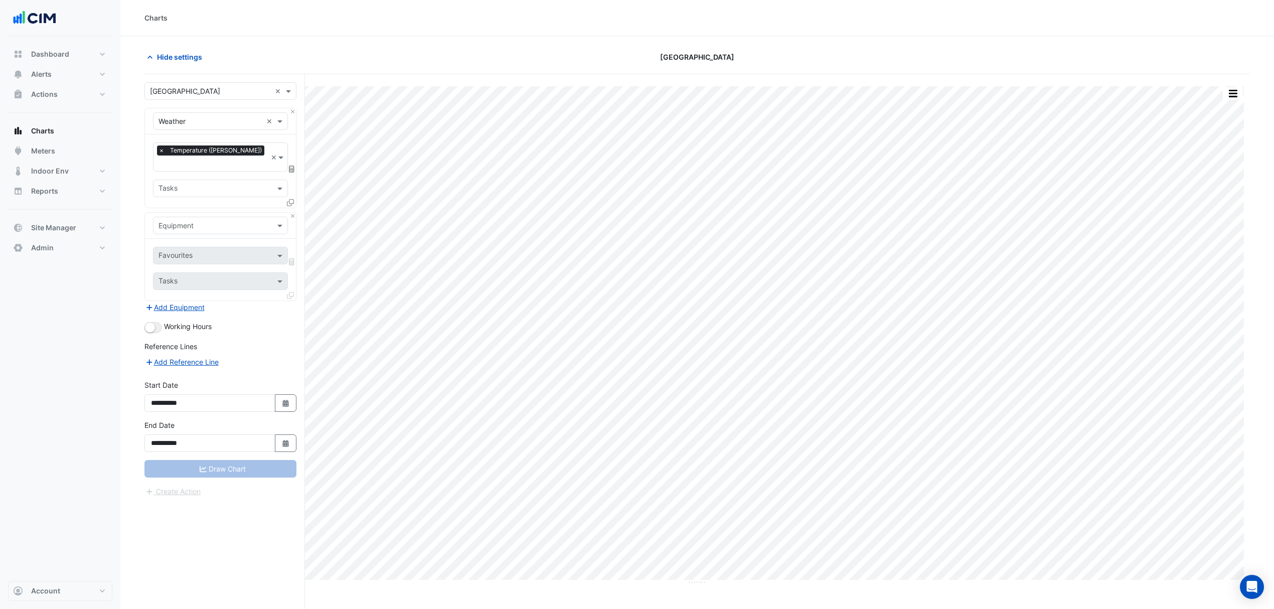
click at [189, 225] on div "Equipment" at bounding box center [220, 226] width 151 height 26
click at [181, 221] on input "text" at bounding box center [210, 226] width 104 height 11
type input "**"
drag, startPoint x: 199, startPoint y: 309, endPoint x: 195, endPoint y: 303, distance: 7.2
click at [197, 309] on span "EC Chiller-01" at bounding box center [182, 309] width 42 height 9
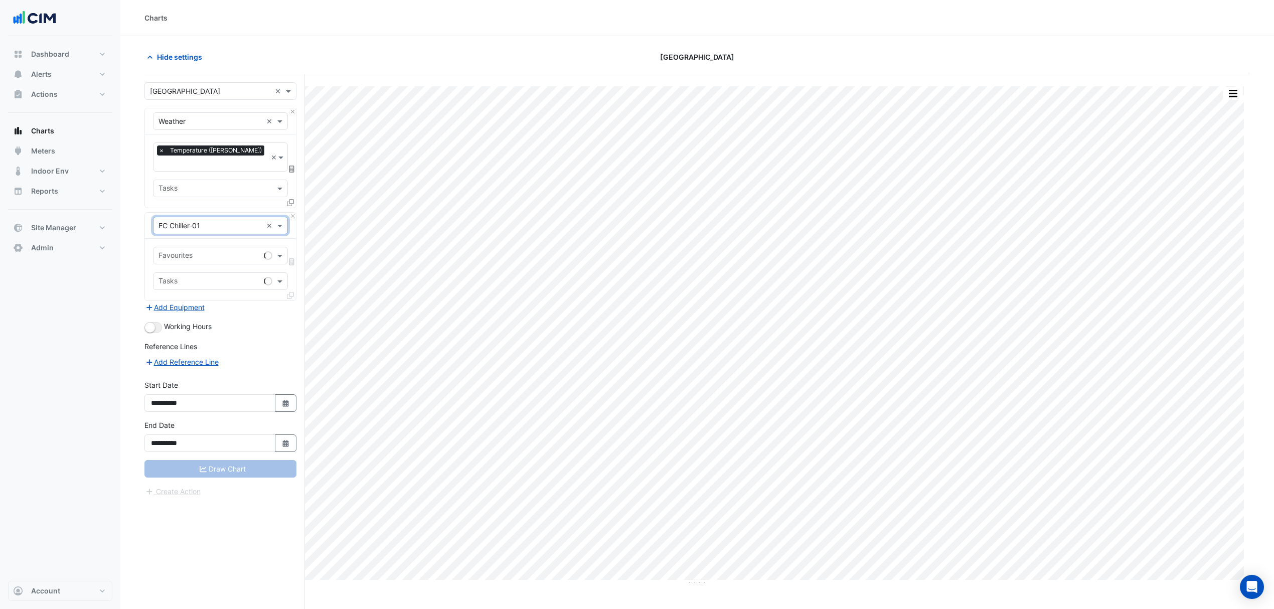
click at [190, 251] on input "text" at bounding box center [208, 256] width 101 height 11
type input "******"
click at [202, 265] on span "Chiller Enable - Energy Centre, Chilled Water Plantroom" at bounding box center [251, 267] width 181 height 9
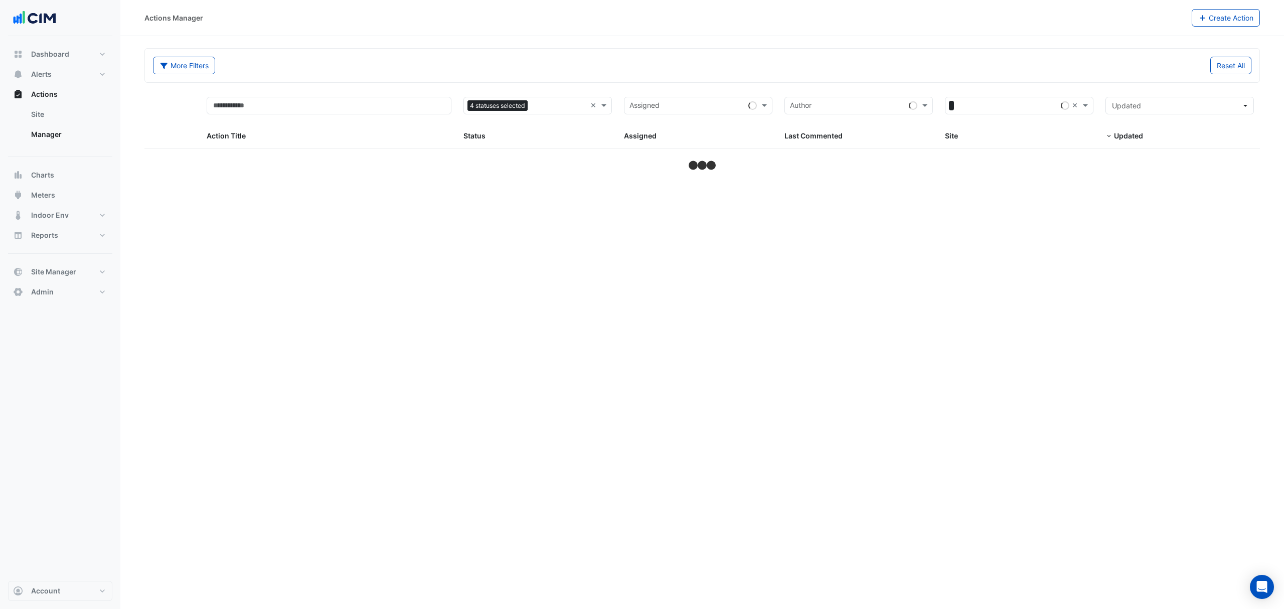
select select "***"
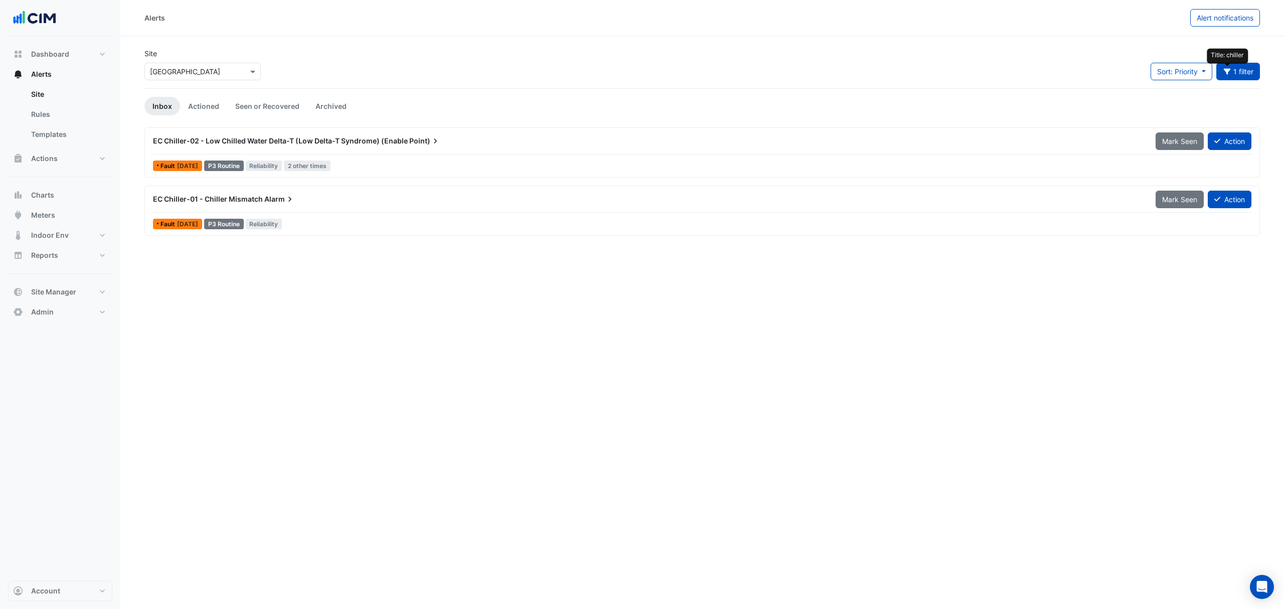
click at [215, 202] on span "EC Chiller-01 - Chiller Mismatch" at bounding box center [208, 199] width 110 height 9
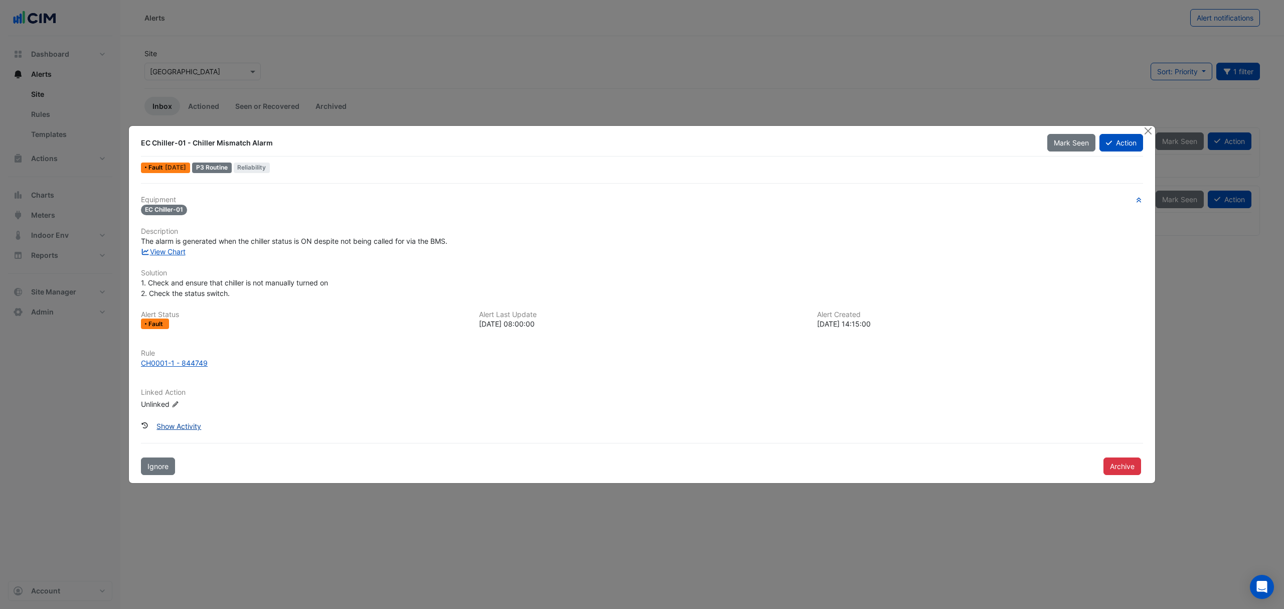
click at [175, 426] on button "Show Activity" at bounding box center [179, 426] width 58 height 18
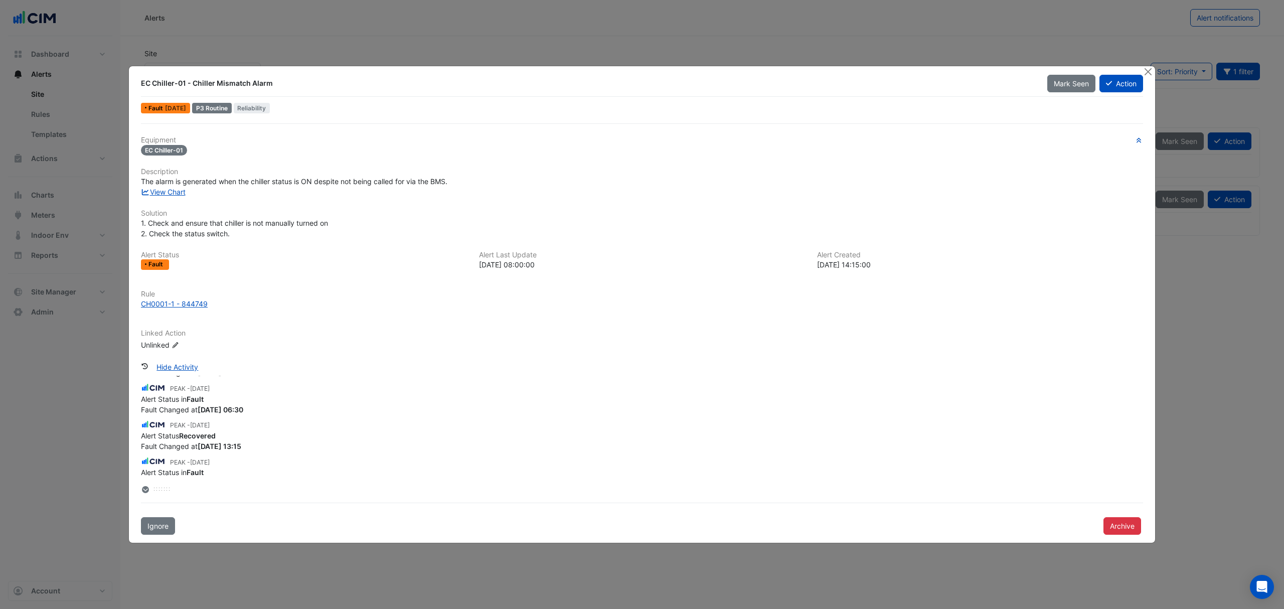
scroll to position [10654, 0]
click at [1148, 75] on button "Close" at bounding box center [1147, 71] width 11 height 11
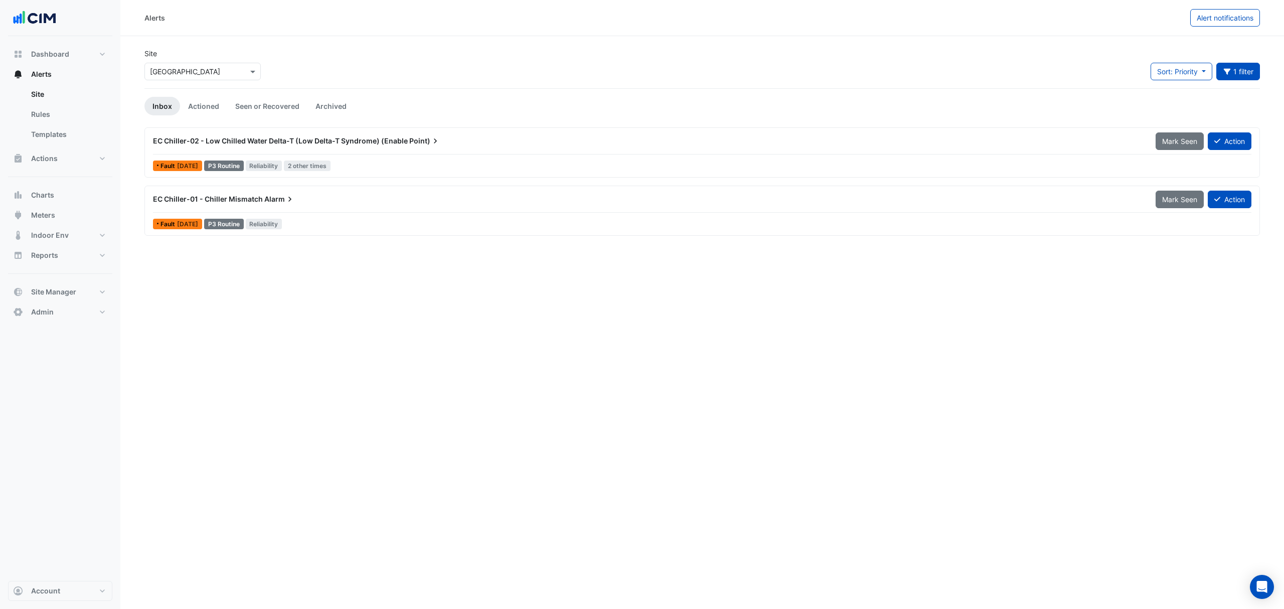
click at [261, 195] on div "EC Chiller-01 - Chiller Mismatch Alarm" at bounding box center [648, 199] width 990 height 10
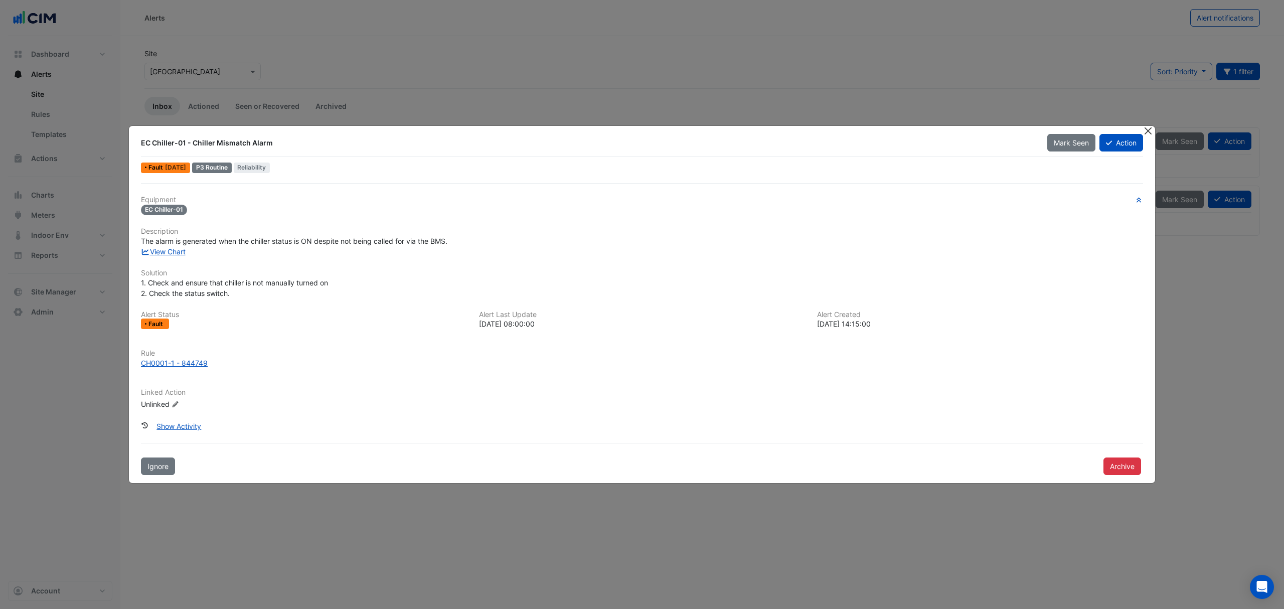
click at [1147, 133] on button "Close" at bounding box center [1147, 131] width 11 height 11
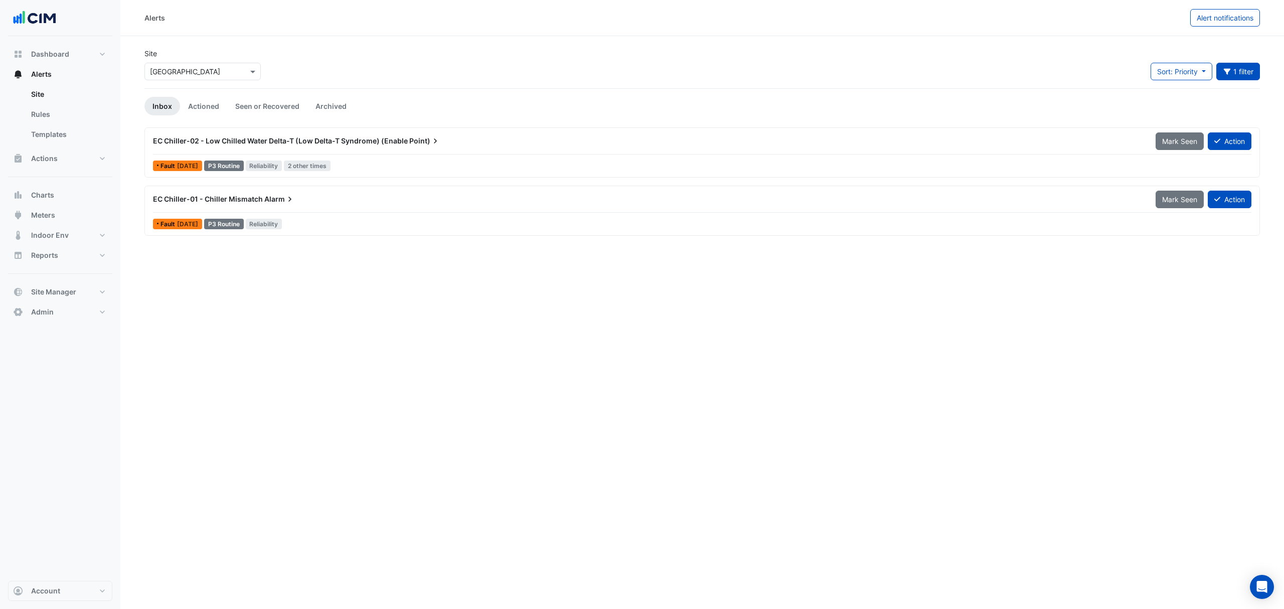
click at [323, 203] on div "EC Chiller-01 - Chiller Mismatch Alarm" at bounding box center [648, 199] width 990 height 10
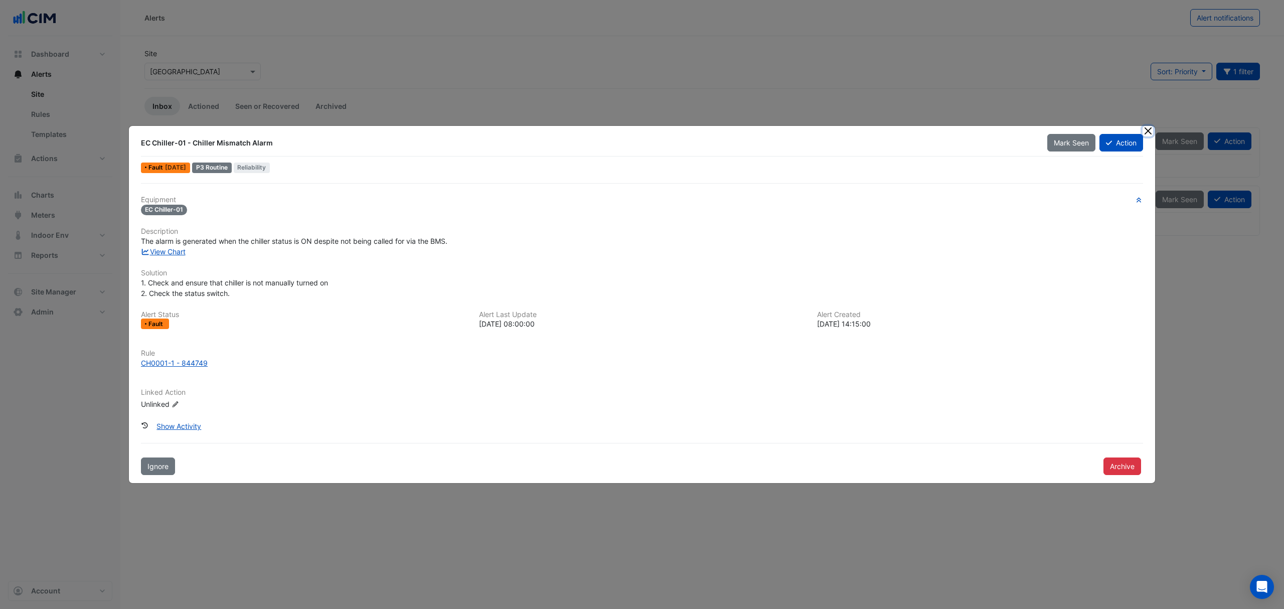
click at [1149, 127] on button "Close" at bounding box center [1147, 131] width 11 height 11
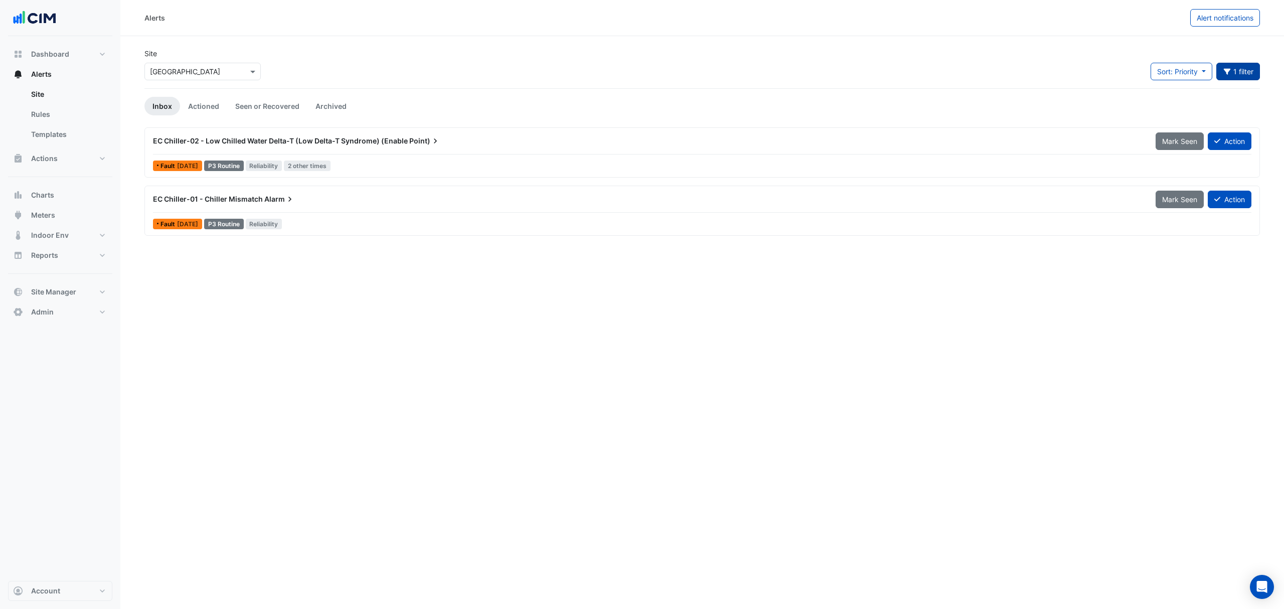
click at [1244, 72] on button "1 filter" at bounding box center [1238, 72] width 44 height 18
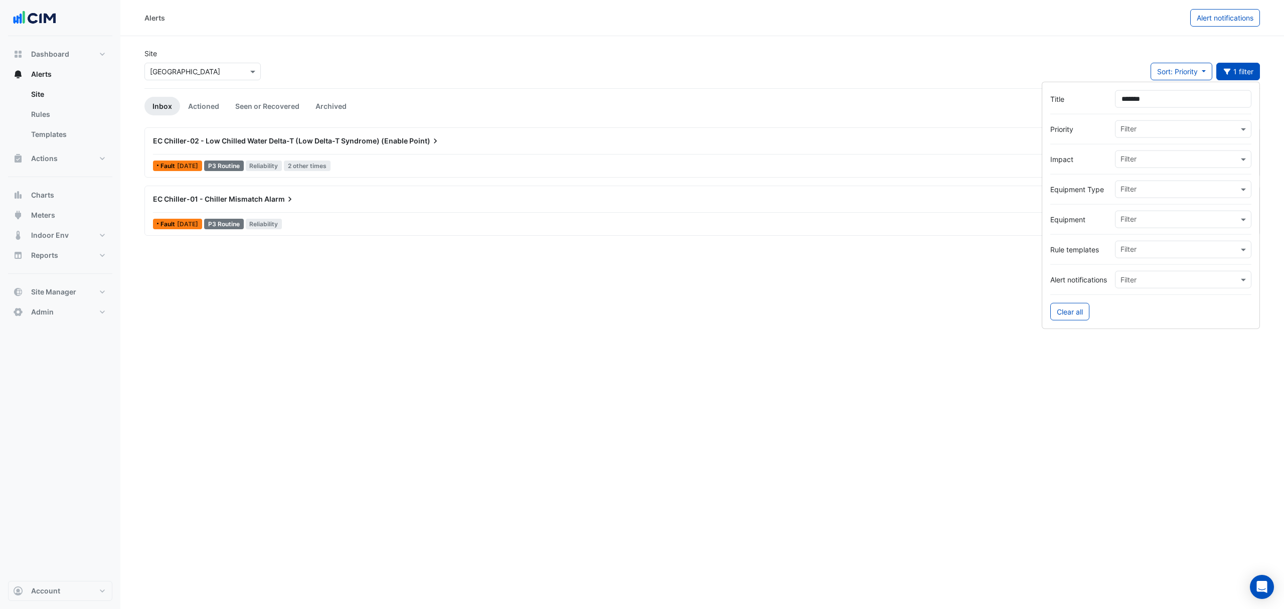
drag, startPoint x: 1159, startPoint y: 96, endPoint x: 929, endPoint y: 109, distance: 230.5
click at [936, 109] on body "Alerts Alert notifications Site Select a Site × [GEOGRAPHIC_DATA] Sort: Priorit…" at bounding box center [642, 304] width 1284 height 609
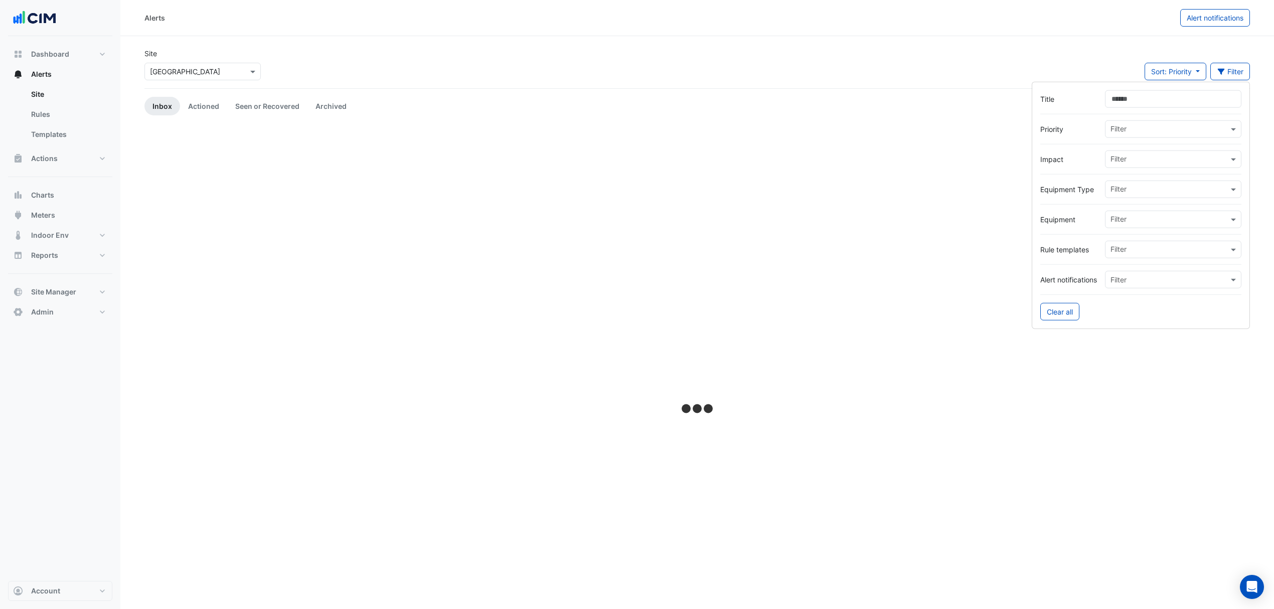
click at [1132, 132] on input "text" at bounding box center [1169, 130] width 118 height 11
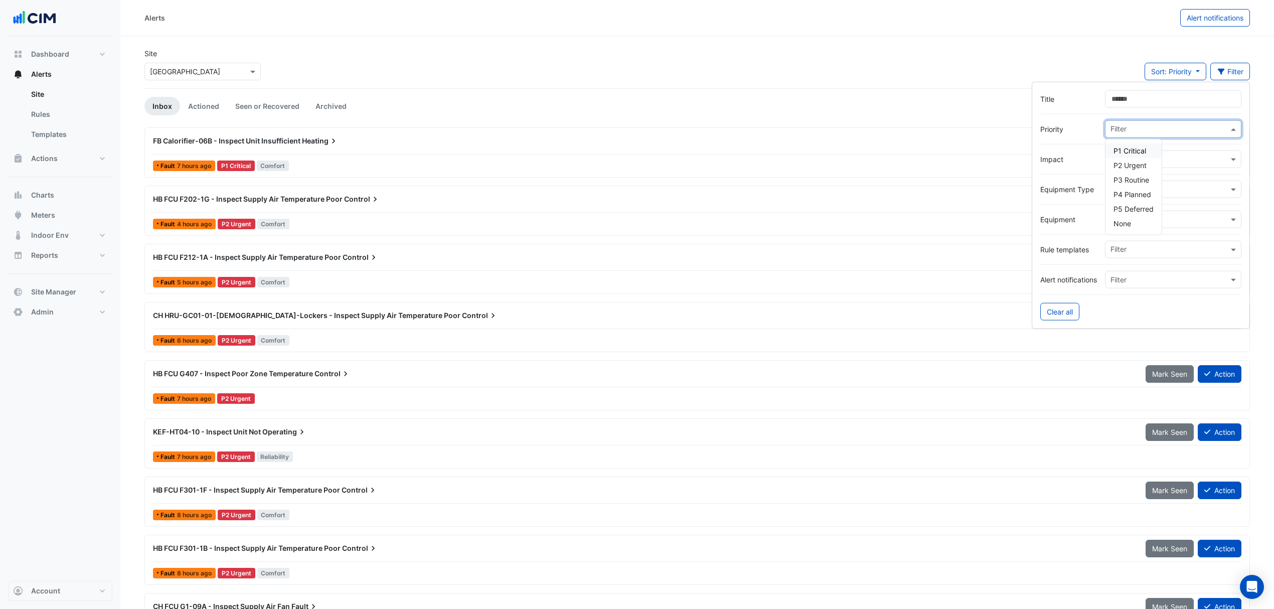
click at [1134, 149] on span "P1 Critical" at bounding box center [1129, 150] width 33 height 9
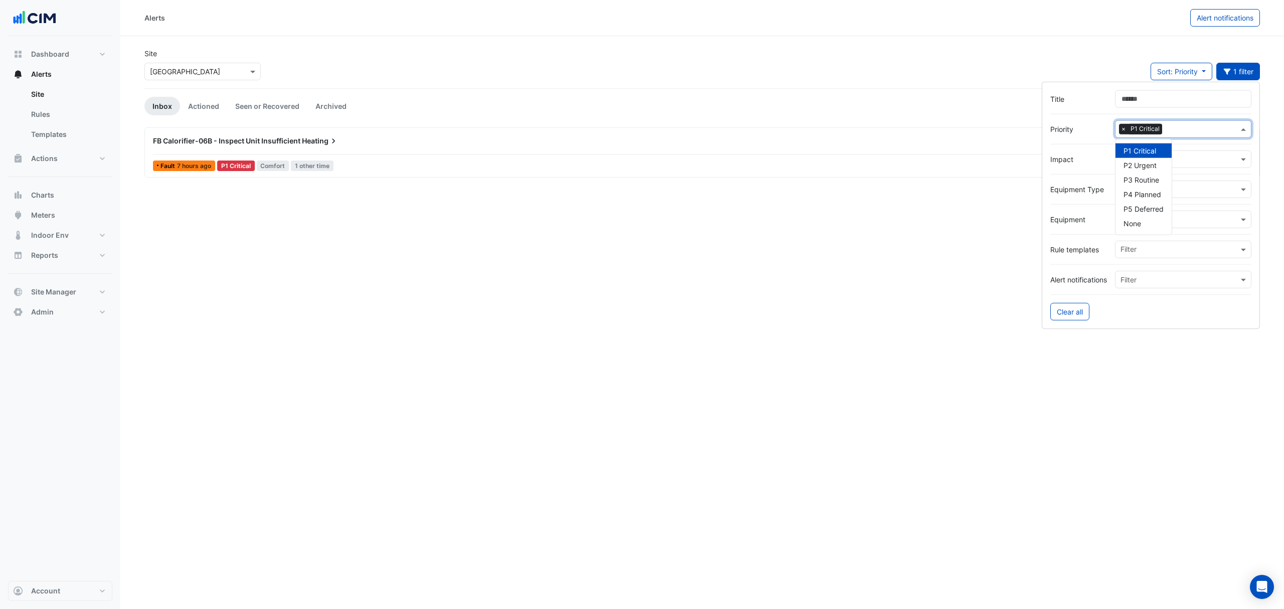
click at [767, 241] on div "Alerts Alert notifications Site Select a Site × [GEOGRAPHIC_DATA] Sort: Priorit…" at bounding box center [701, 304] width 1163 height 609
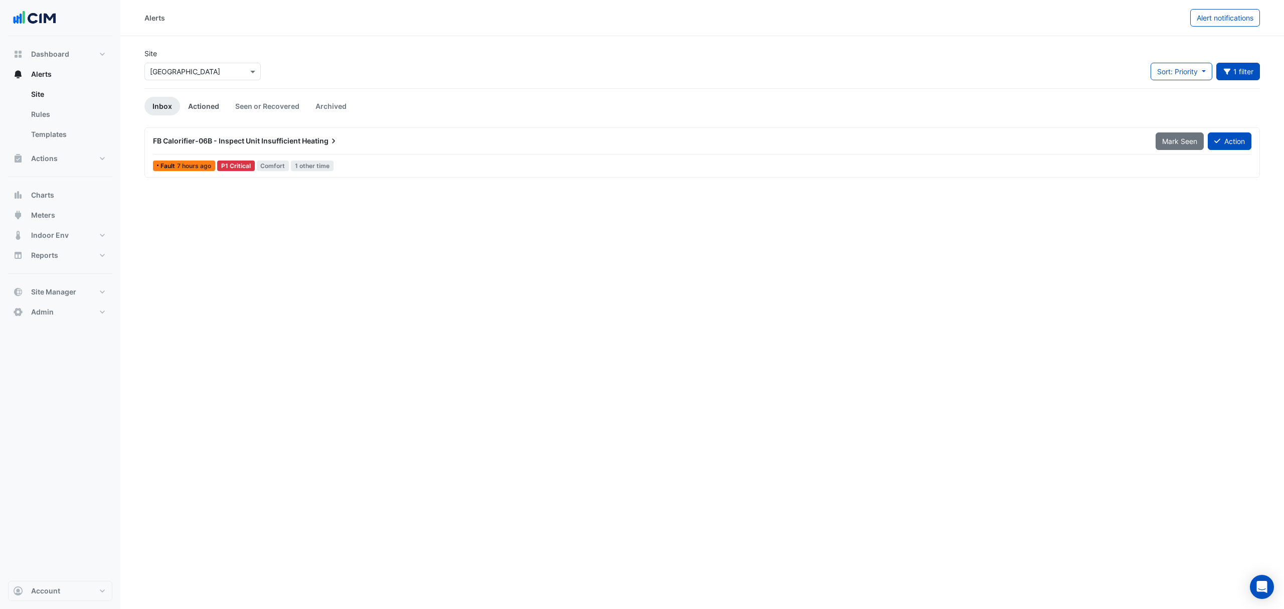
click at [201, 107] on link "Actioned" at bounding box center [203, 106] width 47 height 19
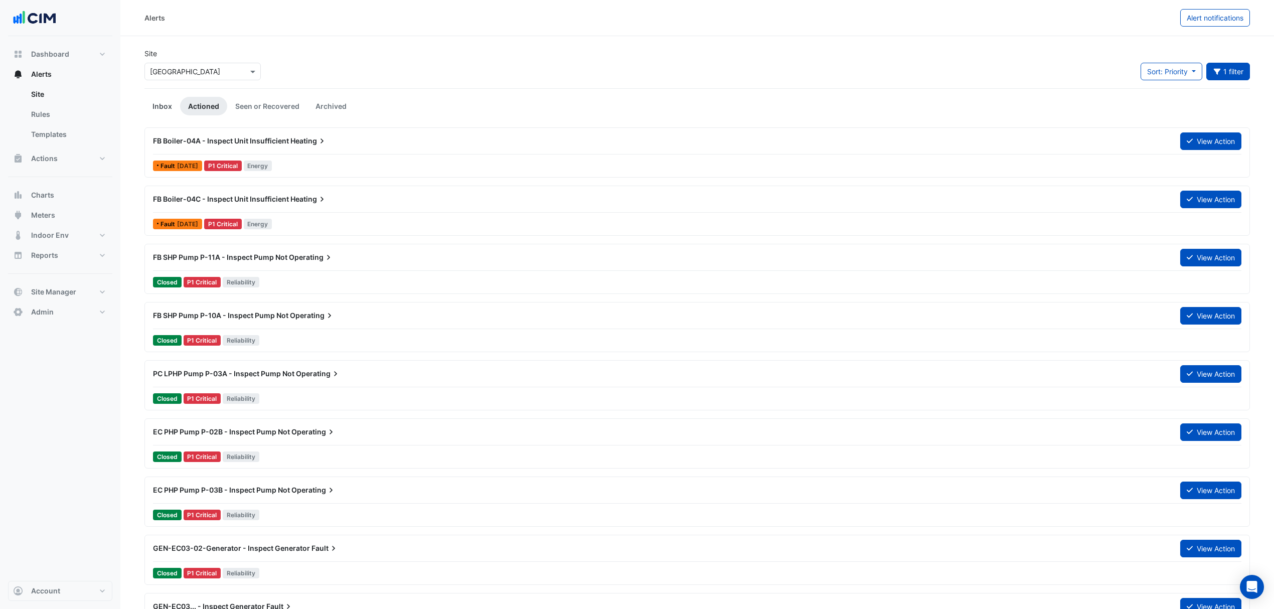
click at [159, 105] on link "Inbox" at bounding box center [162, 106] width 36 height 19
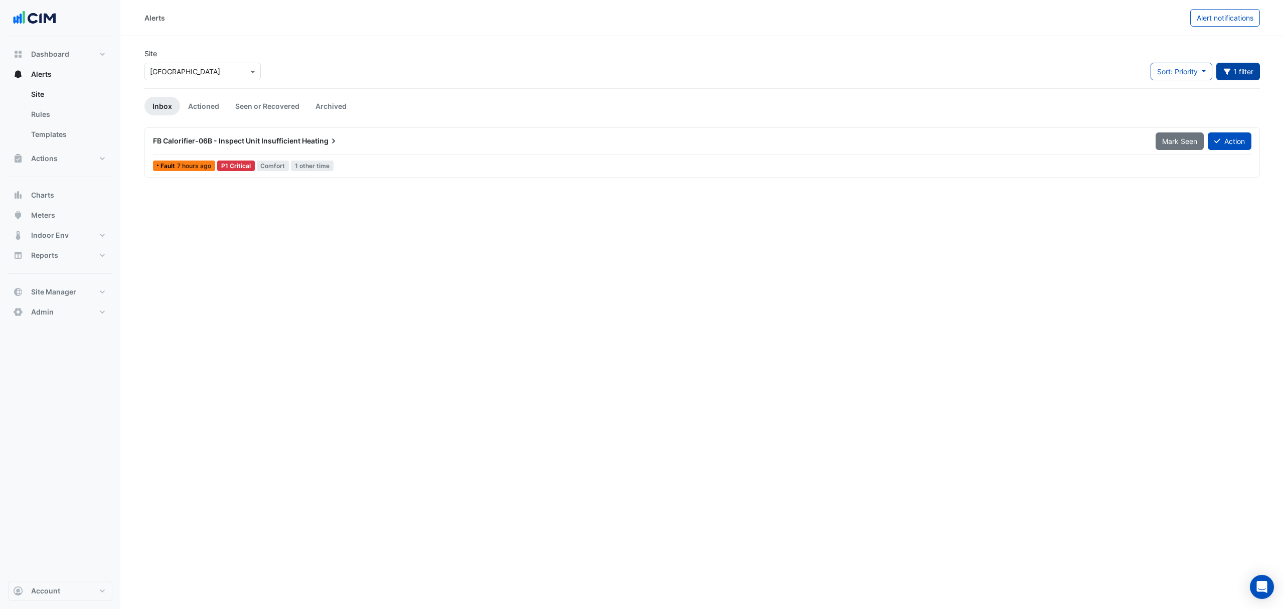
click at [1235, 73] on button "1 filter" at bounding box center [1238, 72] width 44 height 18
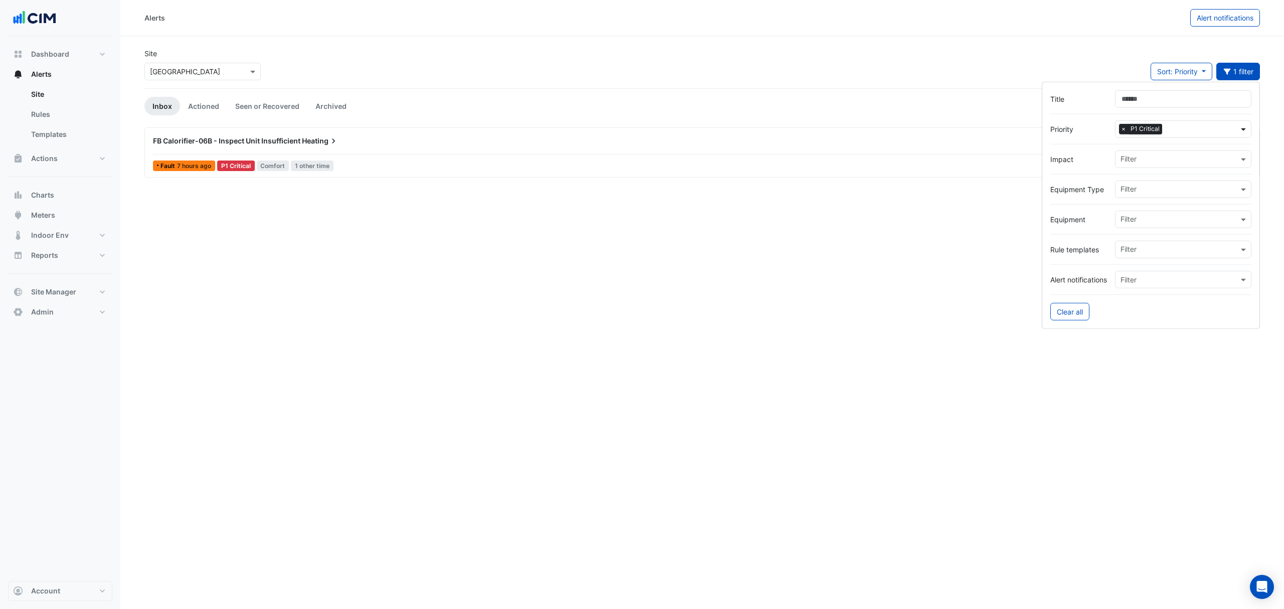
click at [1244, 134] on span at bounding box center [1244, 129] width 13 height 11
click at [1136, 183] on span "P3 Routine" at bounding box center [1141, 180] width 36 height 9
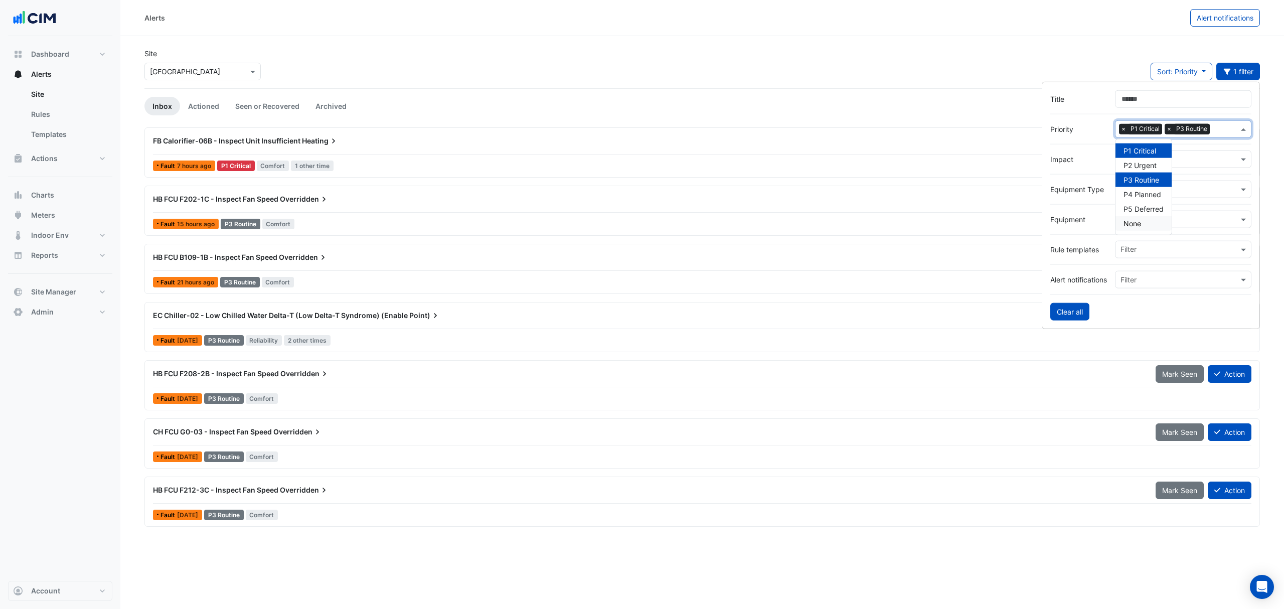
click at [1068, 315] on button "Clear all" at bounding box center [1069, 312] width 39 height 18
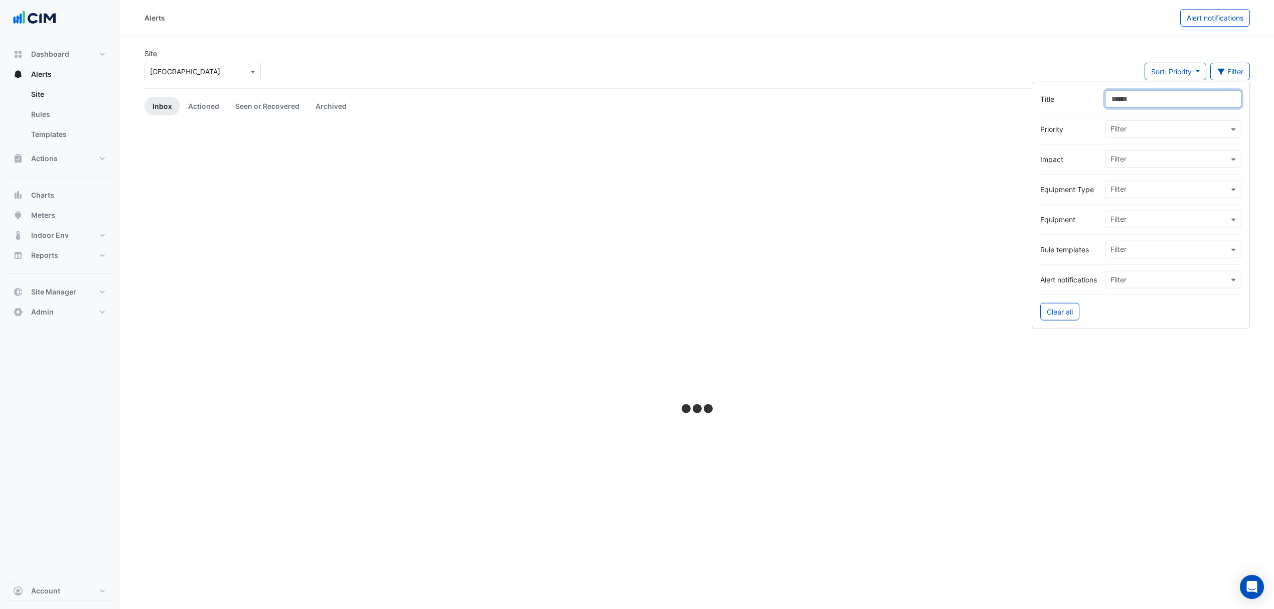
click at [1144, 106] on input "Title" at bounding box center [1173, 99] width 136 height 18
click at [1129, 100] on input "******" at bounding box center [1183, 99] width 136 height 18
click at [1133, 100] on input "******" at bounding box center [1183, 99] width 136 height 18
type input "*******"
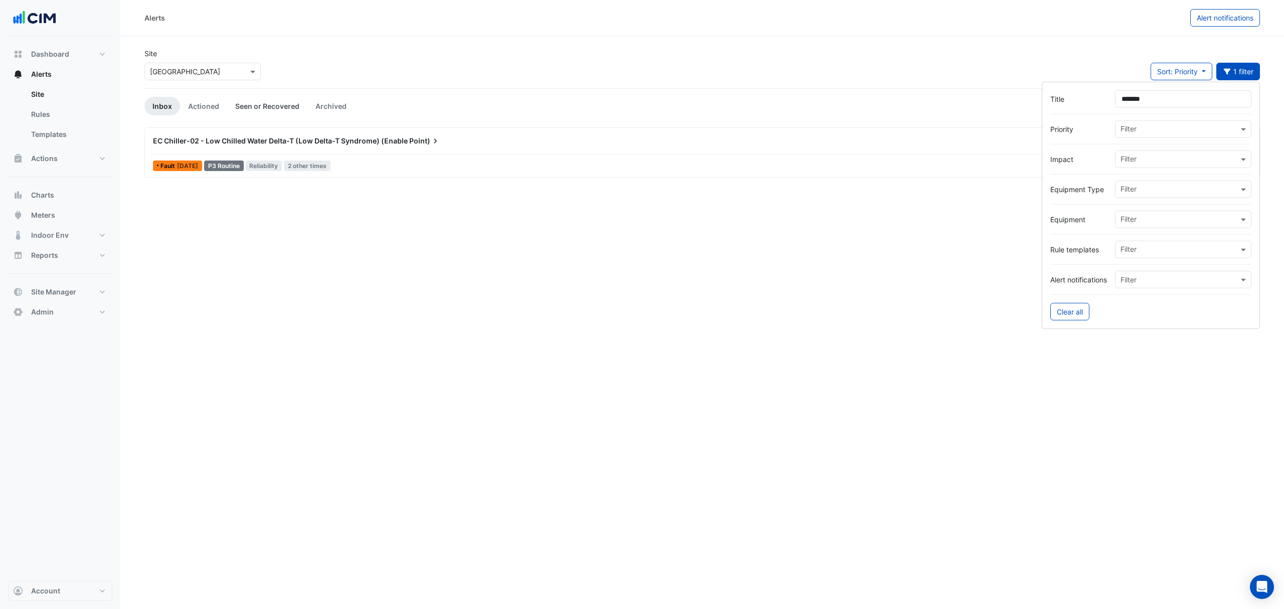
click at [283, 105] on link "Seen or Recovered" at bounding box center [267, 106] width 80 height 19
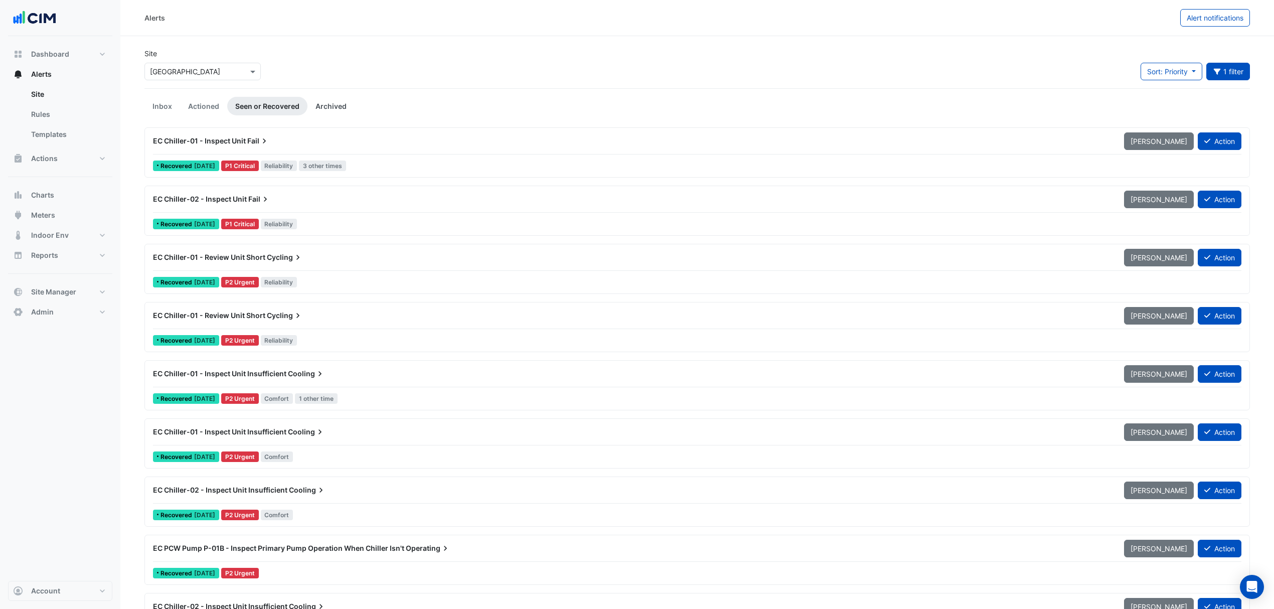
click at [332, 104] on link "Archived" at bounding box center [330, 106] width 47 height 19
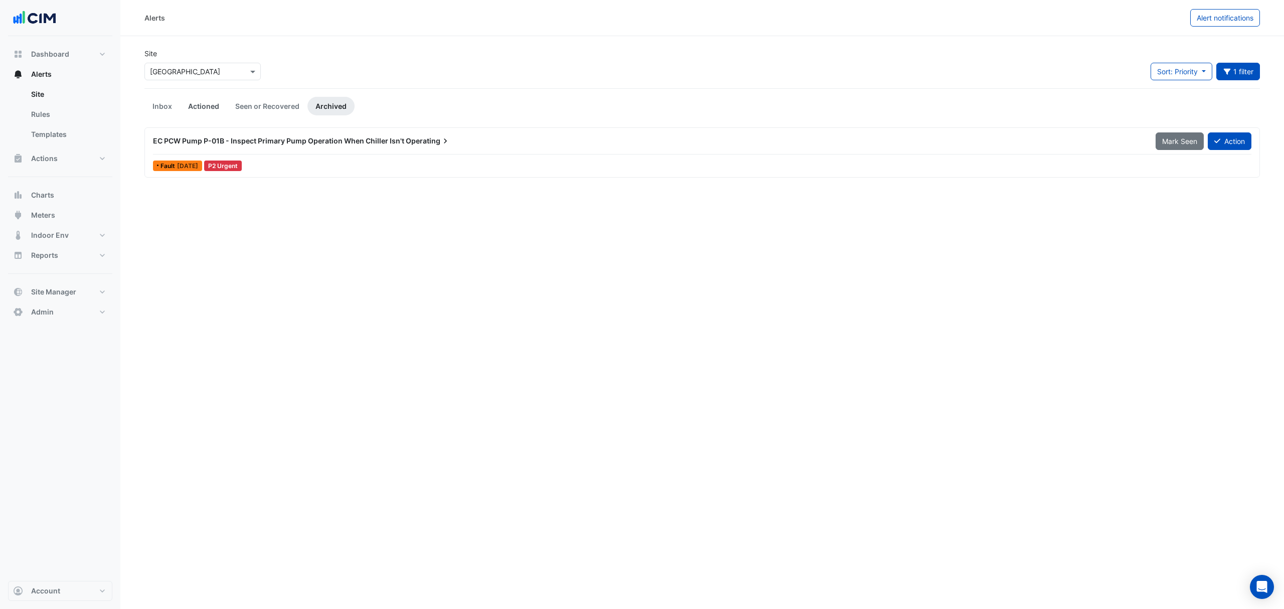
click at [209, 107] on link "Actioned" at bounding box center [203, 106] width 47 height 19
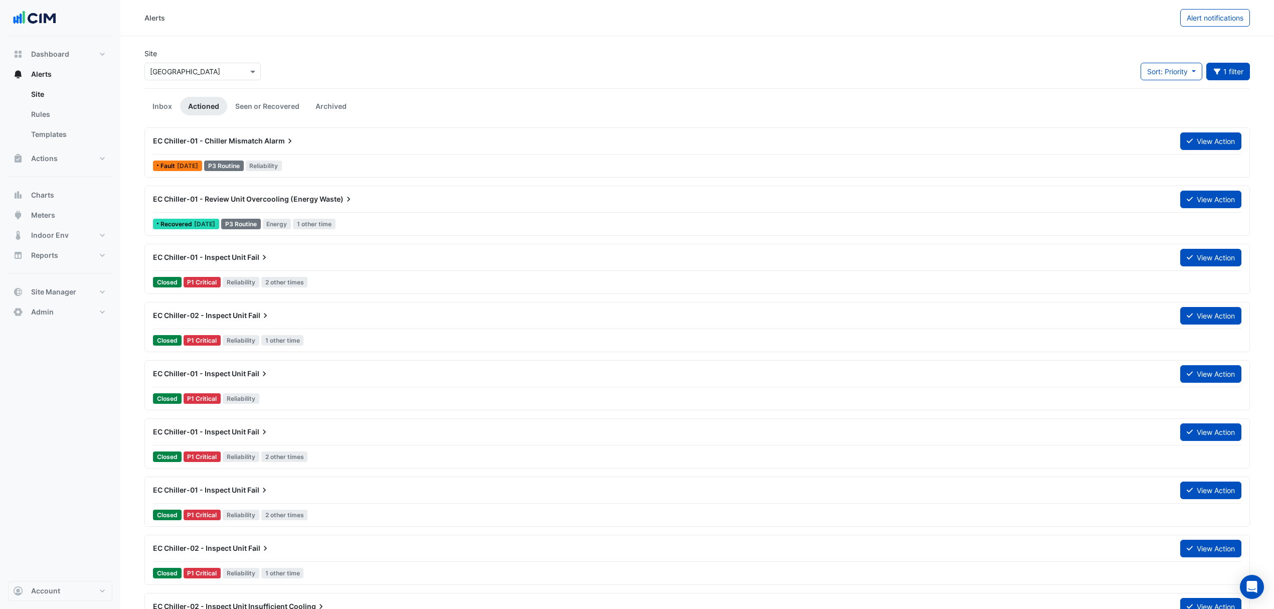
click at [253, 137] on span "EC Chiller-01 - Chiller Mismatch" at bounding box center [208, 140] width 110 height 9
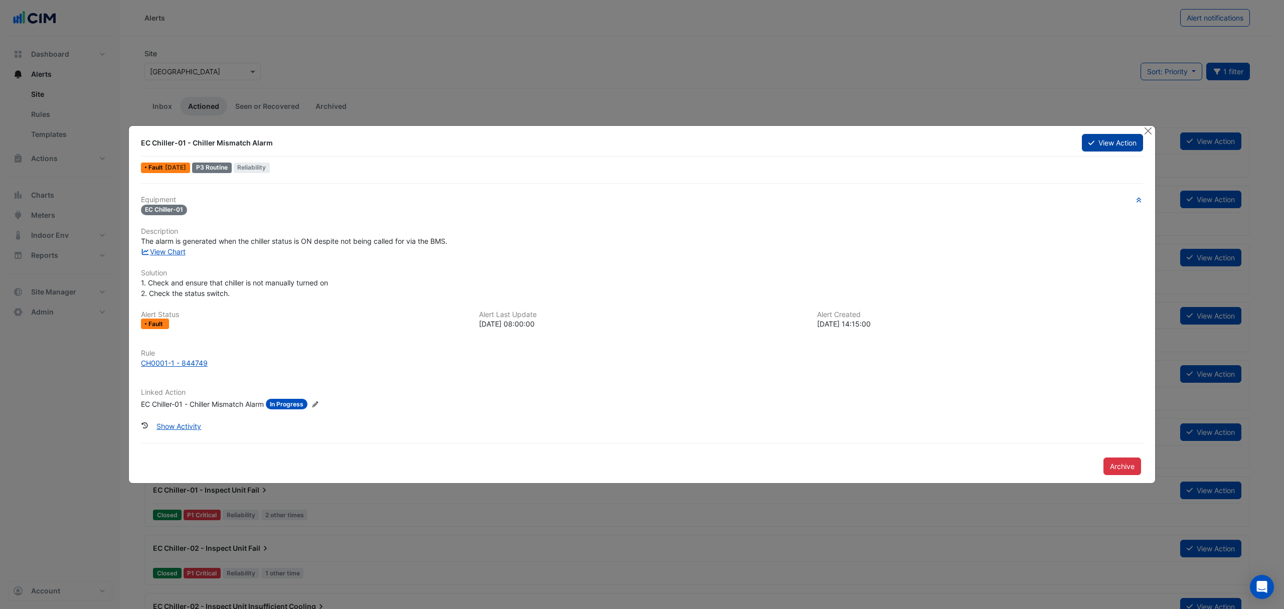
click at [1112, 146] on button "View Action" at bounding box center [1112, 143] width 61 height 18
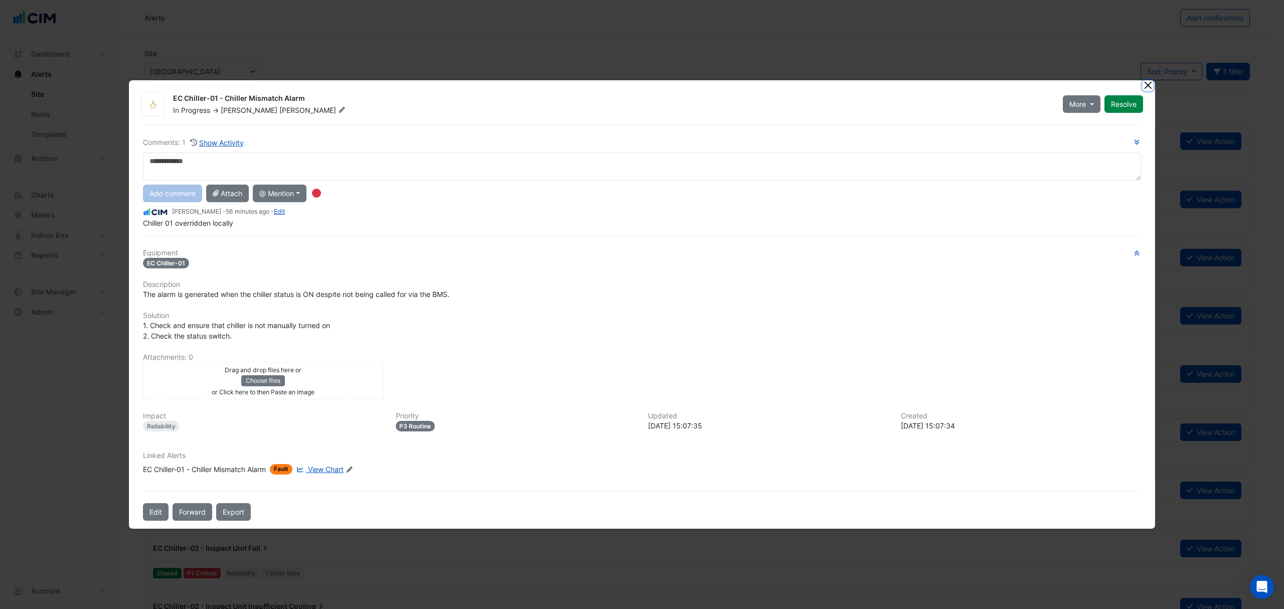
click at [1150, 87] on button "Close" at bounding box center [1147, 85] width 11 height 11
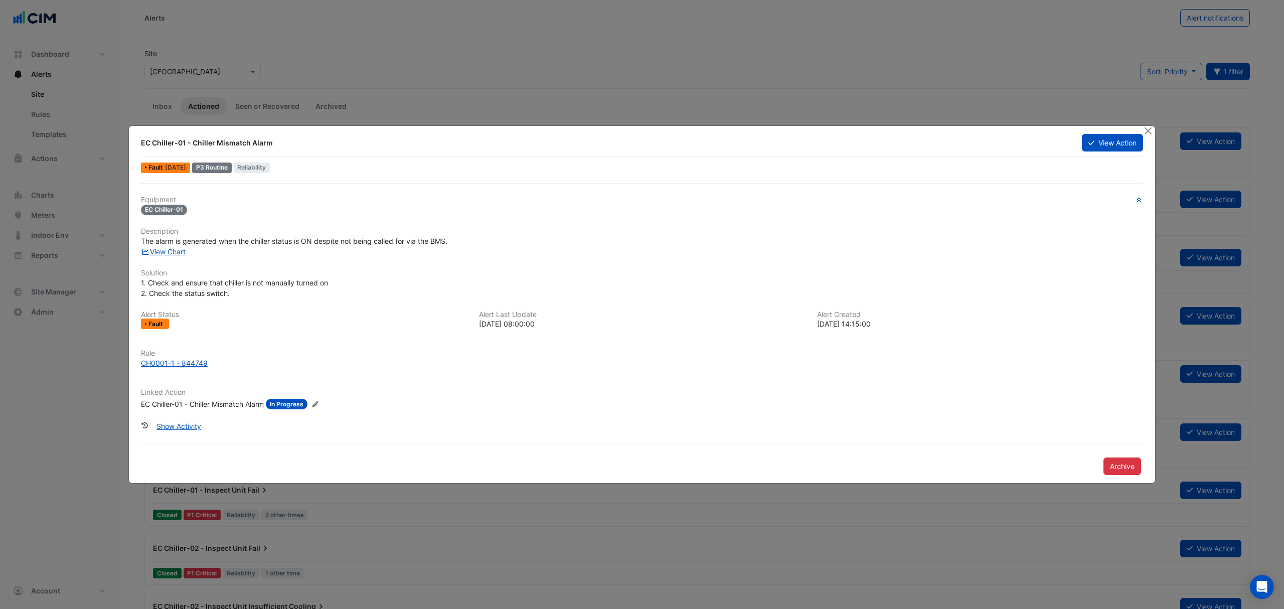
drag, startPoint x: 1141, startPoint y: 132, endPoint x: 1154, endPoint y: 129, distance: 12.9
click at [1143, 132] on app-alert-ticket-details-modal "EC Chiller-01 - Chiller Mismatch Alarm View Action Fault 4 days ago P3 Routine …" at bounding box center [642, 305] width 1026 height 358
click at [0, 0] on div at bounding box center [0, 0] width 0 height 0
click at [1148, 134] on button "Close" at bounding box center [1147, 131] width 11 height 11
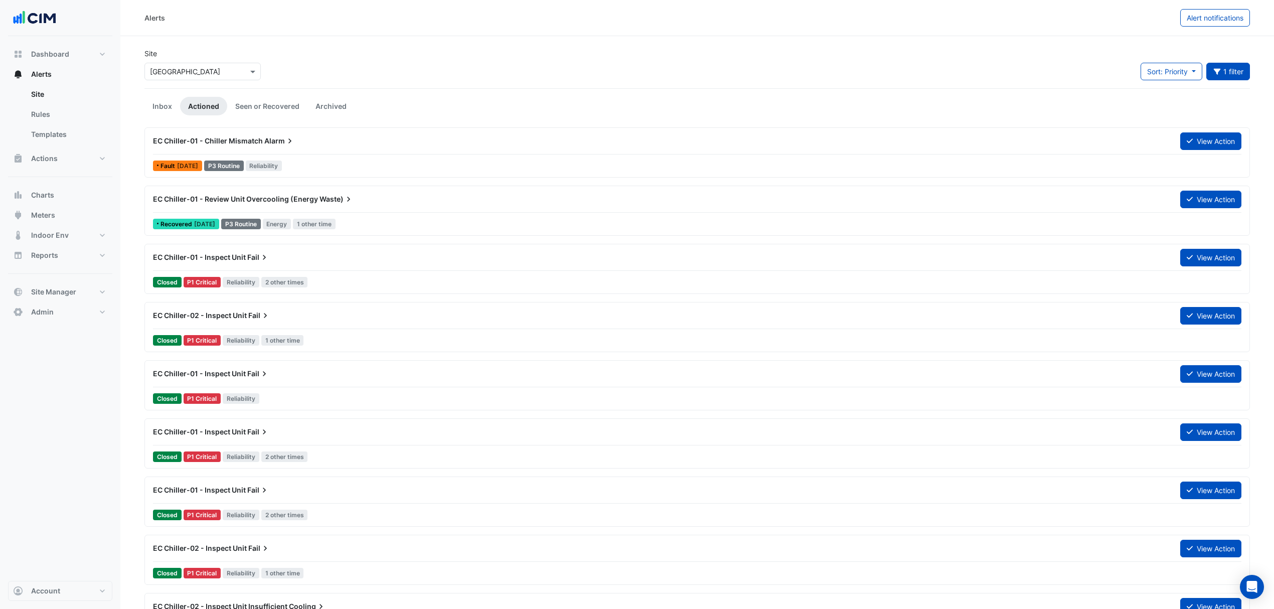
click at [262, 139] on div "EC Chiller-01 - Chiller Mismatch Alarm" at bounding box center [660, 141] width 1015 height 10
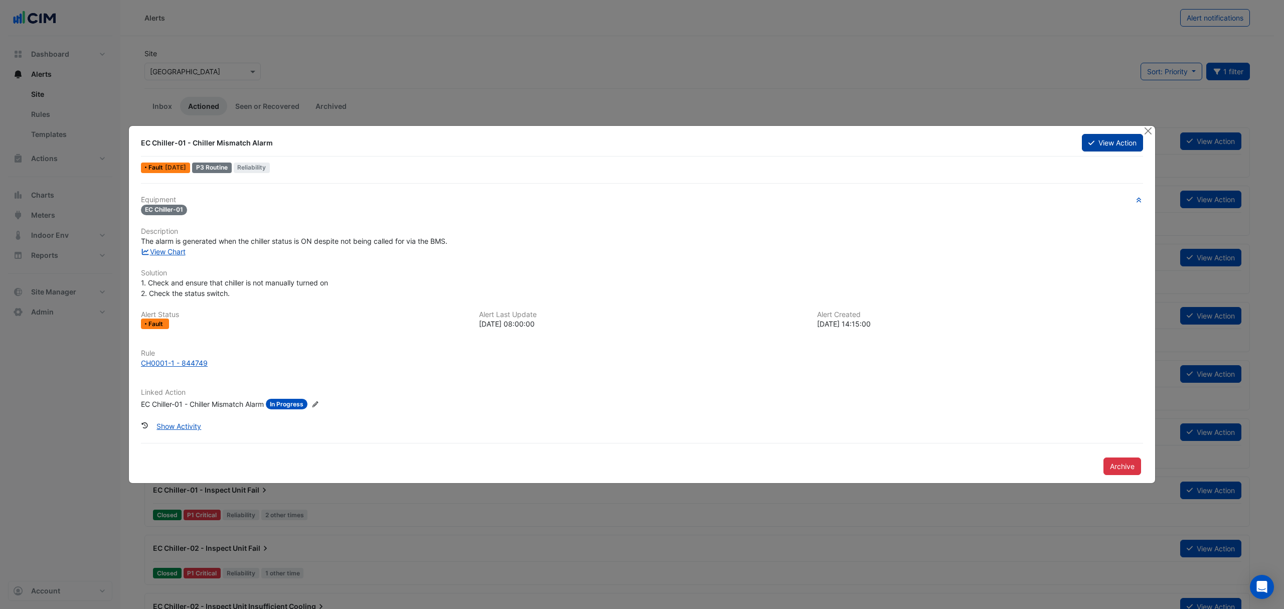
click at [1118, 145] on button "View Action" at bounding box center [1112, 143] width 61 height 18
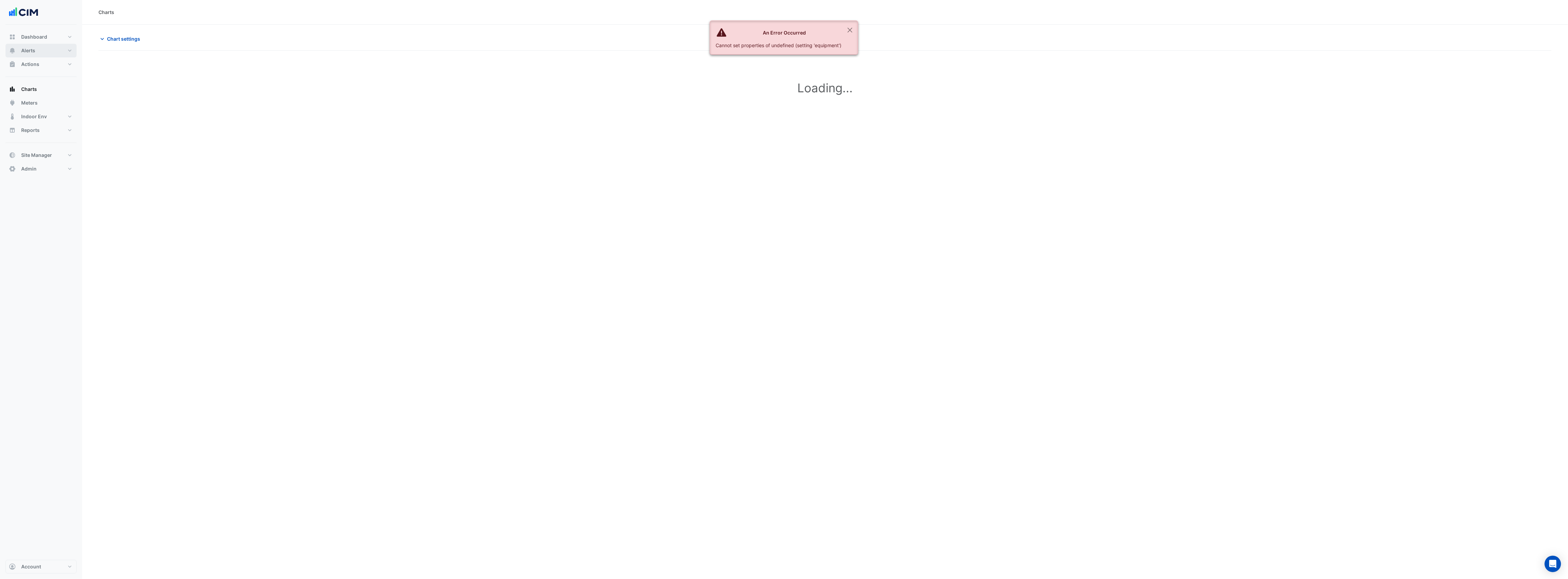
click at [31, 48] on span "Alerts" at bounding box center [28, 50] width 14 height 7
click at [29, 63] on link "Site" at bounding box center [46, 64] width 61 height 14
click at [28, 63] on link "Site" at bounding box center [46, 64] width 61 height 14
click at [851, 28] on button "Close" at bounding box center [849, 30] width 16 height 18
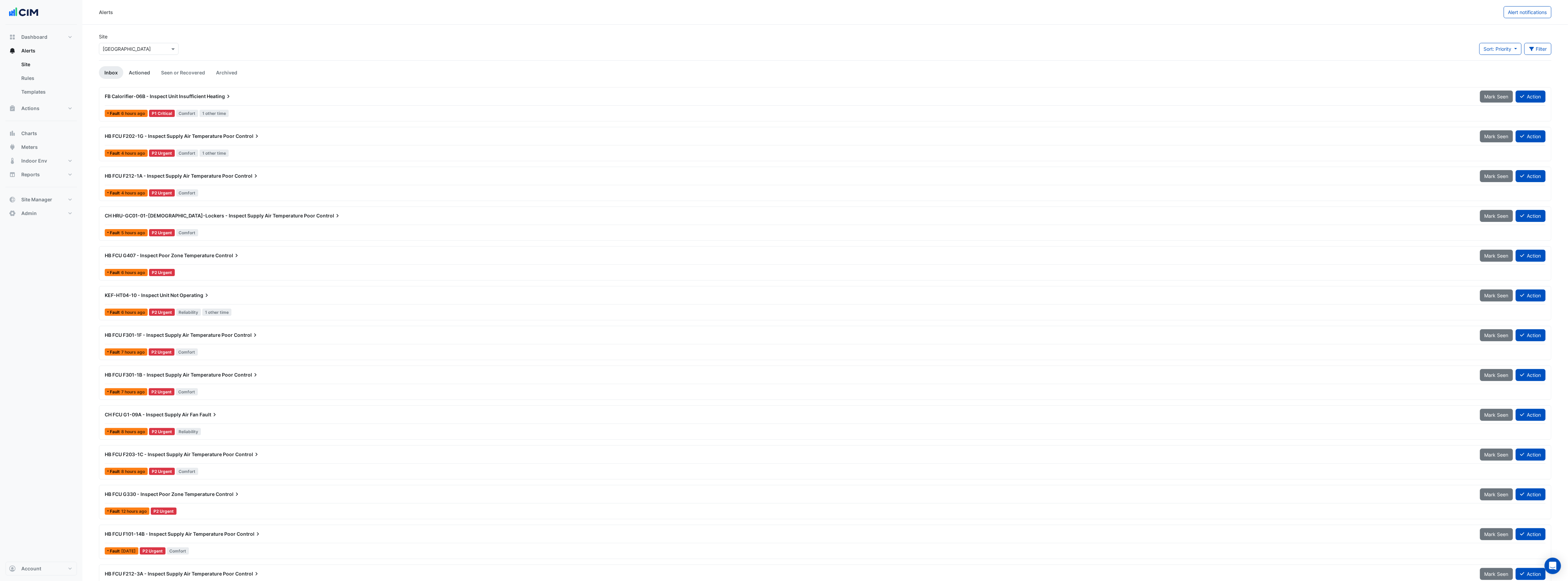
click at [134, 73] on link "Actioned" at bounding box center [139, 73] width 32 height 13
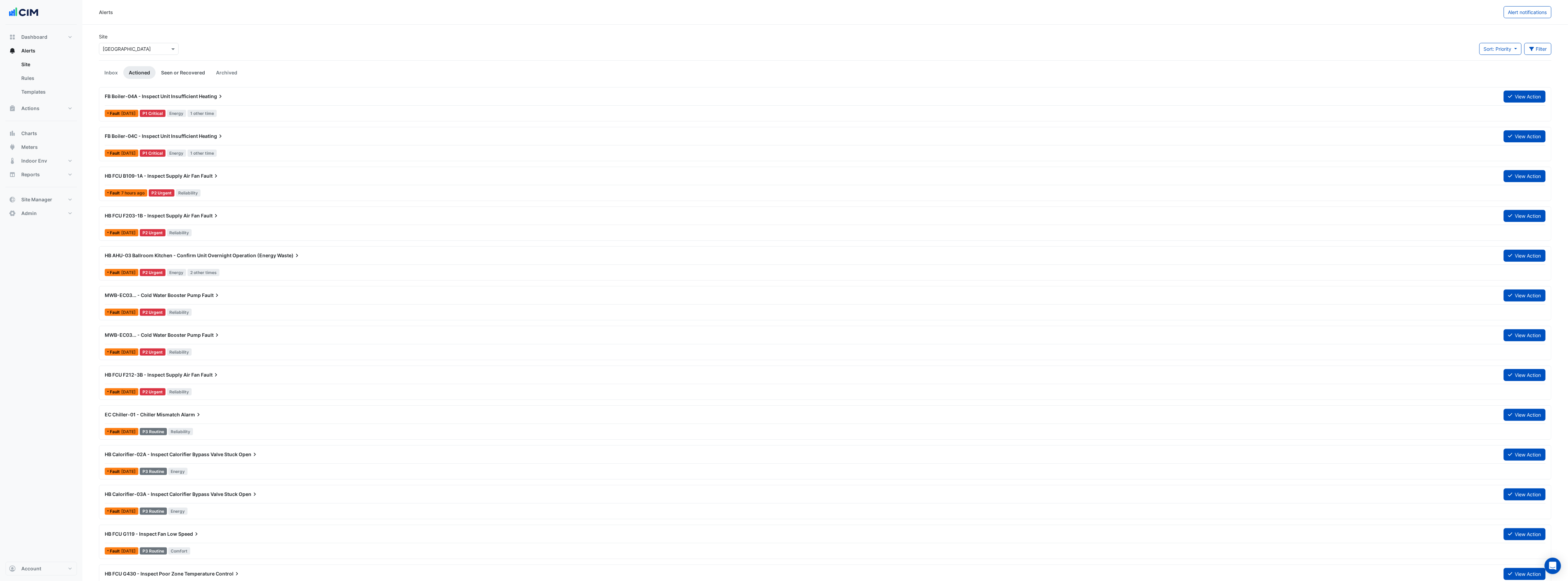
click at [180, 70] on link "Seen or Recovered" at bounding box center [183, 73] width 55 height 13
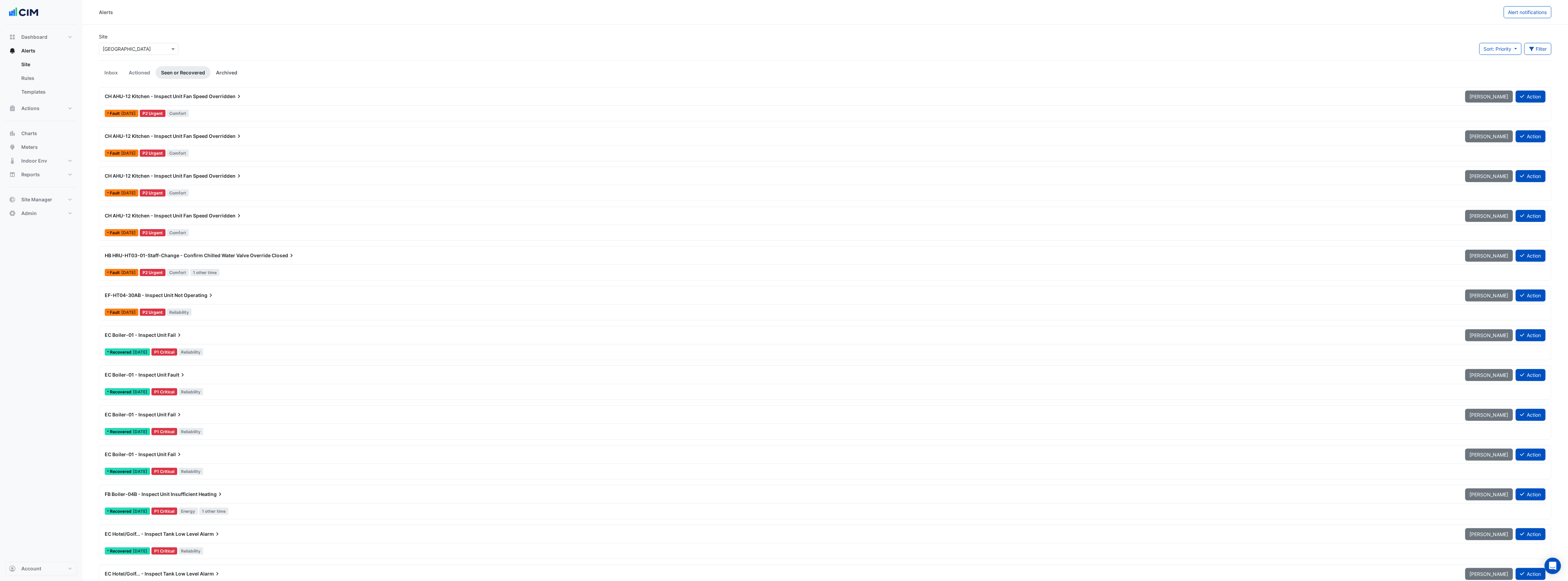
click at [229, 70] on link "Archived" at bounding box center [226, 73] width 32 height 13
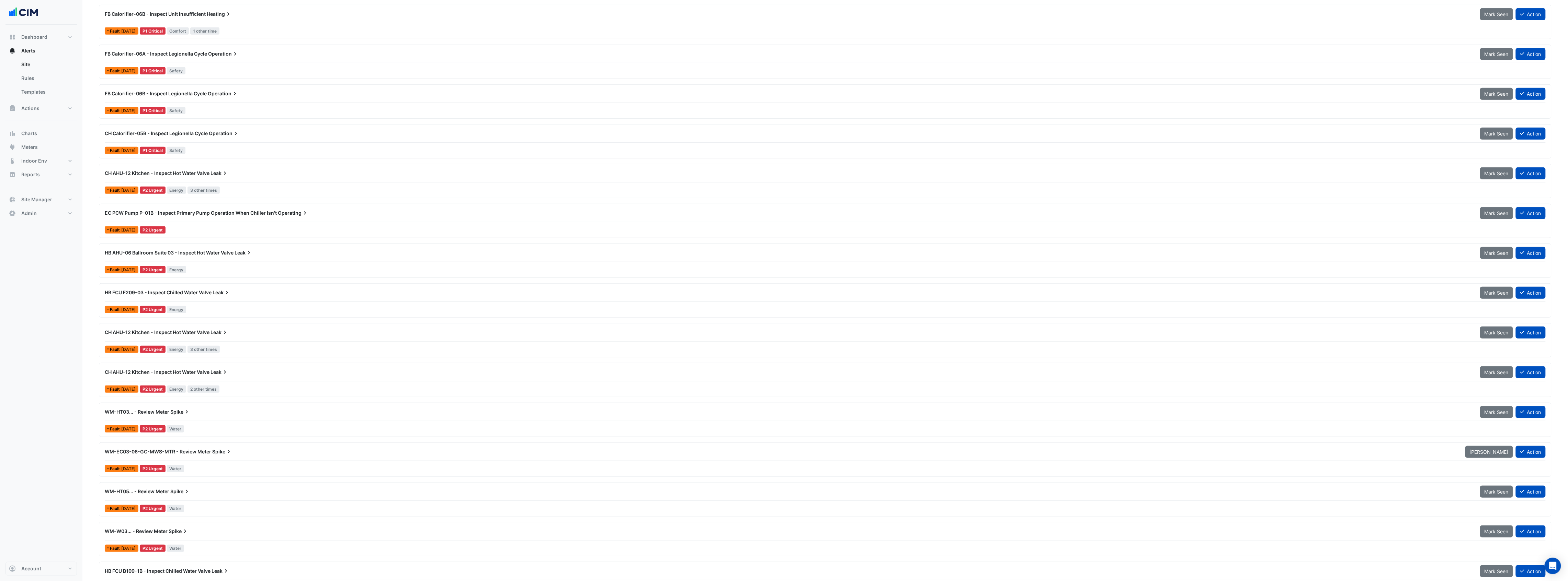
scroll to position [366, 0]
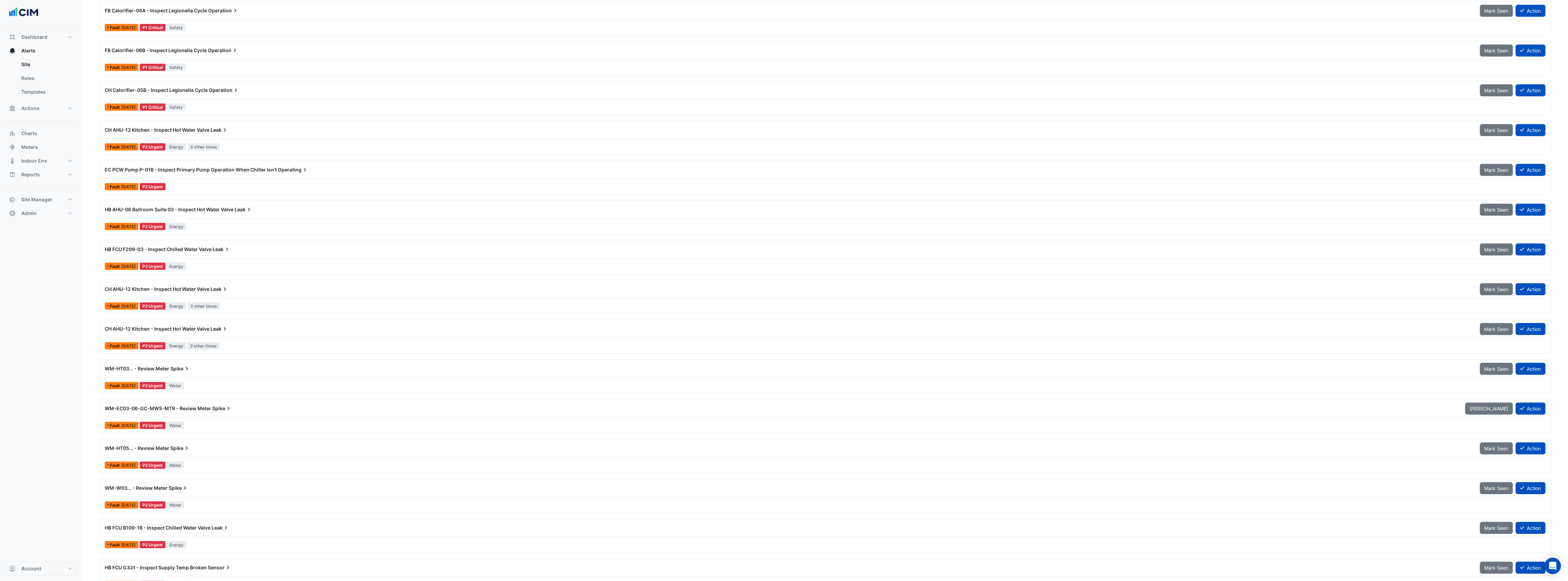
click at [240, 371] on div "WM-HT03... - Review Meter Spike" at bounding box center [788, 369] width 1367 height 7
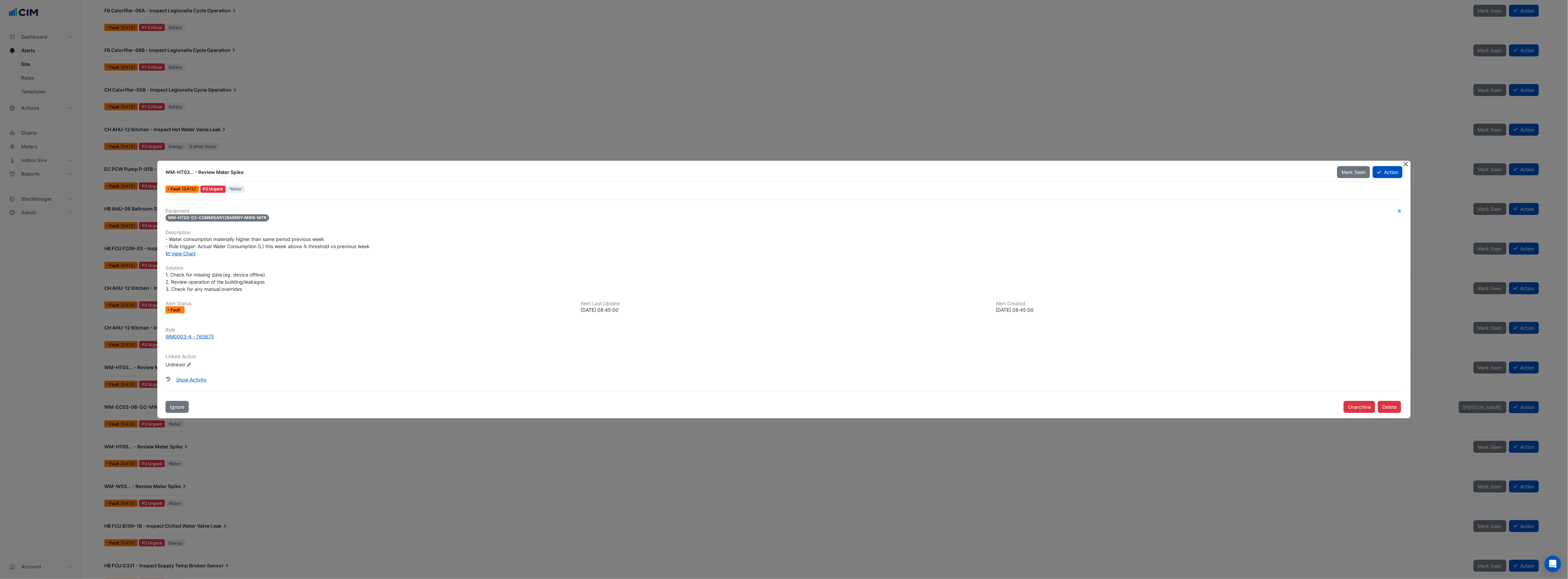
click at [1408, 161] on button "Close" at bounding box center [1405, 164] width 7 height 8
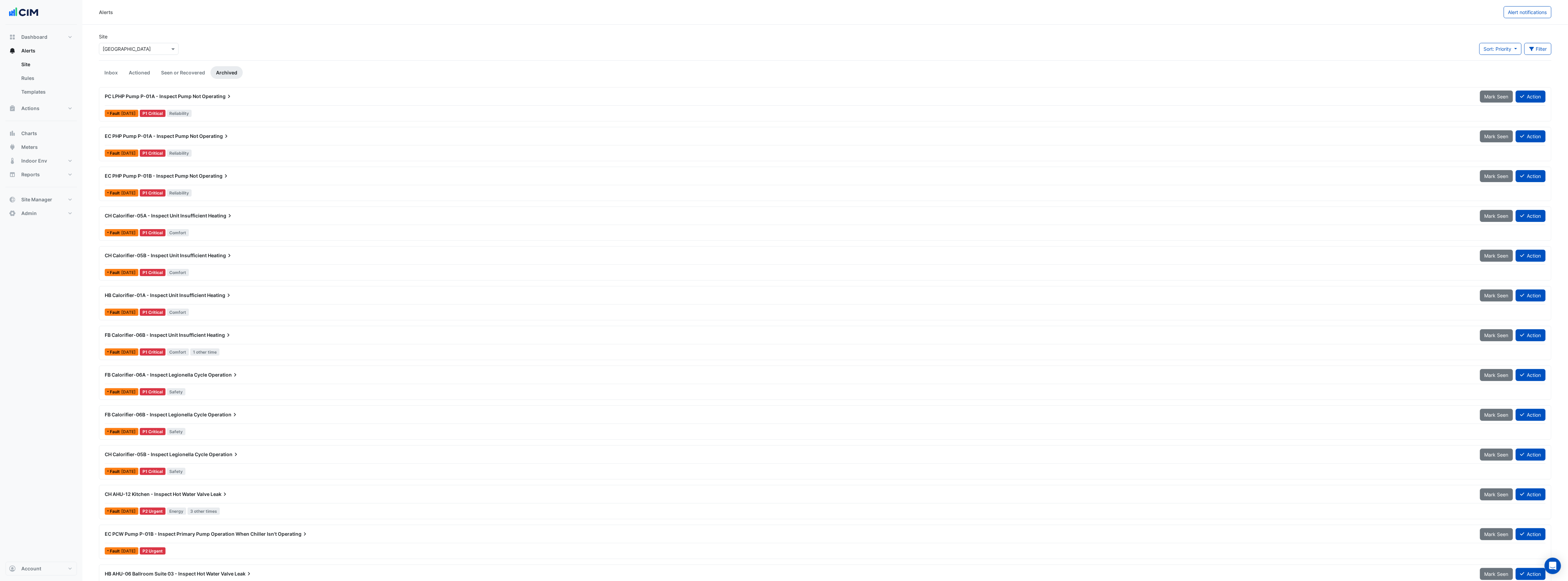
click at [264, 96] on div "PC LPHP Pump P-01A - Inspect Pump Not Operating" at bounding box center [788, 96] width 1367 height 7
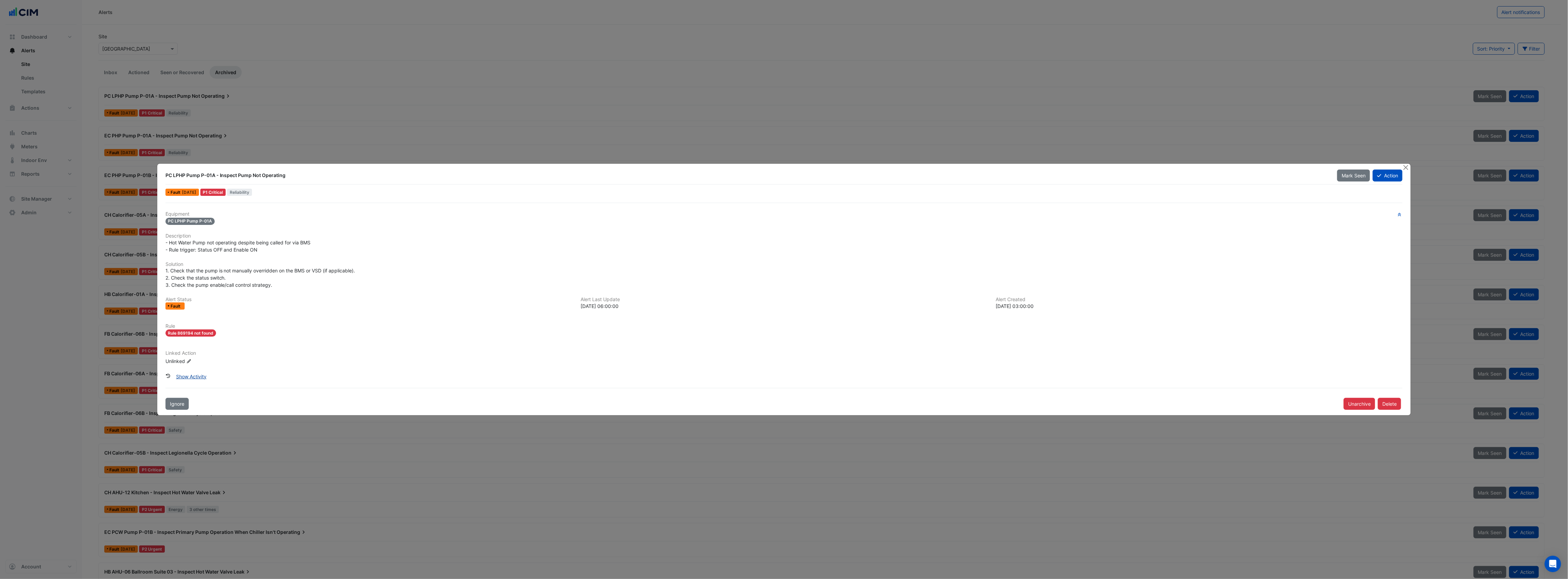
click at [190, 377] on button "Show Activity" at bounding box center [192, 377] width 40 height 12
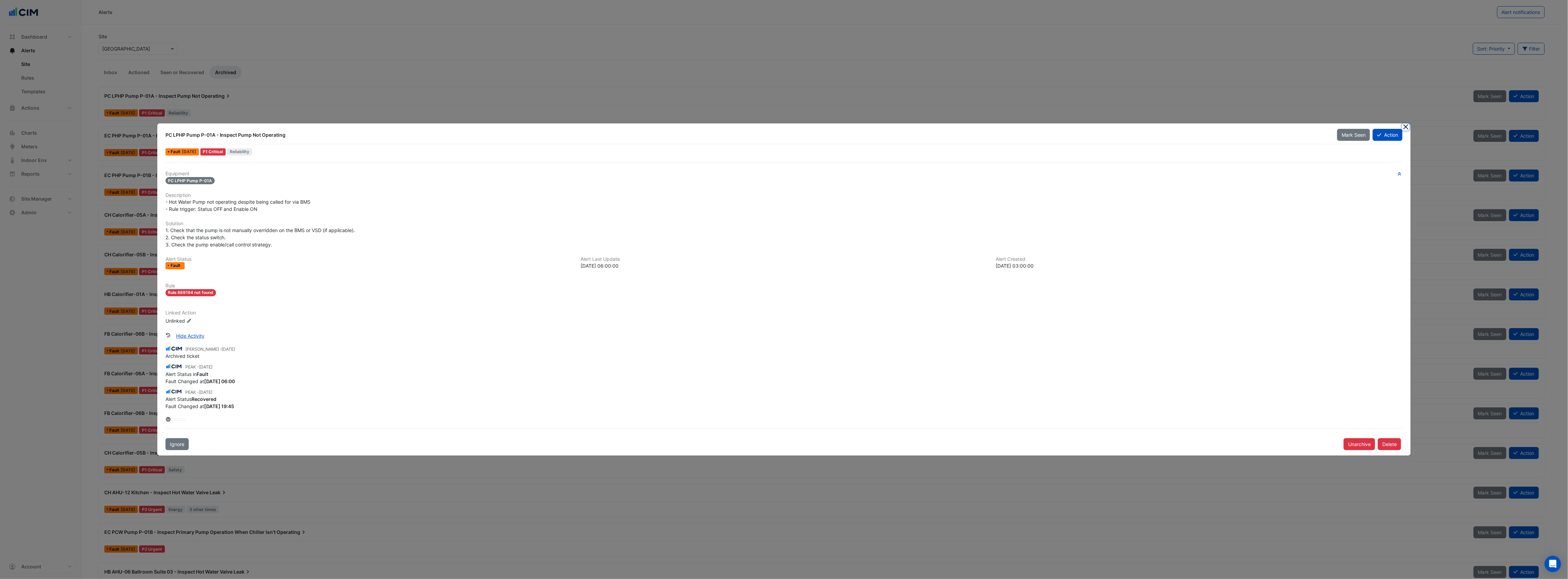
click at [1404, 125] on button "Close" at bounding box center [1405, 127] width 7 height 8
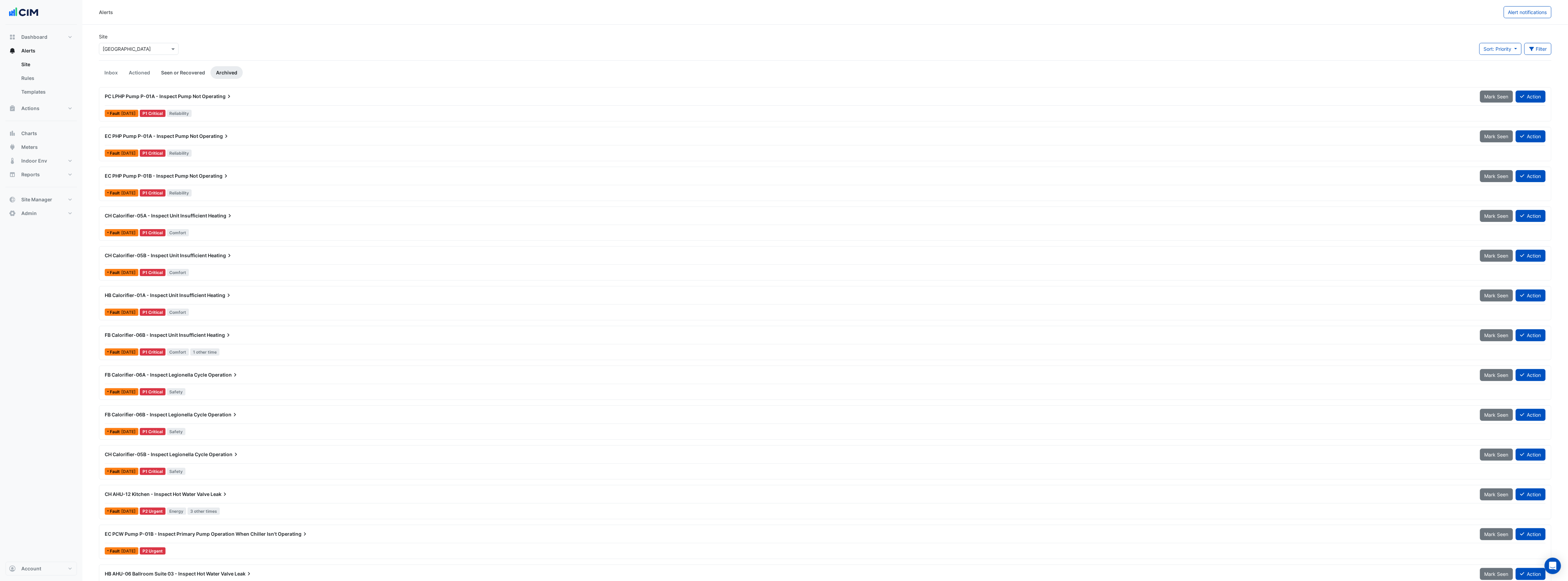
click at [175, 68] on link "Seen or Recovered" at bounding box center [183, 73] width 55 height 13
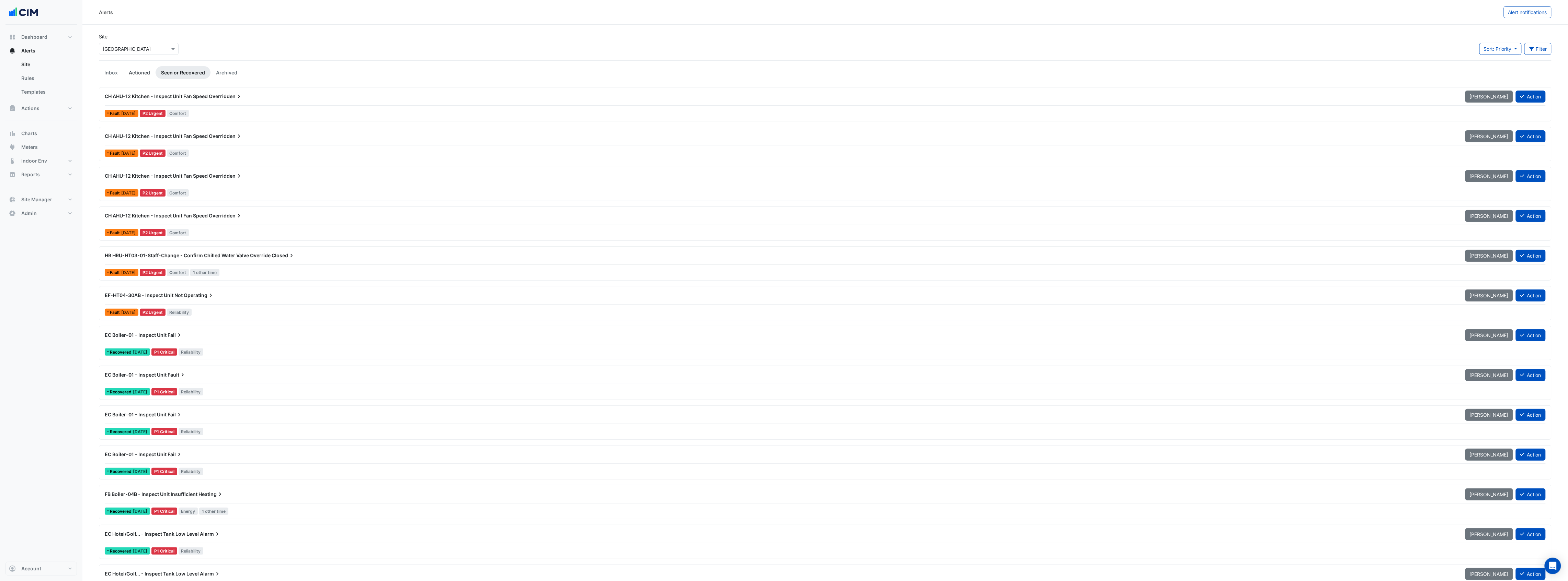
click at [139, 73] on link "Actioned" at bounding box center [139, 73] width 32 height 13
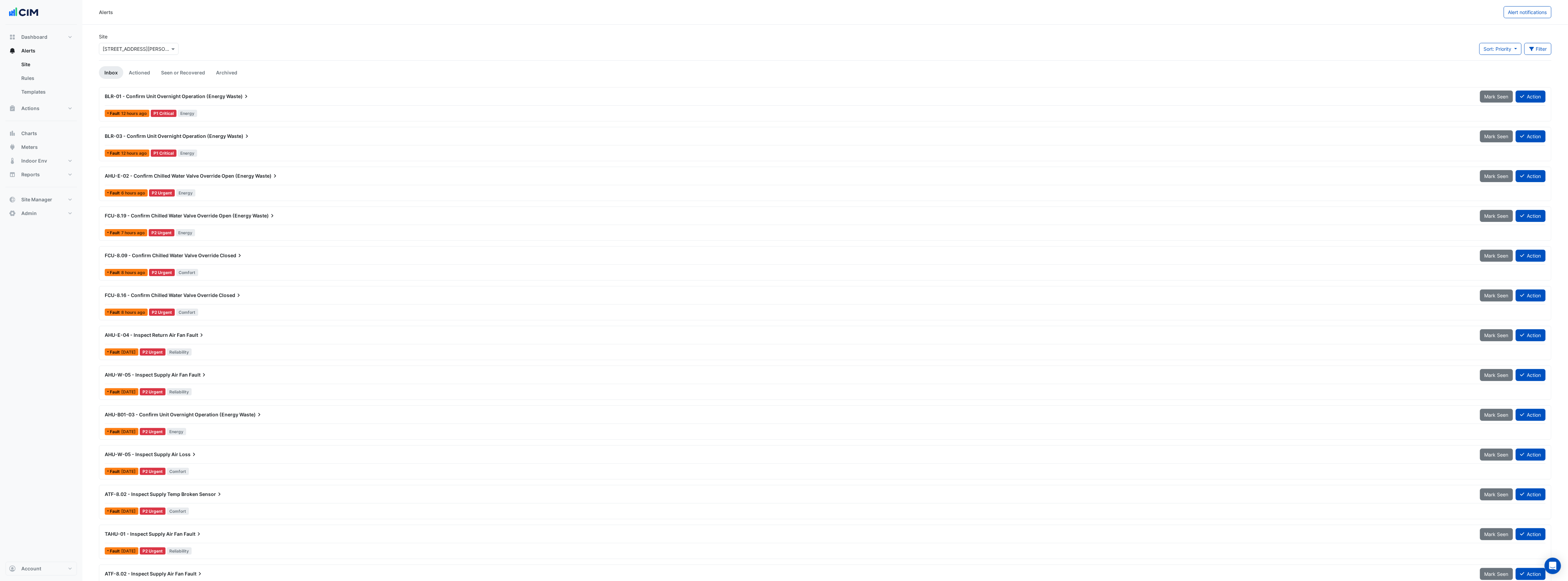
click at [136, 51] on input "text" at bounding box center [131, 49] width 58 height 8
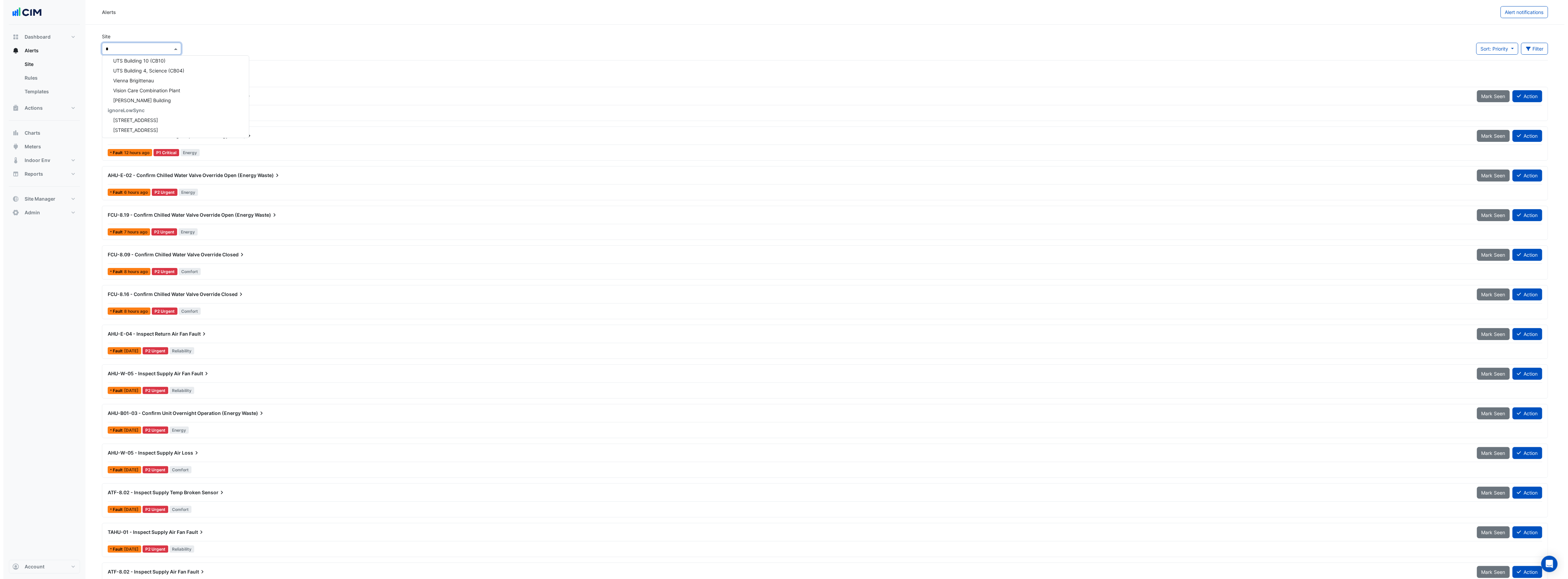
scroll to position [32, 0]
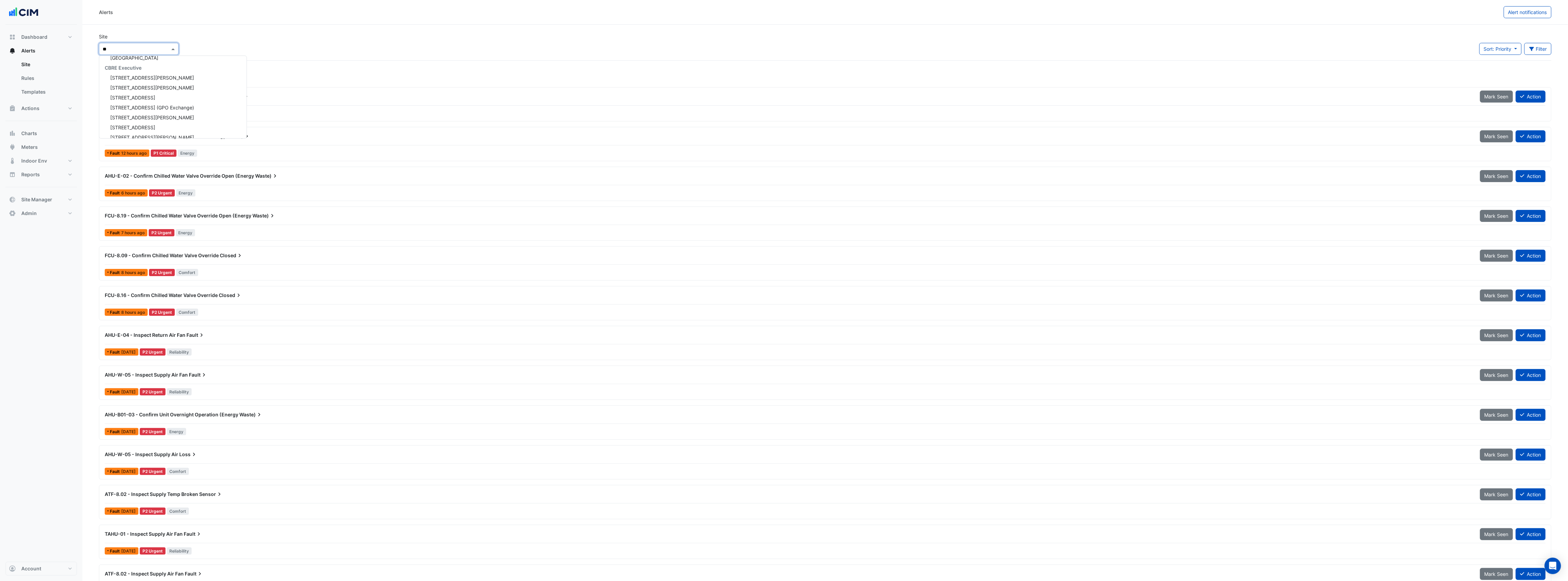
type input "***"
click at [135, 112] on span "[PERSON_NAME] Biologics" at bounding box center [140, 111] width 60 height 6
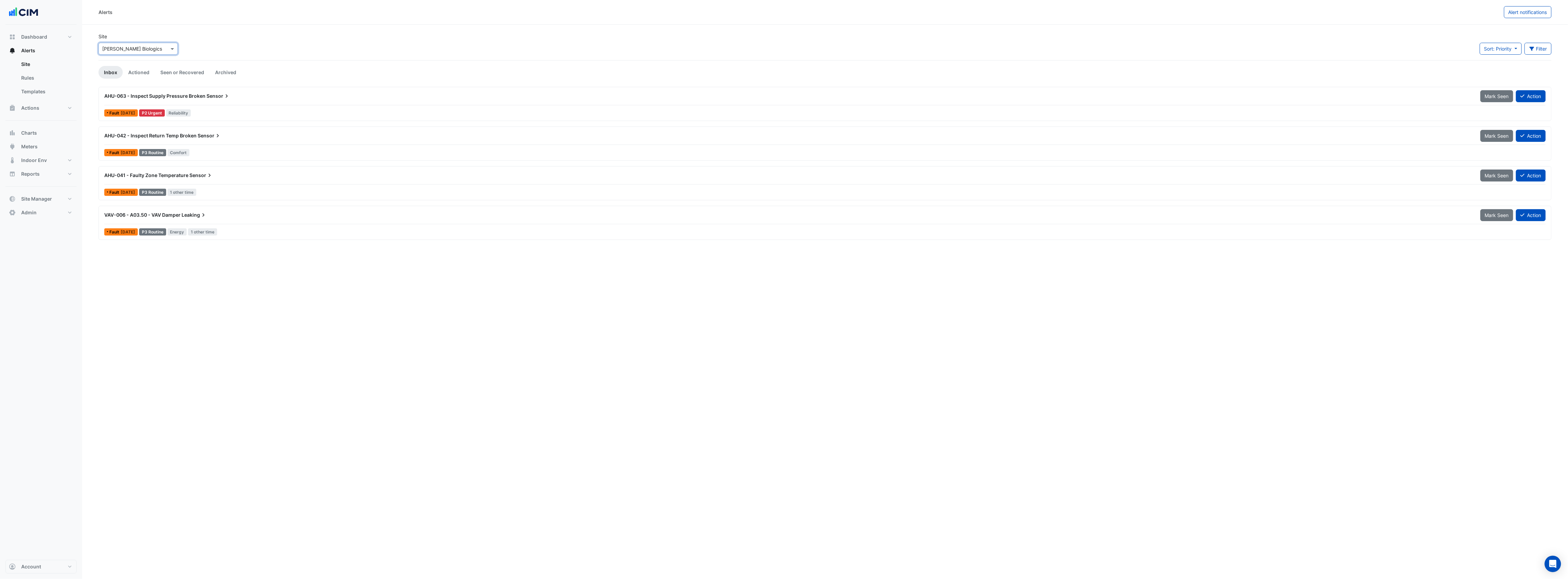
click at [217, 95] on span "Sensor" at bounding box center [218, 96] width 24 height 7
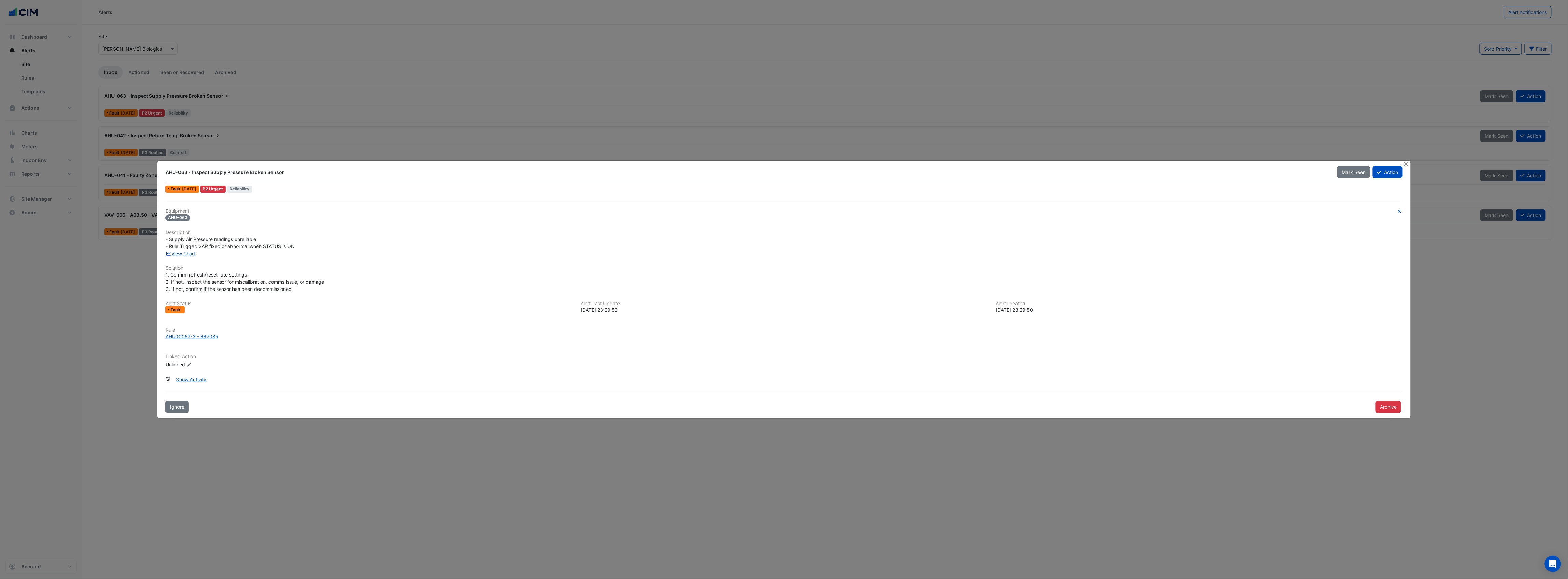
click at [181, 254] on link "View Chart" at bounding box center [181, 254] width 31 height 6
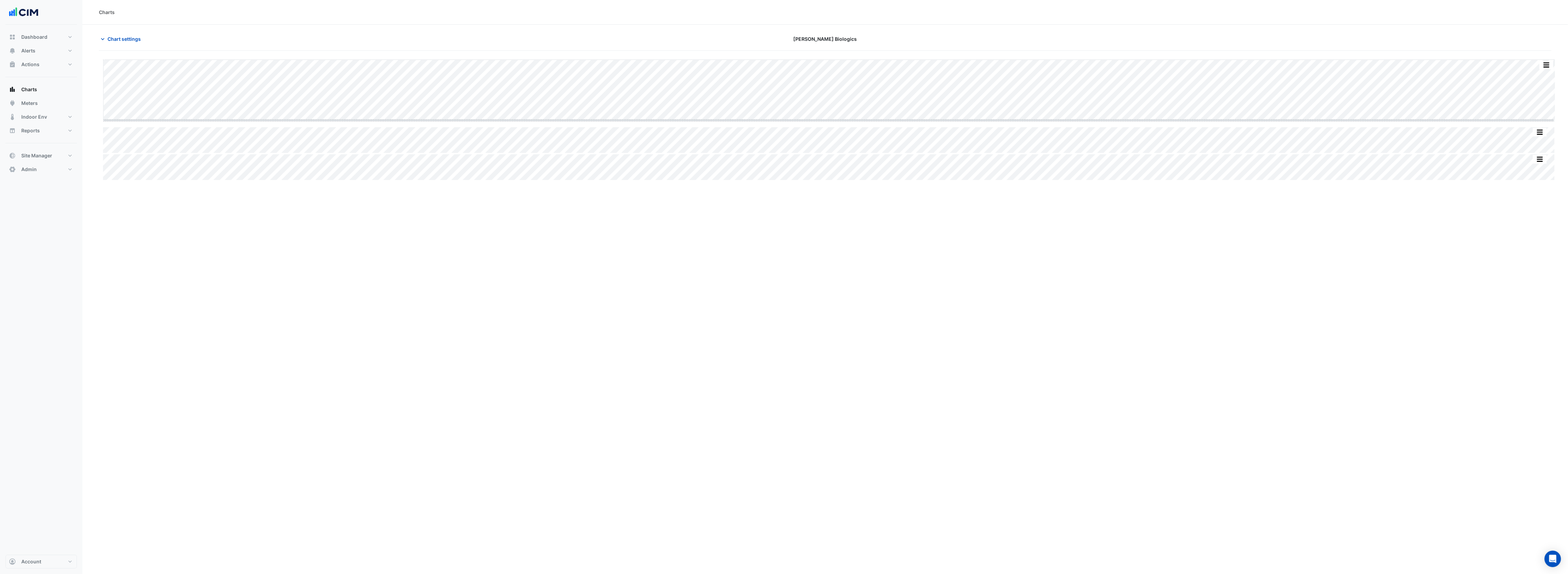
type input "**********"
drag, startPoint x: 829, startPoint y: 121, endPoint x: 813, endPoint y: 439, distance: 318.4
click at [129, 36] on span "Chart settings" at bounding box center [124, 39] width 34 height 8
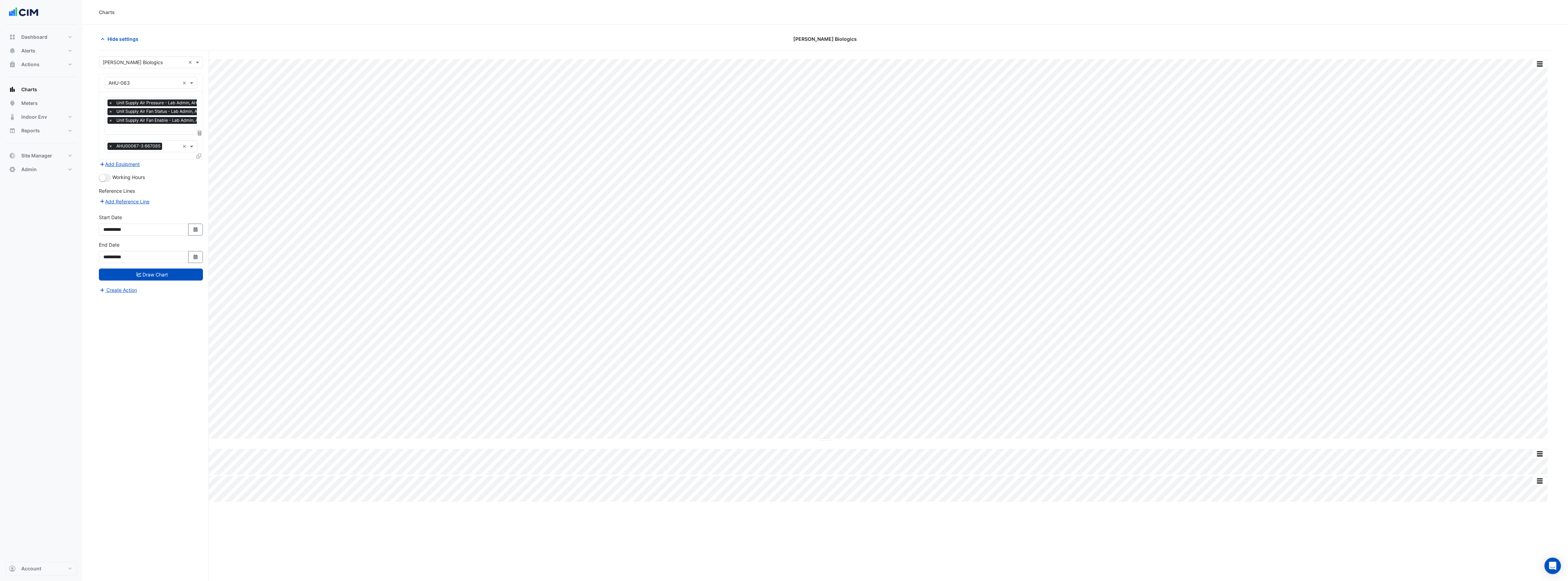
scroll to position [0, 3]
click at [156, 128] on input "text" at bounding box center [160, 130] width 110 height 8
type input "****"
click at [157, 146] on span "Unit Supply Air Fan Speed - Lab Admin, AHU-063" at bounding box center [166, 144] width 112 height 6
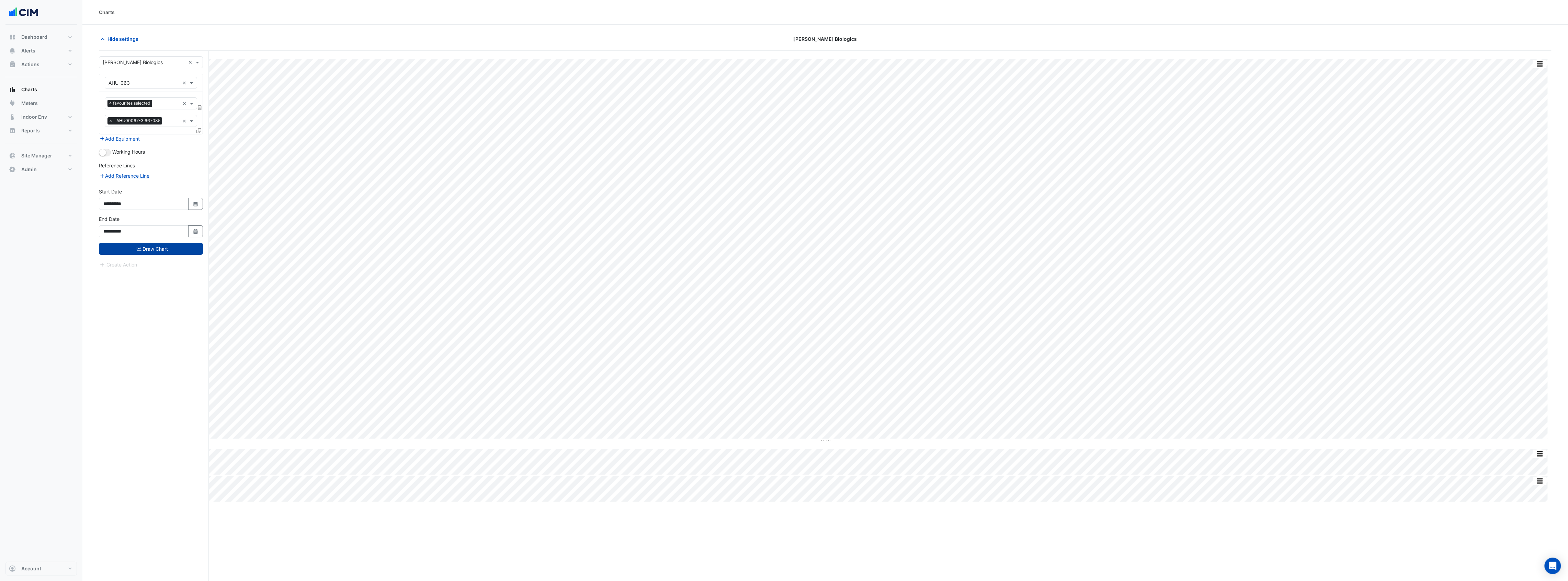
click at [153, 253] on button "Draw Chart" at bounding box center [151, 249] width 104 height 12
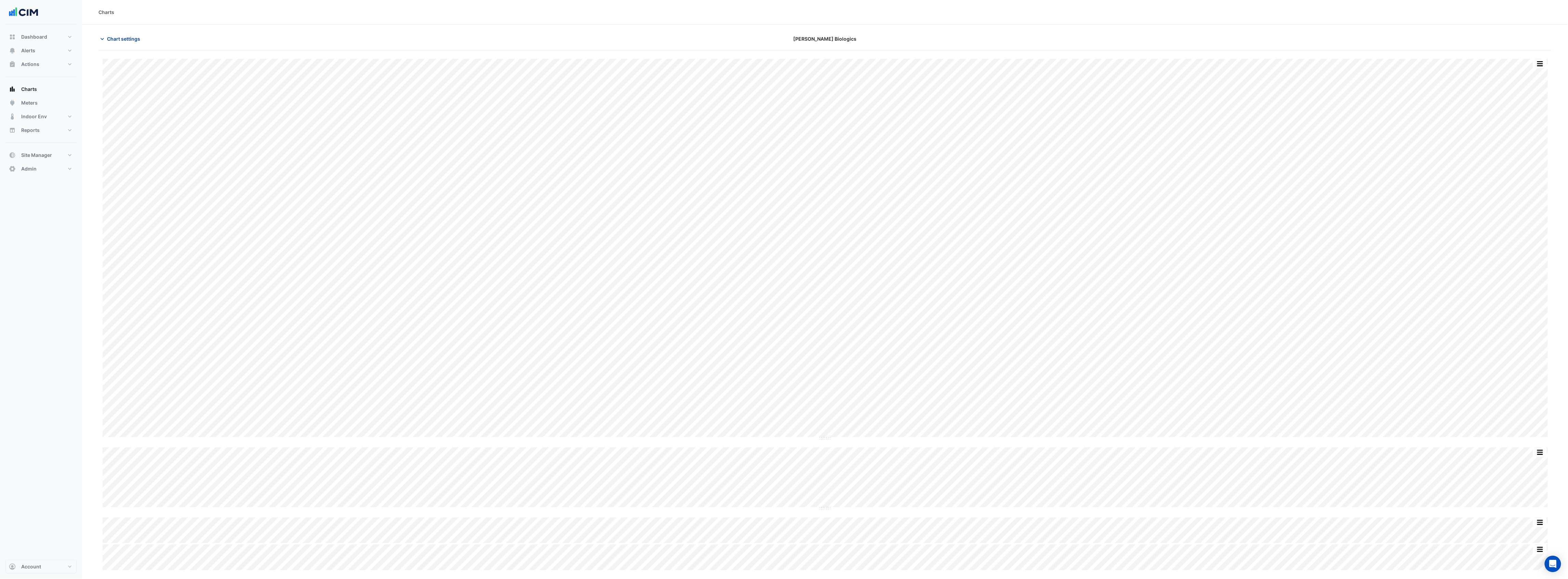
click at [128, 38] on span "Chart settings" at bounding box center [123, 39] width 33 height 8
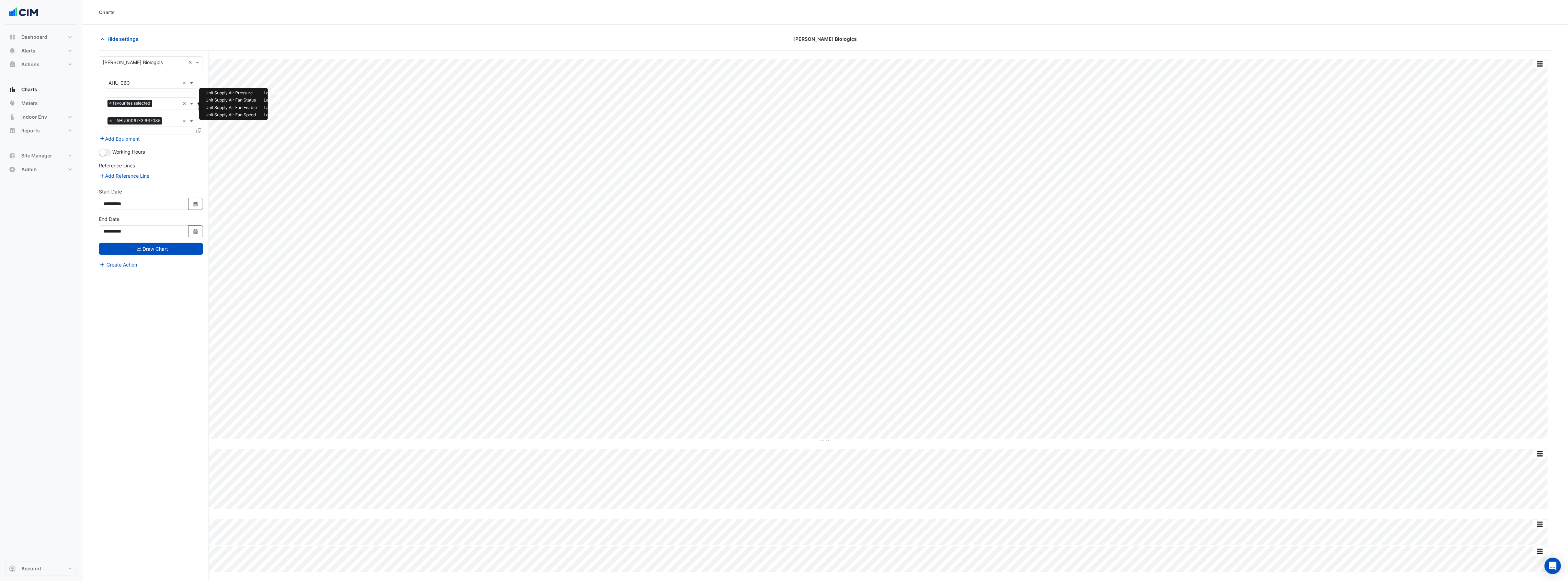
click at [160, 105] on input "text" at bounding box center [167, 104] width 25 height 8
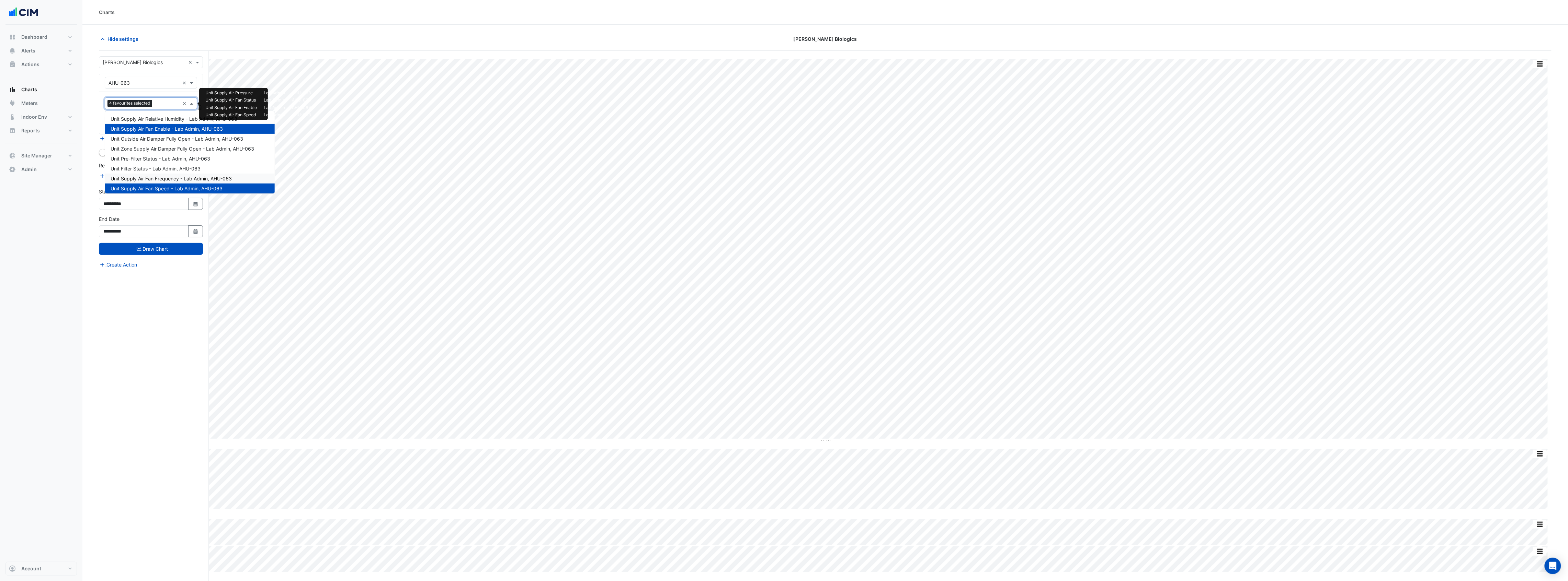
click at [174, 176] on span "Unit Supply Air Fan Frequency - Lab Admin, AHU-063" at bounding box center [170, 179] width 121 height 6
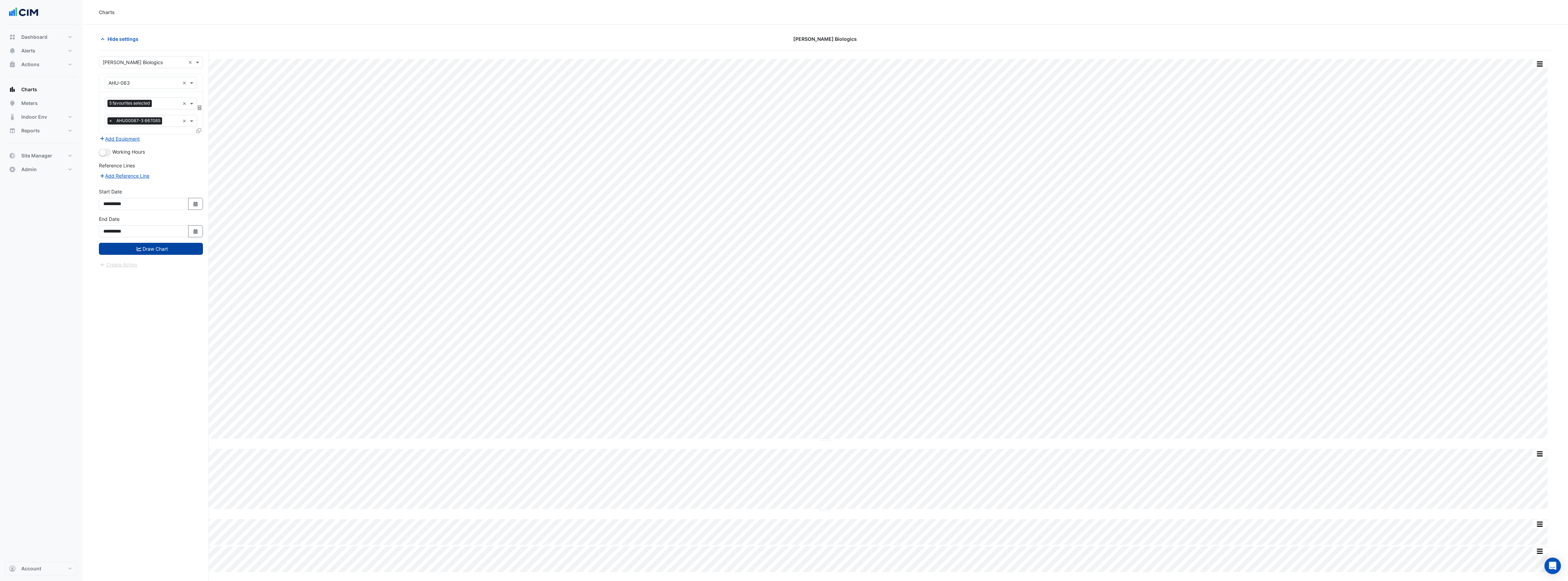
click at [166, 250] on button "Draw Chart" at bounding box center [151, 249] width 104 height 12
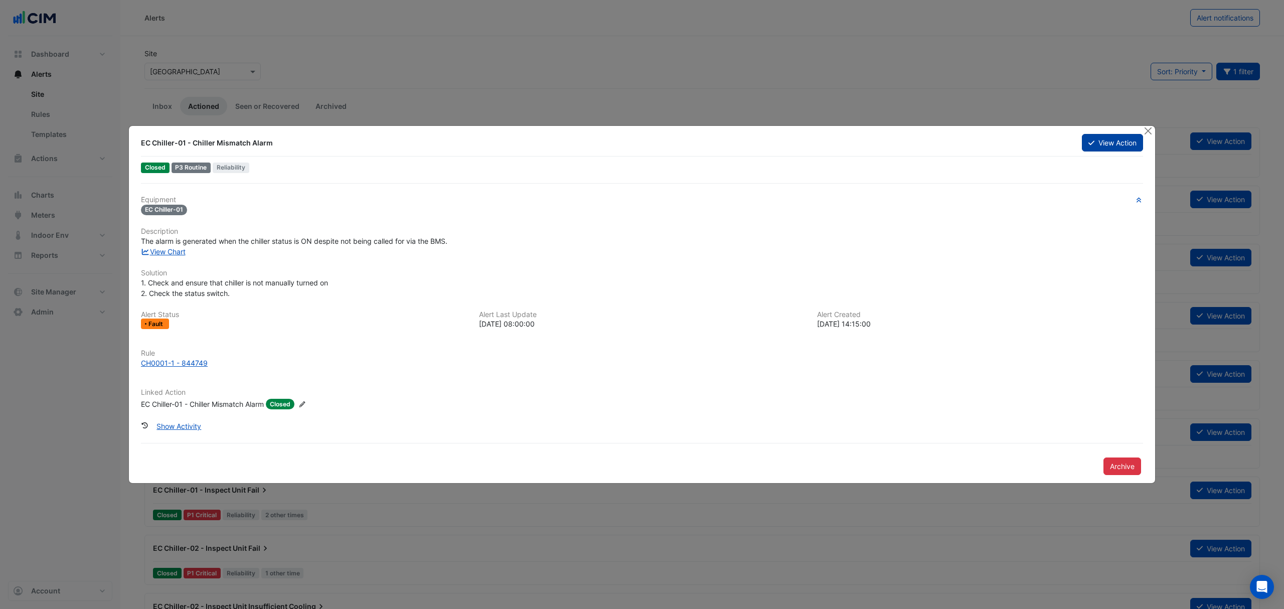
click at [1114, 144] on button "View Action" at bounding box center [1112, 143] width 61 height 18
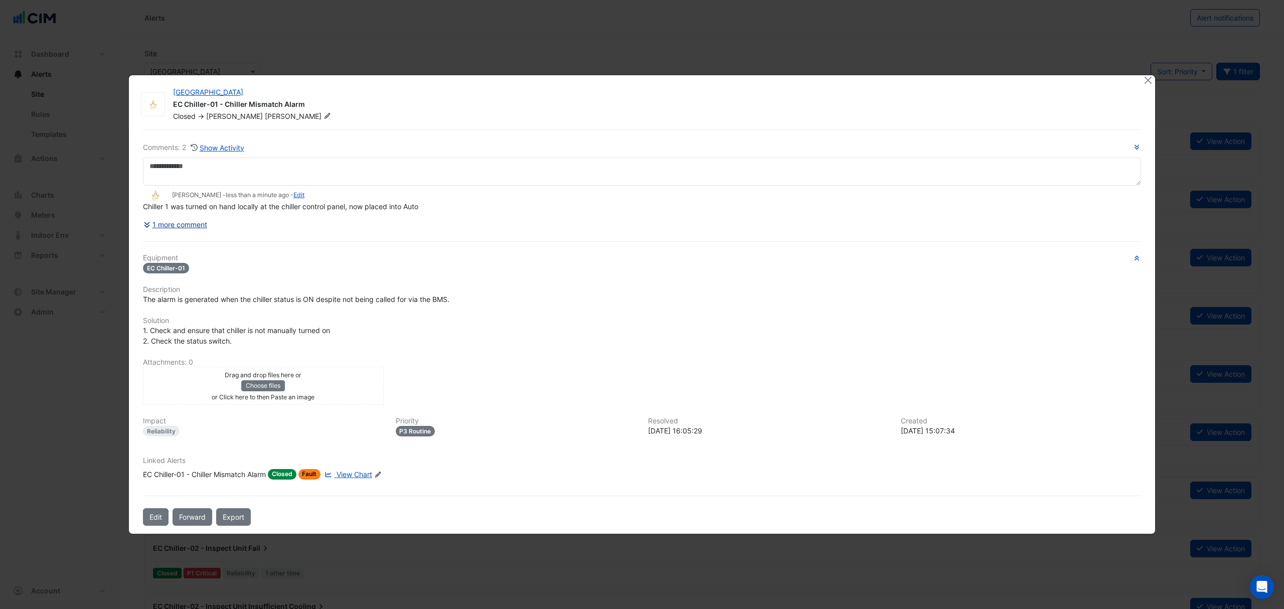
click at [171, 226] on button "1 more comment" at bounding box center [175, 225] width 65 height 18
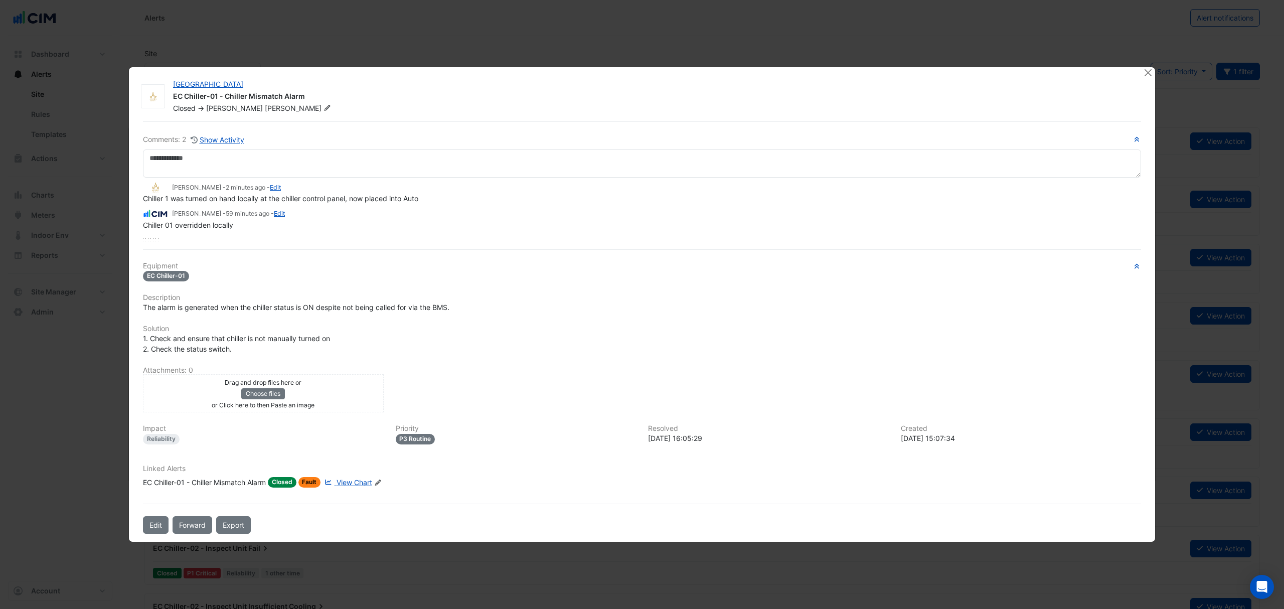
click at [312, 484] on span "Fault" at bounding box center [309, 482] width 23 height 11
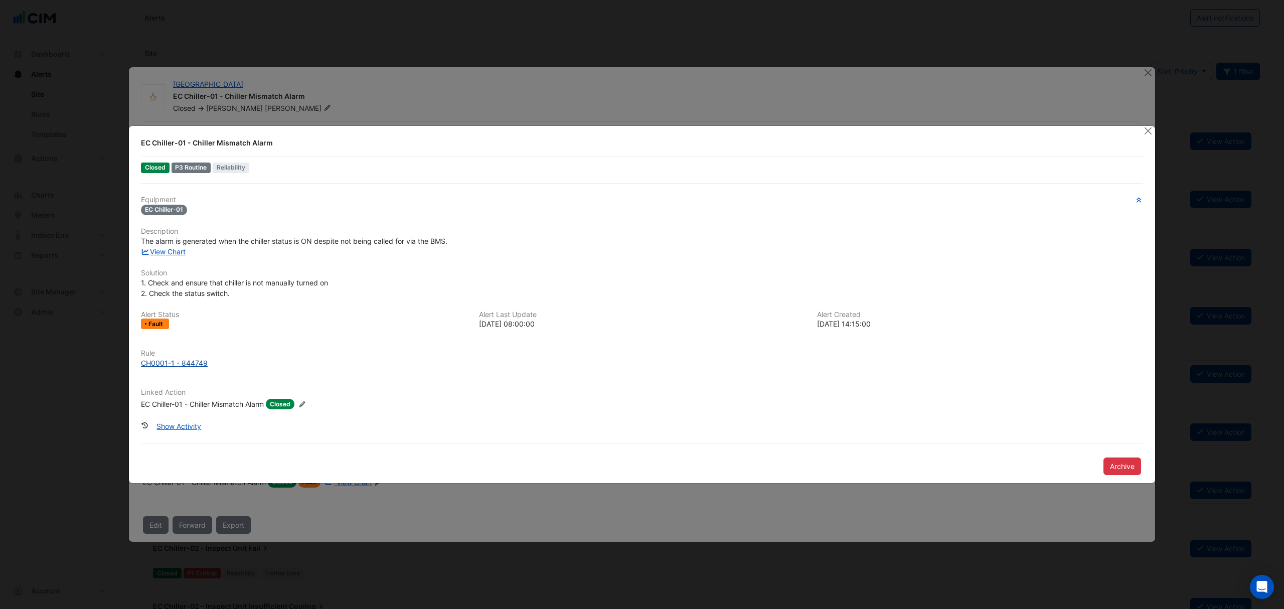
click at [191, 365] on div "CH0001-1 - 844749" at bounding box center [174, 363] width 67 height 11
click at [1144, 129] on button "Close" at bounding box center [1147, 131] width 11 height 11
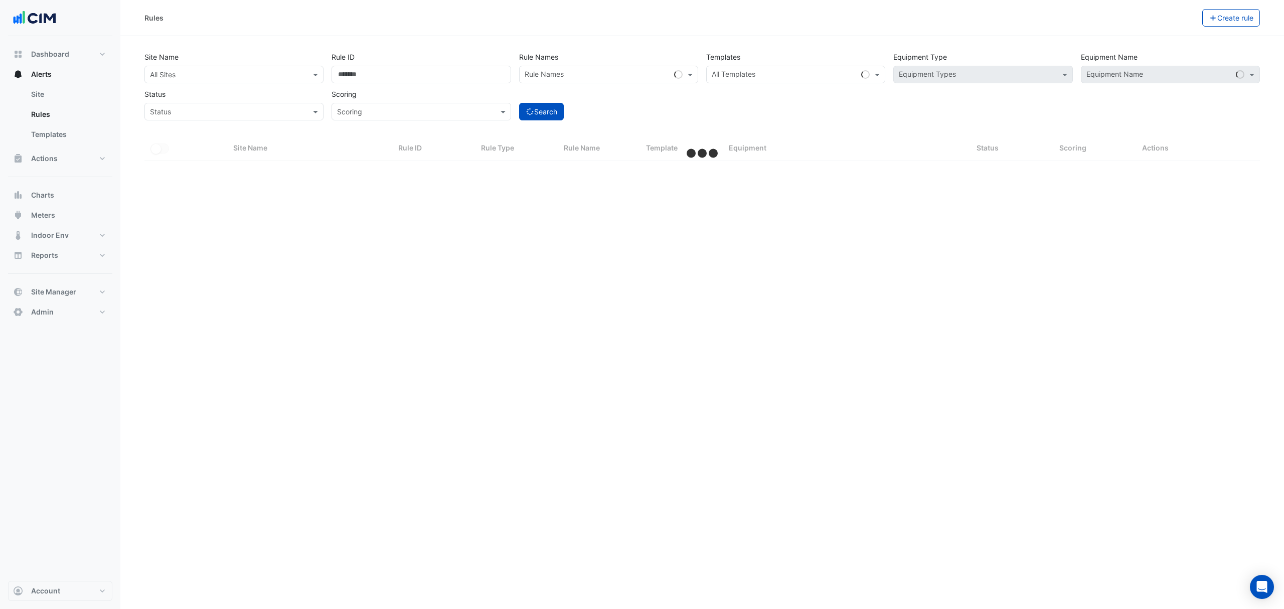
select select "***"
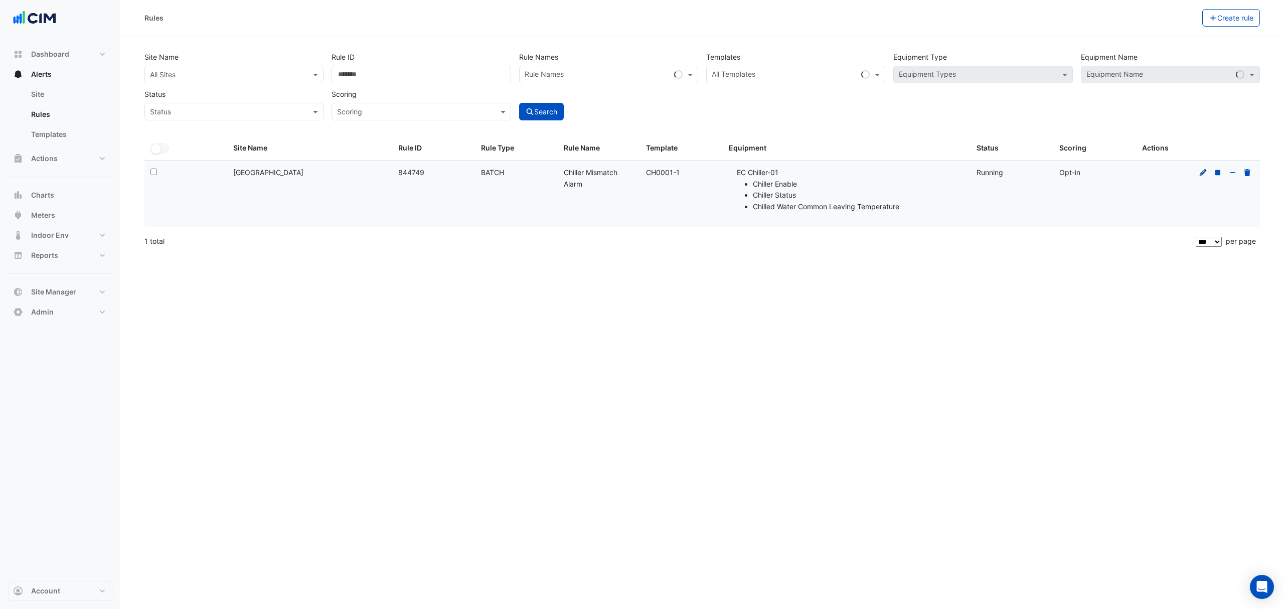
click at [1200, 171] on icon at bounding box center [1202, 172] width 9 height 7
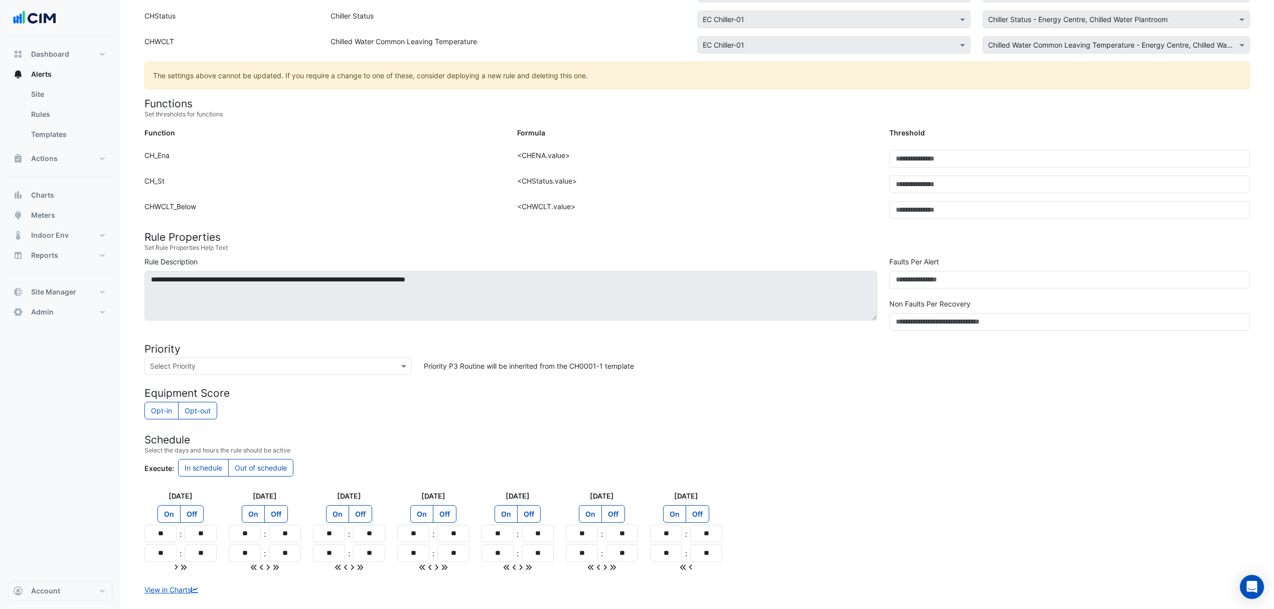
scroll to position [247, 0]
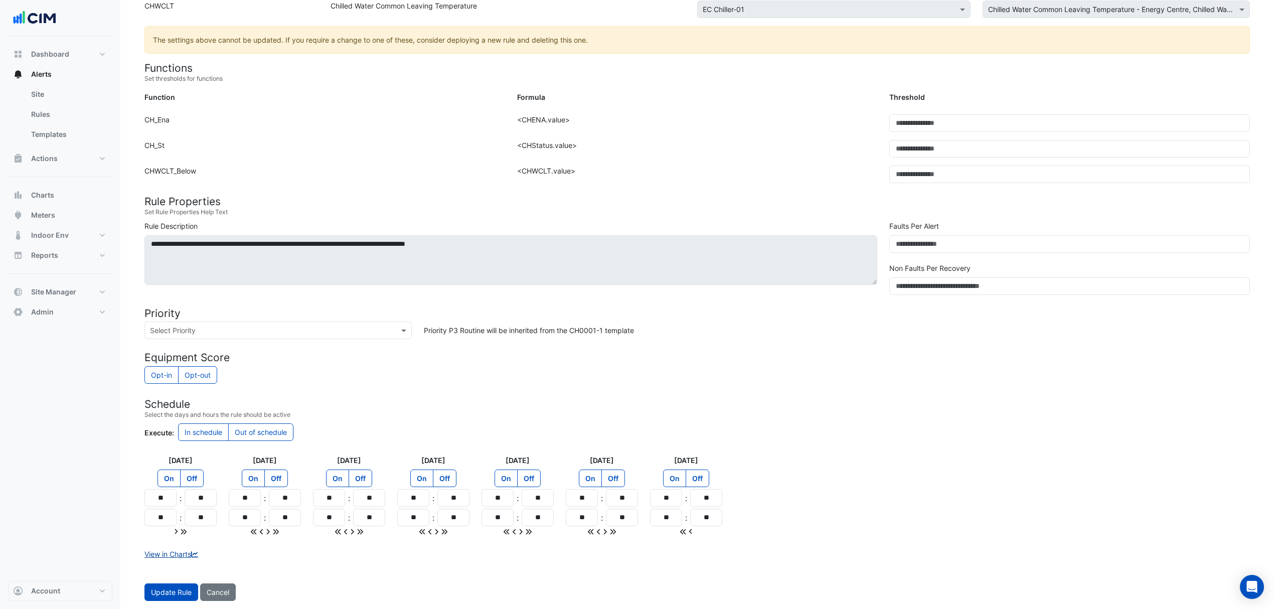
click at [176, 556] on link "View in Charts" at bounding box center [172, 554] width 56 height 9
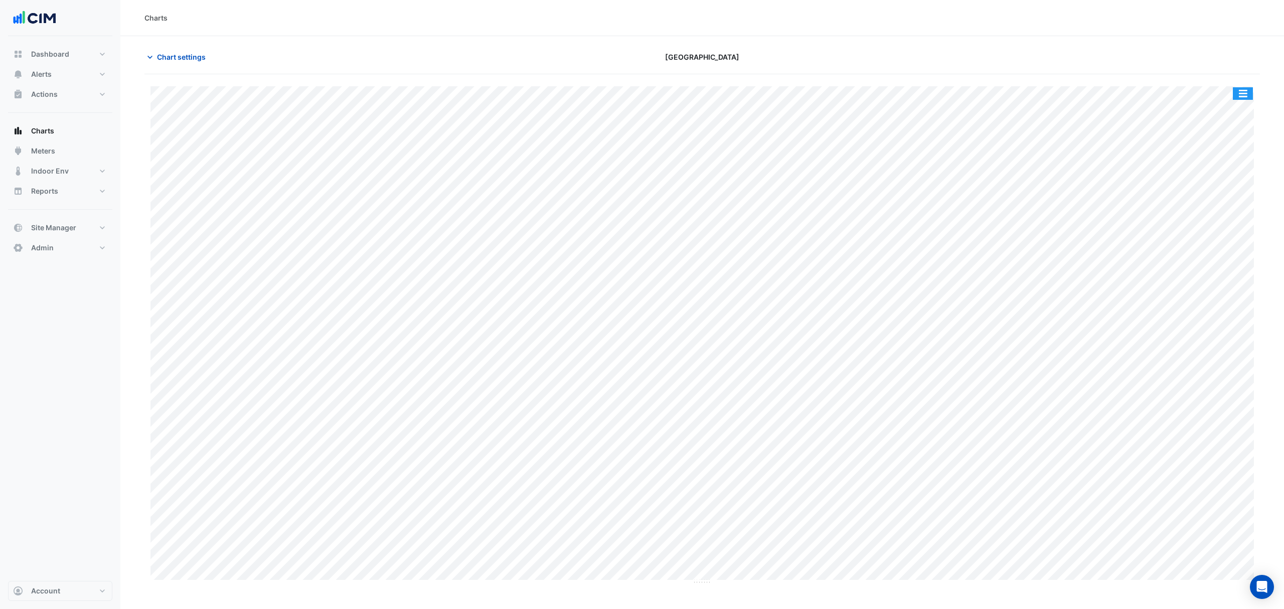
click at [1243, 94] on button "button" at bounding box center [1243, 93] width 20 height 13
click at [1210, 115] on div "Split by Unit" at bounding box center [1222, 111] width 60 height 18
click at [183, 56] on span "Chart settings" at bounding box center [181, 57] width 49 height 11
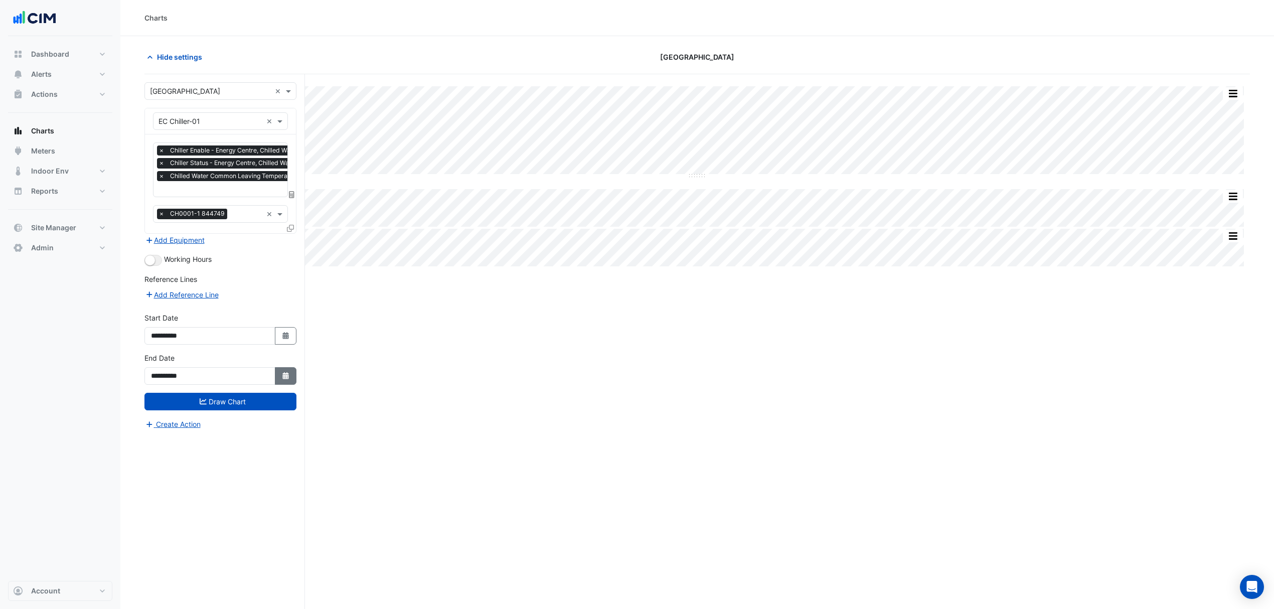
click at [288, 378] on icon "button" at bounding box center [285, 375] width 6 height 7
click at [181, 338] on div "26" at bounding box center [177, 340] width 16 height 16
type input "**********"
click at [229, 403] on button "Draw Chart" at bounding box center [220, 402] width 152 height 18
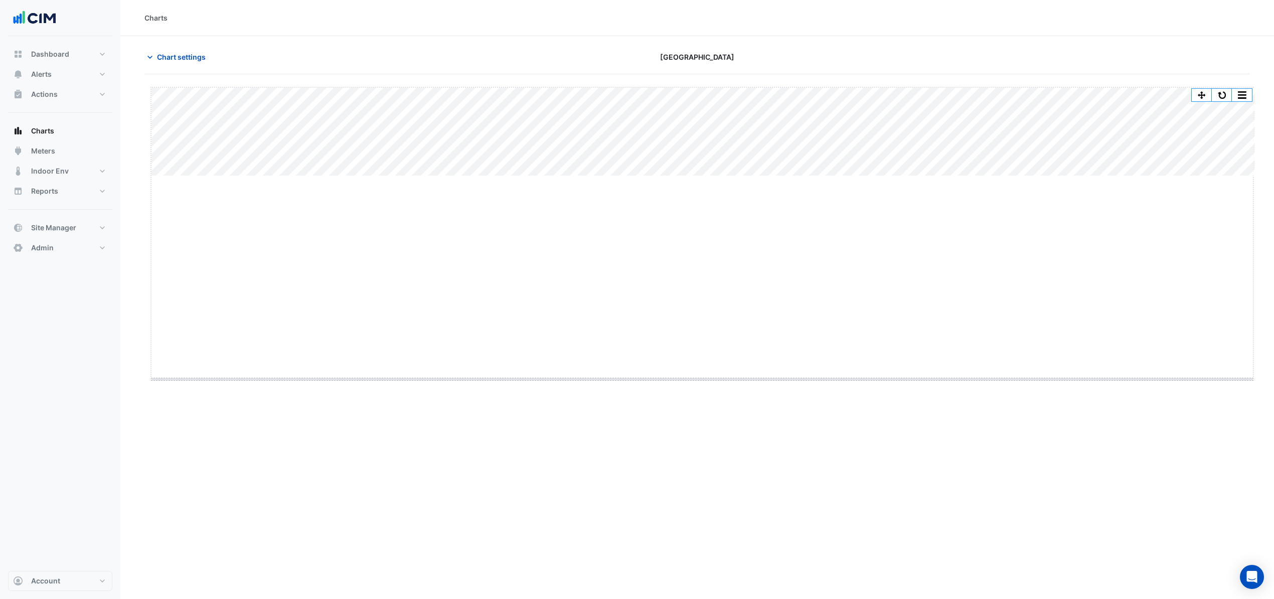
drag, startPoint x: 701, startPoint y: 175, endPoint x: 707, endPoint y: 378, distance: 203.2
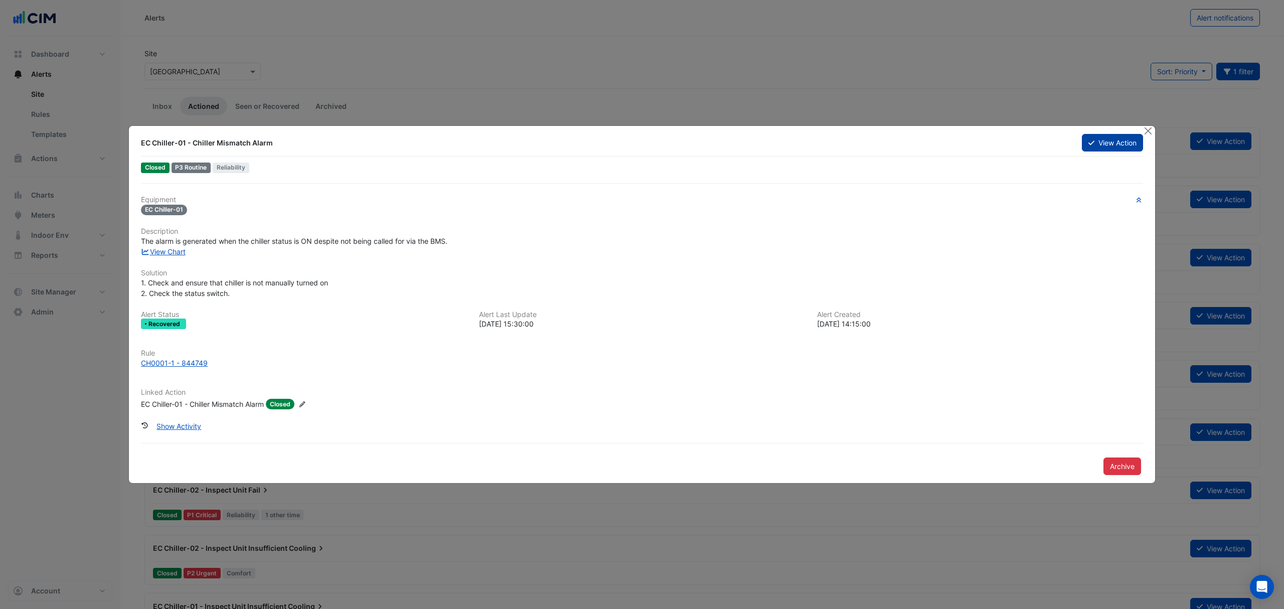
click at [1098, 138] on button "View Action" at bounding box center [1112, 143] width 61 height 18
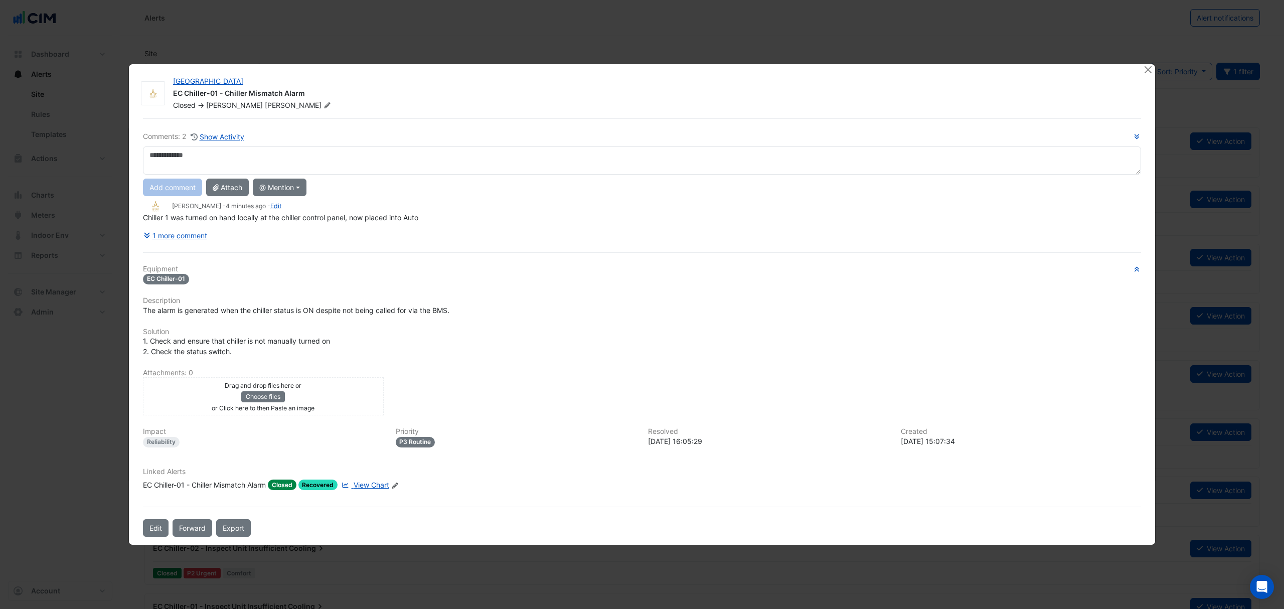
click at [352, 390] on div "Drag and drop files here or Choose files or Click here to then Paste an image" at bounding box center [263, 396] width 236 height 33
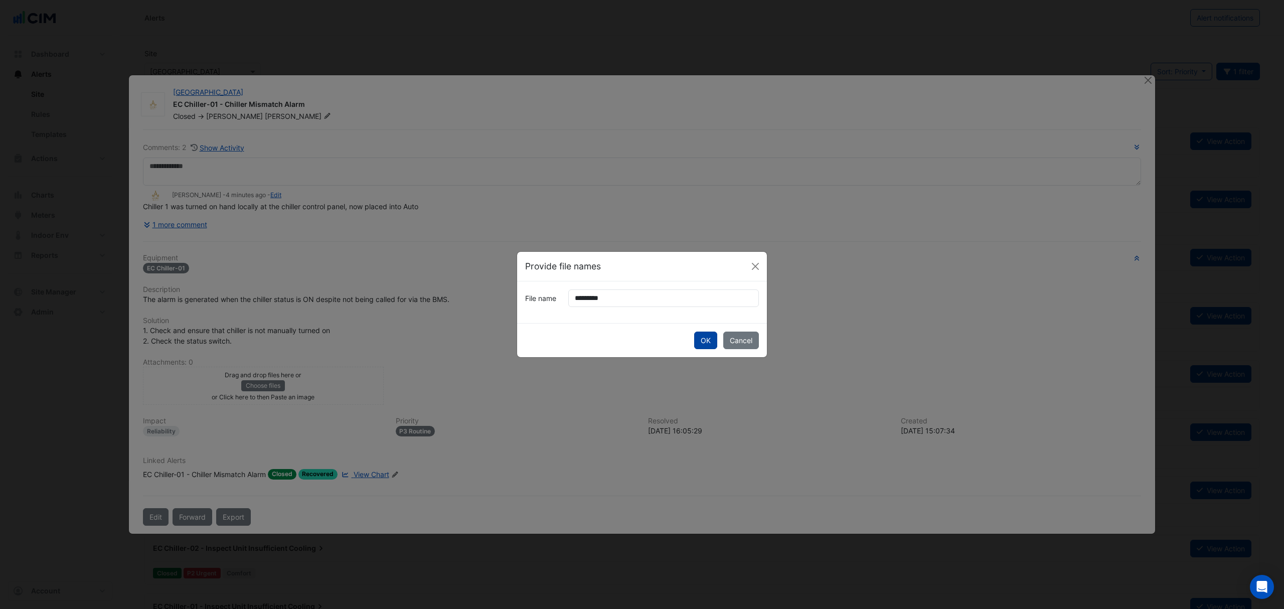
click at [703, 338] on button "OK" at bounding box center [705, 340] width 23 height 18
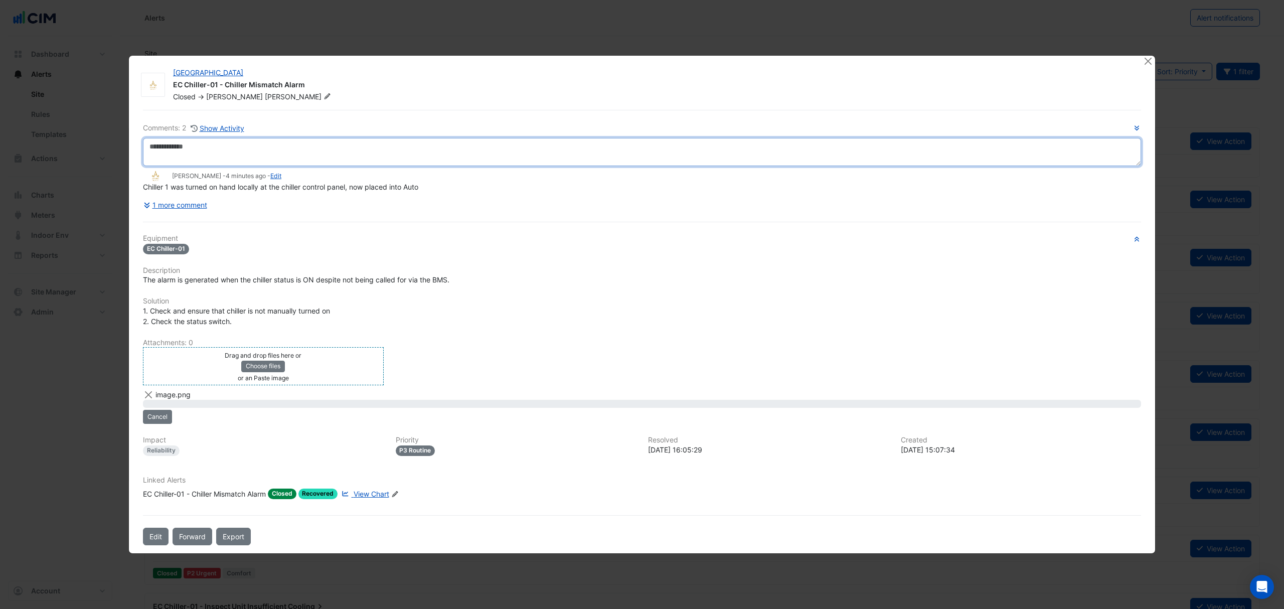
click at [219, 147] on textarea at bounding box center [642, 152] width 998 height 28
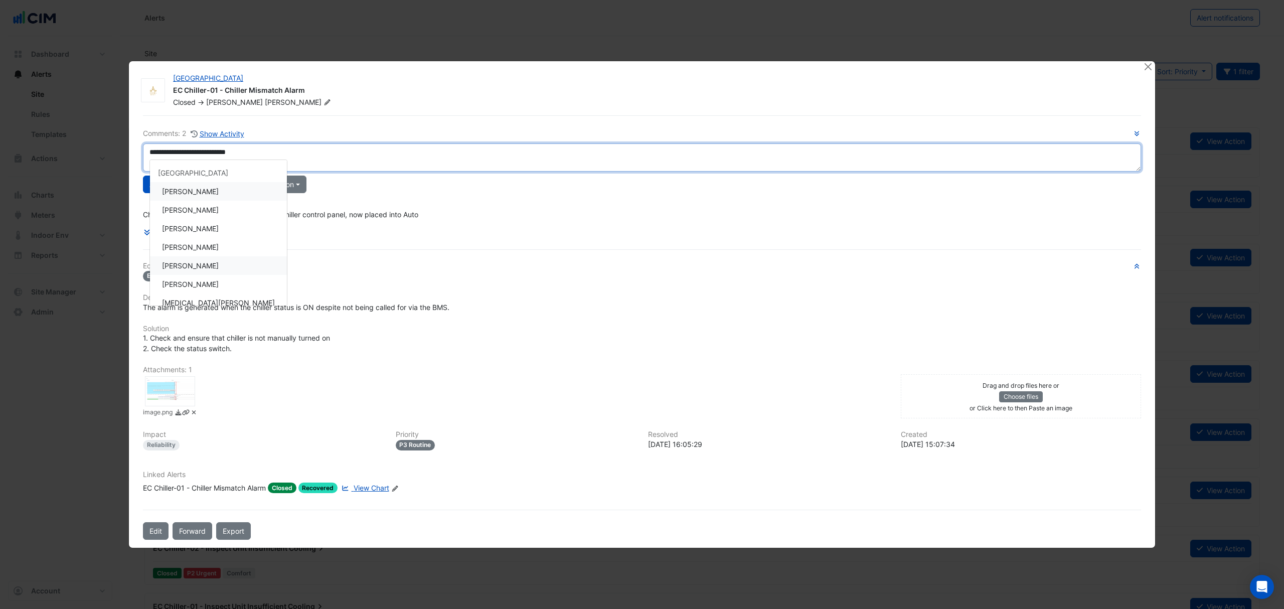
click at [193, 267] on div "**********" at bounding box center [642, 327] width 1010 height 424
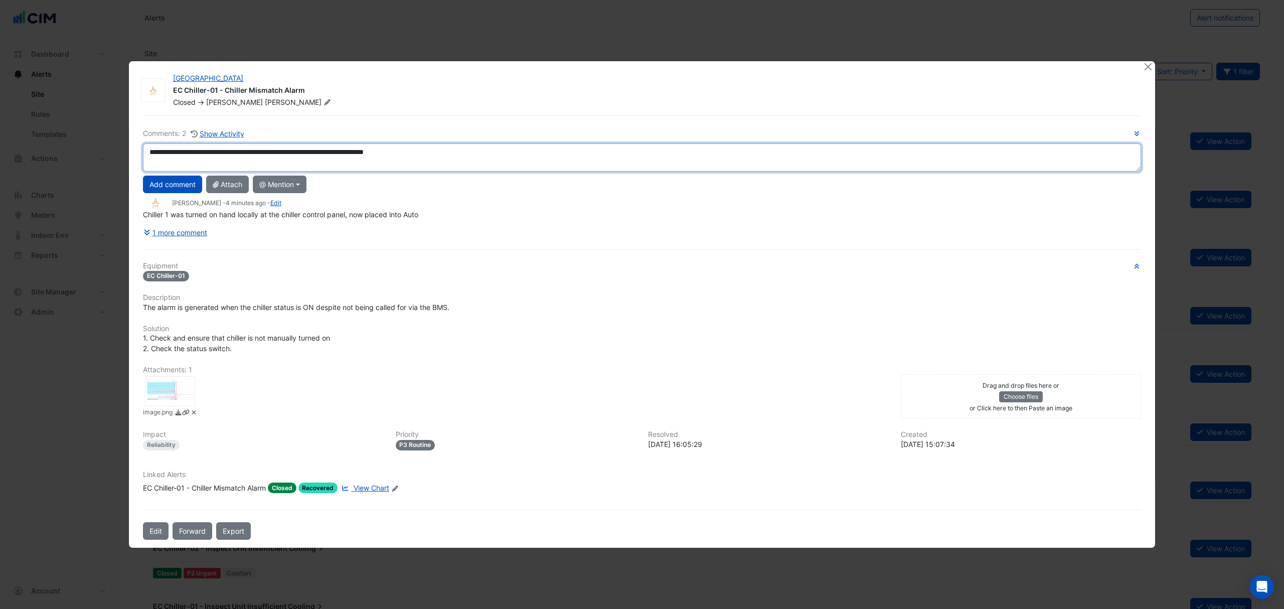
click at [407, 156] on textarea "**********" at bounding box center [642, 157] width 998 height 28
type textarea "**********"
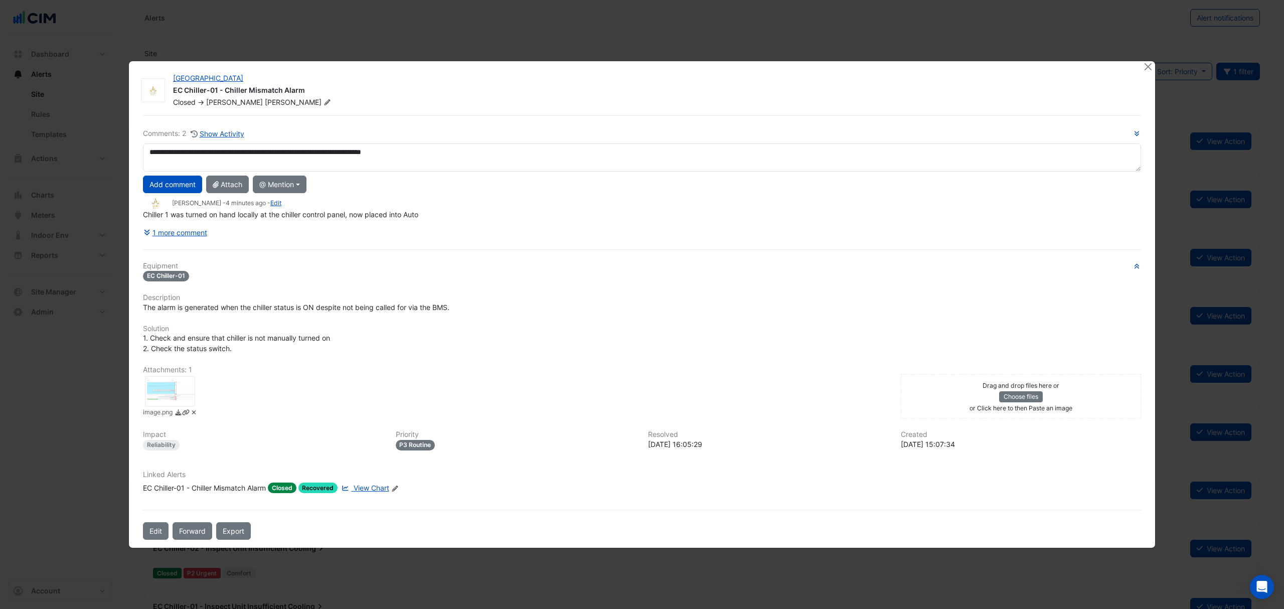
click at [333, 193] on div "Add comment Attach @ Mention [GEOGRAPHIC_DATA] [PERSON_NAME] [PERSON_NAME] [PER…" at bounding box center [642, 185] width 1010 height 18
click at [169, 187] on button "Add comment" at bounding box center [172, 185] width 59 height 18
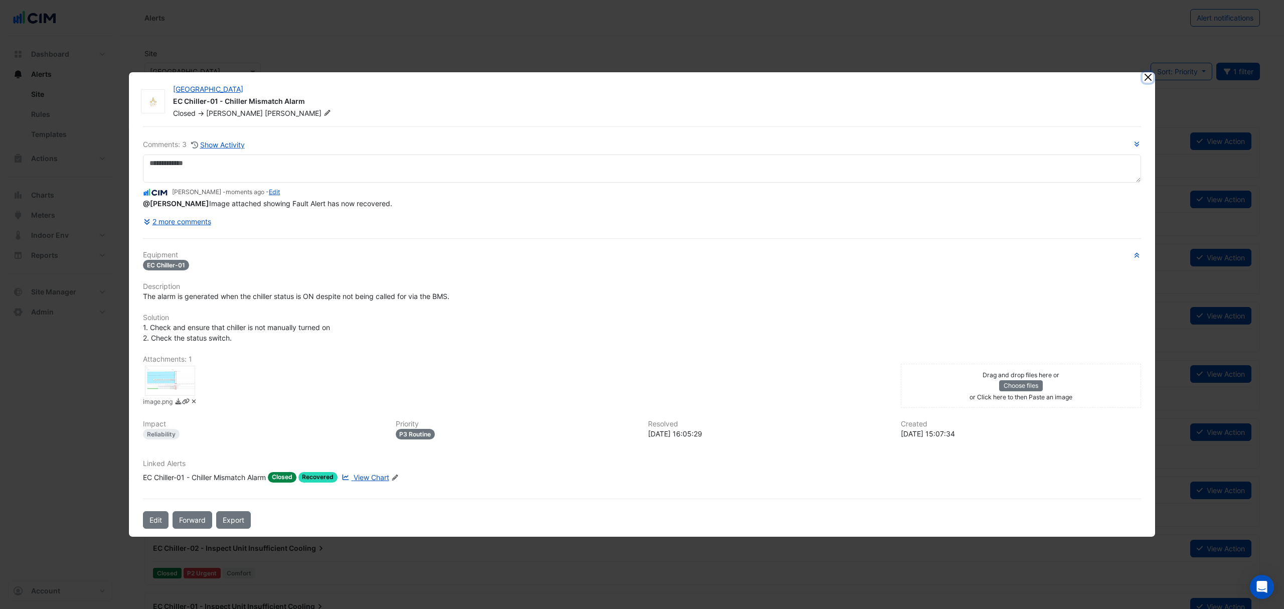
click at [1146, 78] on button "Close" at bounding box center [1147, 77] width 11 height 11
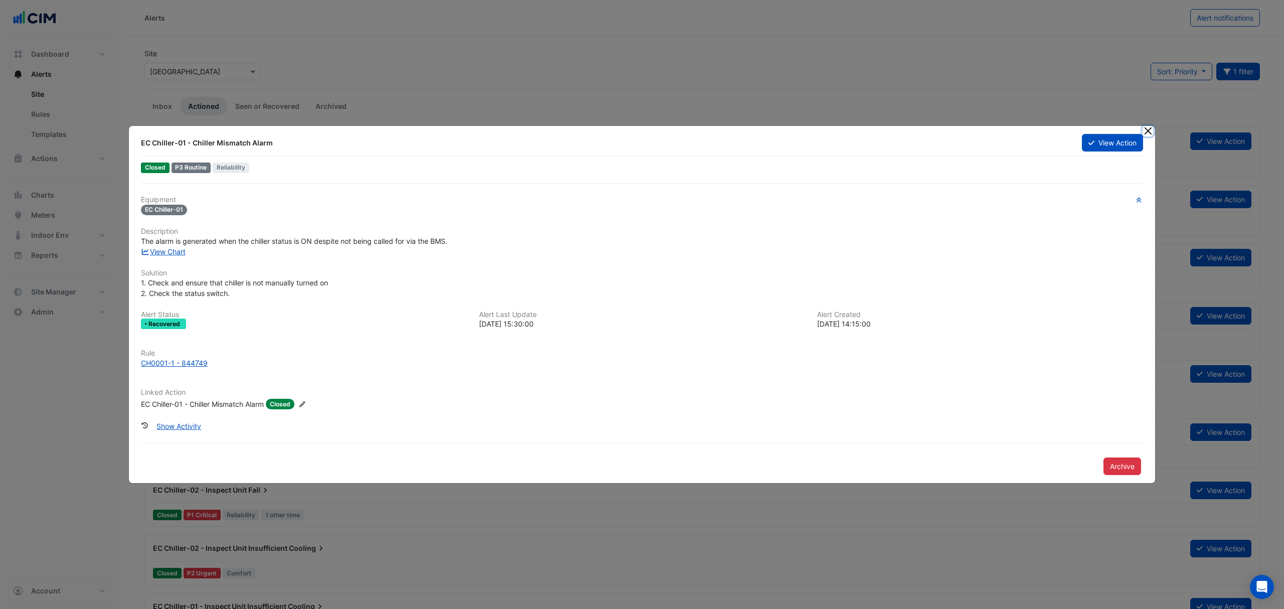
click at [1148, 129] on button "Close" at bounding box center [1147, 131] width 11 height 11
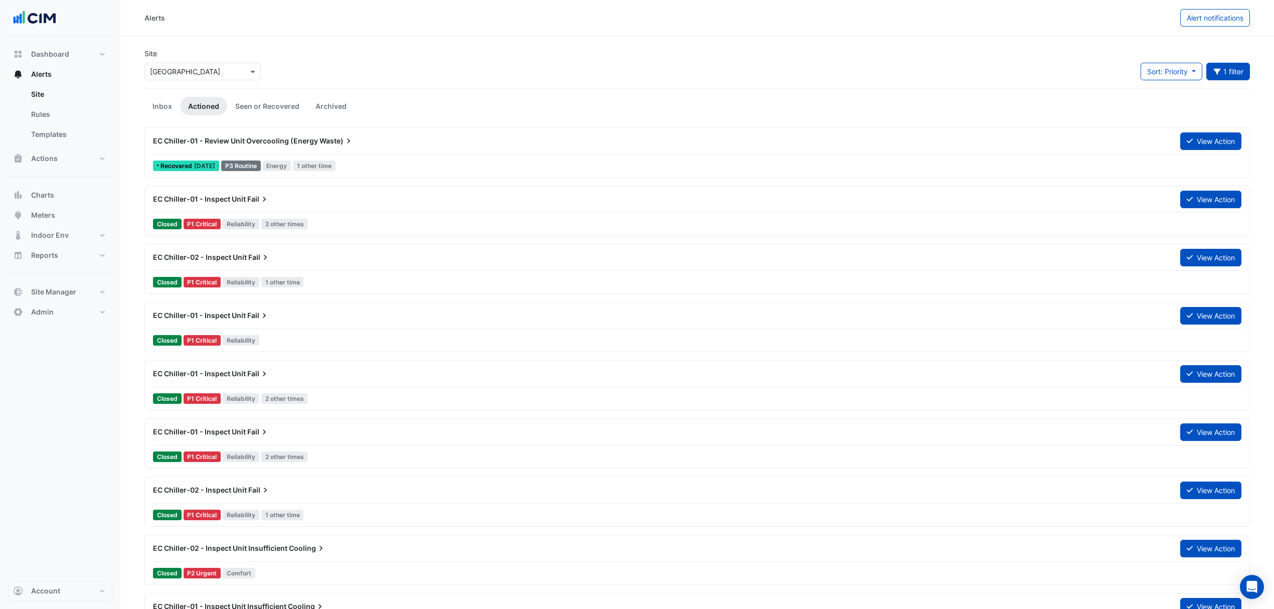
click at [192, 166] on span "Recovered" at bounding box center [177, 166] width 34 height 6
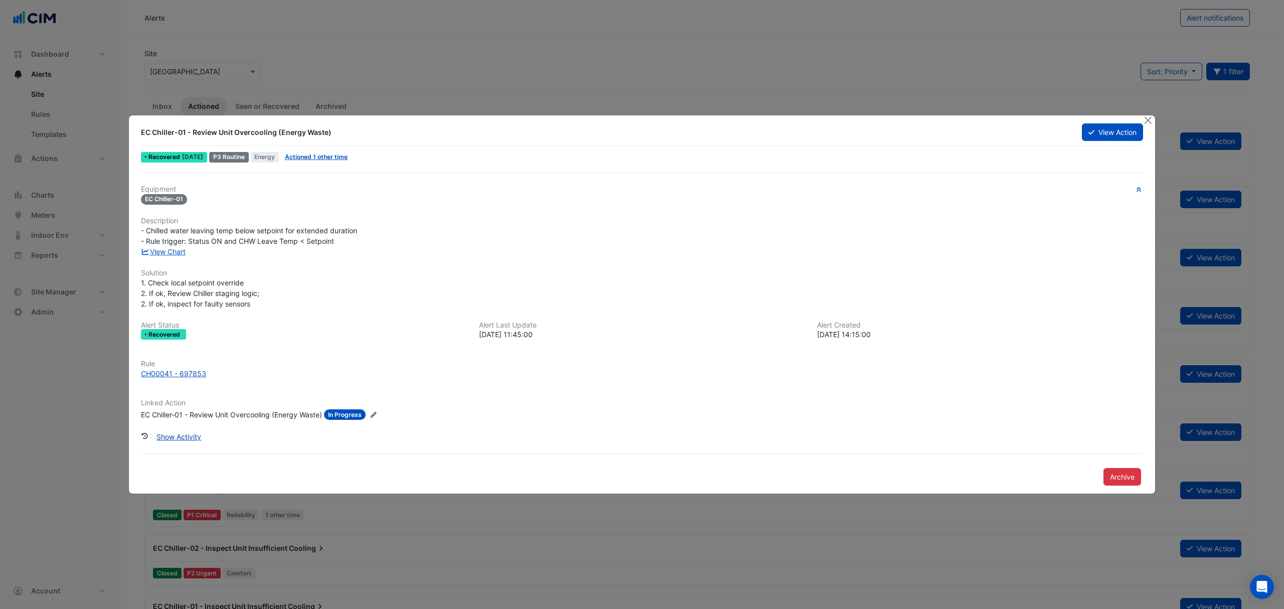
click at [171, 432] on button "Show Activity" at bounding box center [179, 437] width 58 height 18
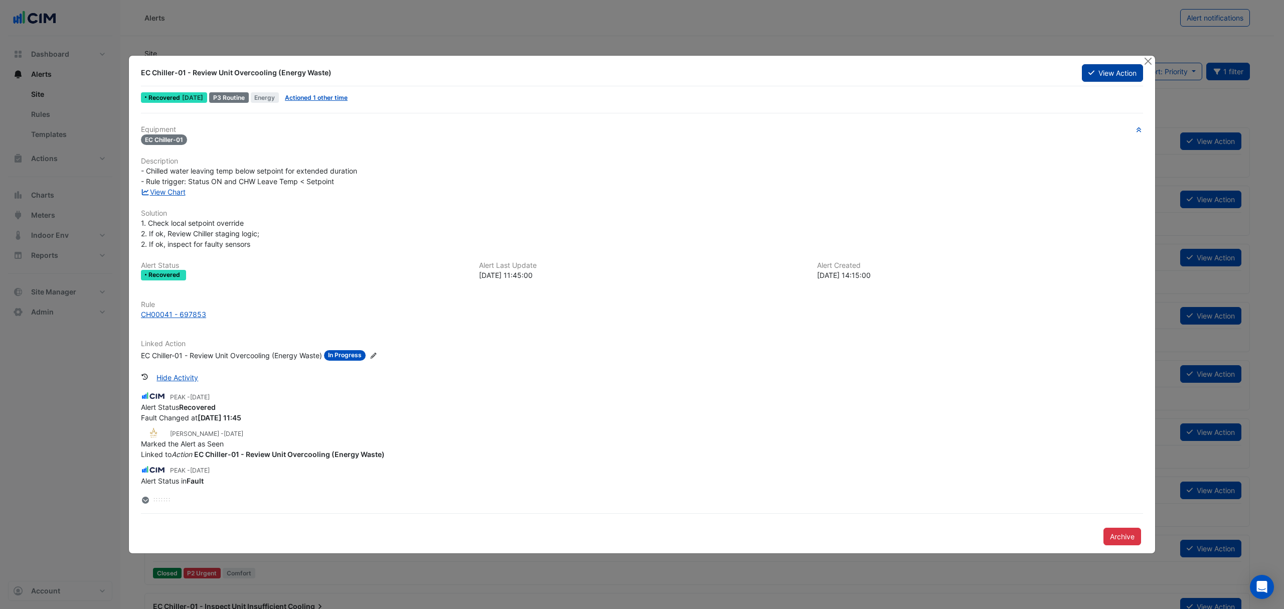
click at [1124, 77] on button "View Action" at bounding box center [1112, 73] width 61 height 18
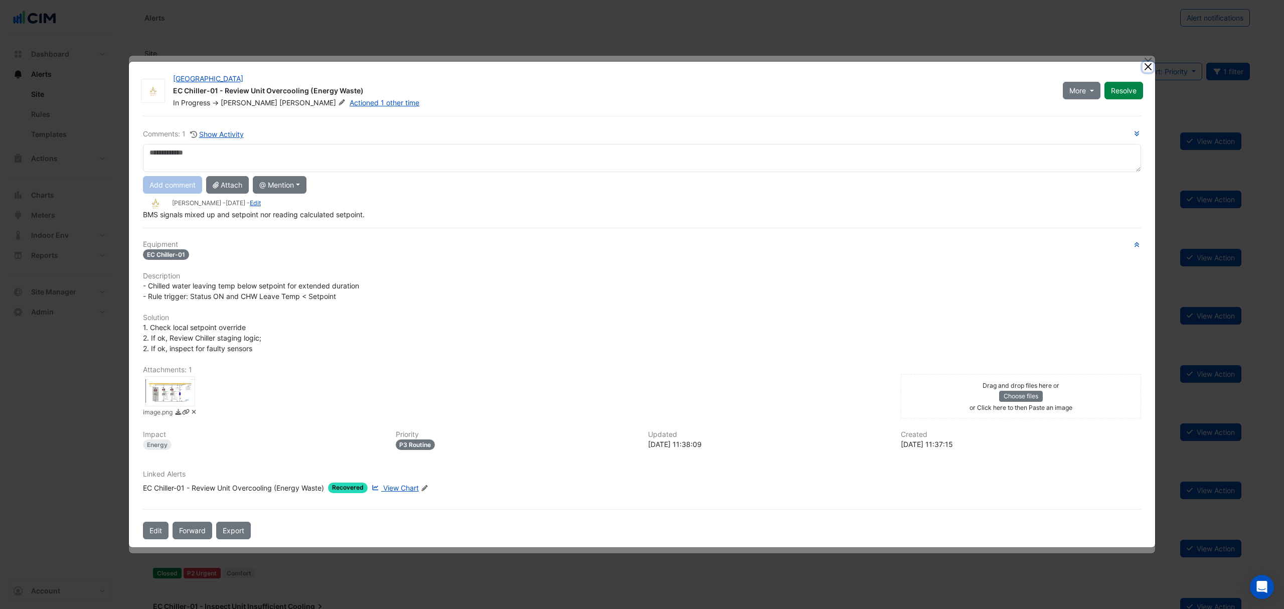
click at [1147, 65] on button "Close" at bounding box center [1147, 67] width 11 height 11
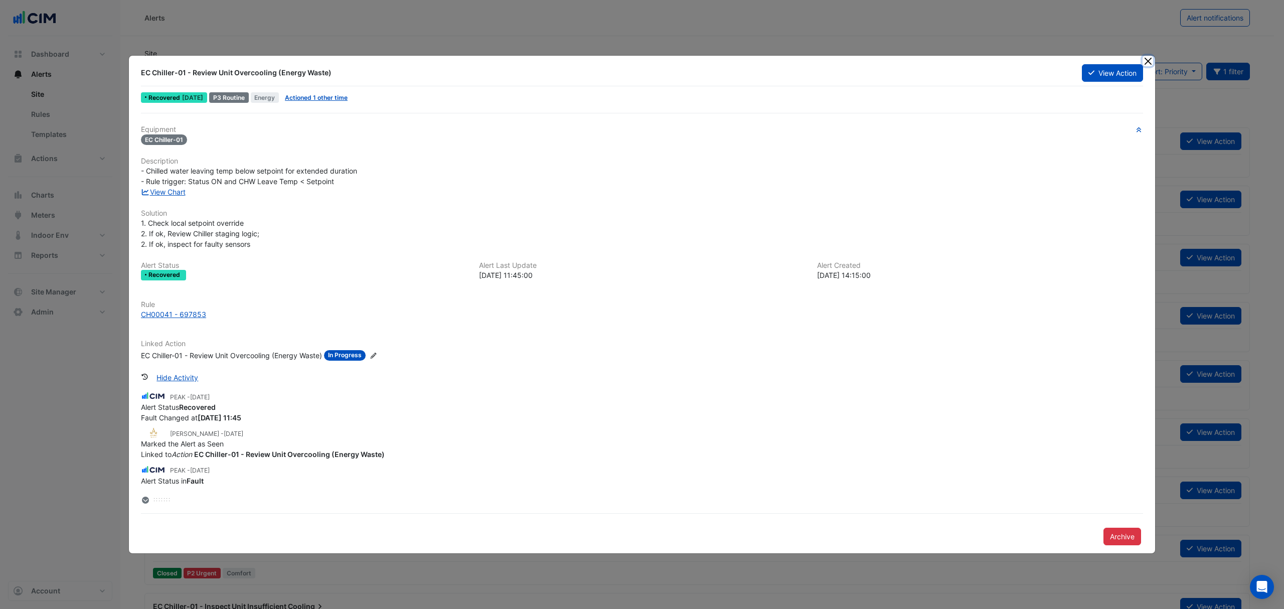
click at [1147, 65] on button "Close" at bounding box center [1147, 61] width 11 height 11
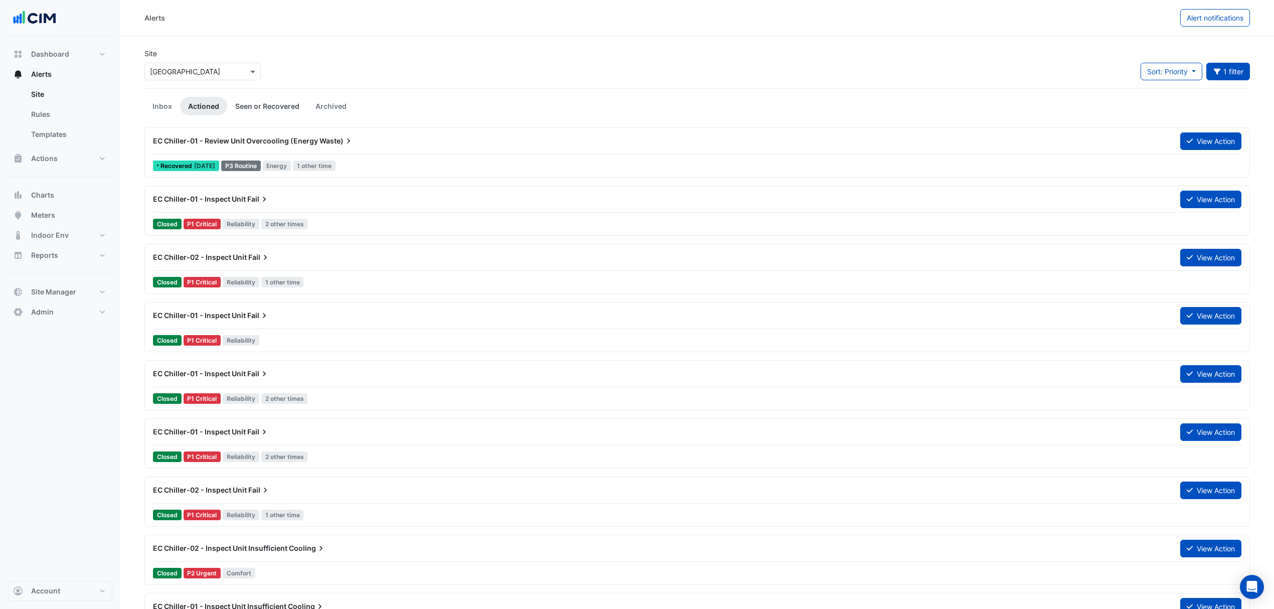
click at [283, 103] on link "Seen or Recovered" at bounding box center [267, 106] width 80 height 19
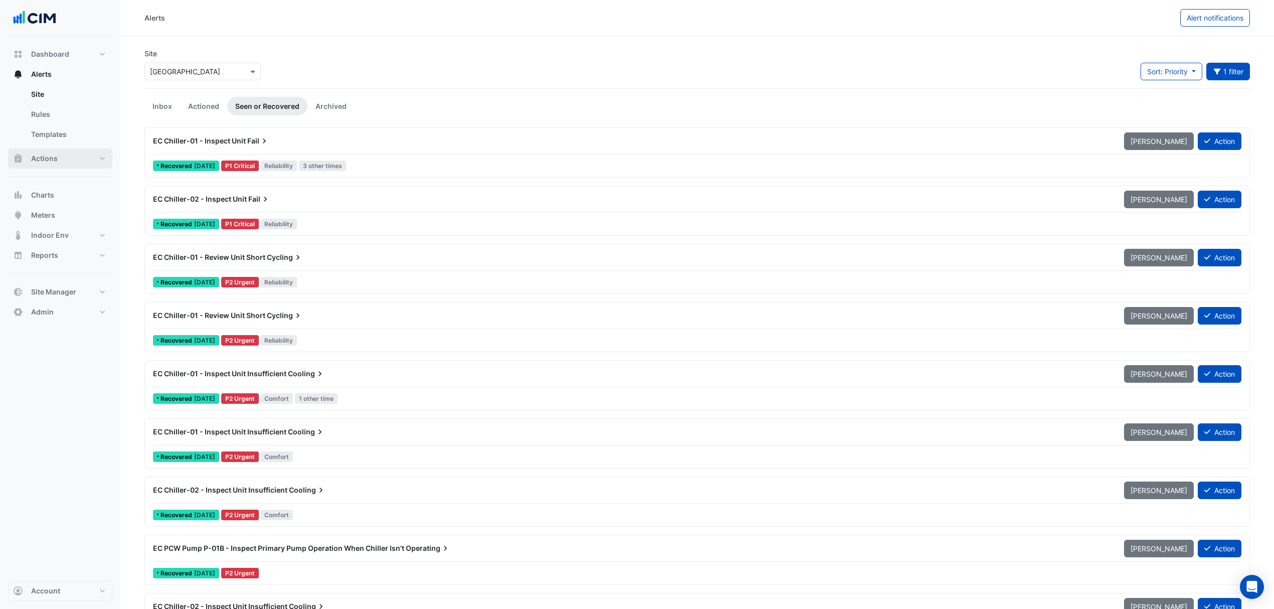
click at [49, 159] on span "Actions" at bounding box center [44, 158] width 27 height 10
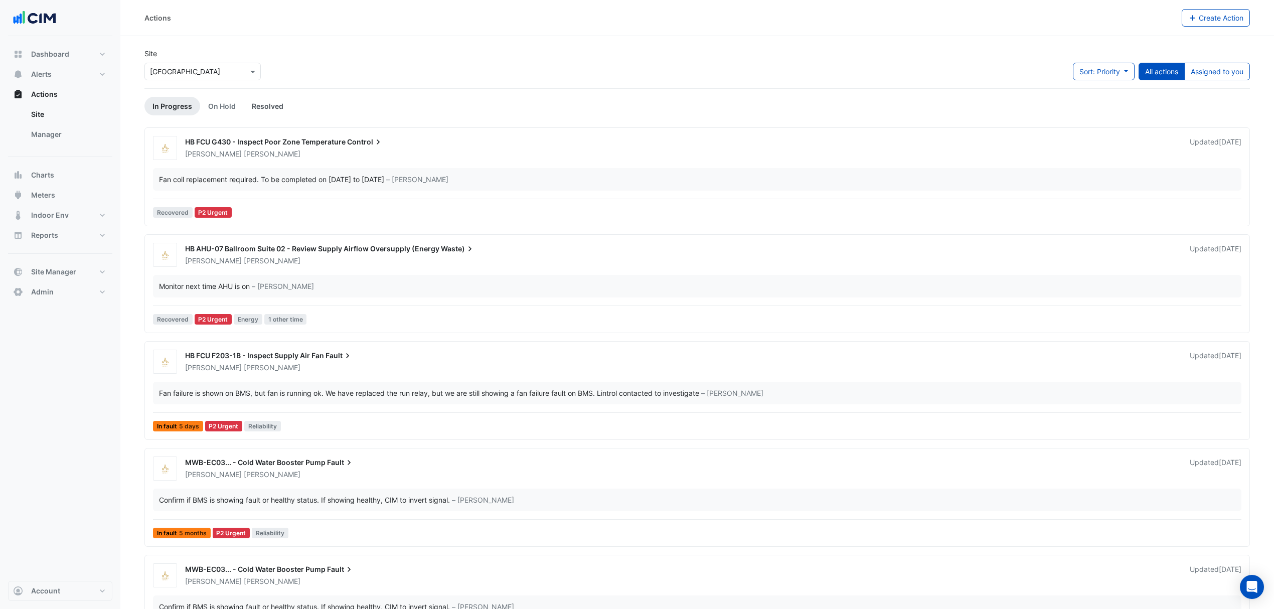
click at [275, 102] on link "Resolved" at bounding box center [268, 106] width 48 height 19
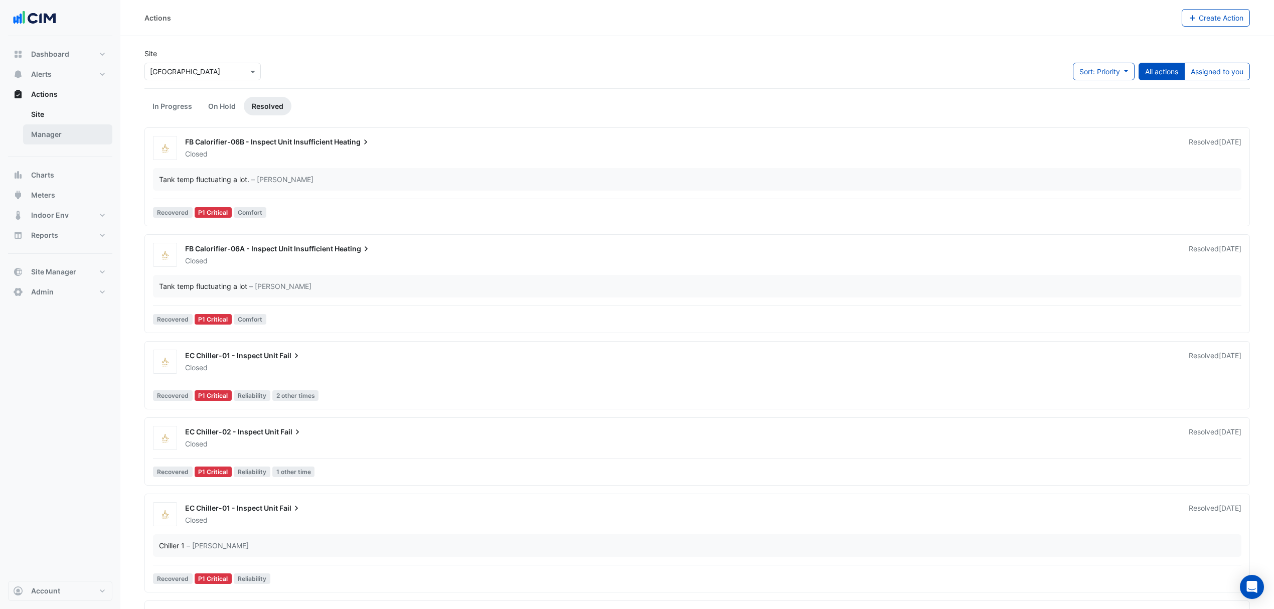
click at [45, 132] on link "Manager" at bounding box center [67, 134] width 89 height 20
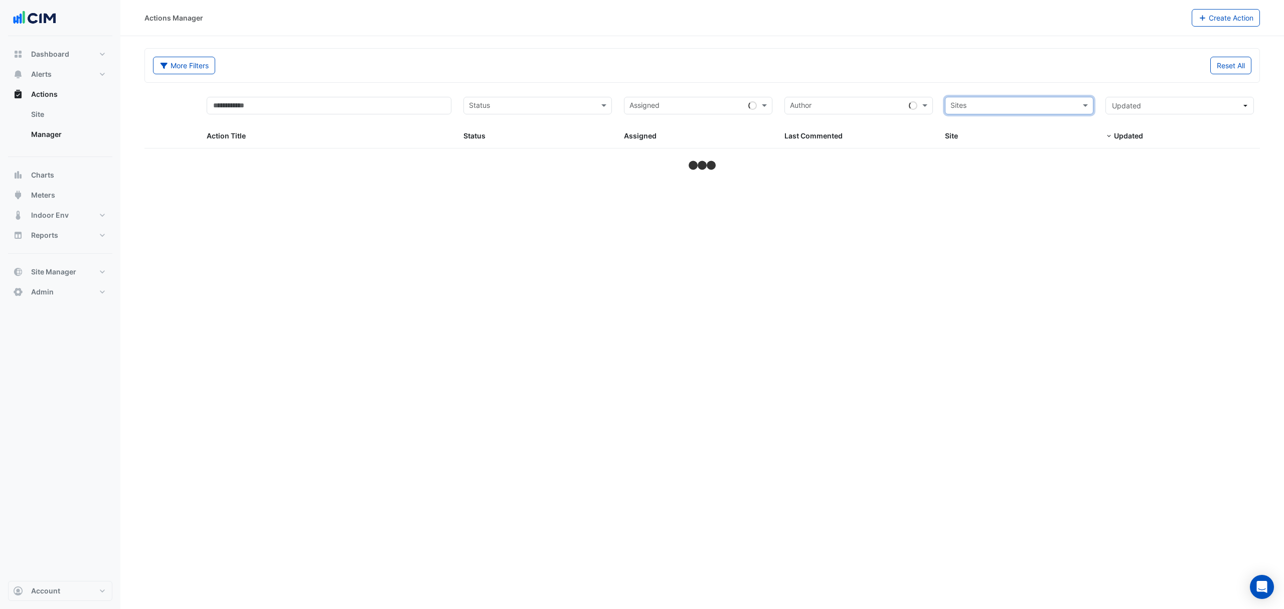
click at [1027, 105] on input "text" at bounding box center [1013, 107] width 126 height 12
type input "*****"
click at [991, 105] on input "text" at bounding box center [1013, 107] width 126 height 12
type input "*****"
click at [989, 141] on span "[GEOGRAPHIC_DATA]" at bounding box center [996, 142] width 70 height 9
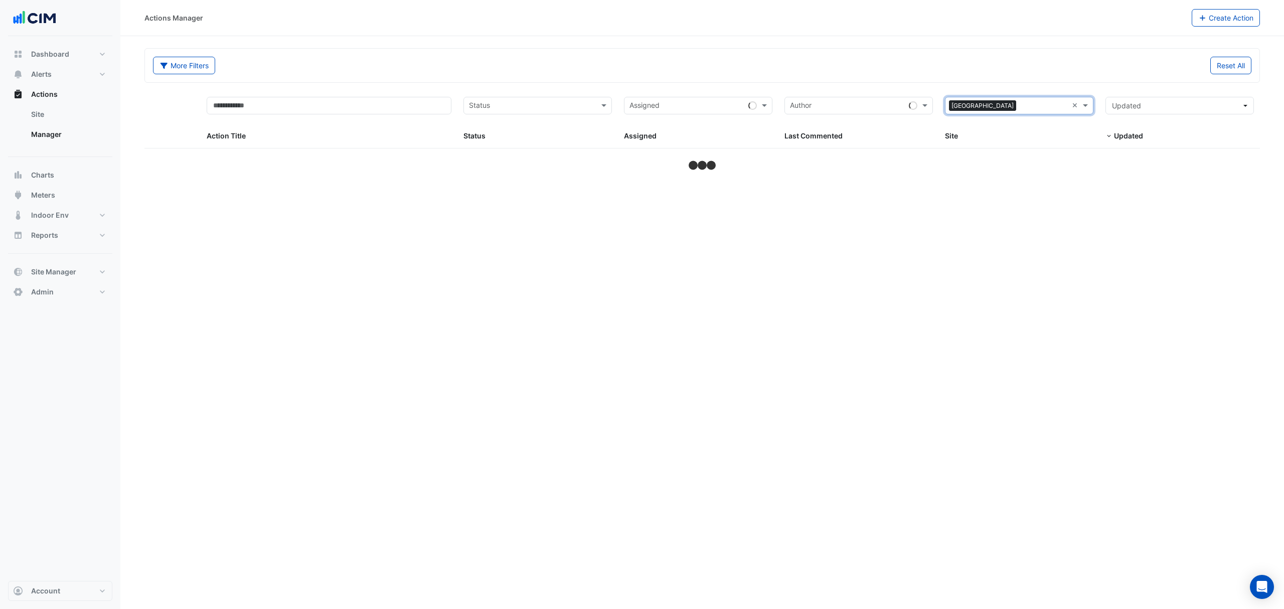
select select "***"
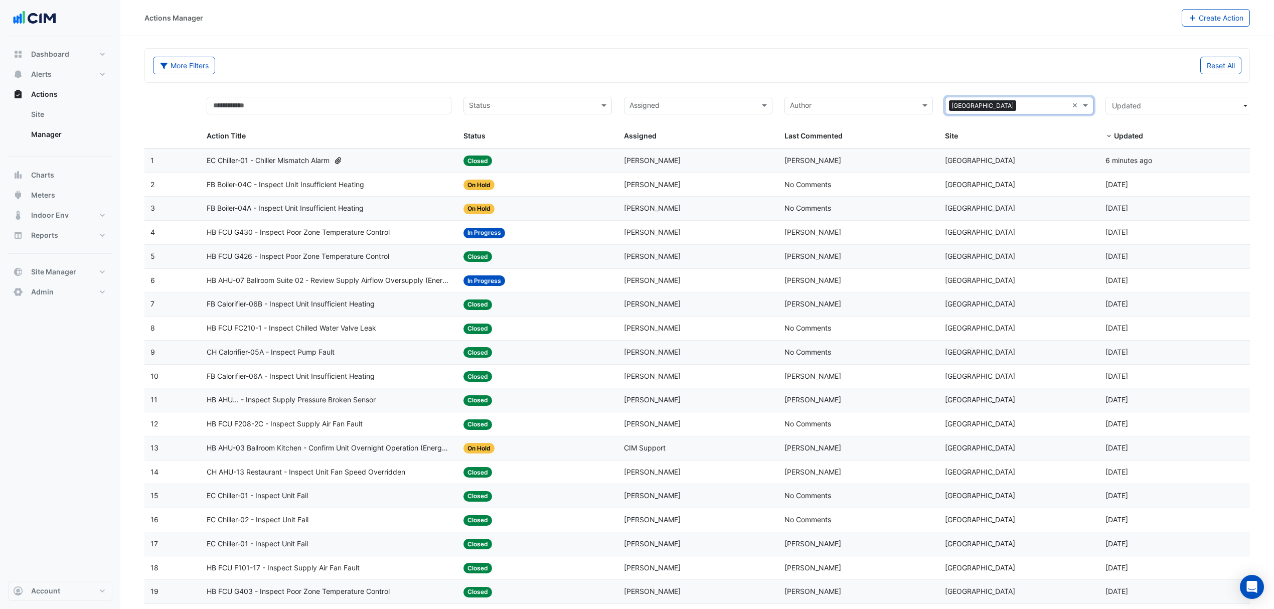
click at [272, 163] on span "EC Chiller-01 - Chiller Mismatch Alarm" at bounding box center [268, 161] width 123 height 12
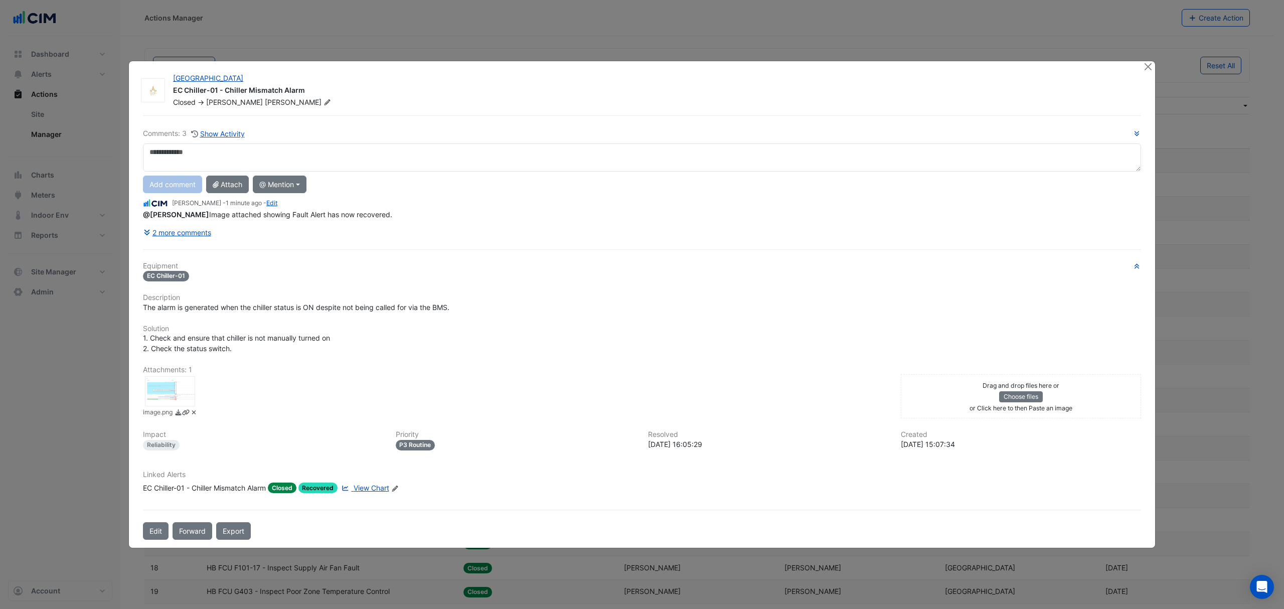
click at [178, 398] on div at bounding box center [170, 391] width 50 height 30
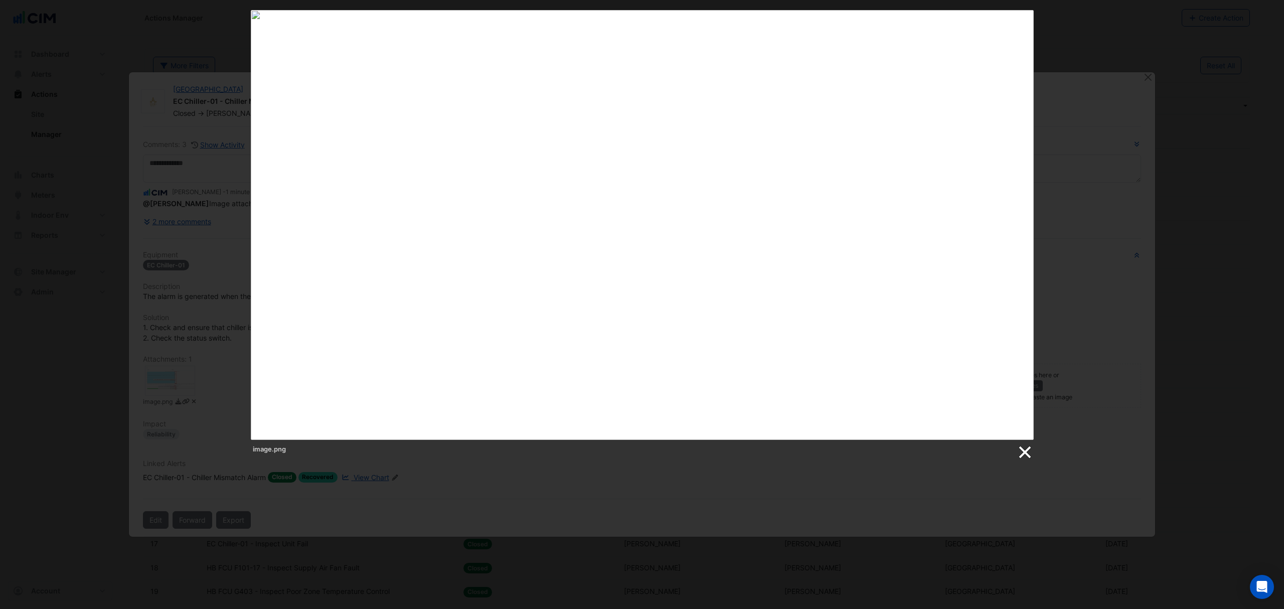
click at [1021, 450] on link at bounding box center [1023, 452] width 15 height 15
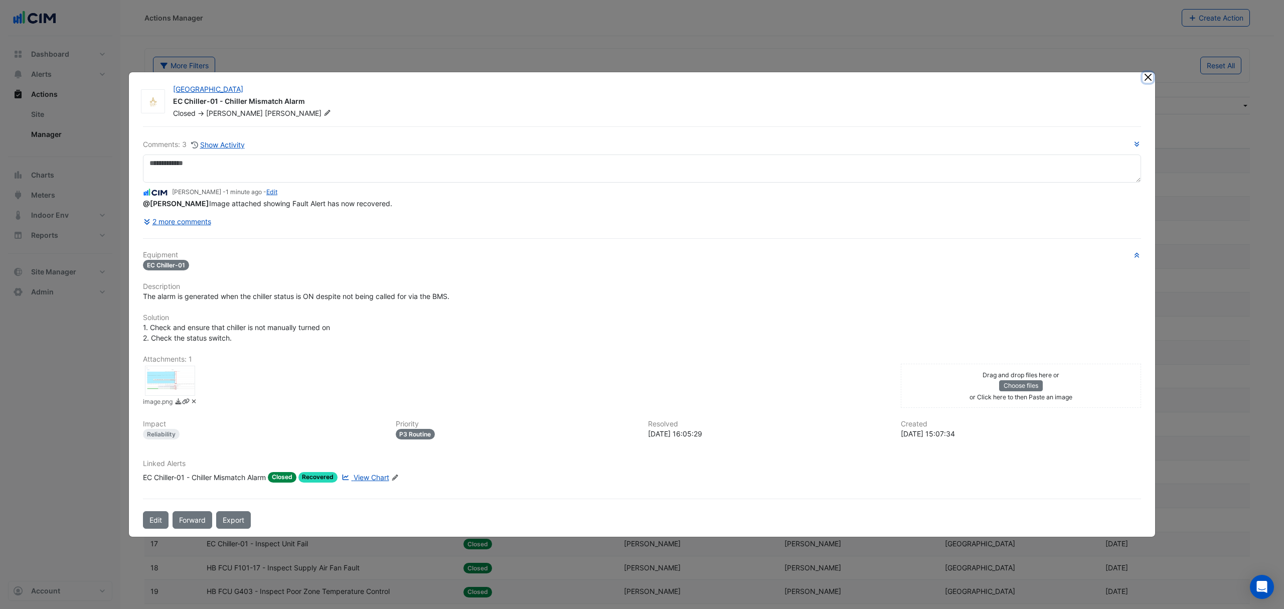
click at [1150, 76] on button "Close" at bounding box center [1147, 77] width 11 height 11
